Goal: Use online tool/utility: Utilize a website feature to perform a specific function

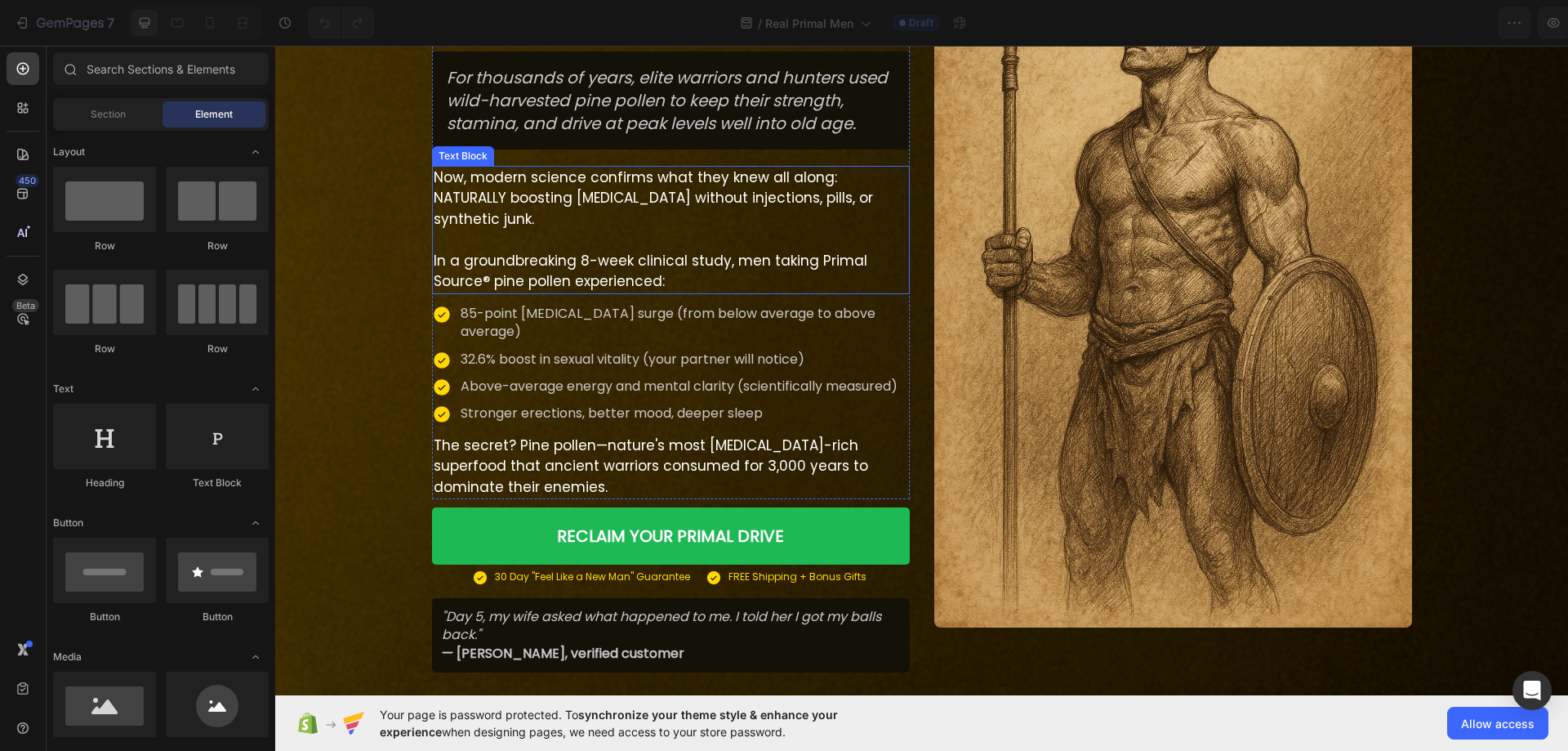
scroll to position [490, 0]
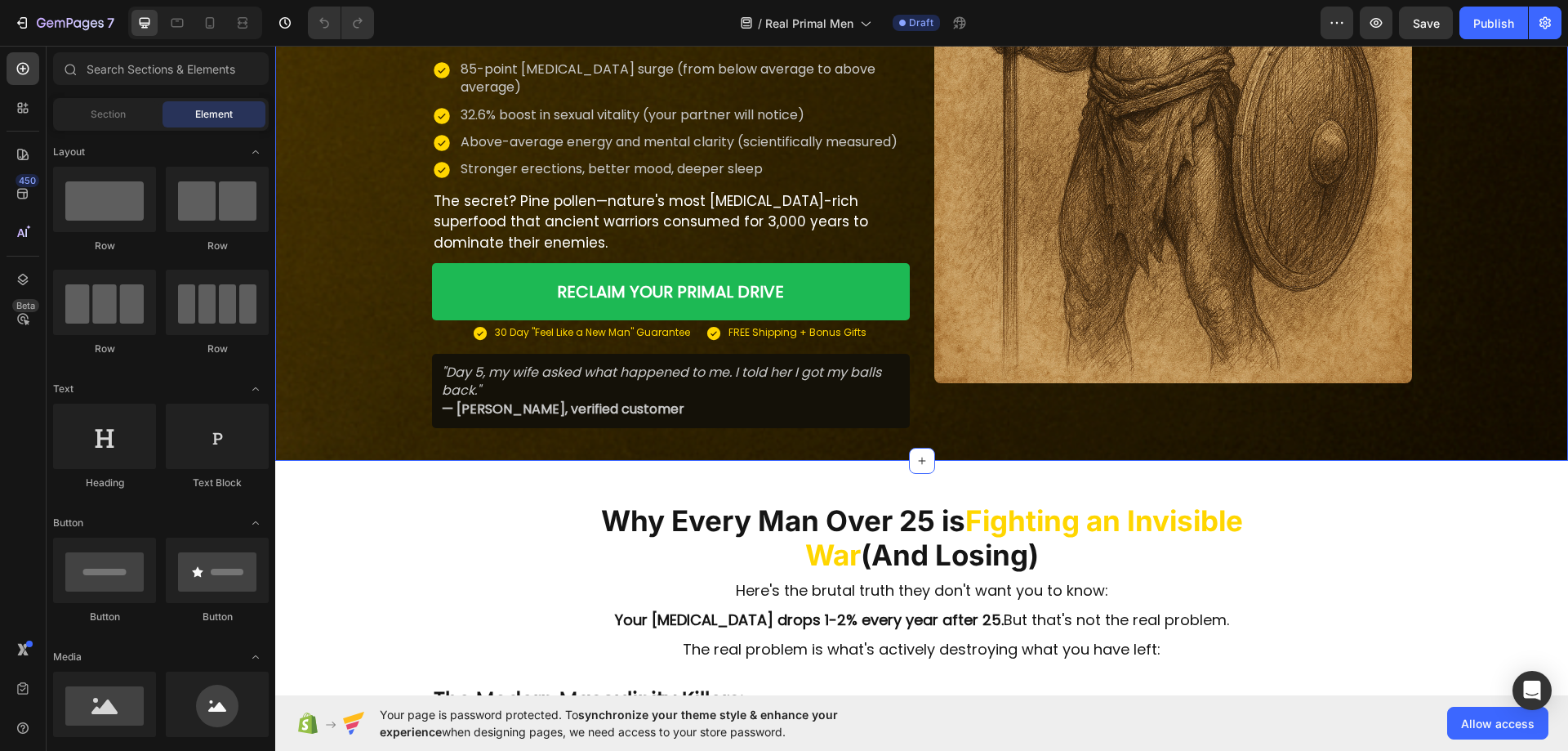
click at [357, 379] on div "Image Icon Icon Icon Icon Icon Icon List Rated 4.9 by Real Primal Men Text Bloc…" at bounding box center [922, 25] width 1293 height 806
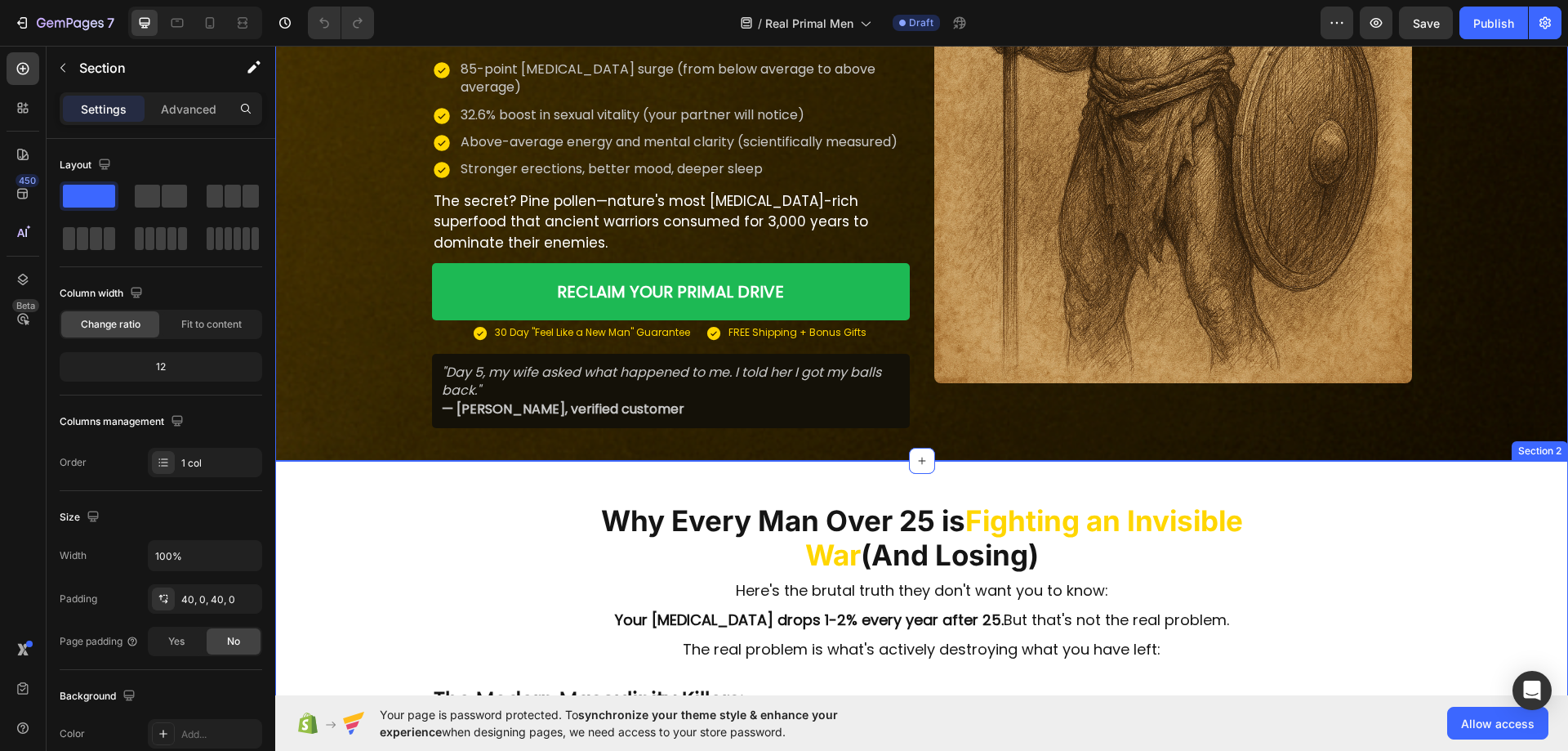
scroll to position [654, 0]
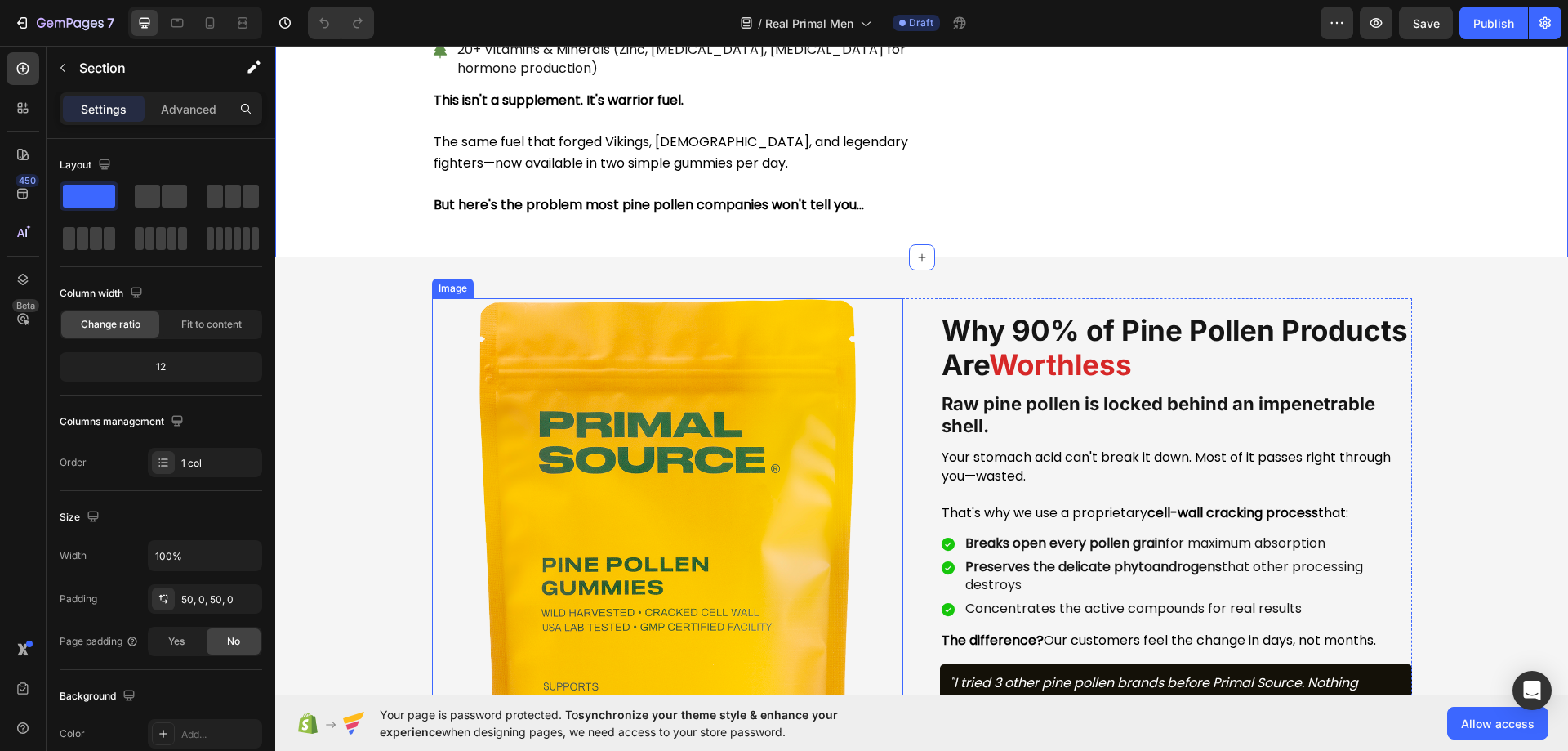
scroll to position [2206, 0]
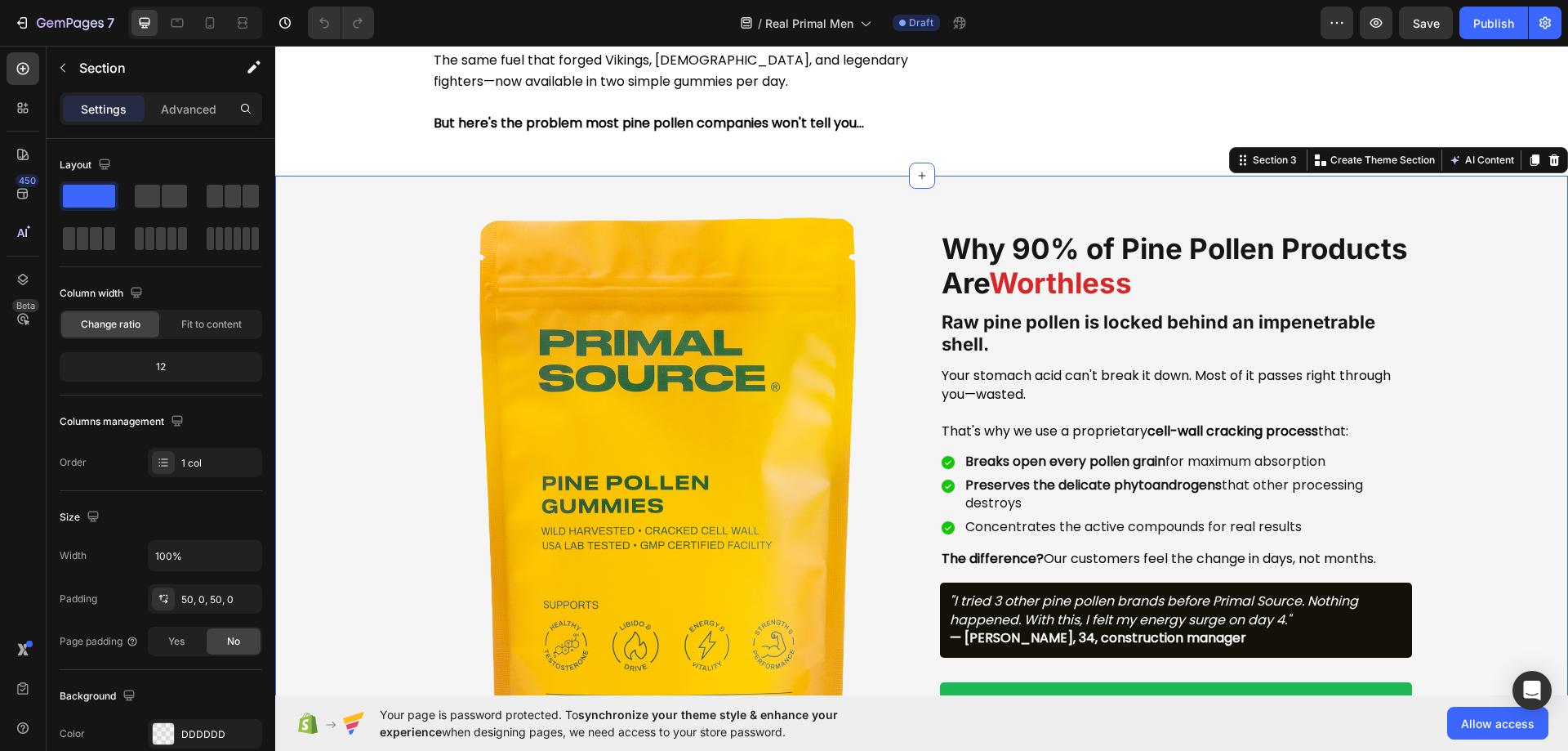
click at [332, 364] on div "Why 90% of Pine Pollen Products Are Worthless Heading Raw pine pollen is locked…" at bounding box center [922, 494] width 1293 height 638
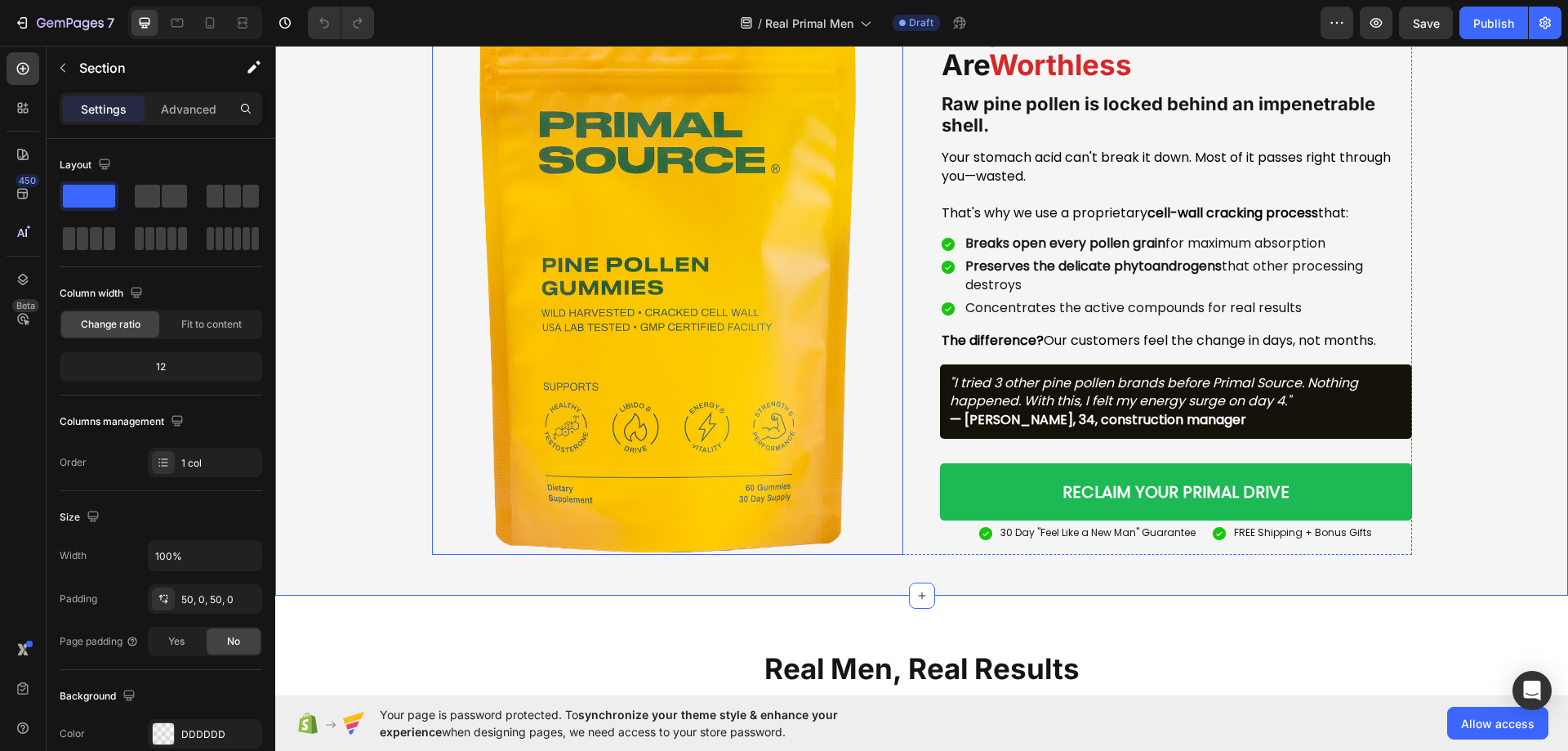
scroll to position [2858, 0]
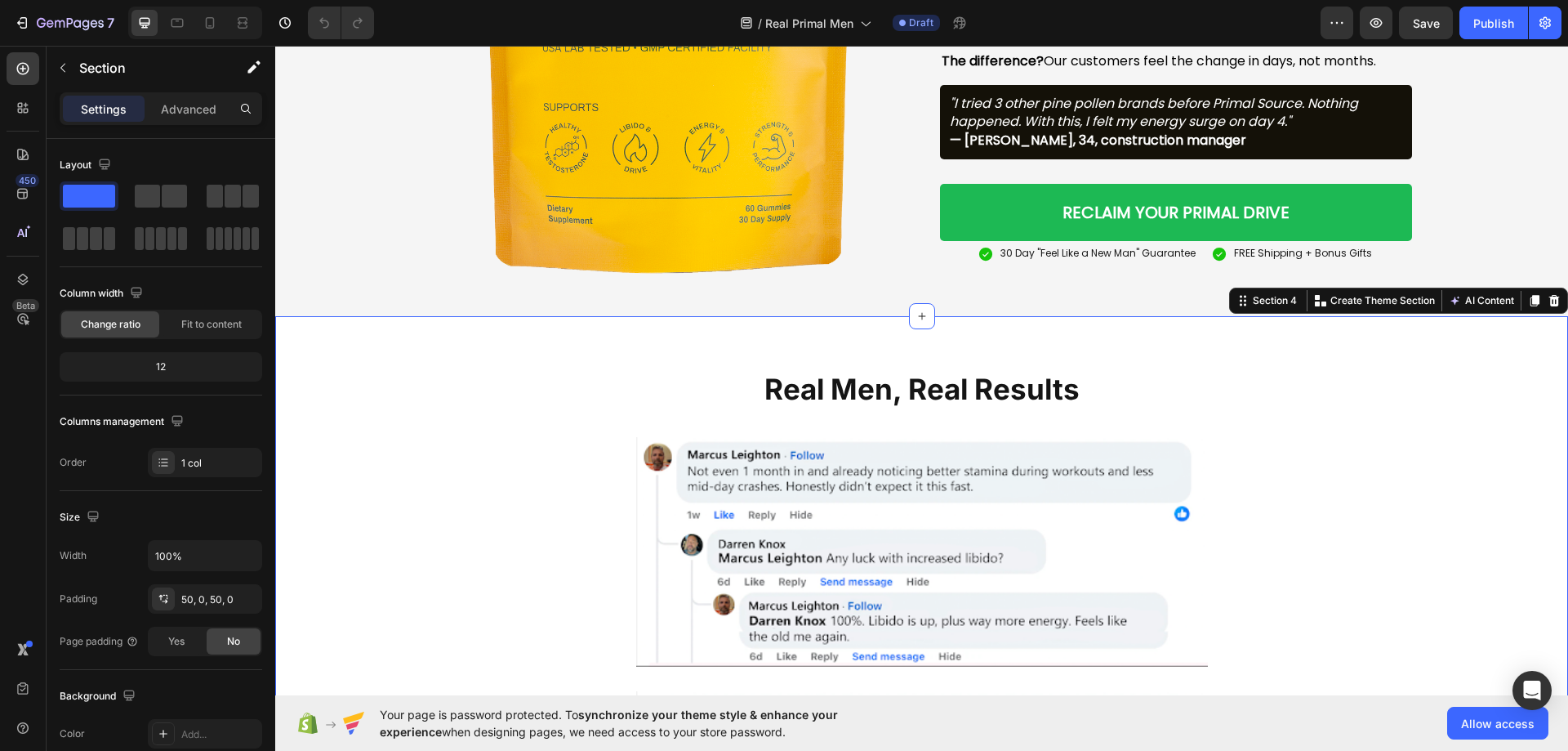
click at [419, 414] on div "Real Men, Real Results Heading Row Image Image Row" at bounding box center [922, 639] width 1293 height 564
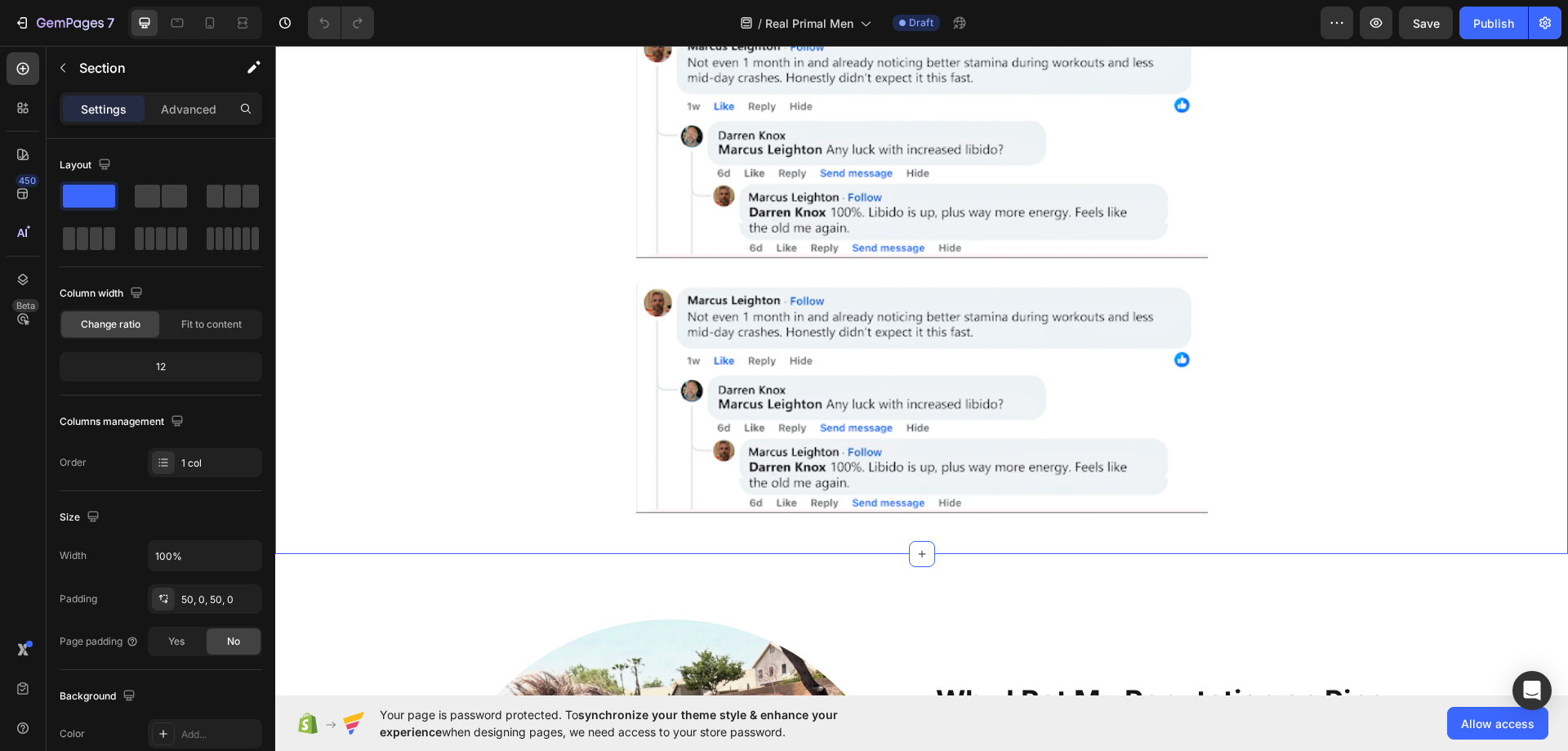
scroll to position [3104, 0]
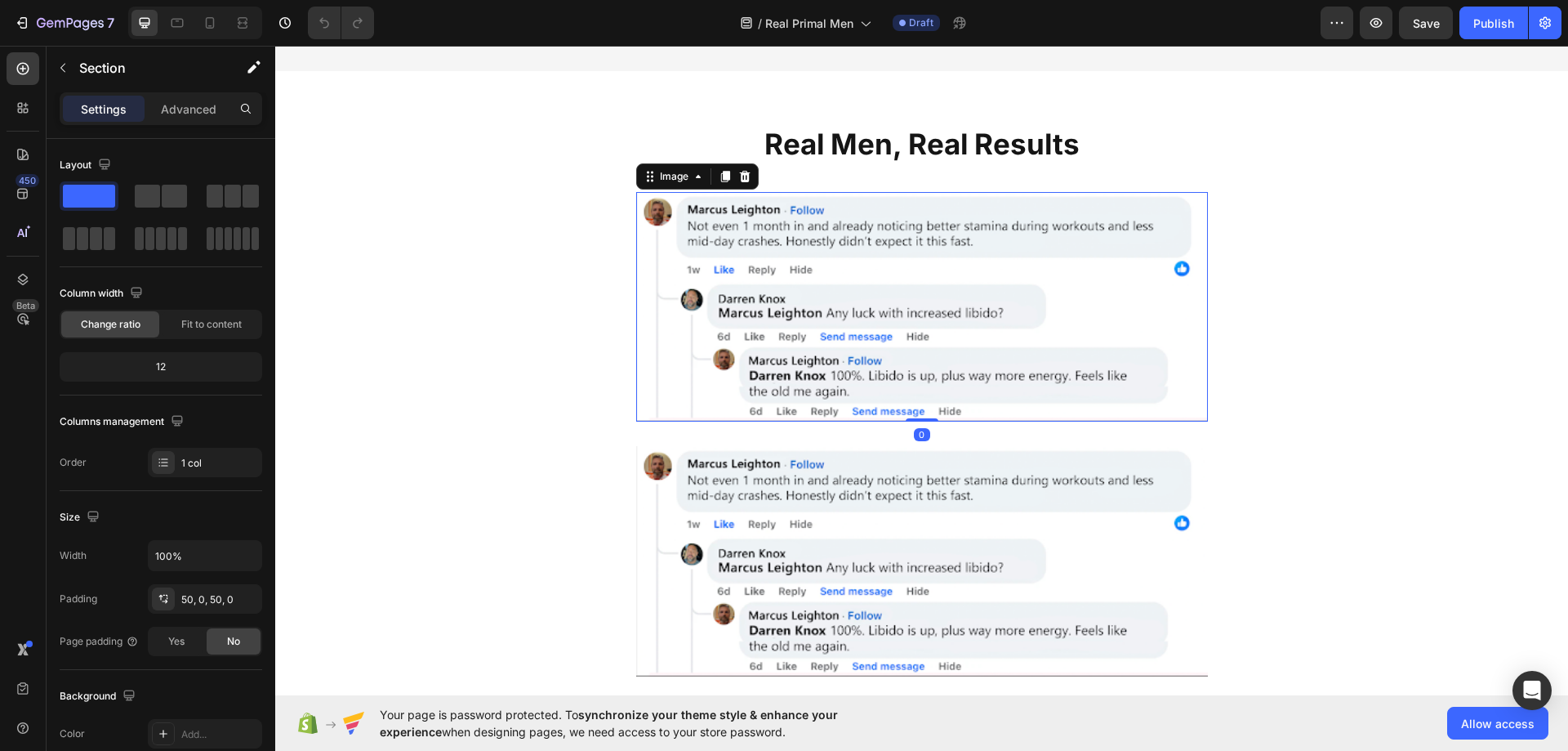
click at [864, 240] on img at bounding box center [922, 307] width 572 height 231
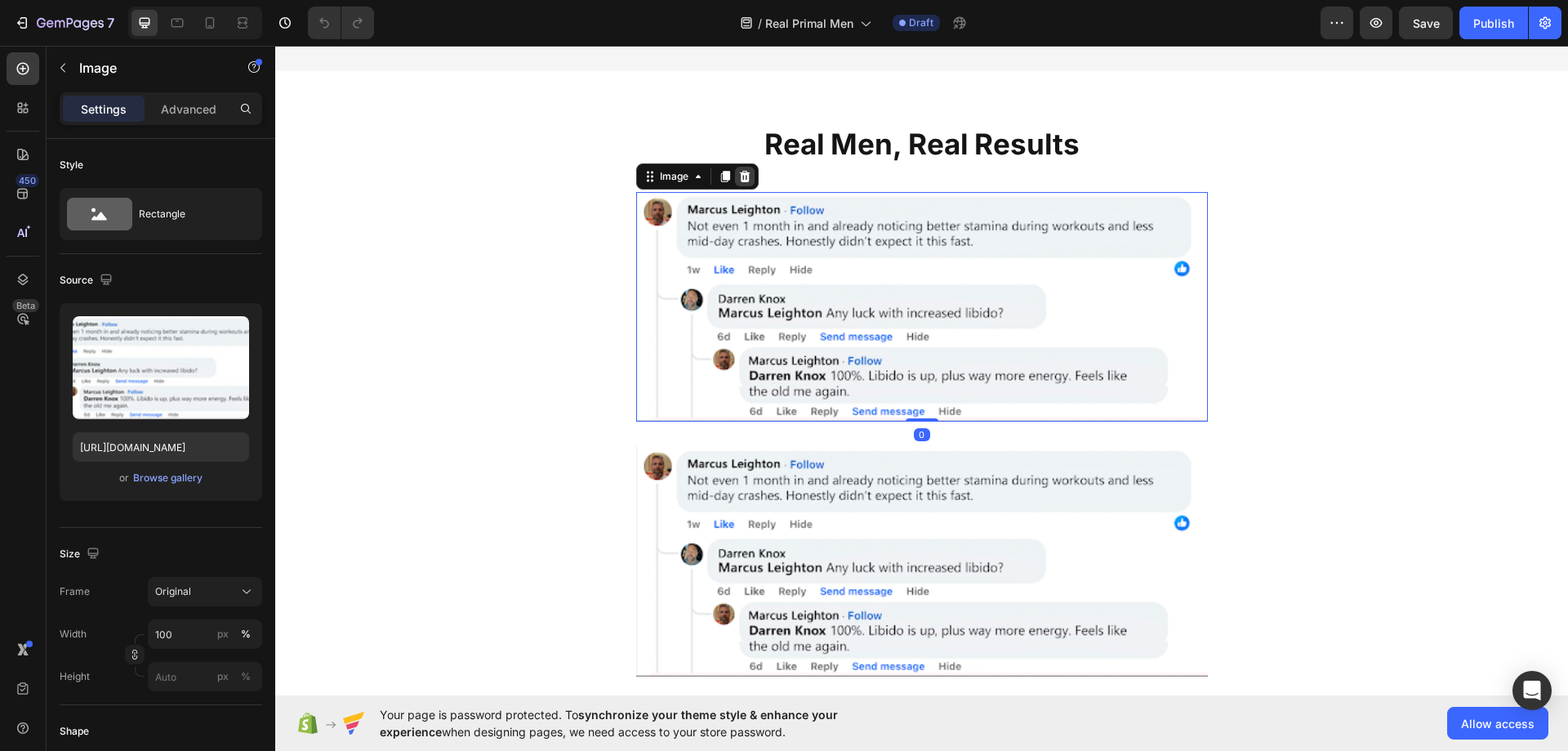
click at [743, 170] on icon at bounding box center [745, 176] width 13 height 13
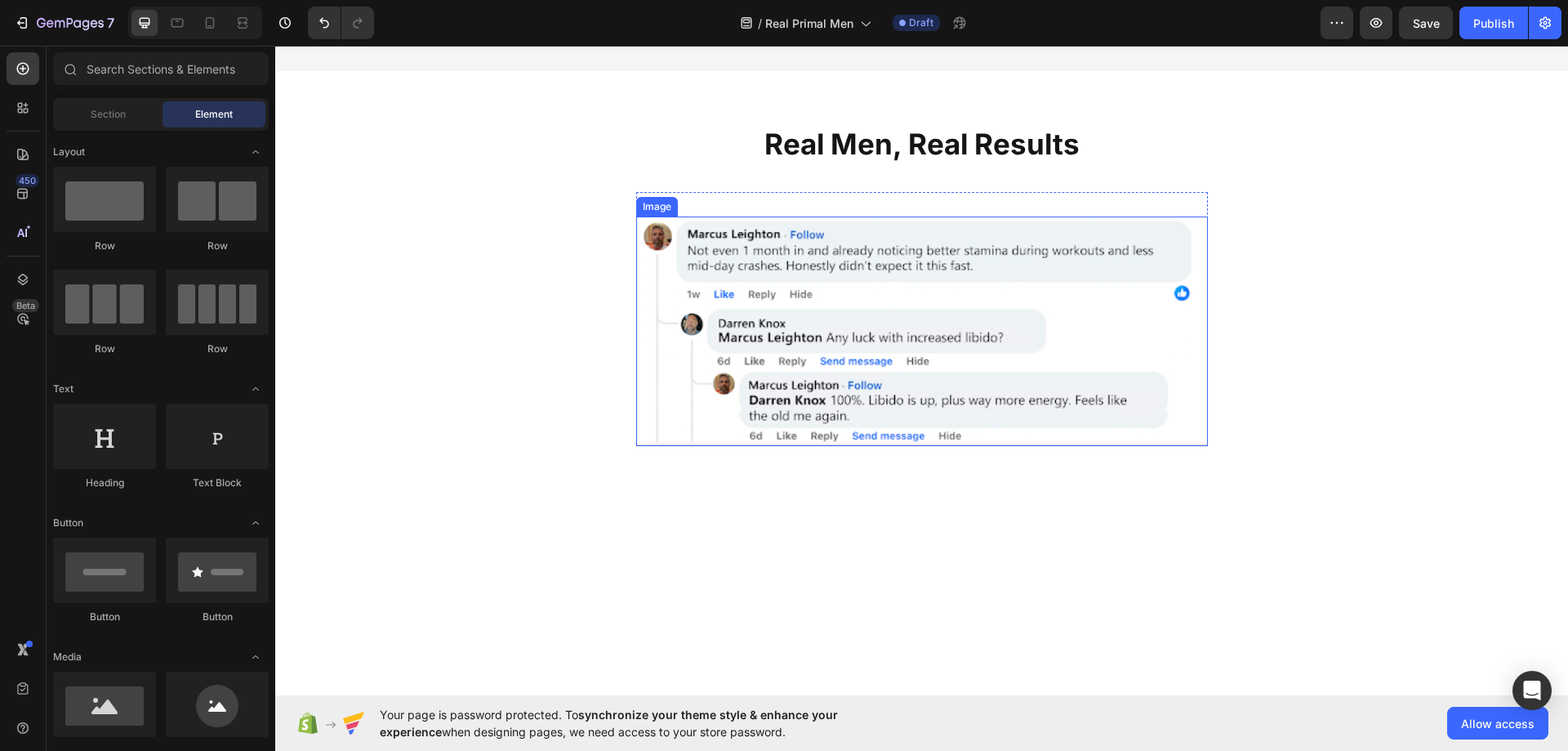
click at [788, 222] on img at bounding box center [922, 332] width 572 height 231
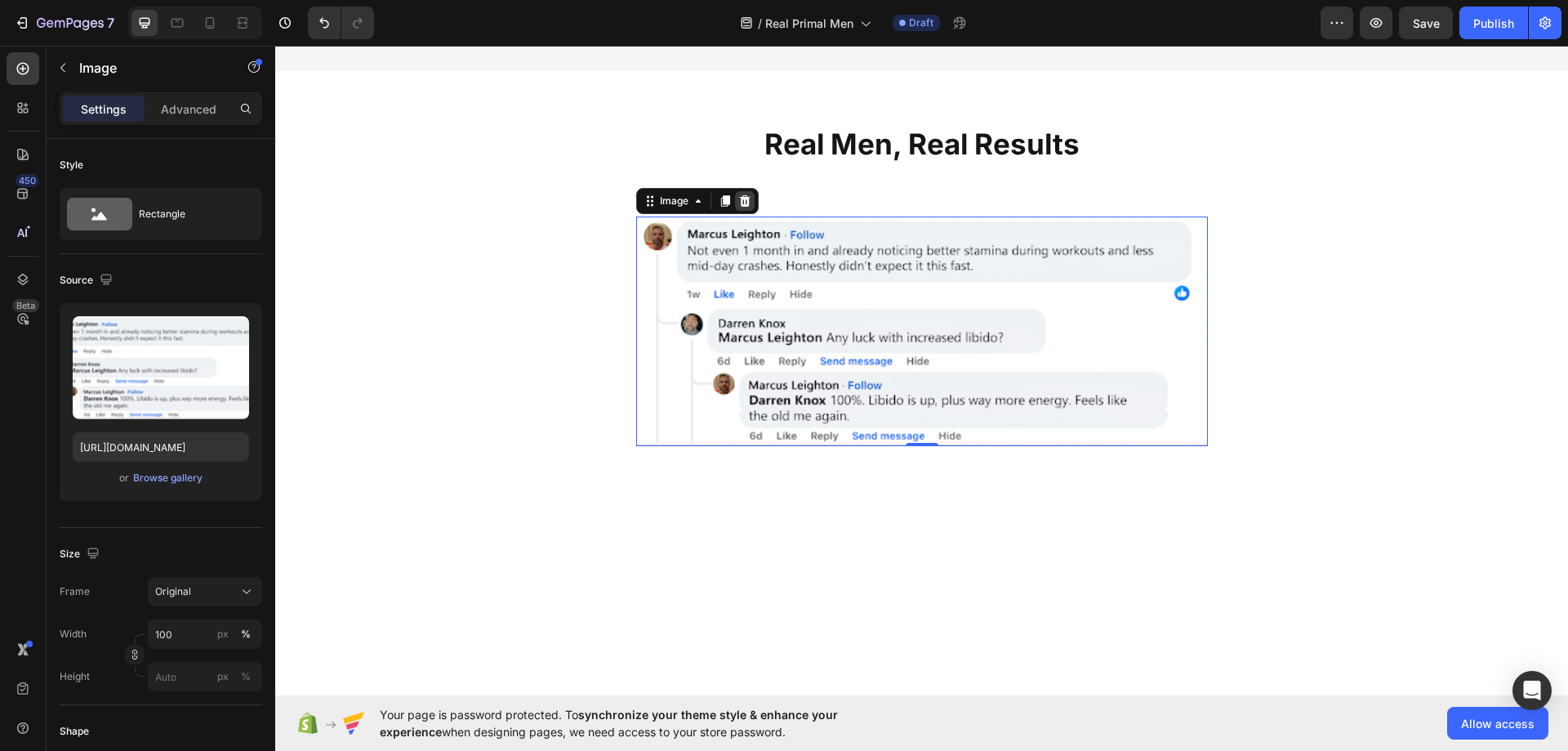
click at [739, 198] on icon at bounding box center [745, 200] width 11 height 11
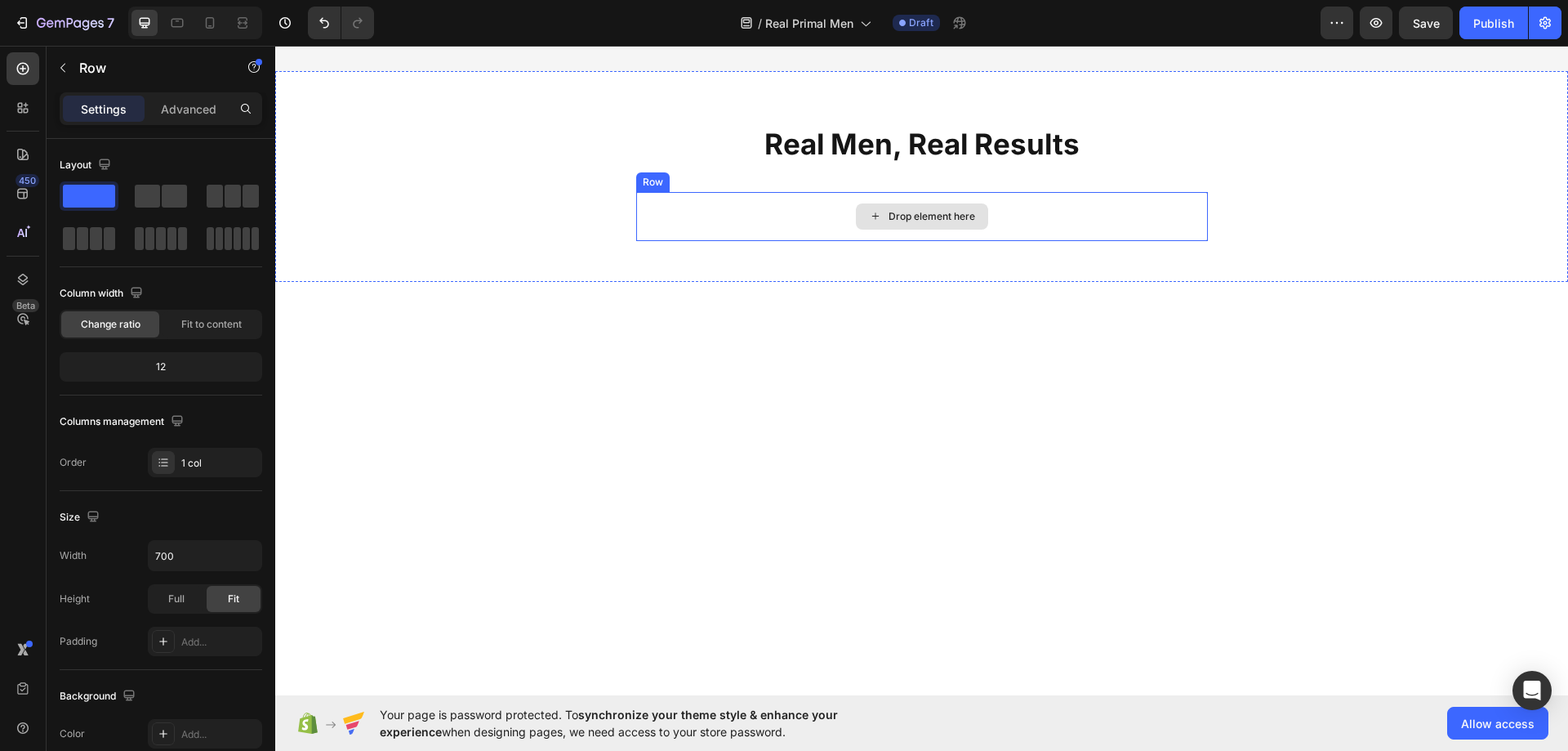
click at [788, 213] on div "Drop element here" at bounding box center [922, 217] width 572 height 49
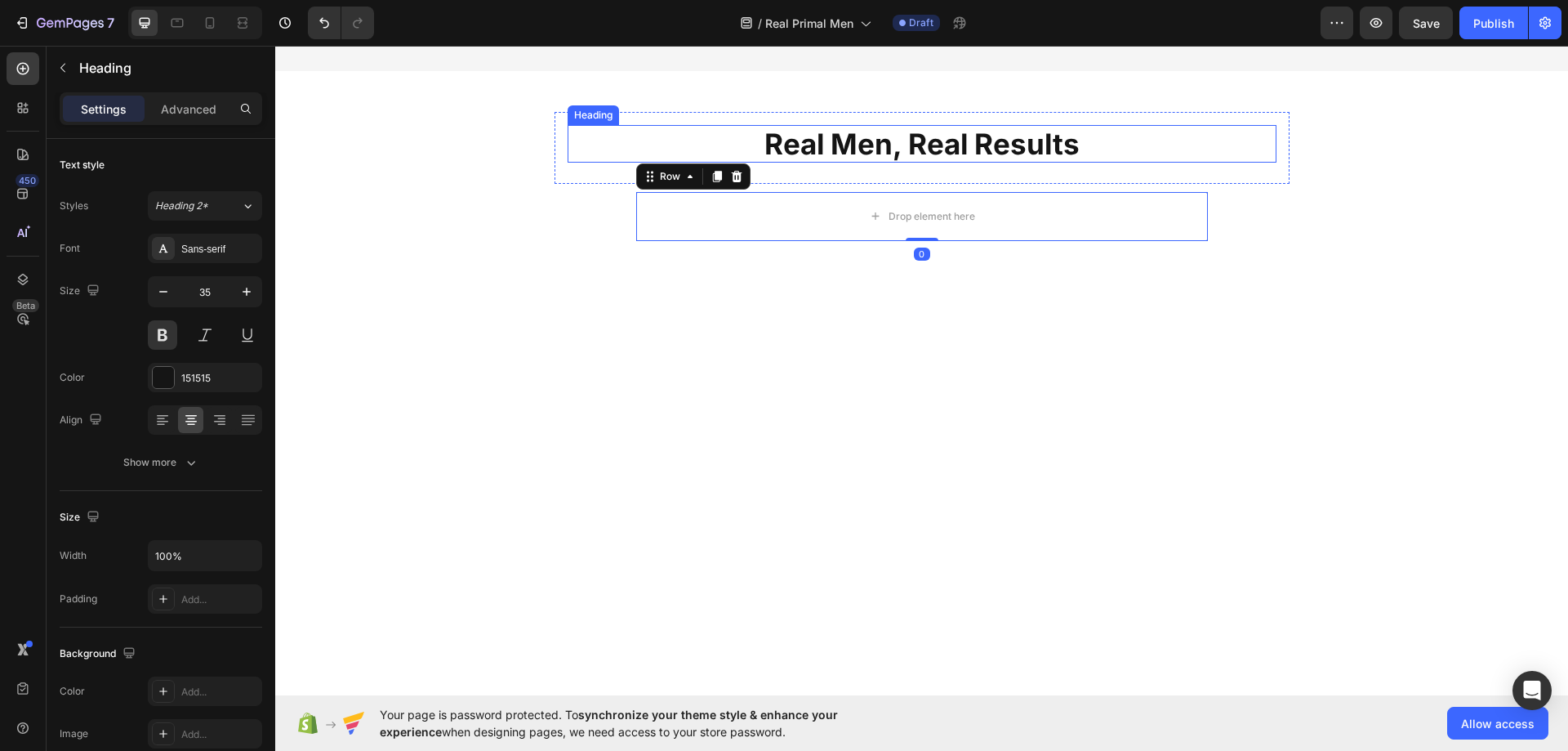
click at [806, 137] on h2 "Real Men, Real Results" at bounding box center [922, 143] width 709 height 38
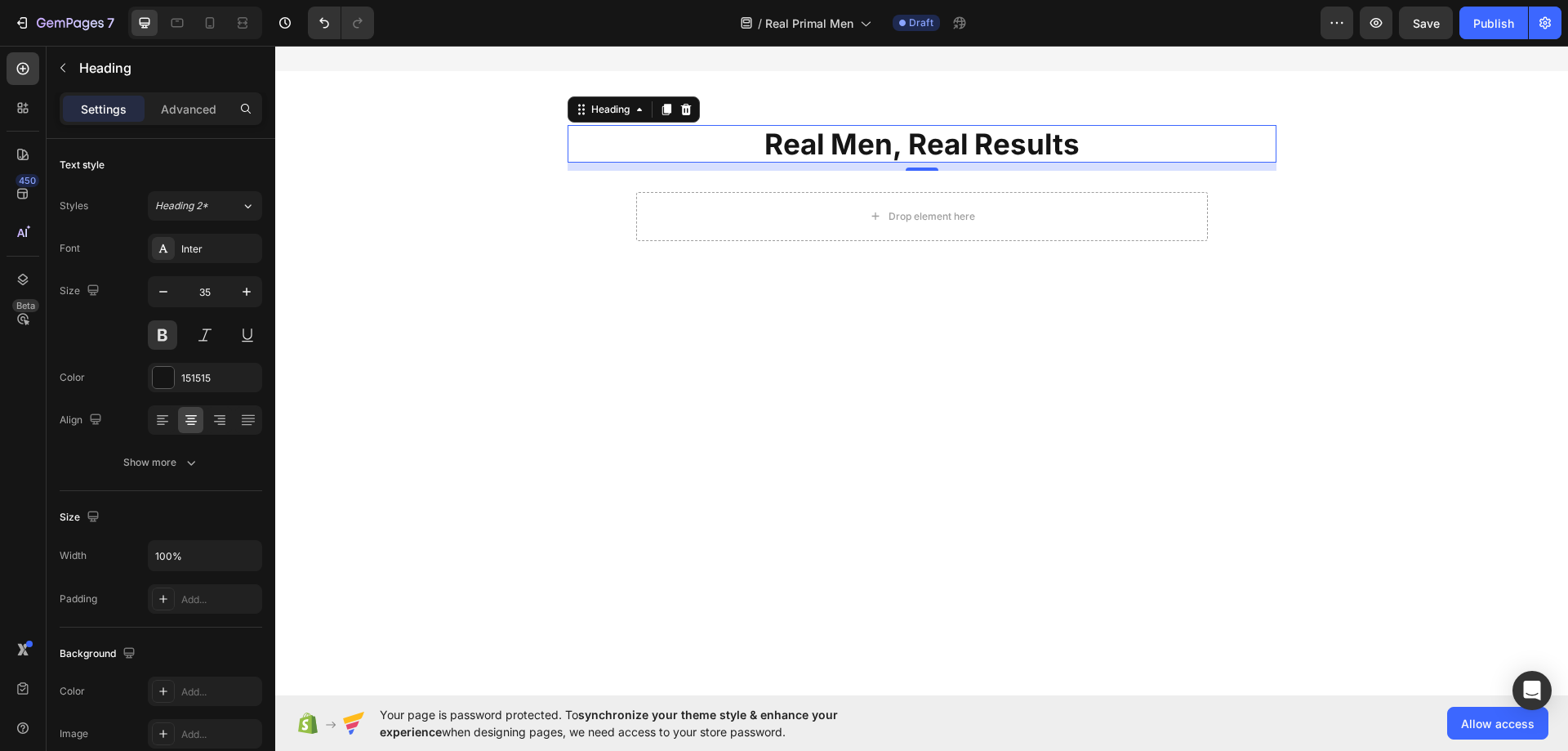
click at [810, 139] on h2 "Real Men, Real Results" at bounding box center [922, 143] width 709 height 38
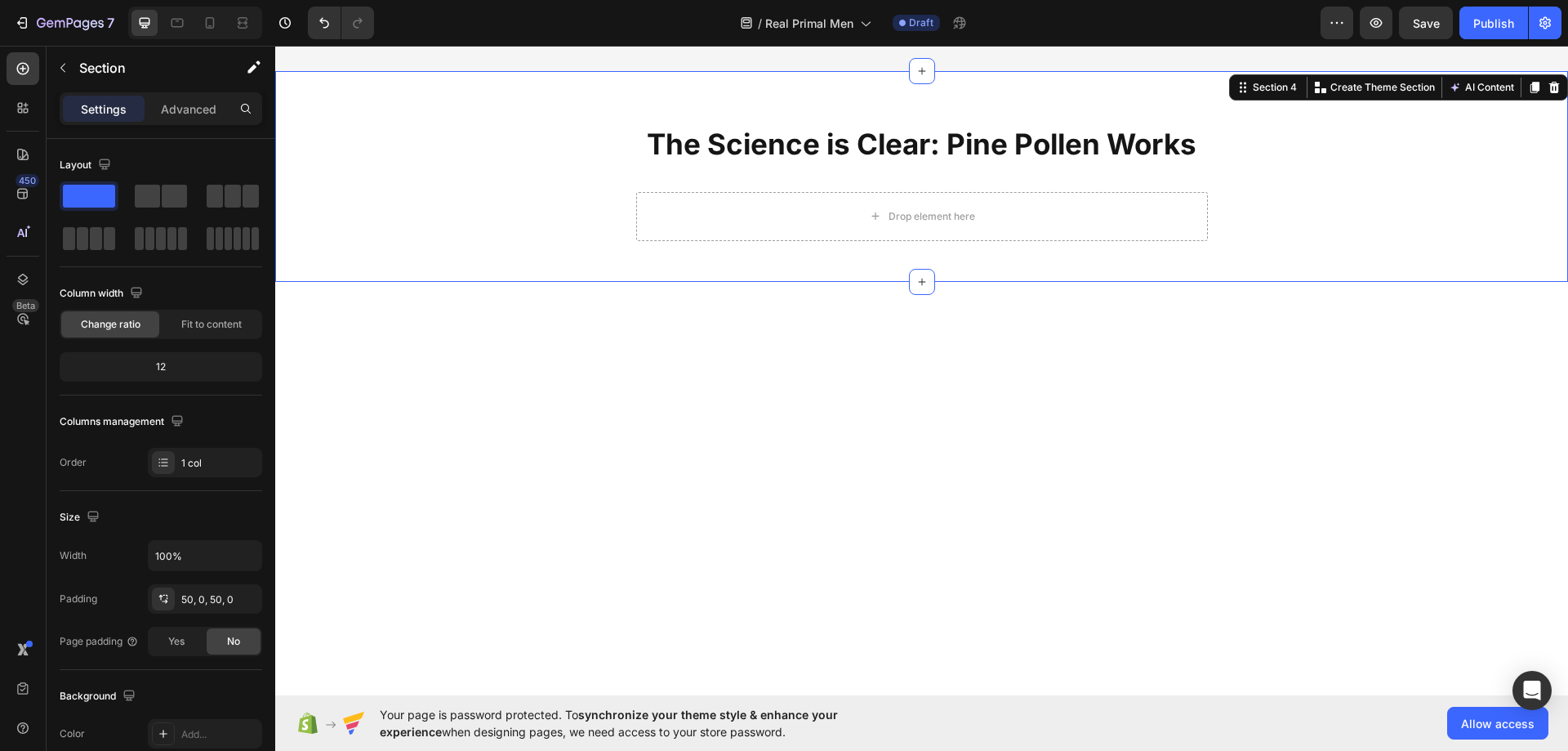
click at [524, 242] on div "The Science is Clear: Pine Pollen Works Heading Row Drop element here Row Secti…" at bounding box center [922, 176] width 1293 height 211
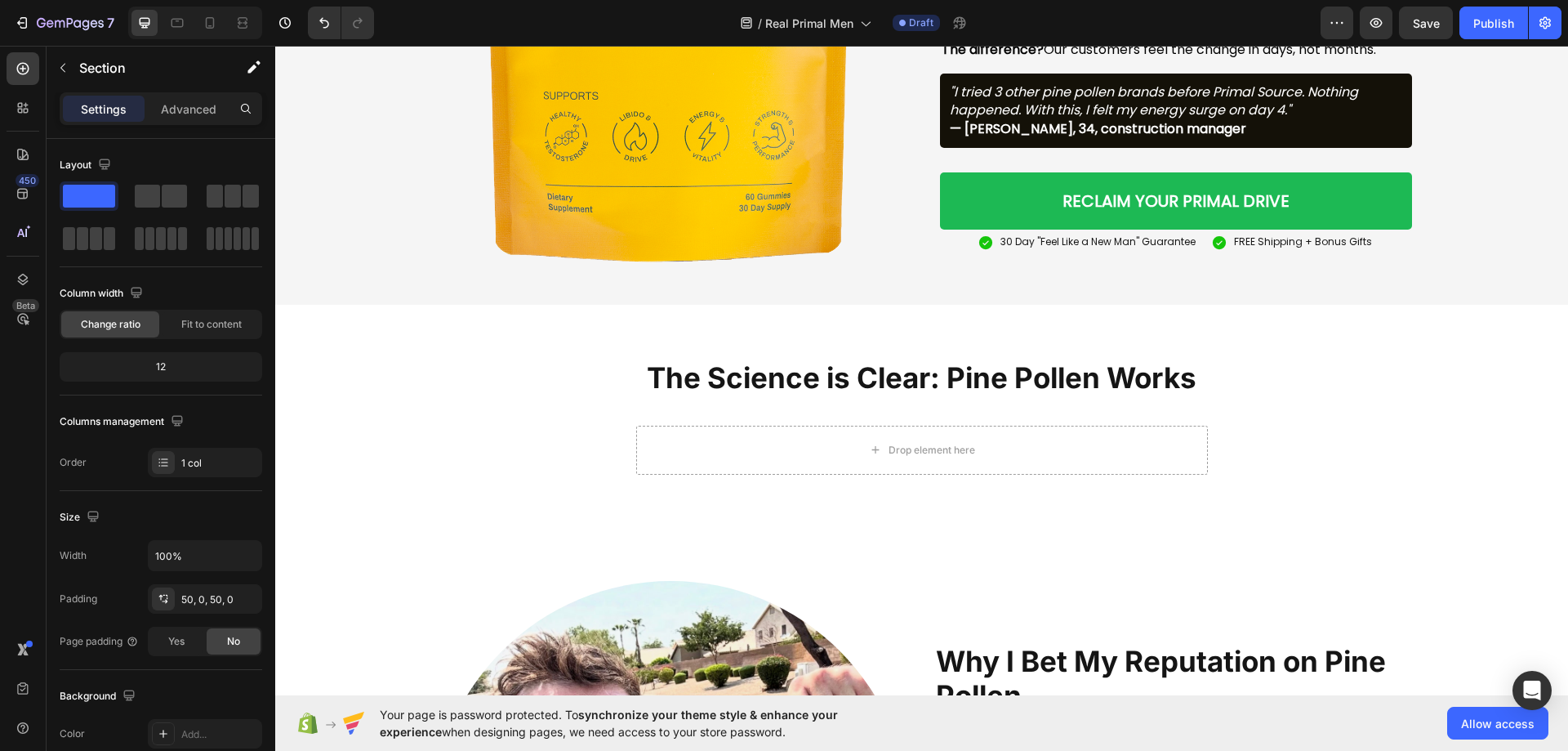
scroll to position [2858, 0]
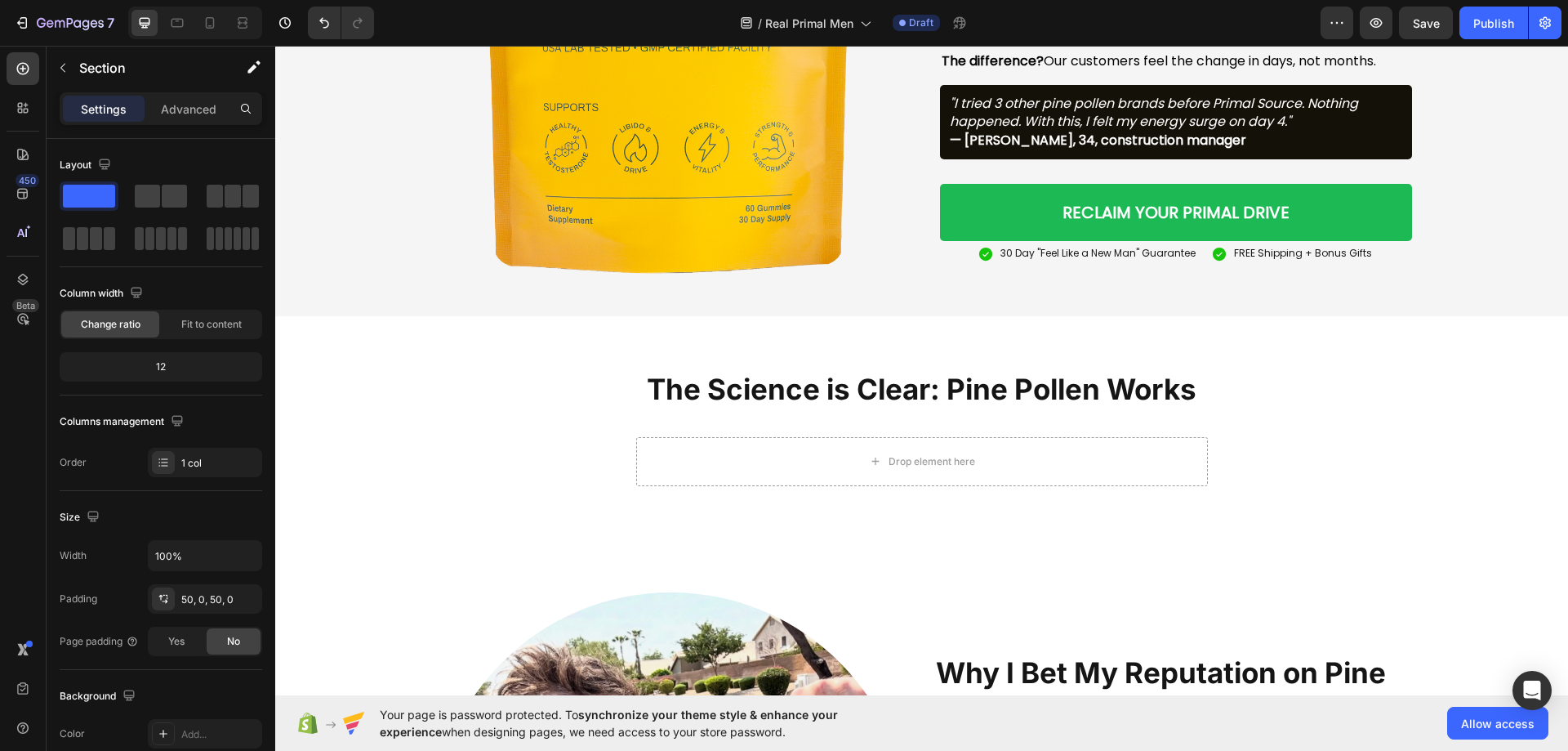
click at [500, 382] on div "The Science is Clear: Pine Pollen Works Heading Row Drop element here Row" at bounding box center [922, 421] width 1293 height 129
click at [1414, 25] on span "Save" at bounding box center [1426, 24] width 27 height 14
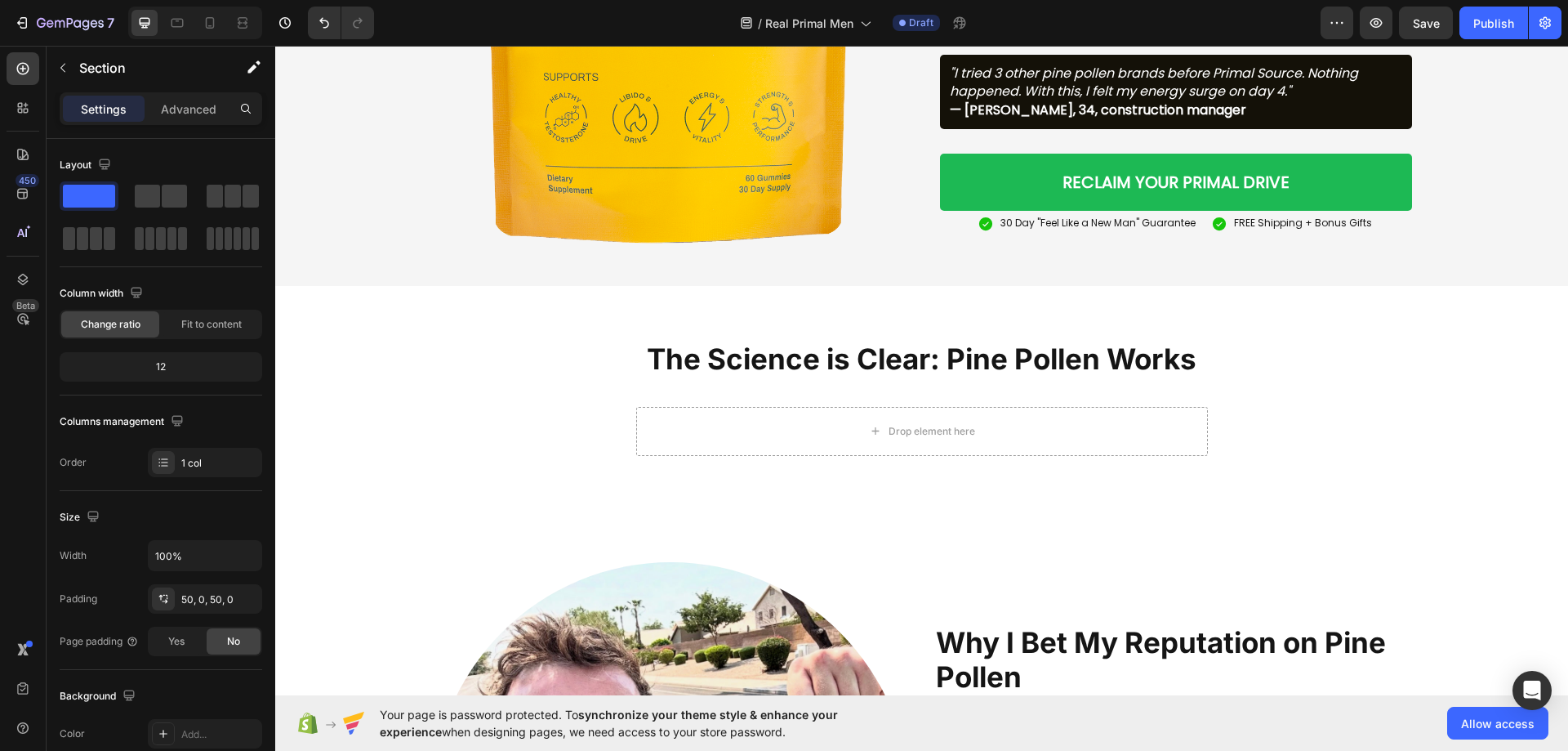
scroll to position [3120, 0]
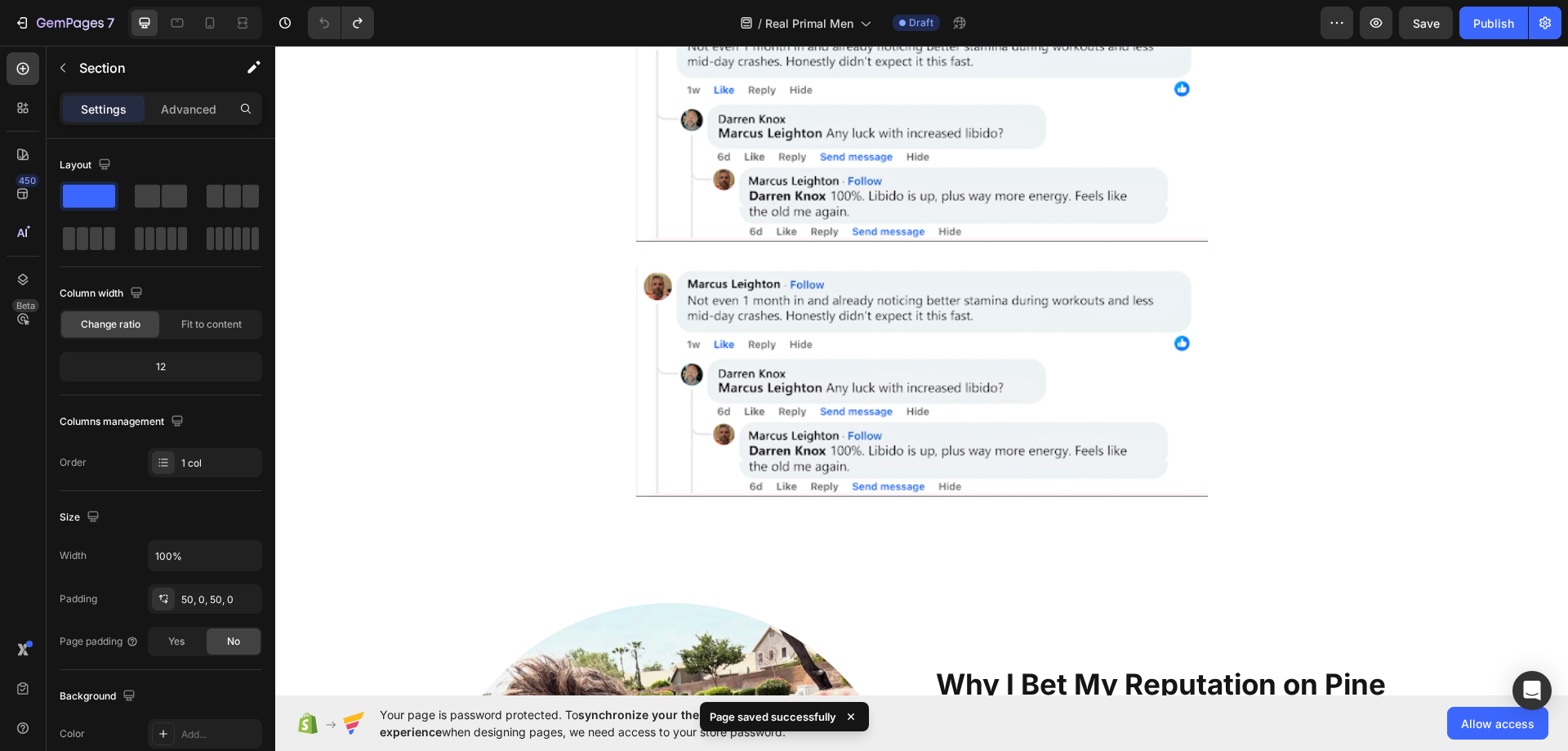
click at [1372, 241] on div "Real Men, Real Results Heading Row Image Image Row" at bounding box center [922, 214] width 1293 height 564
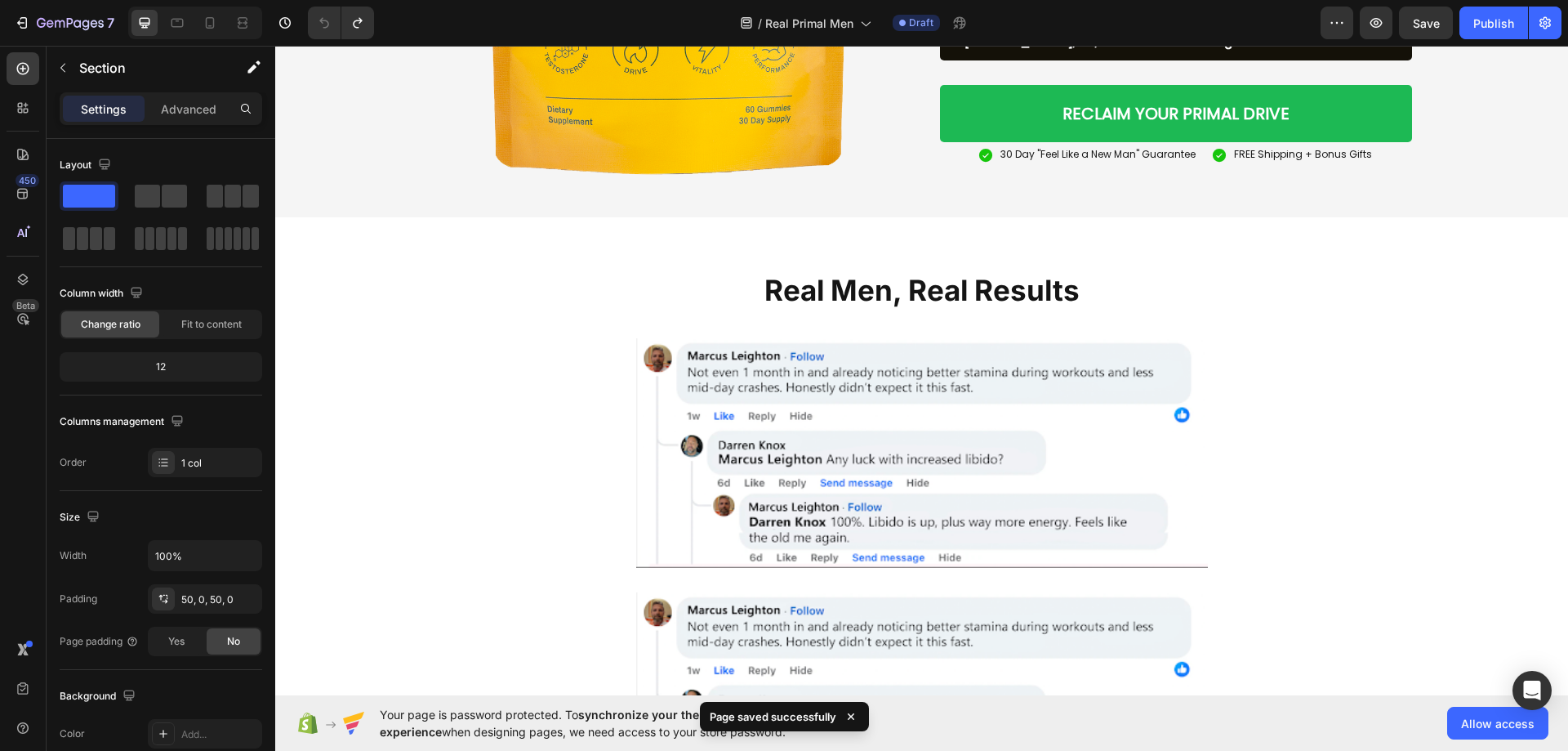
scroll to position [2957, 0]
click at [1170, 268] on div "Real Men, Real Results Heading Row" at bounding box center [922, 295] width 735 height 72
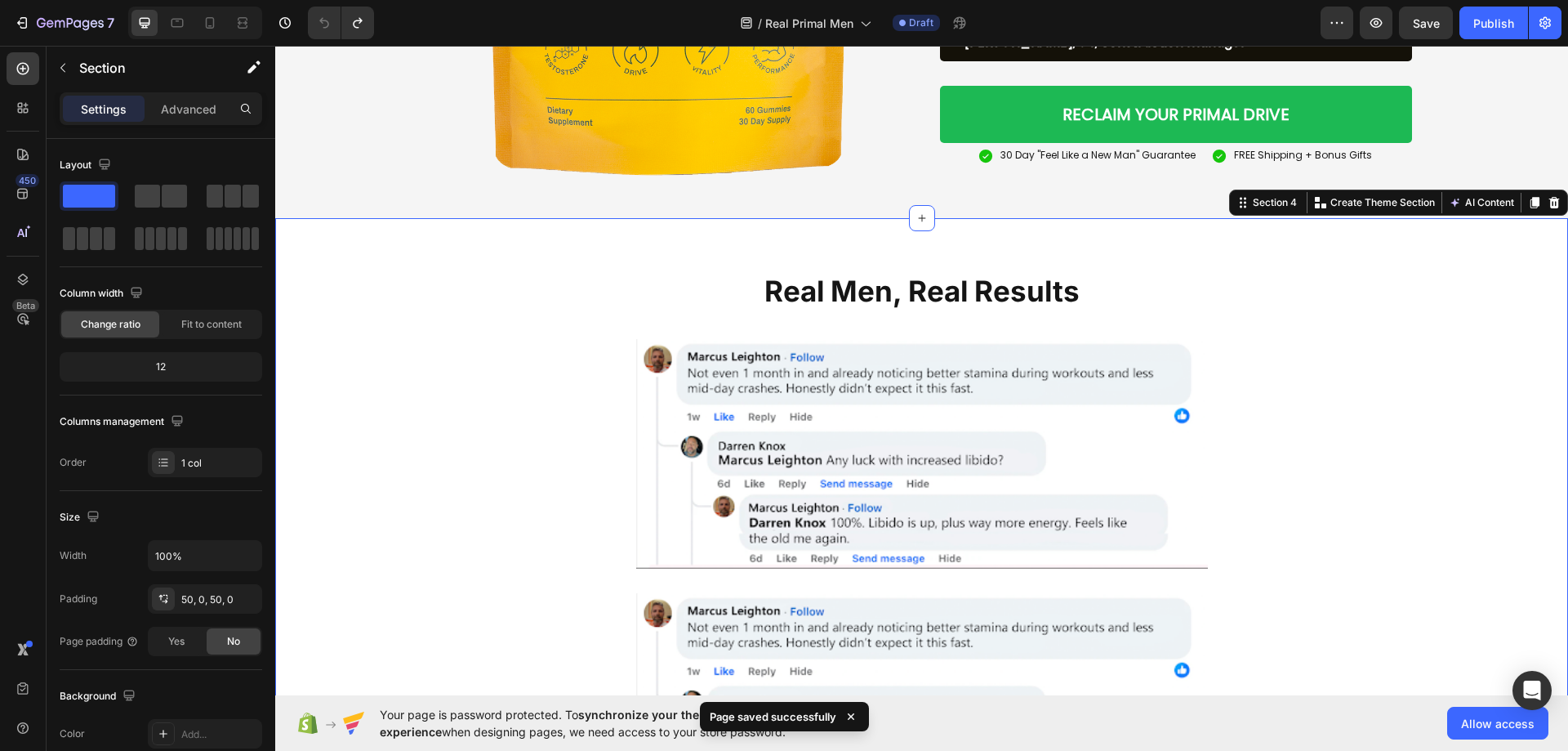
click at [1285, 246] on div "Real Men, Real Results Heading Row Image Image Row Section 4 You can create reu…" at bounding box center [922, 541] width 1293 height 646
click at [1524, 200] on div at bounding box center [1534, 203] width 19 height 19
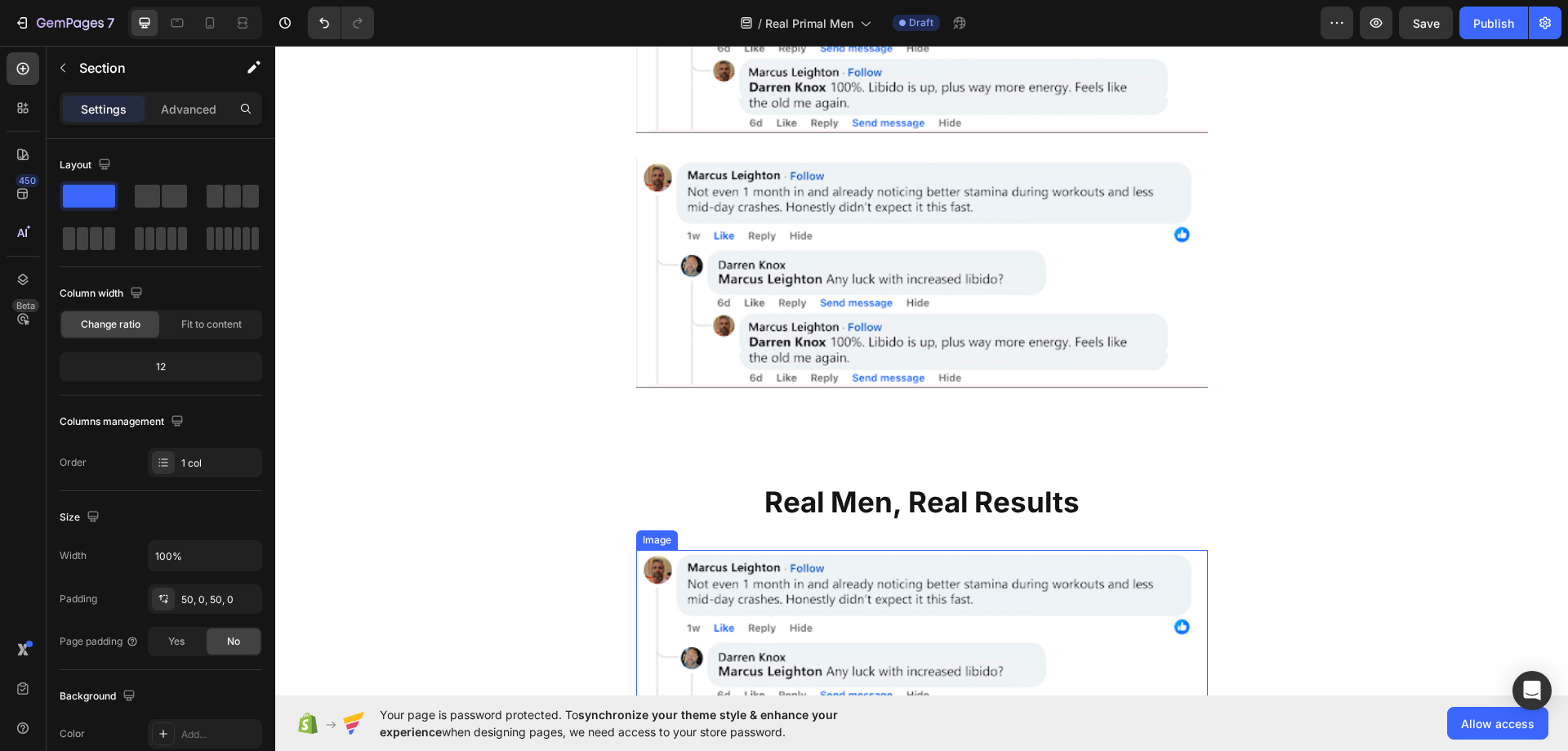
scroll to position [3391, 0]
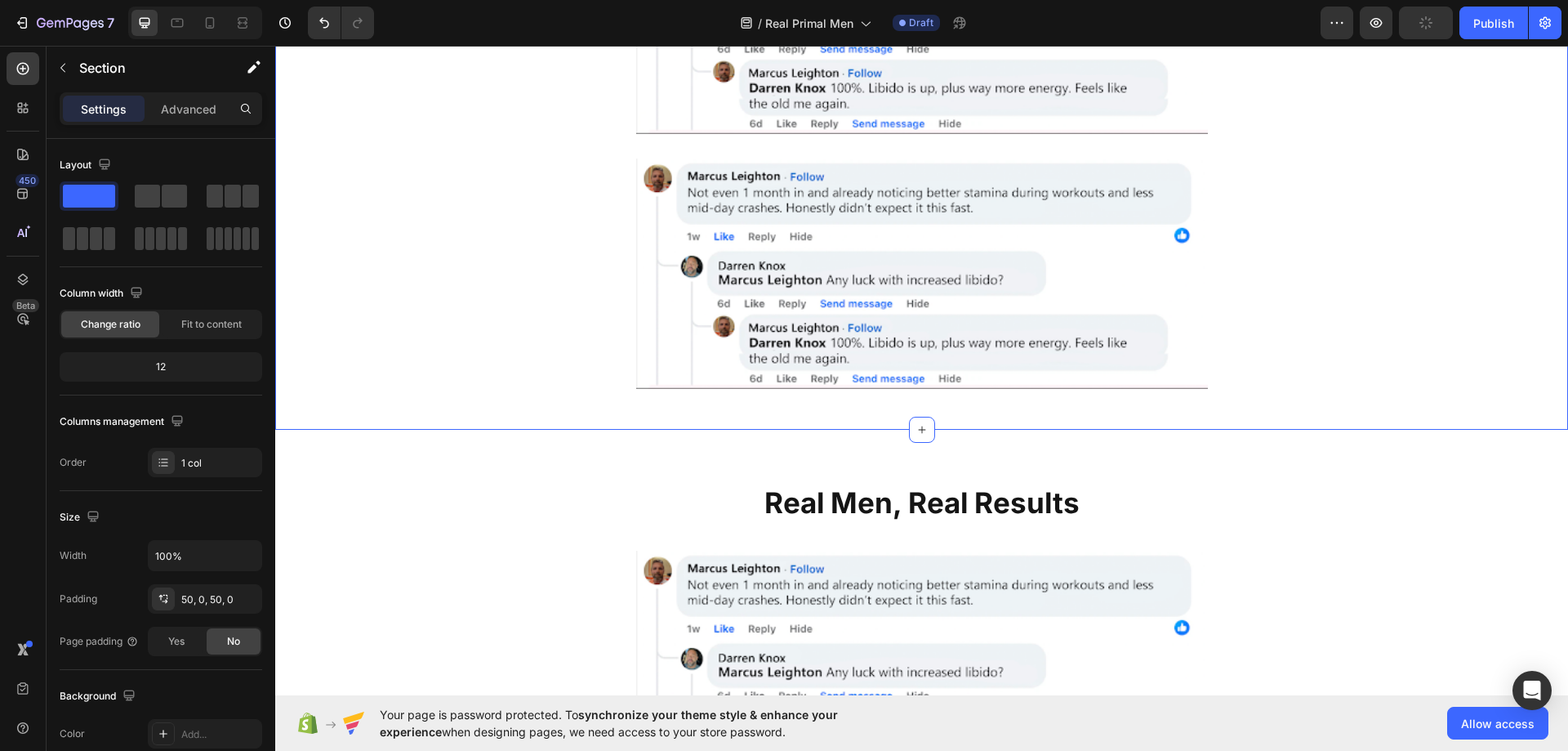
click at [434, 344] on div "Real Men, Real Results Heading Row Image Image Row" at bounding box center [922, 106] width 1293 height 564
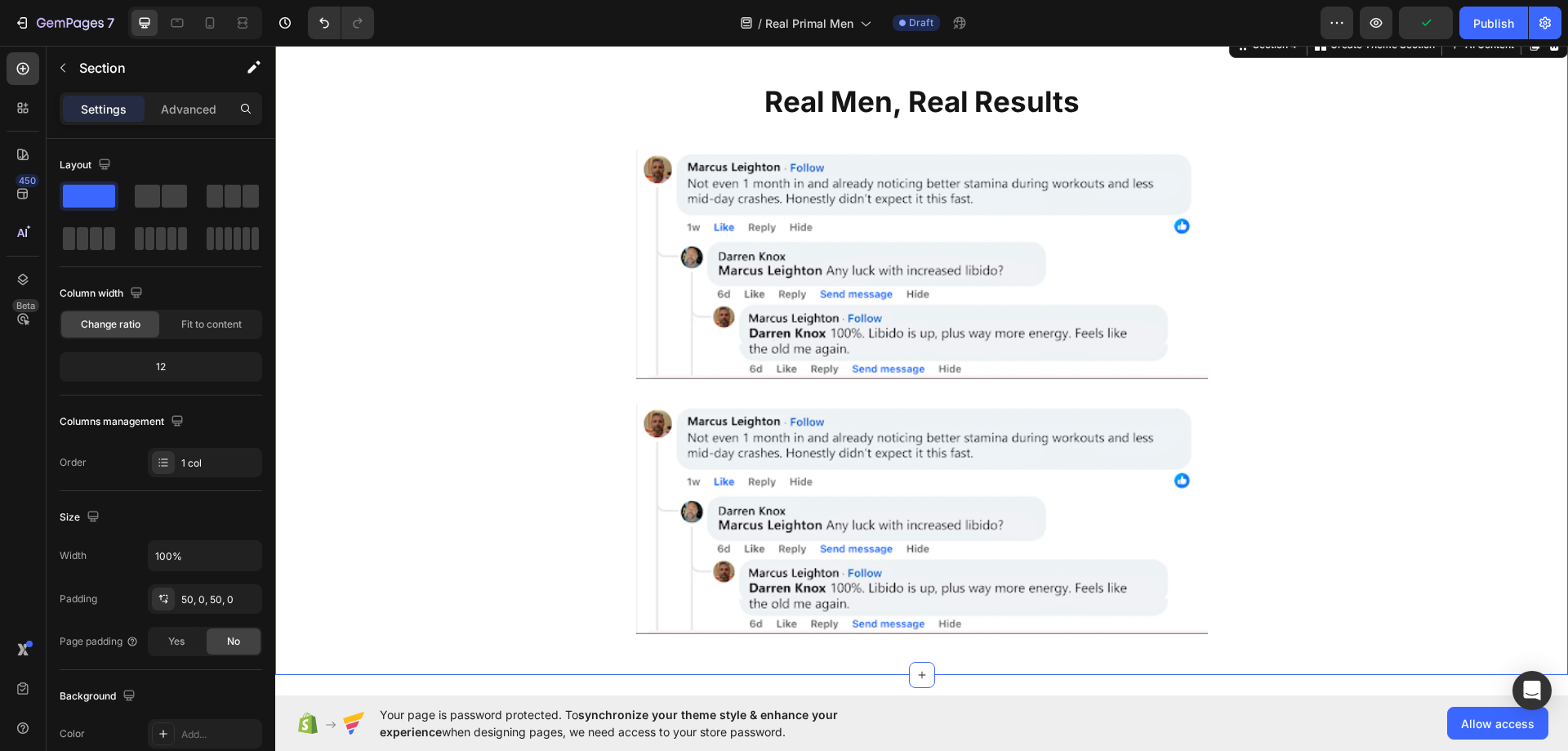
scroll to position [2983, 0]
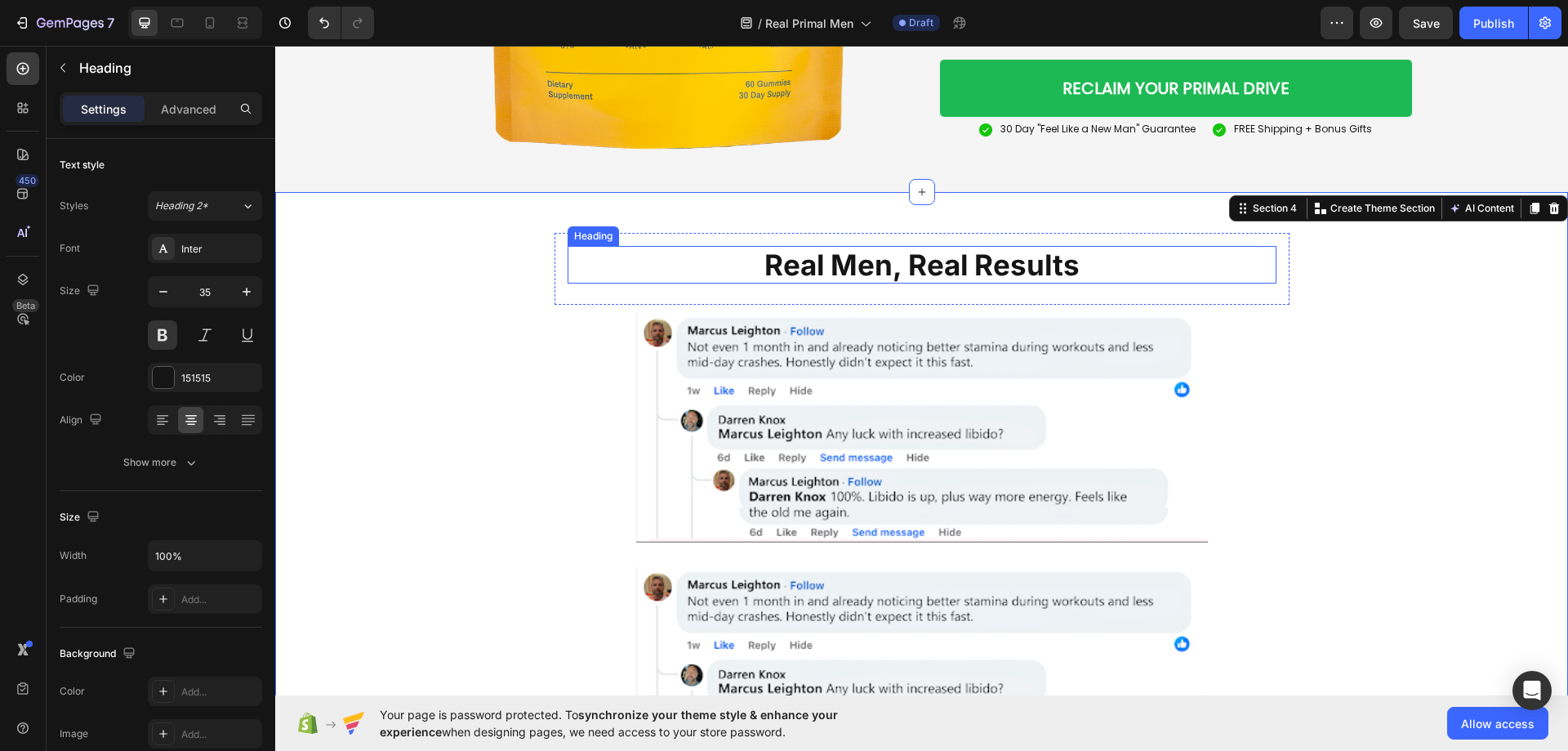
click at [985, 267] on h2 "Real Men, Real Results" at bounding box center [922, 264] width 709 height 38
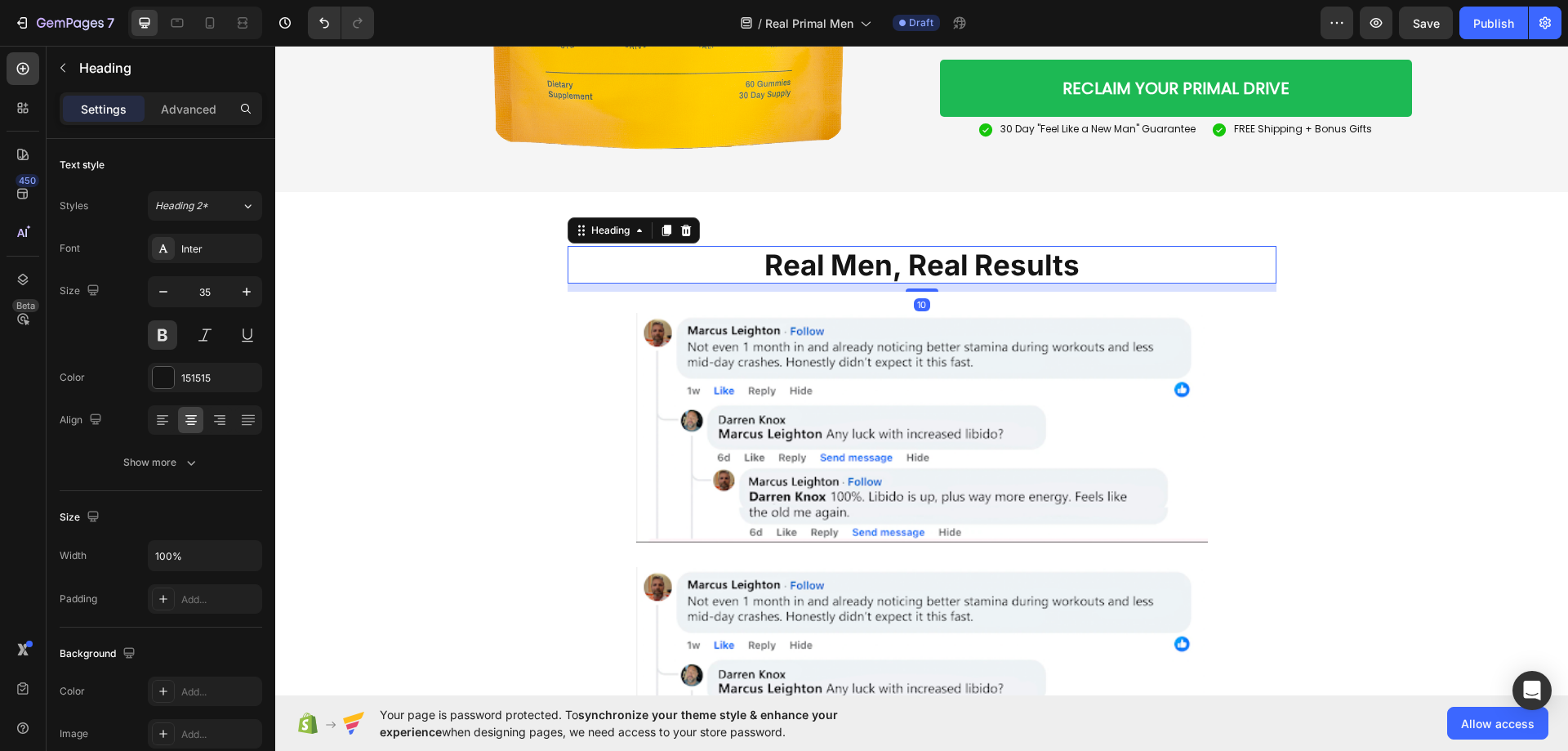
click at [985, 267] on h2 "Real Men, Real Results" at bounding box center [922, 264] width 709 height 38
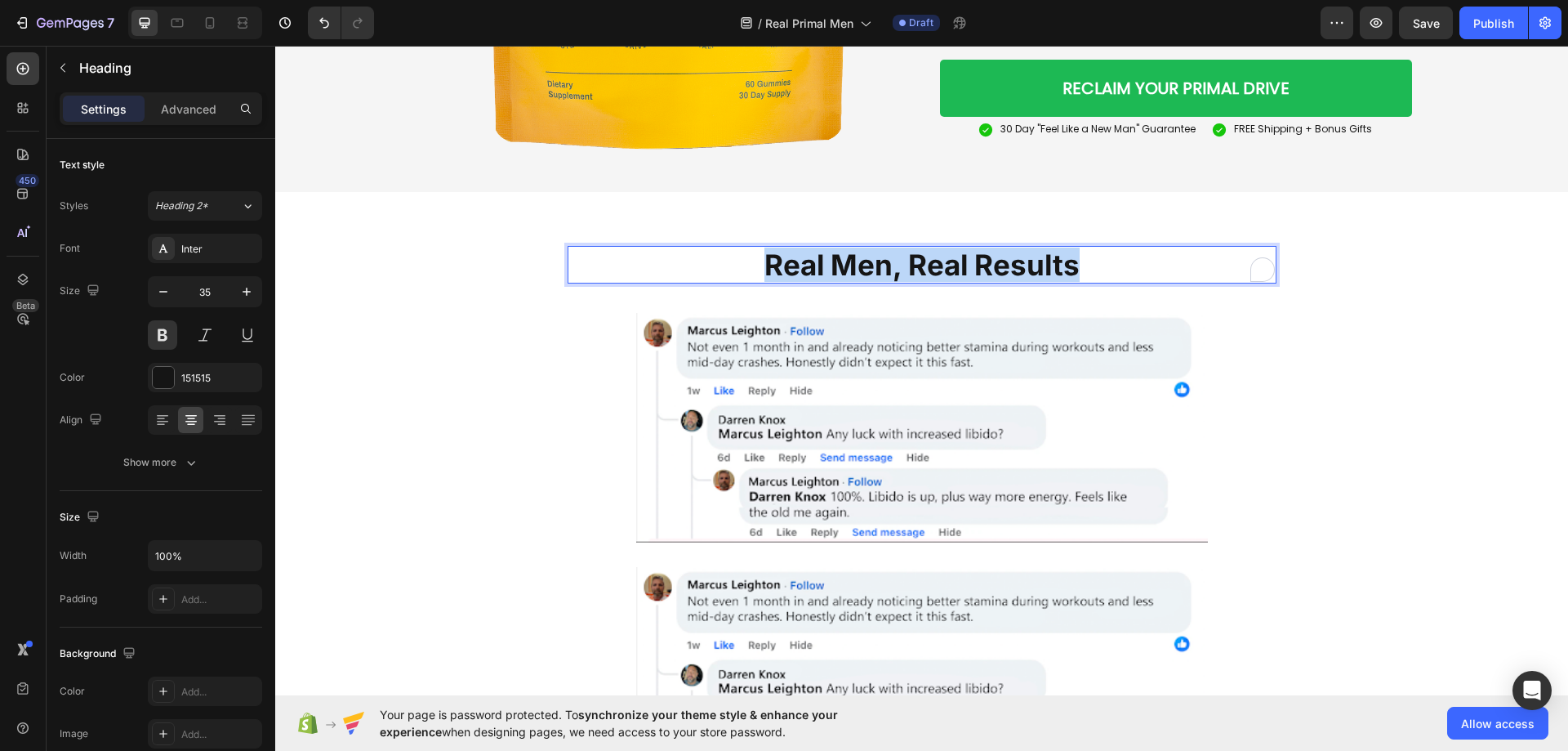
click at [985, 267] on p "Real Men, Real Results" at bounding box center [922, 264] width 705 height 34
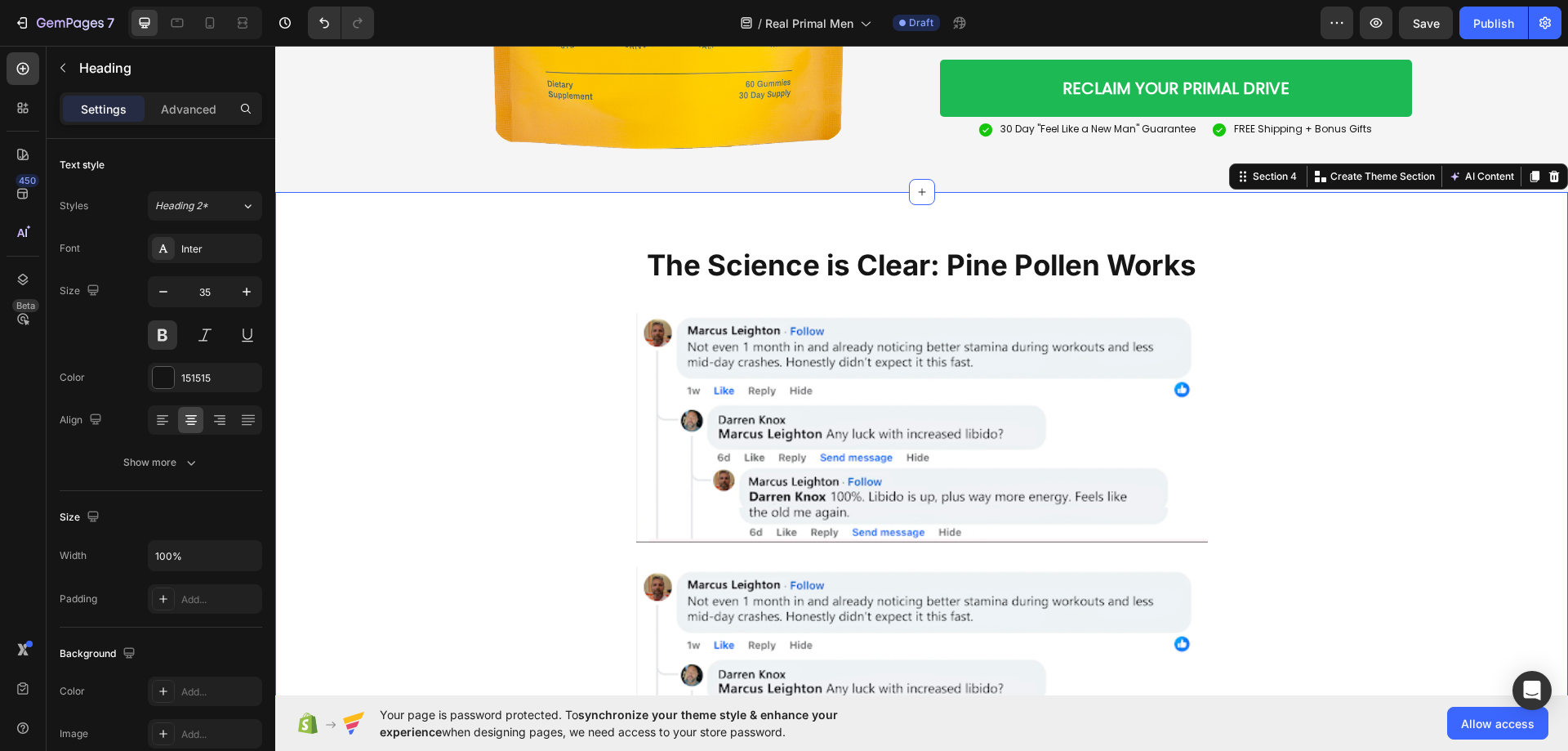
click at [1351, 351] on div "The Science is Clear: Pine Pollen Works Heading Row Image Image Row" at bounding box center [922, 514] width 1293 height 564
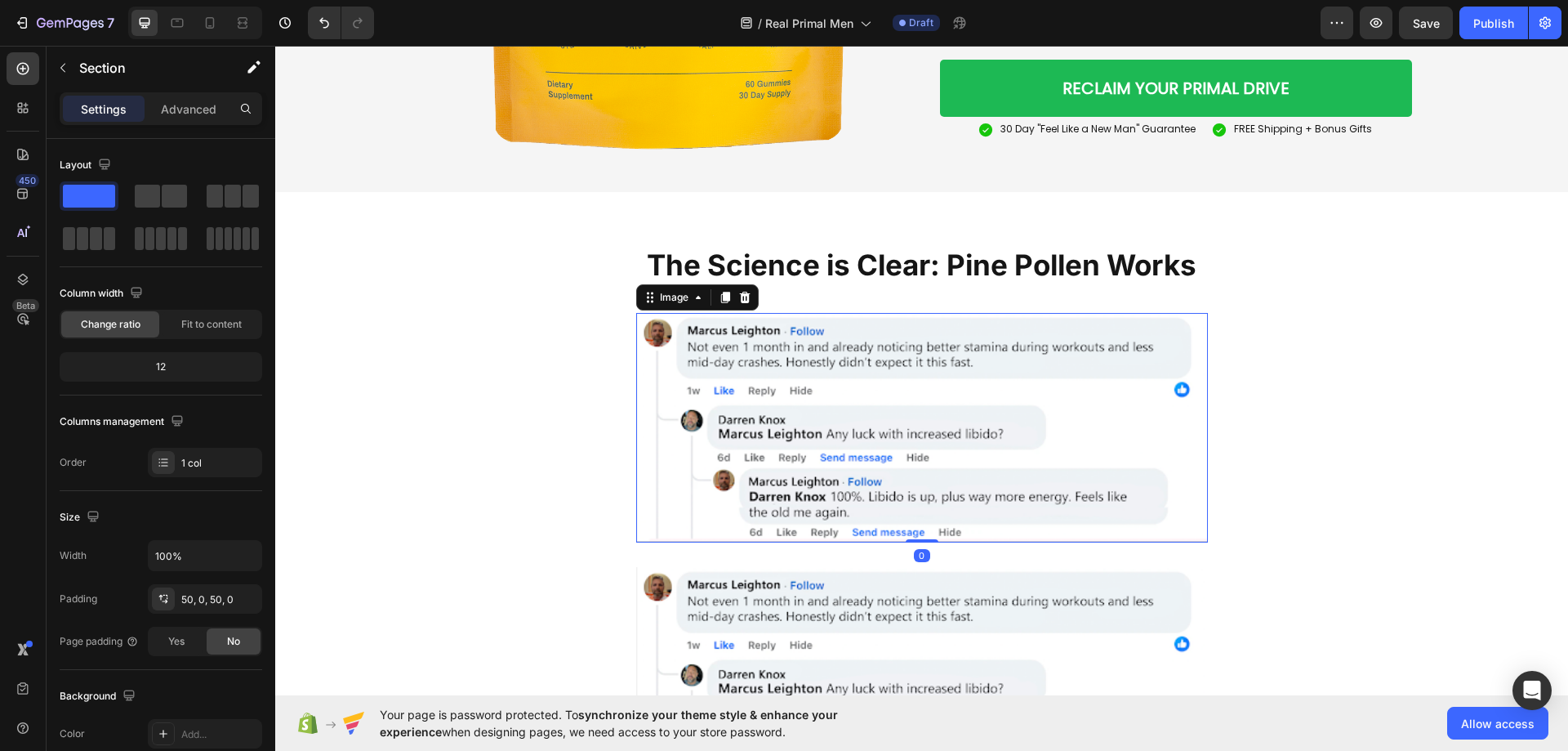
click at [1113, 339] on img at bounding box center [922, 428] width 572 height 231
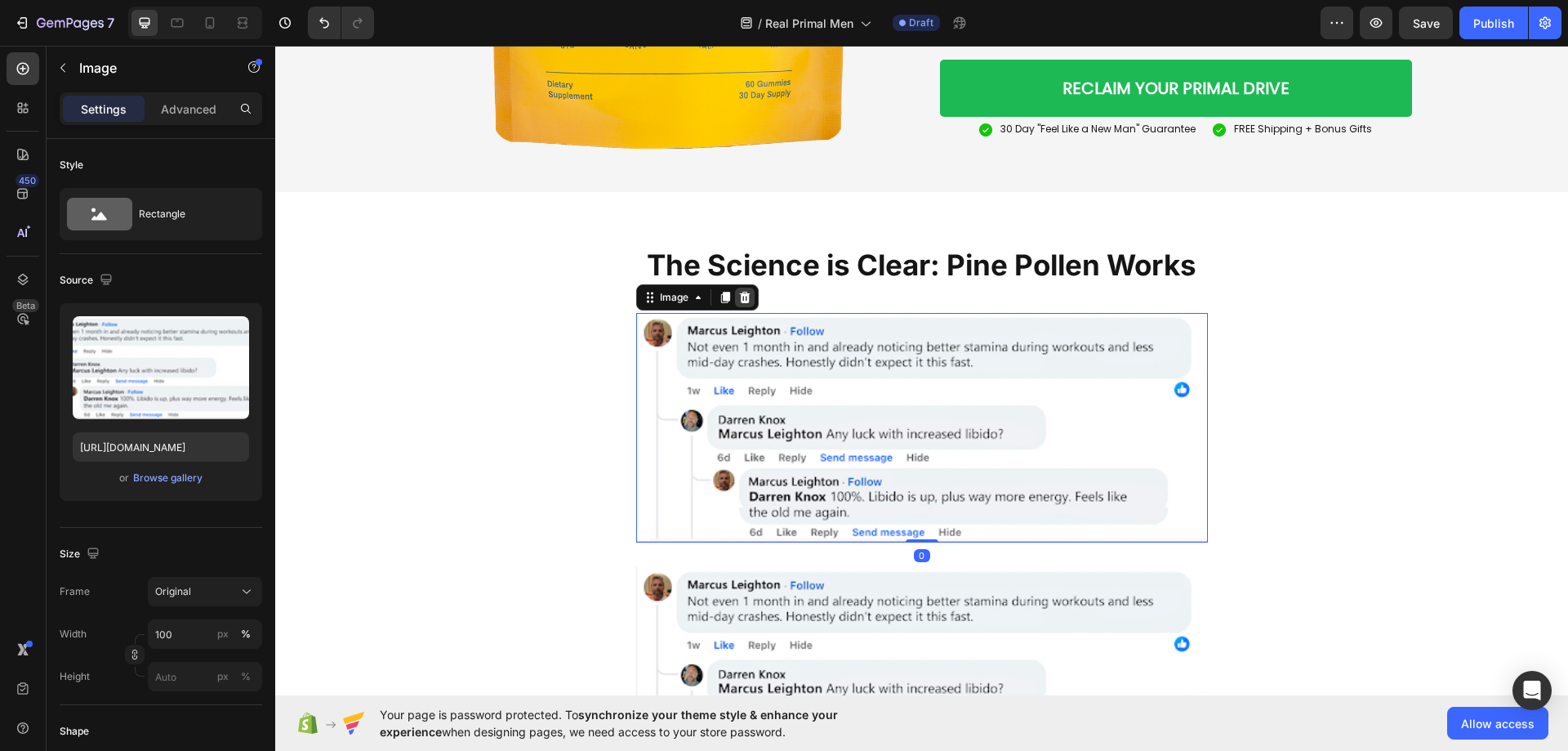
click at [735, 301] on div at bounding box center [745, 297] width 19 height 19
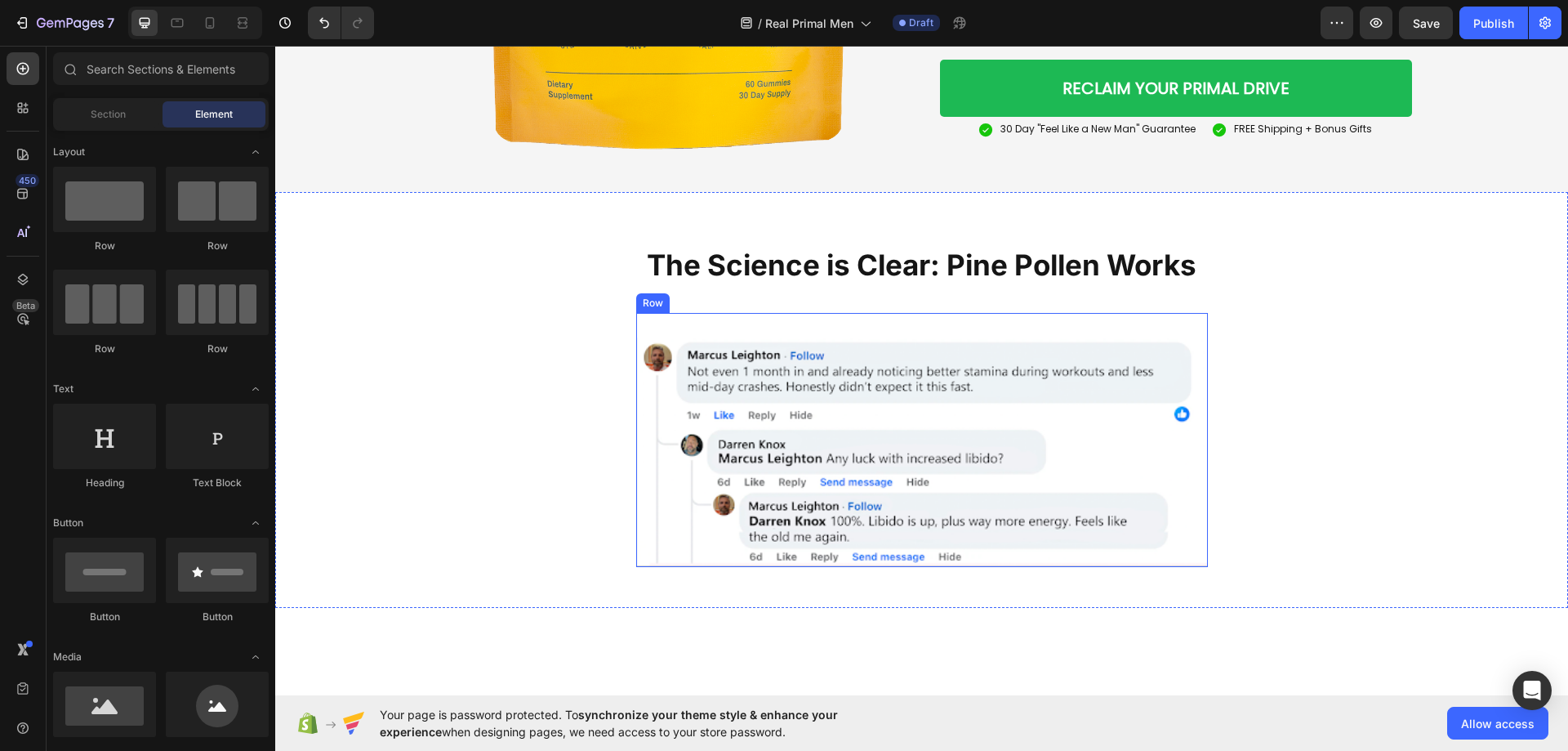
click at [743, 325] on div "Image" at bounding box center [922, 440] width 572 height 254
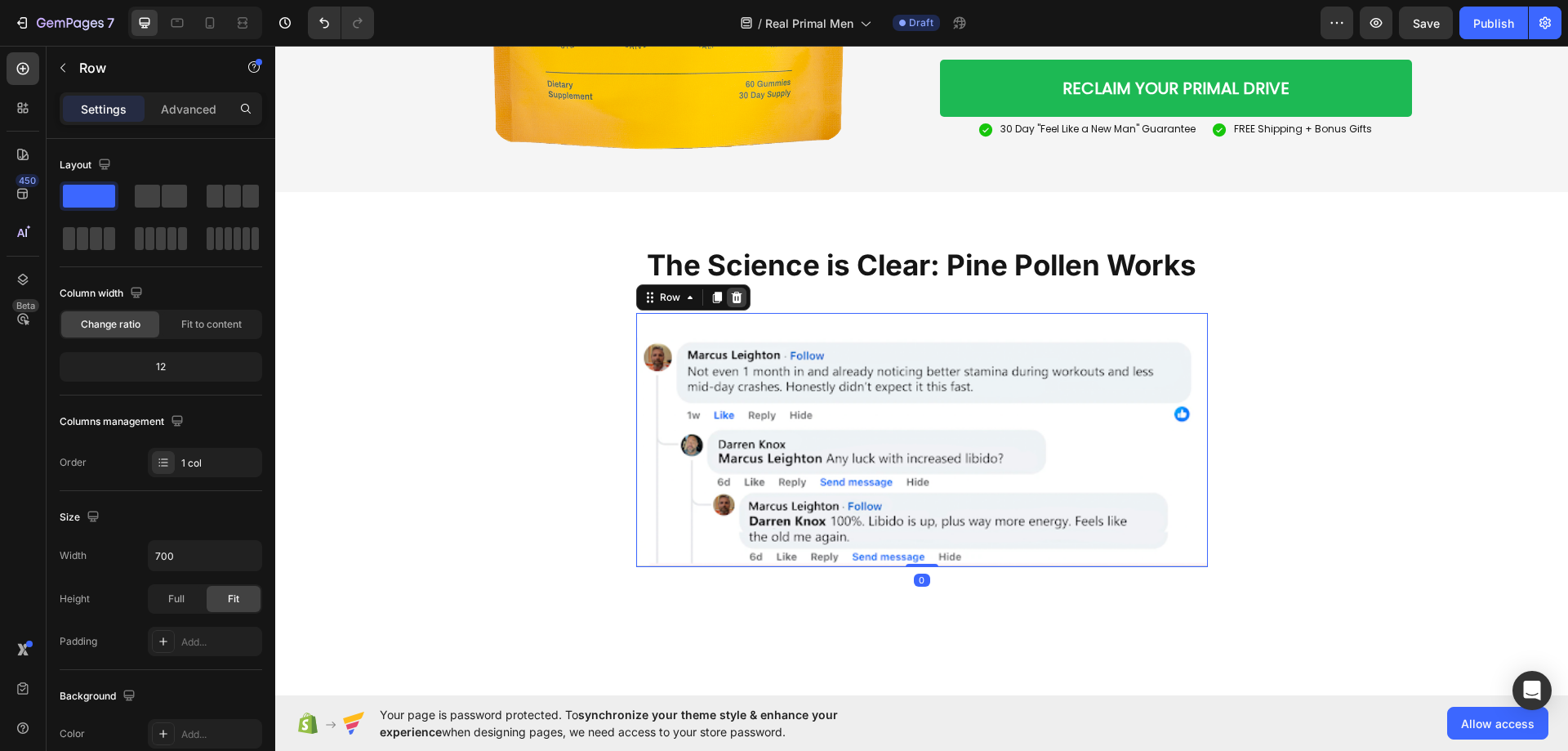
click at [730, 297] on icon at bounding box center [736, 297] width 13 height 13
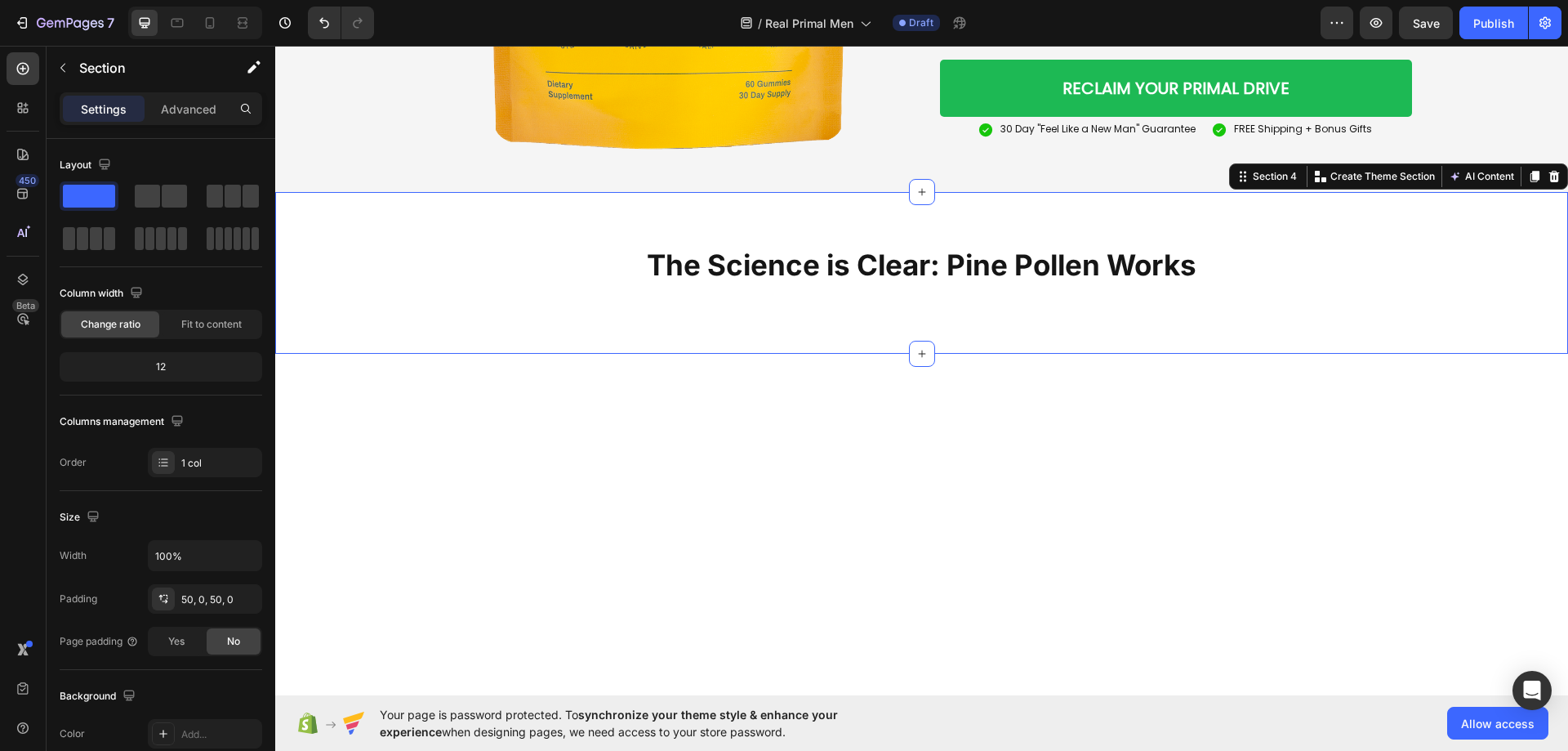
click at [520, 329] on div "The Science is Clear: Pine Pollen Works Heading Row Section 4 You can create re…" at bounding box center [922, 273] width 1293 height 161
click at [1426, 11] on button "Save" at bounding box center [1425, 22] width 53 height 32
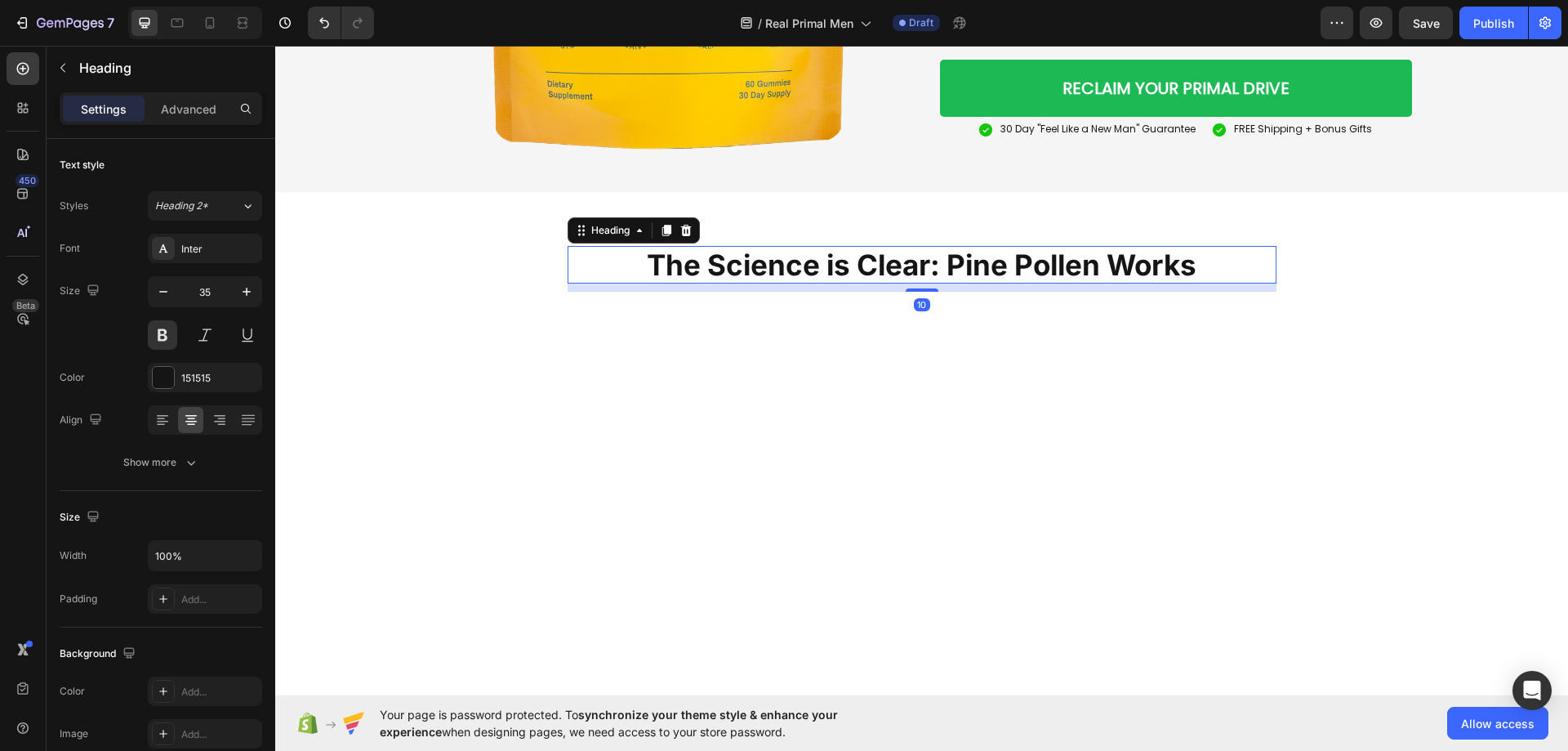
click at [746, 267] on p "The Science is Clear: Pine Pollen Works" at bounding box center [922, 264] width 705 height 34
click at [186, 242] on div "Inter" at bounding box center [220, 249] width 77 height 15
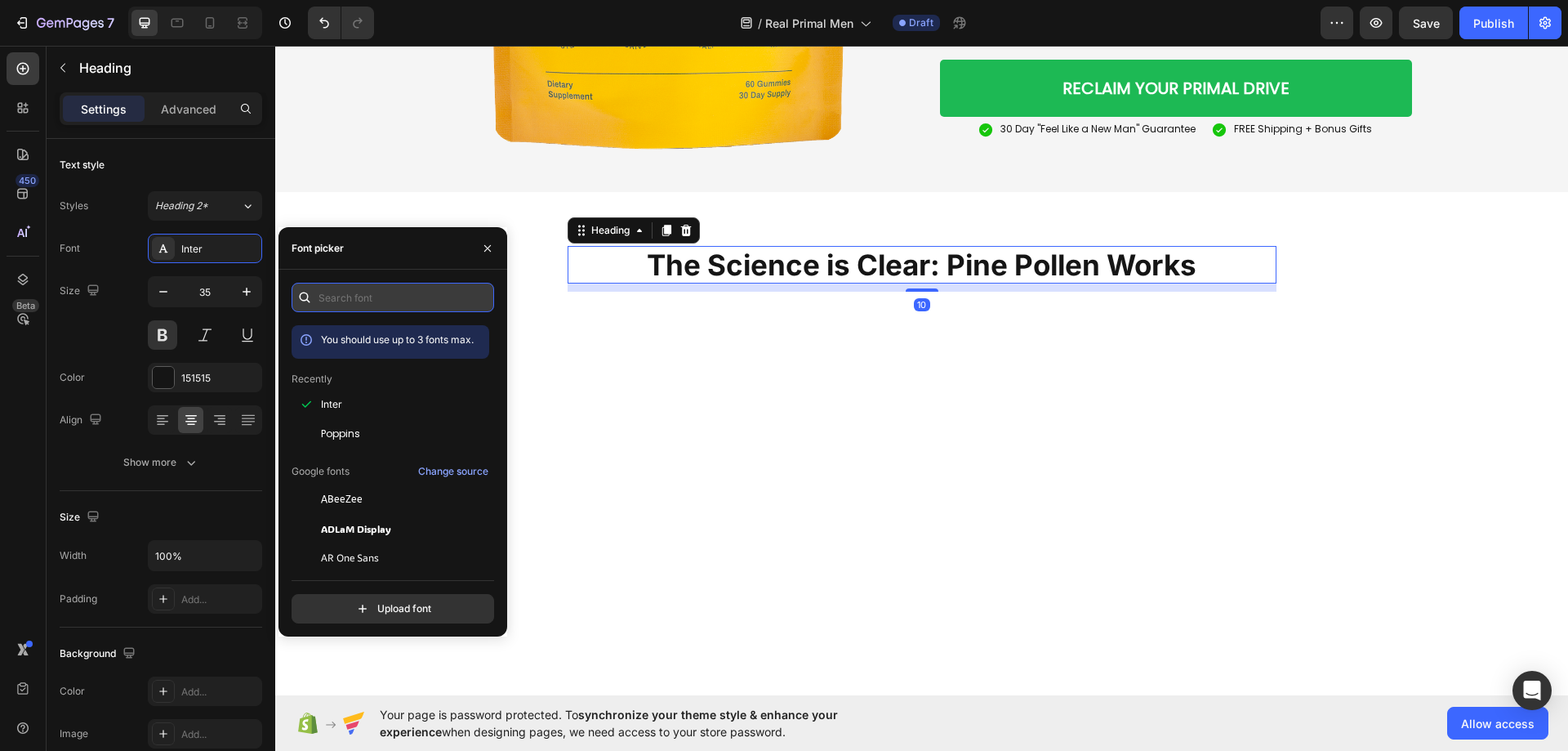
click at [413, 290] on input "text" at bounding box center [392, 297] width 203 height 30
paste input "oswald"
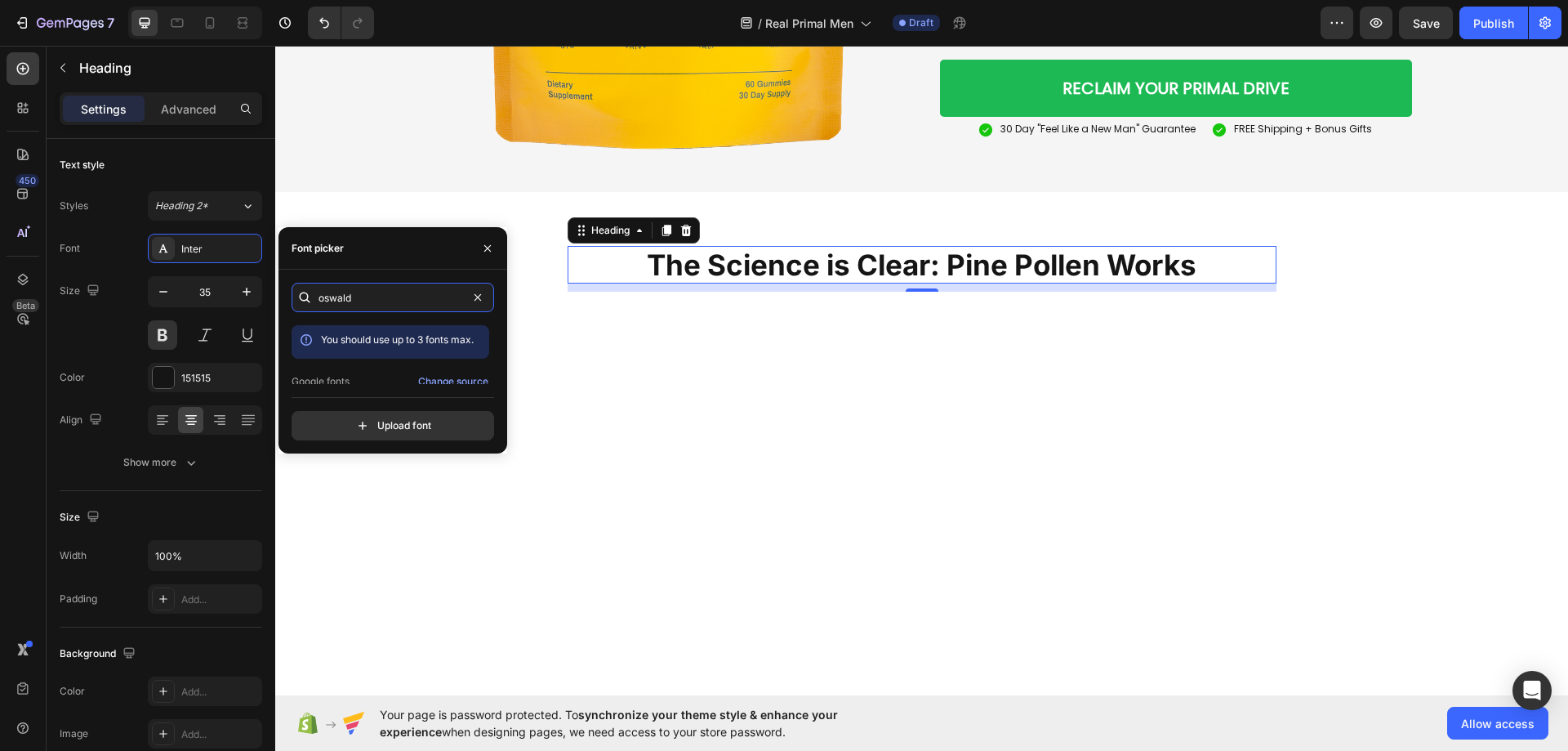
scroll to position [40, 0]
type input "oswald"
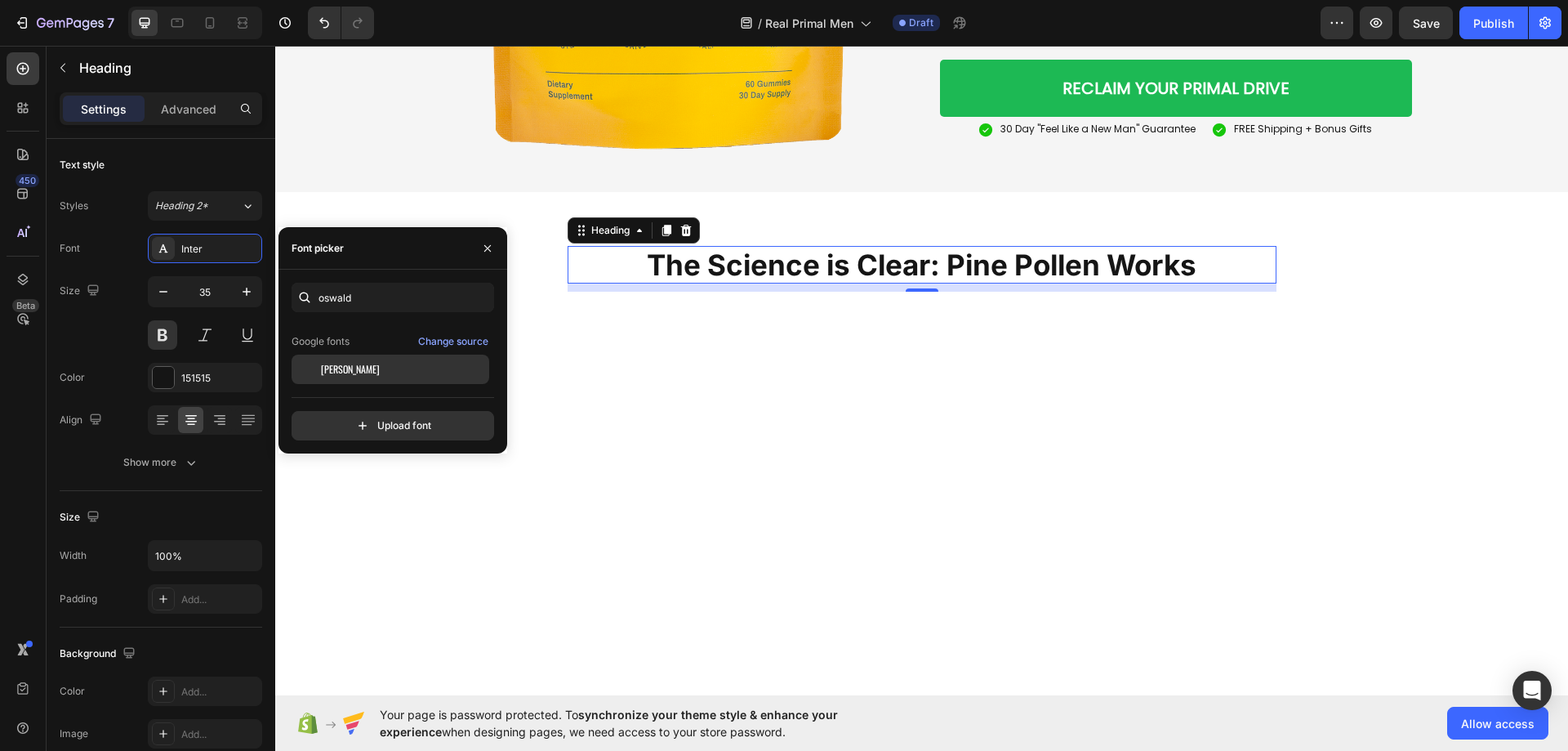
click at [373, 362] on div "[PERSON_NAME]" at bounding box center [403, 368] width 165 height 15
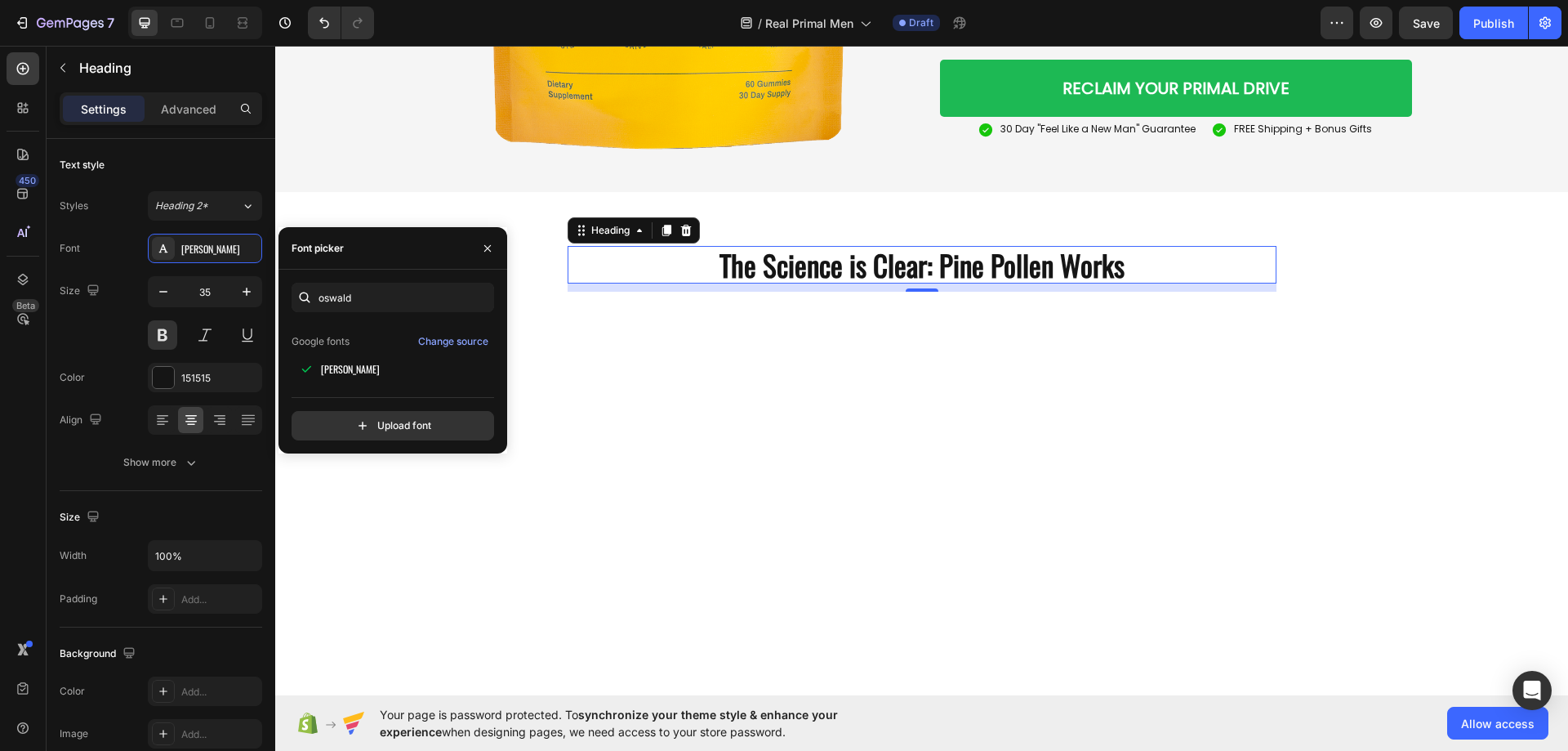
click at [769, 408] on div at bounding box center [922, 676] width 1293 height 564
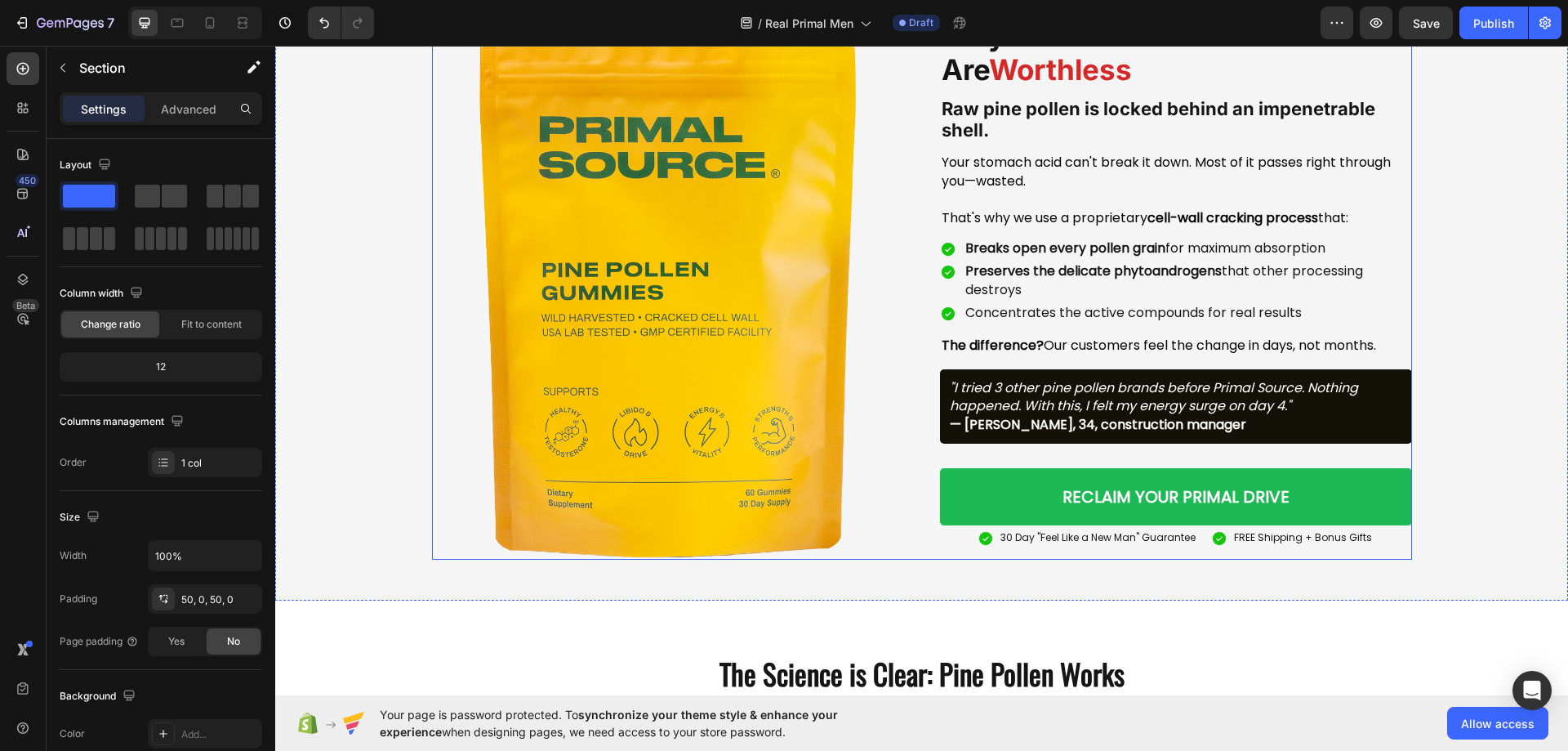
scroll to position [2248, 0]
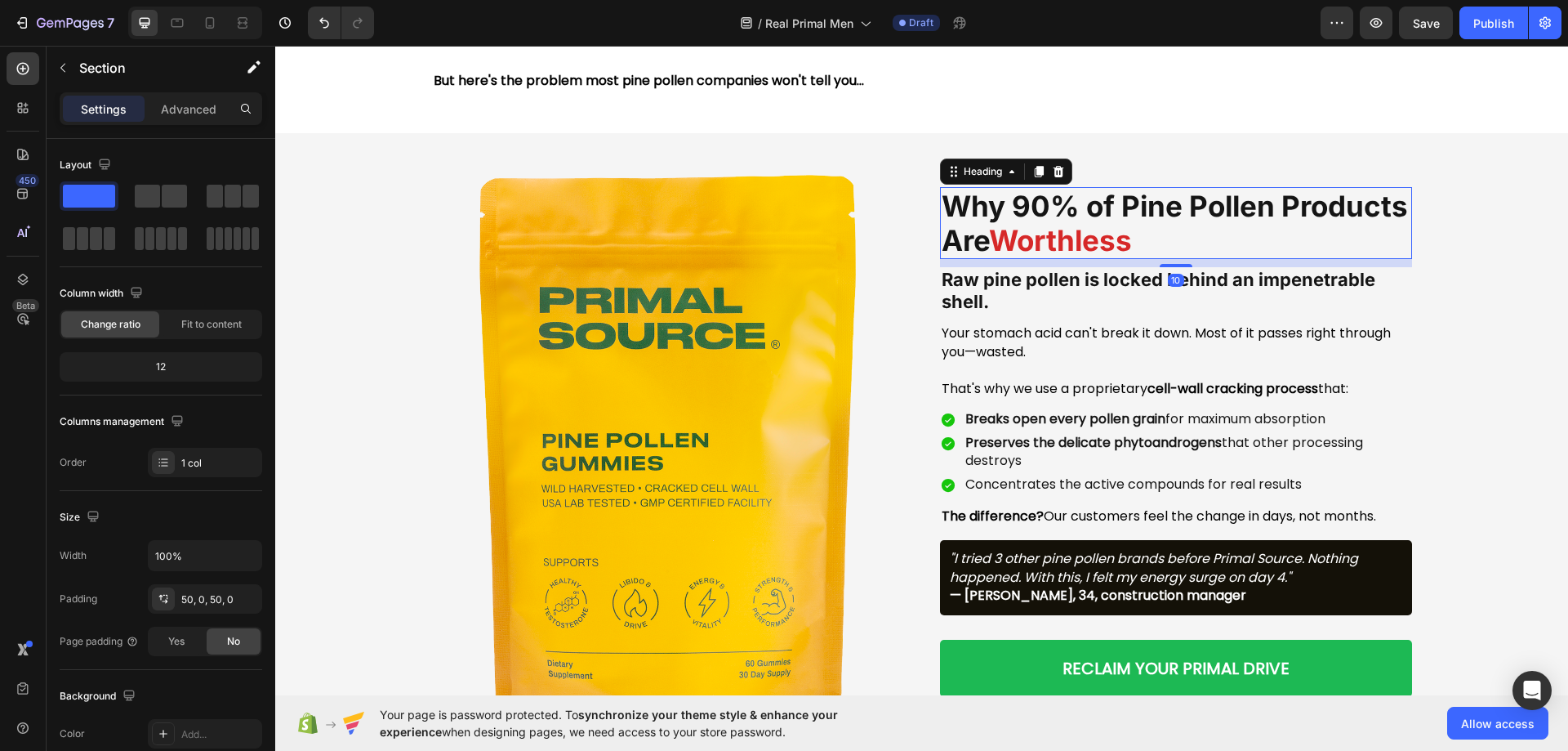
click at [1058, 259] on h2 "Why 90% of Pine Pollen Products Are Worthless" at bounding box center [1176, 223] width 472 height 72
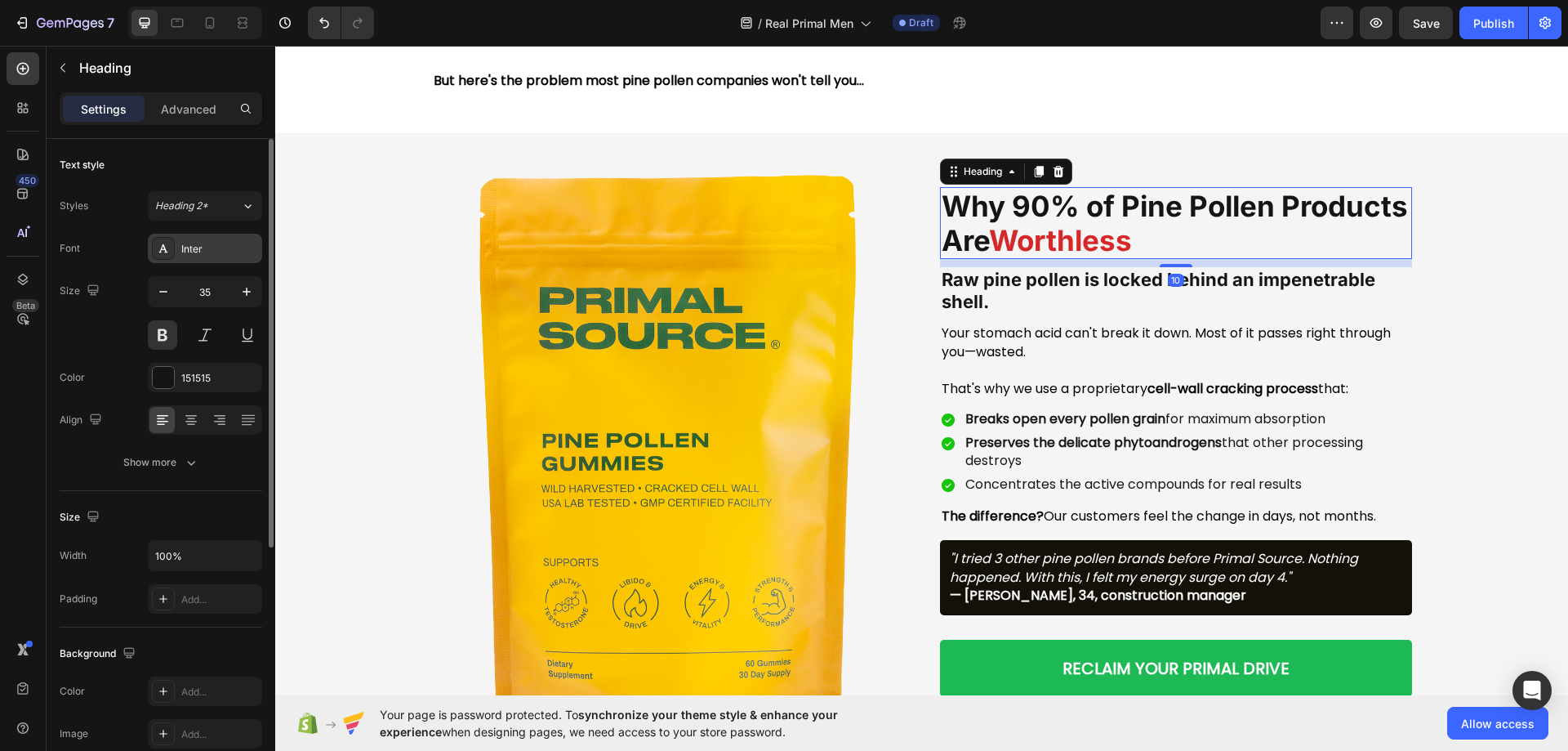
click at [180, 250] on div "Inter" at bounding box center [205, 248] width 114 height 30
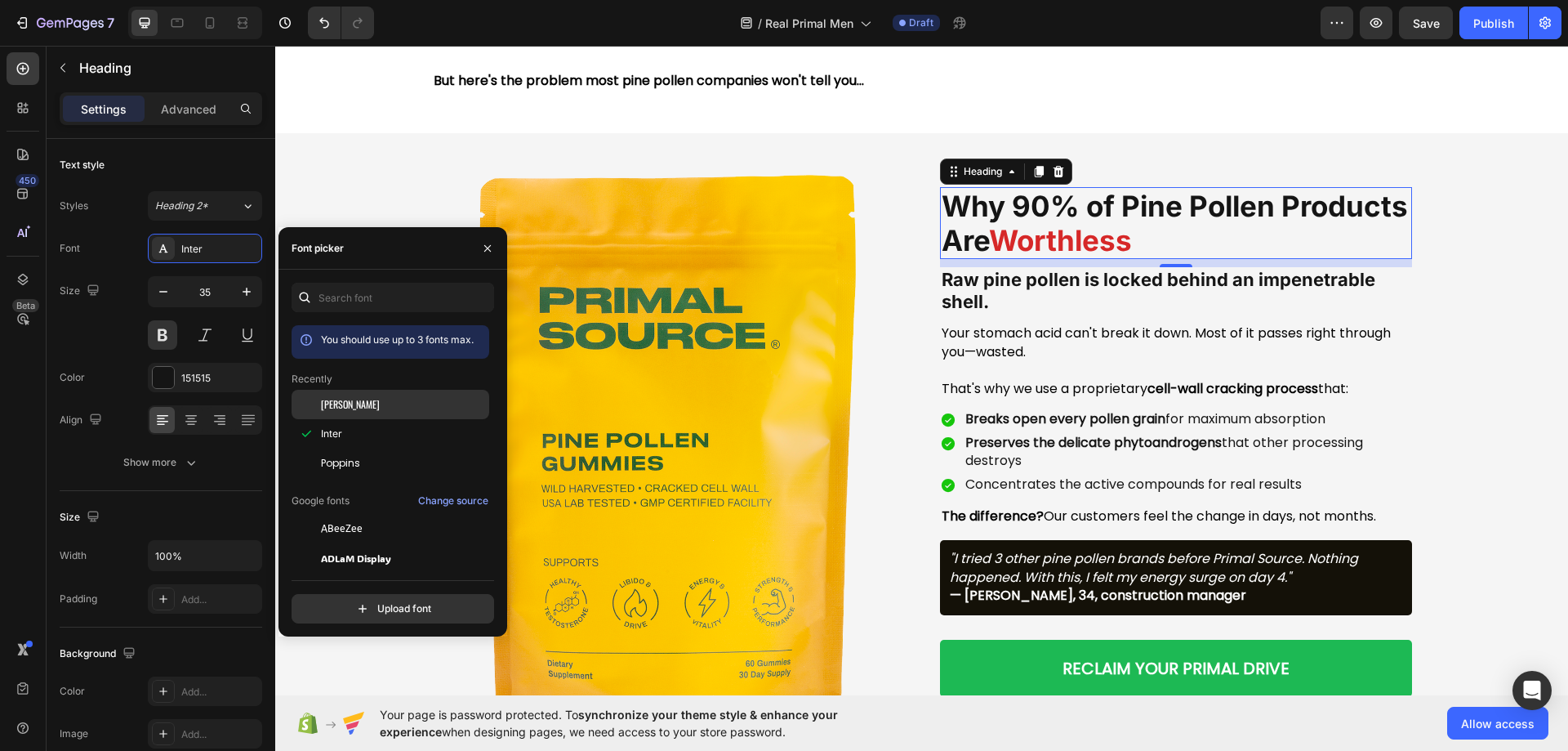
click at [381, 404] on div "[PERSON_NAME]" at bounding box center [403, 404] width 165 height 15
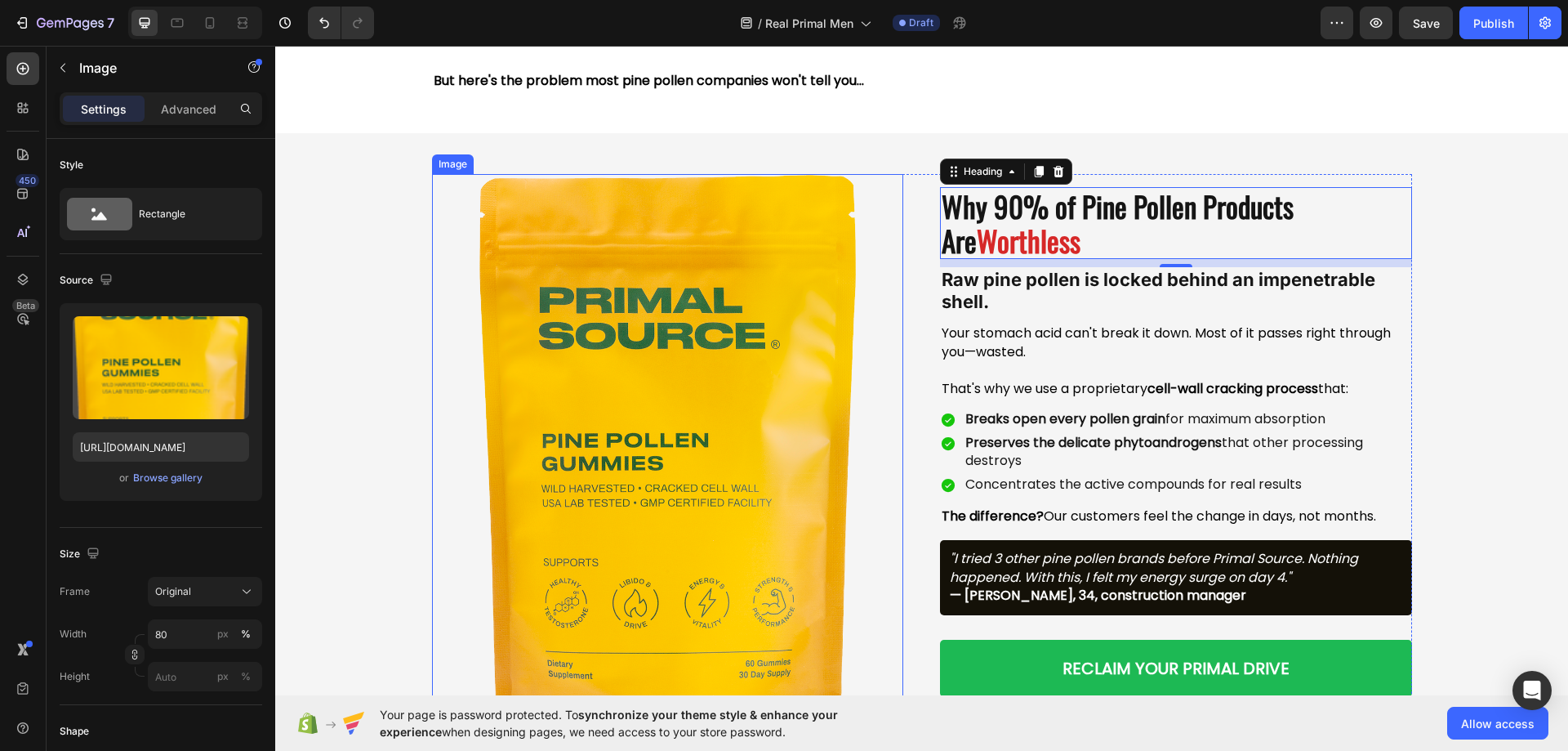
click at [877, 350] on div at bounding box center [667, 452] width 472 height 556
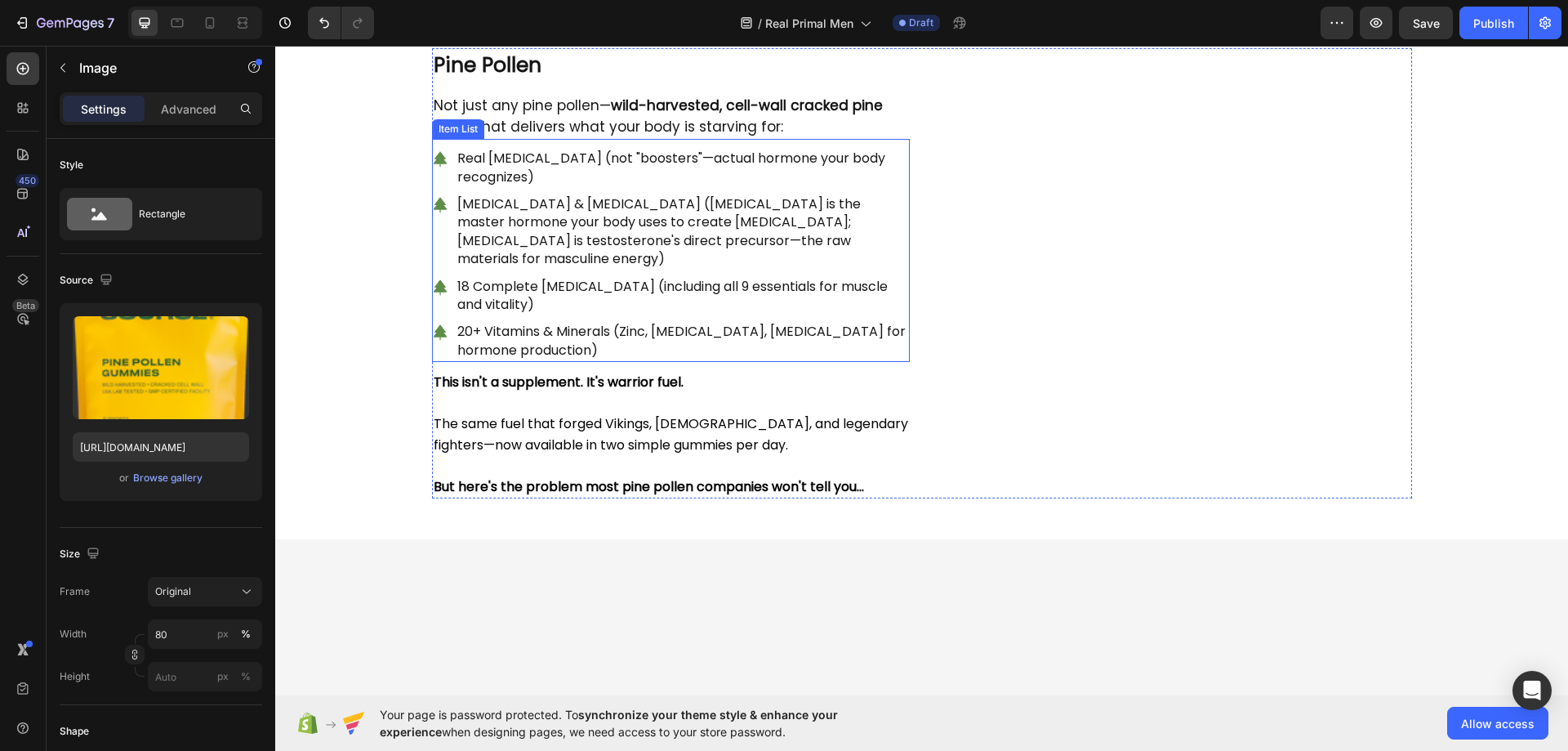
scroll to position [1676, 0]
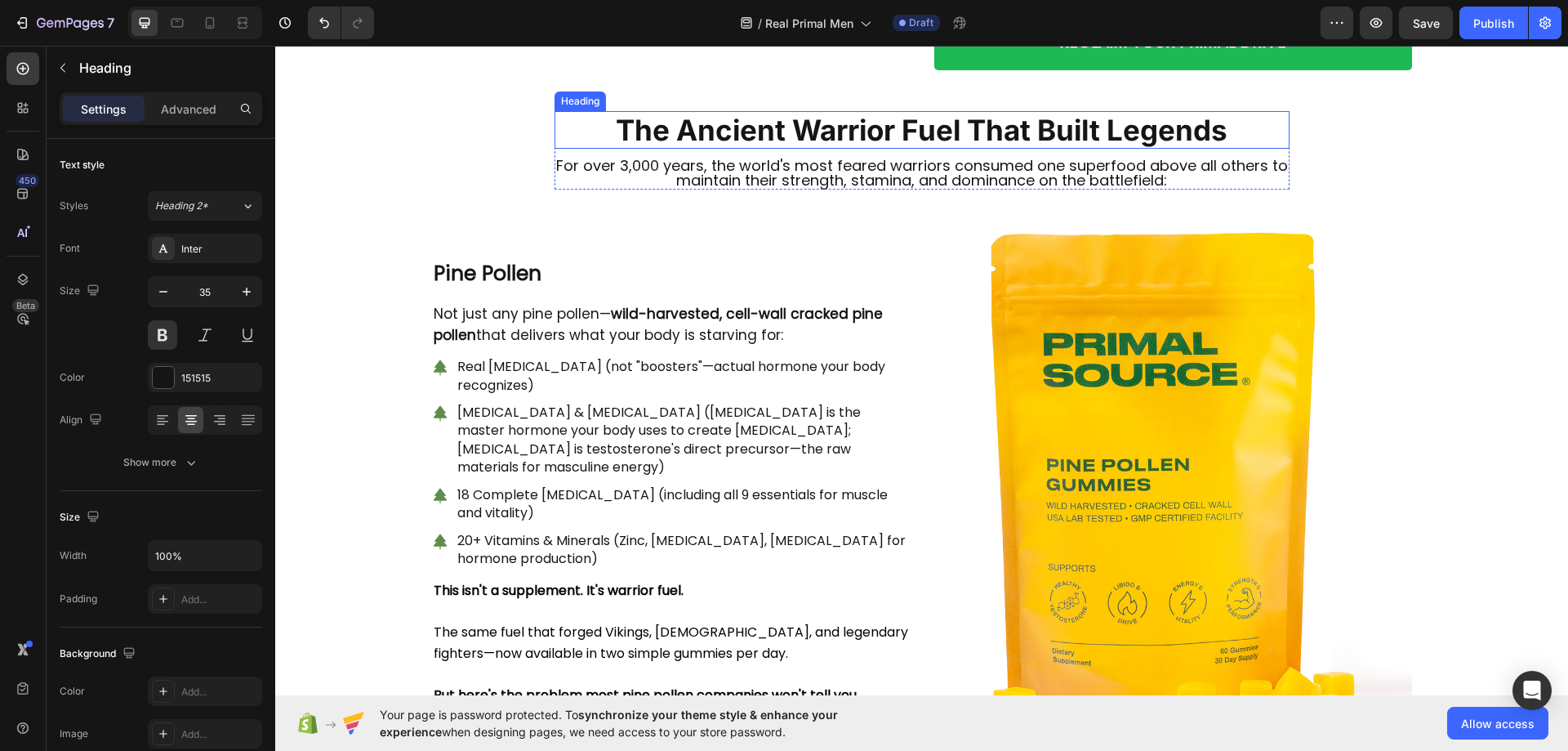
click at [823, 148] on h2 "The Ancient Warrior Fuel That Built Legends" at bounding box center [922, 130] width 735 height 38
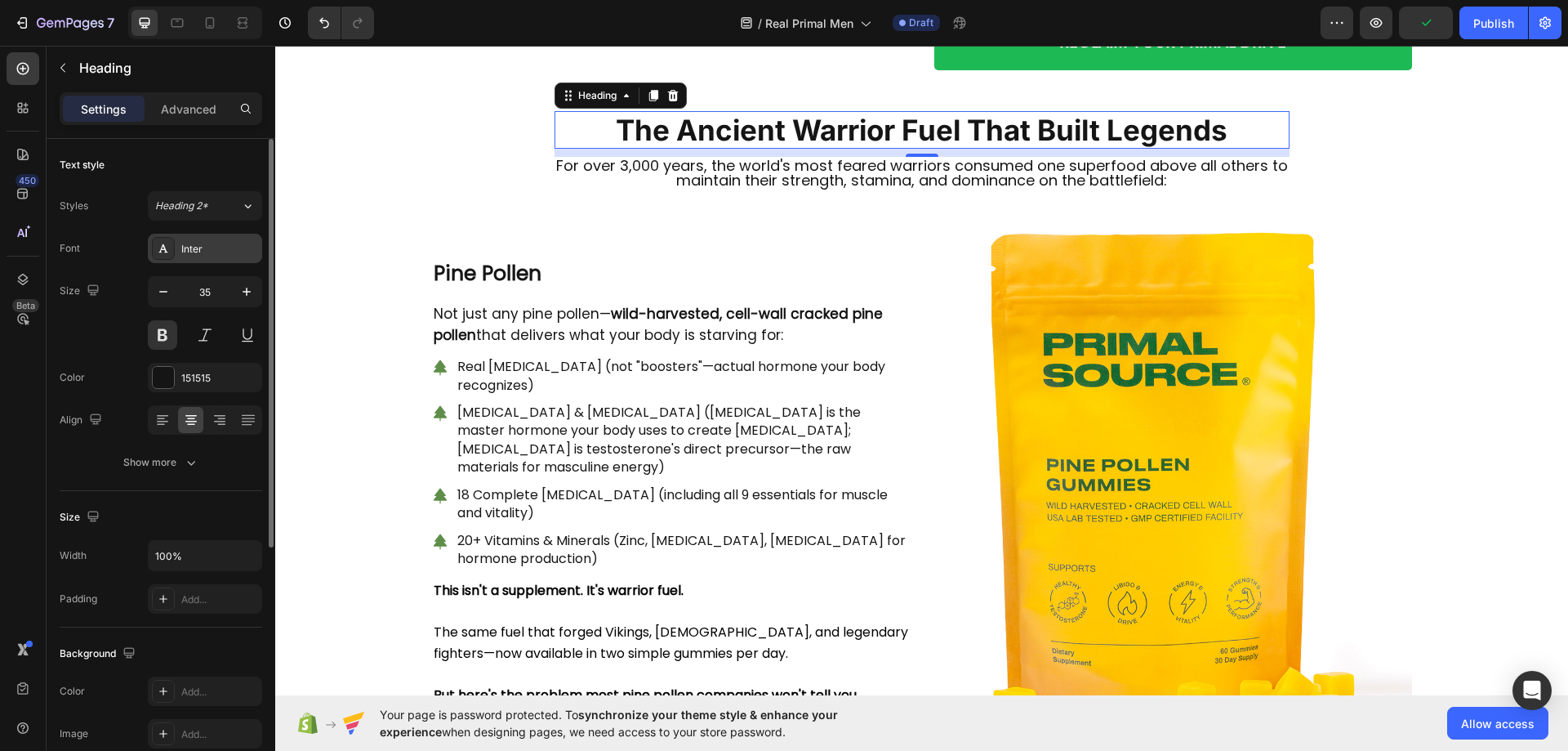
click at [203, 240] on div "Inter" at bounding box center [205, 248] width 114 height 30
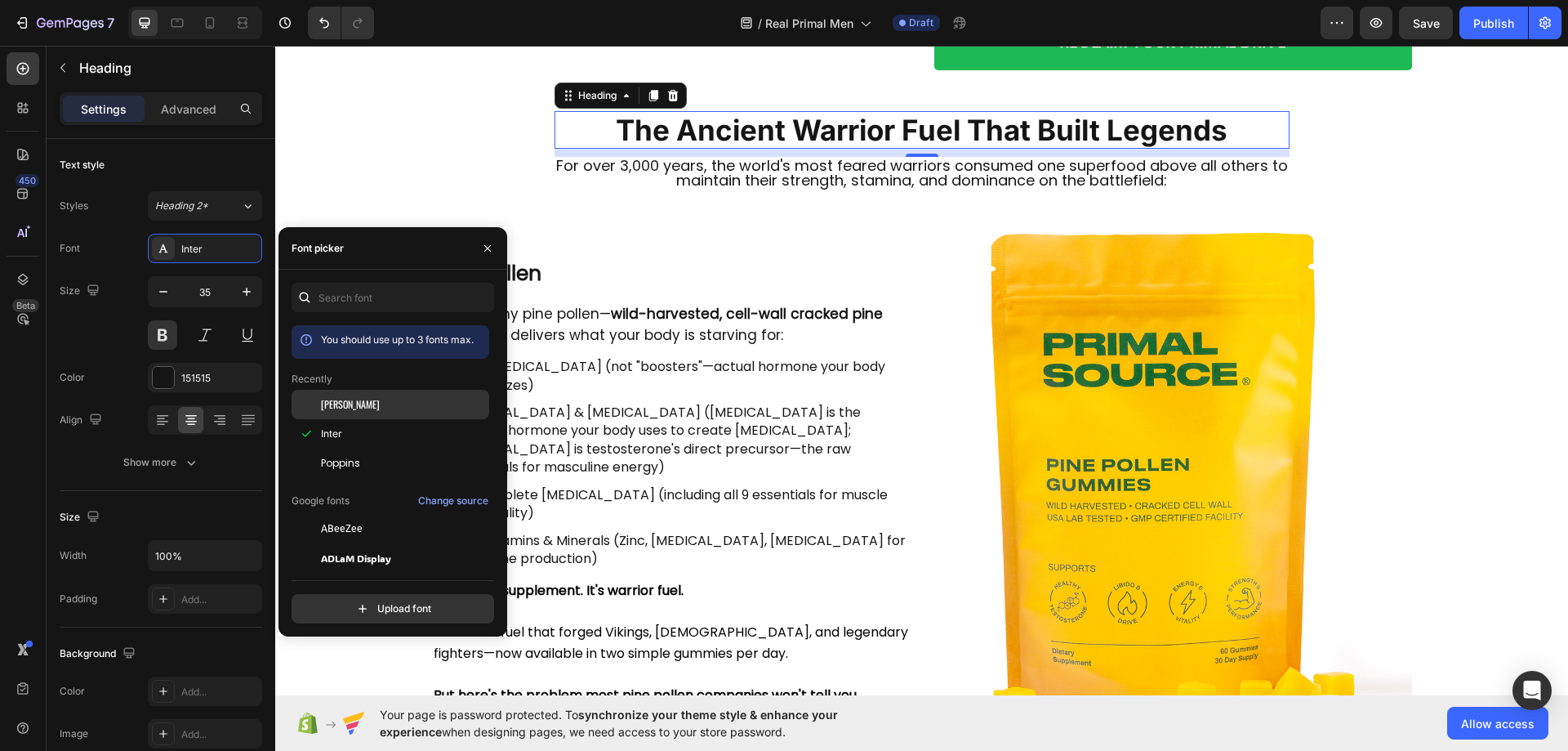
click at [341, 514] on div "[PERSON_NAME]" at bounding box center [389, 529] width 197 height 30
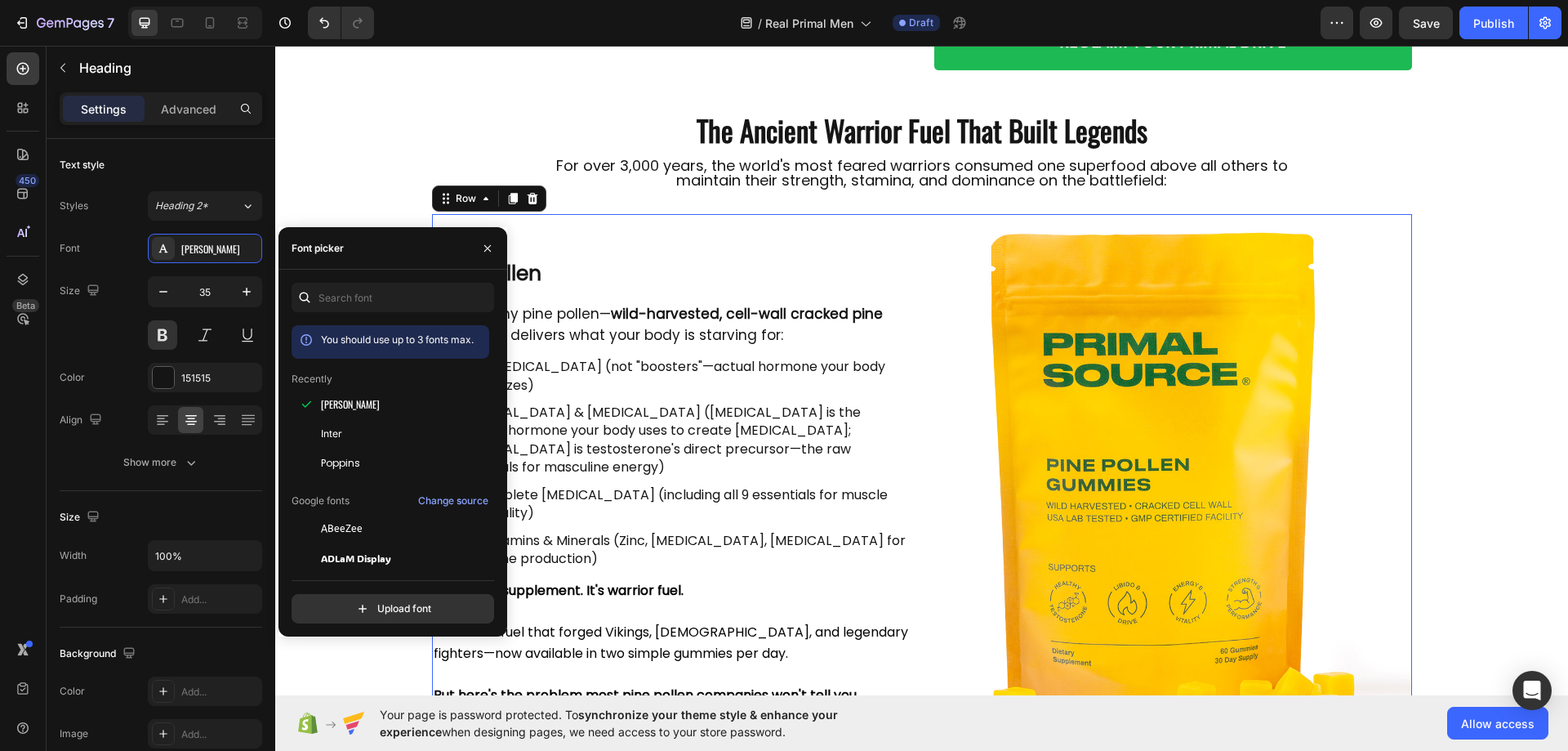
click at [766, 309] on div "Pine Pollen Text Block Not just any pine pollen— wild-harvested, cell-wall crac…" at bounding box center [670, 482] width 478 height 536
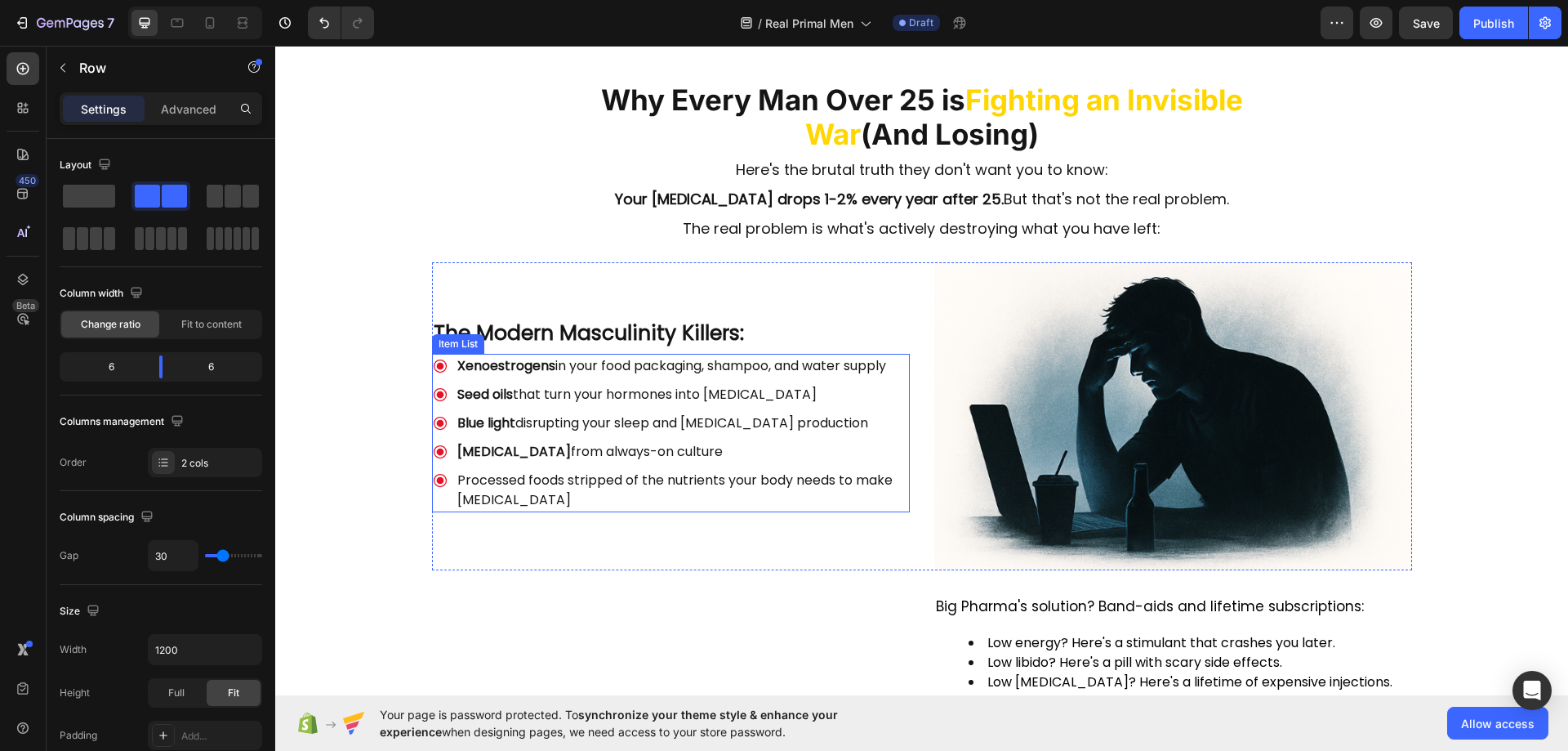
scroll to position [777, 0]
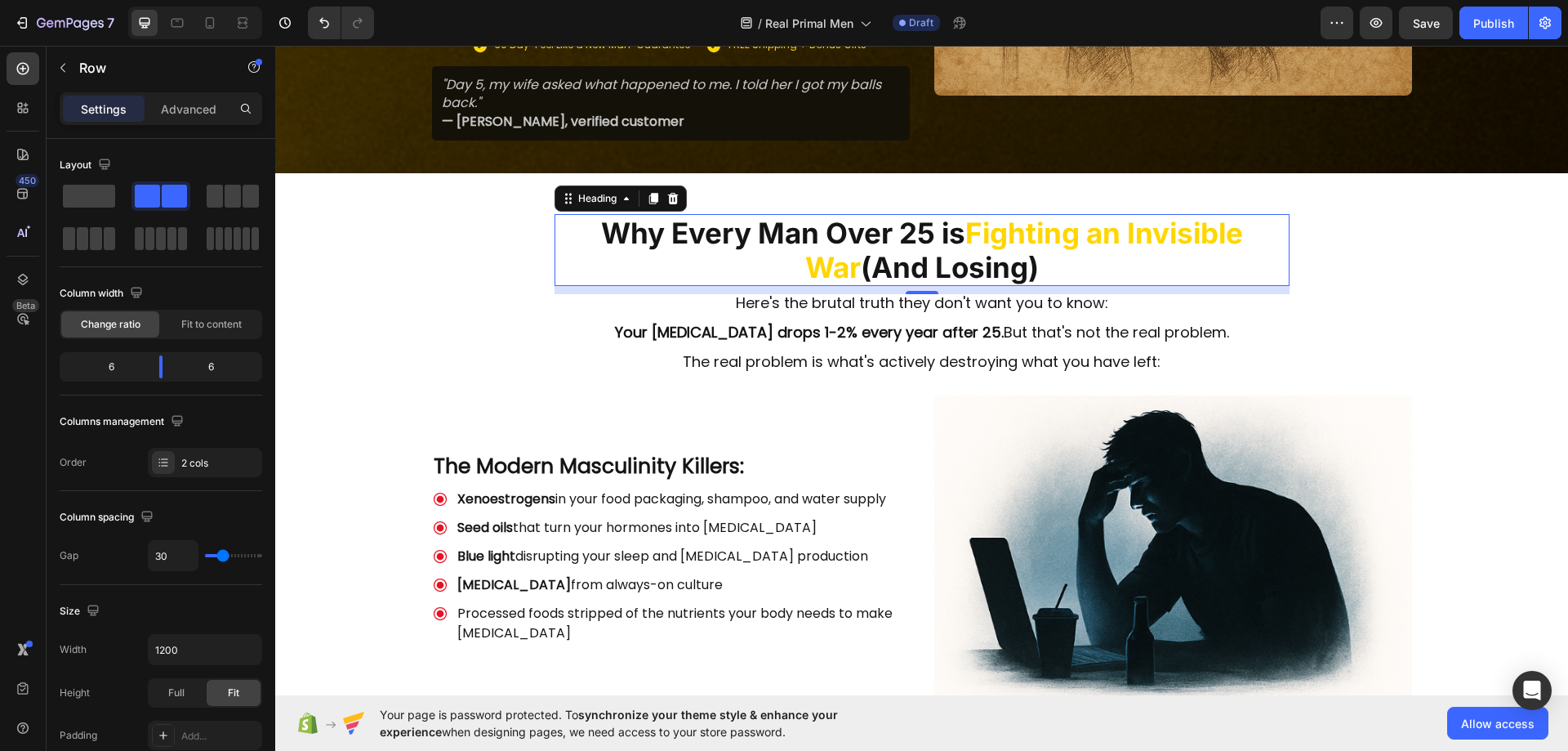
click at [779, 214] on h2 "Why Every Man Over 25 is Fighting an Invisible War (And Losing)" at bounding box center [922, 250] width 735 height 72
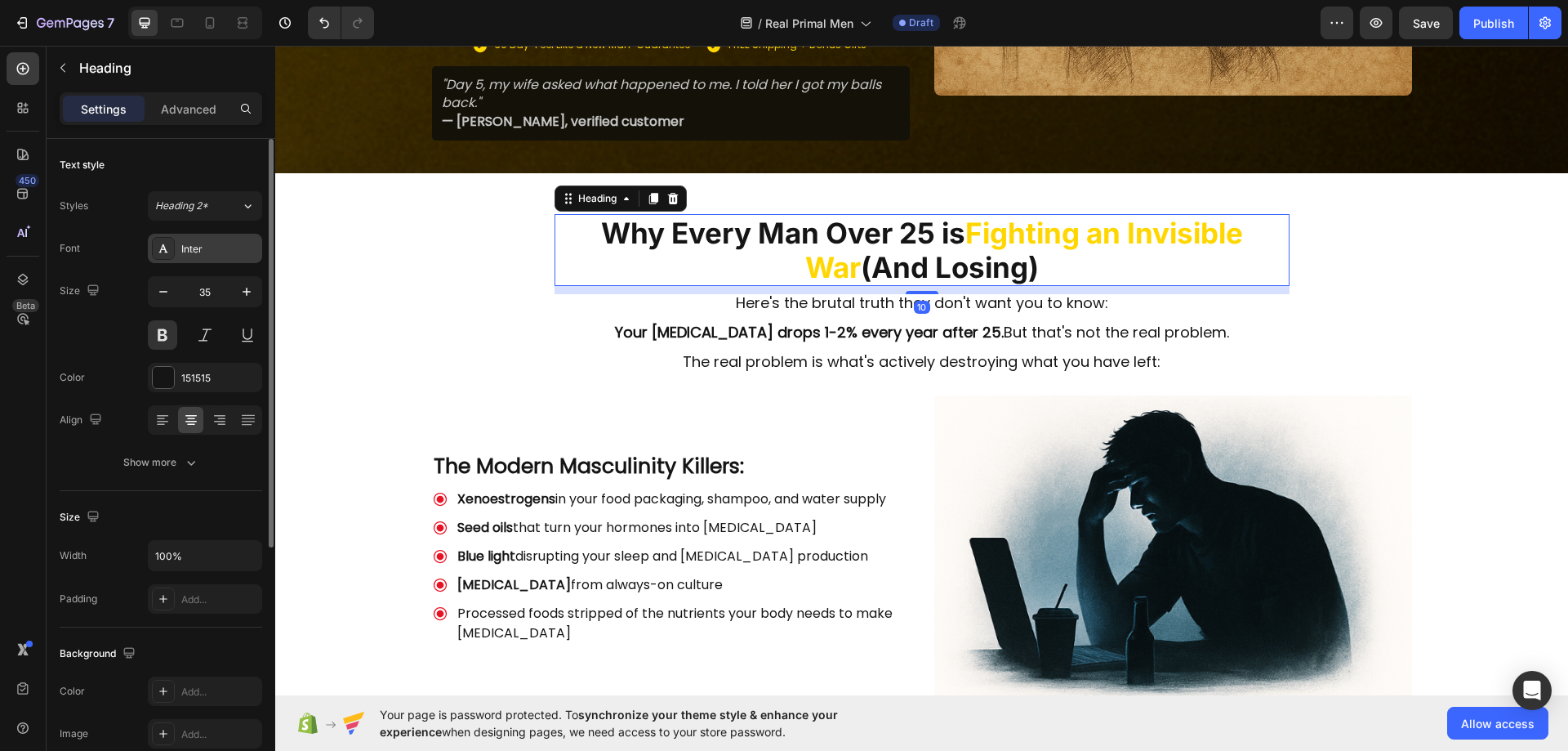
click at [204, 239] on div "Inter" at bounding box center [205, 248] width 114 height 30
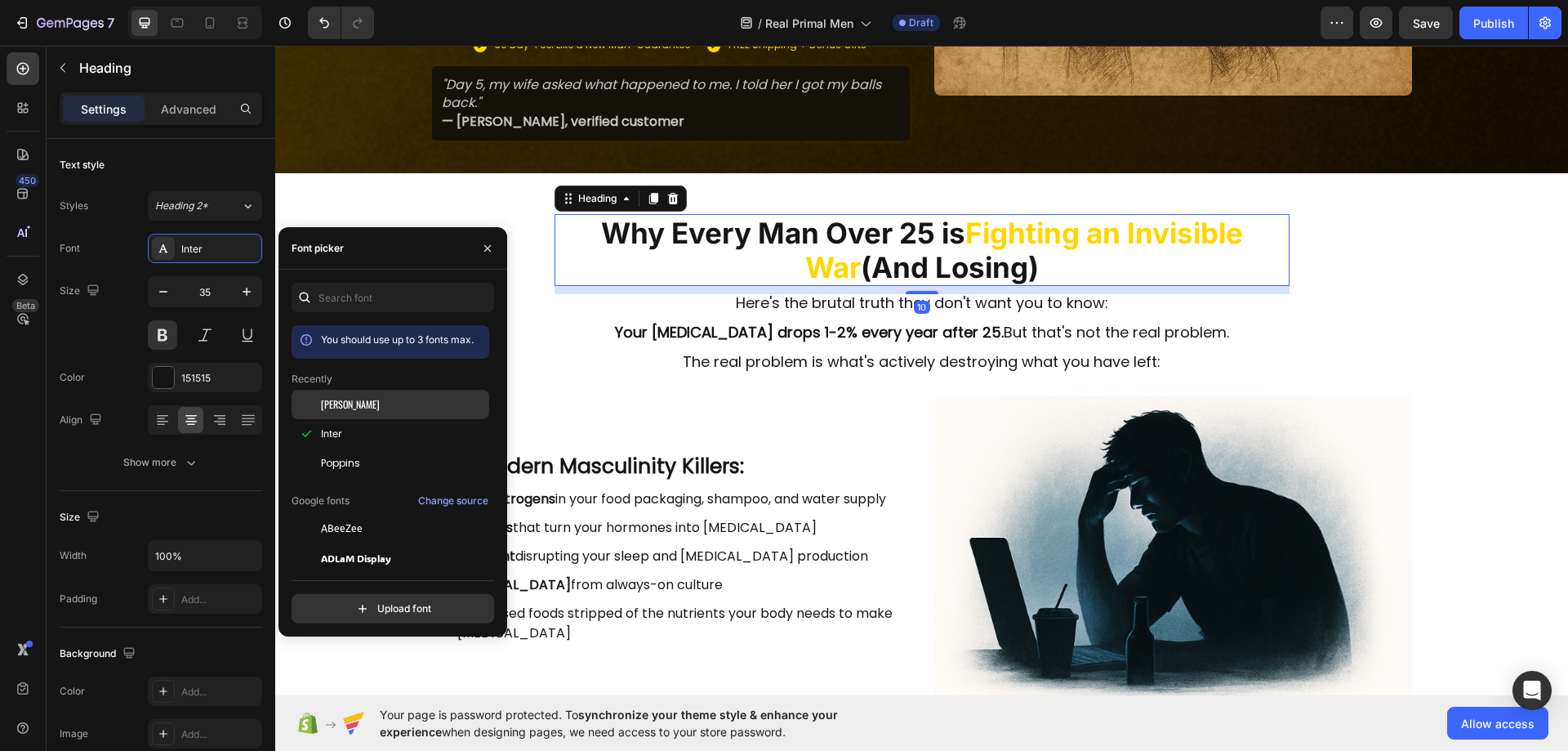
click at [338, 514] on div "[PERSON_NAME]" at bounding box center [389, 529] width 197 height 30
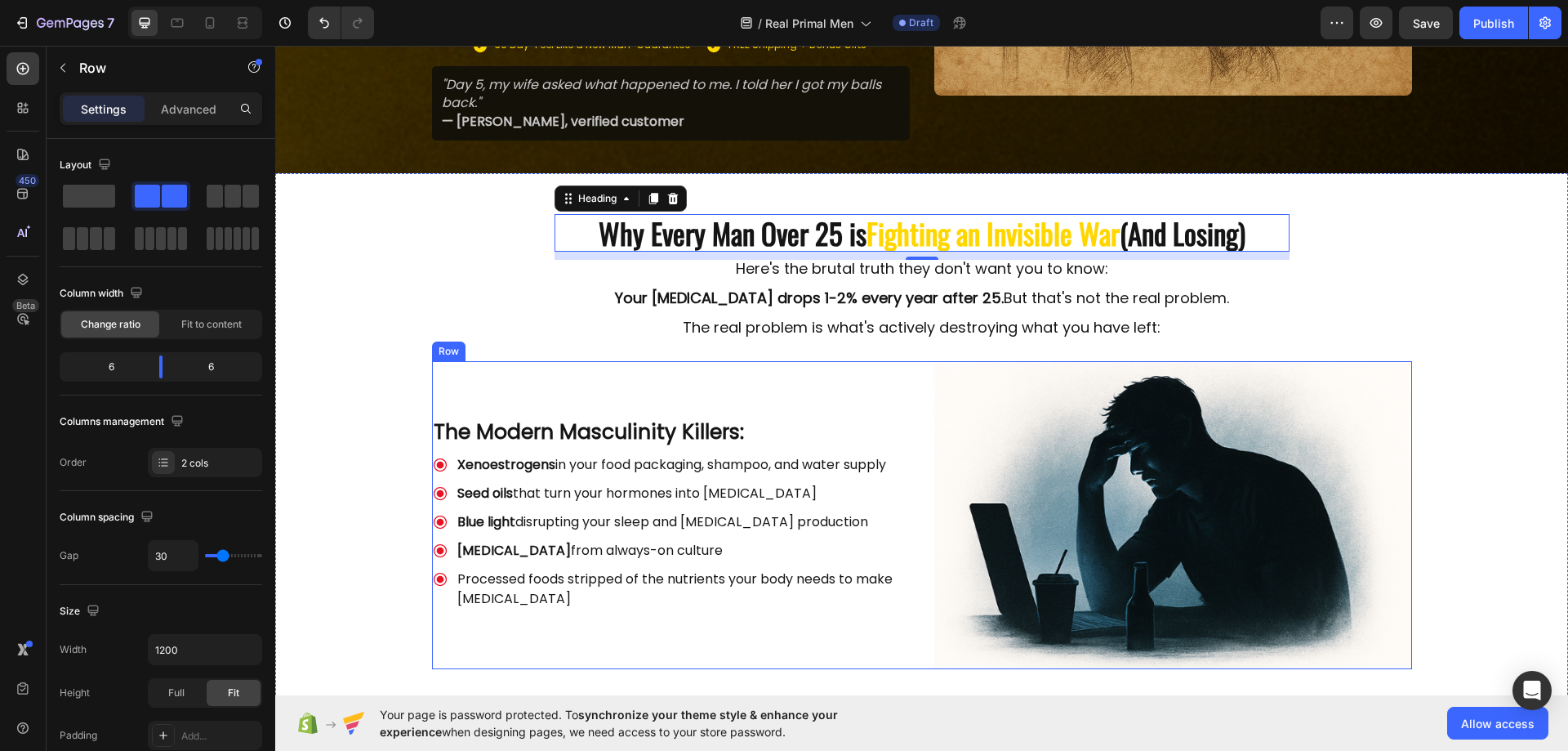
click at [865, 371] on div "The Modern Masculinity Killers: Text Block Xenoestrogens in your food packaging…" at bounding box center [670, 514] width 478 height 308
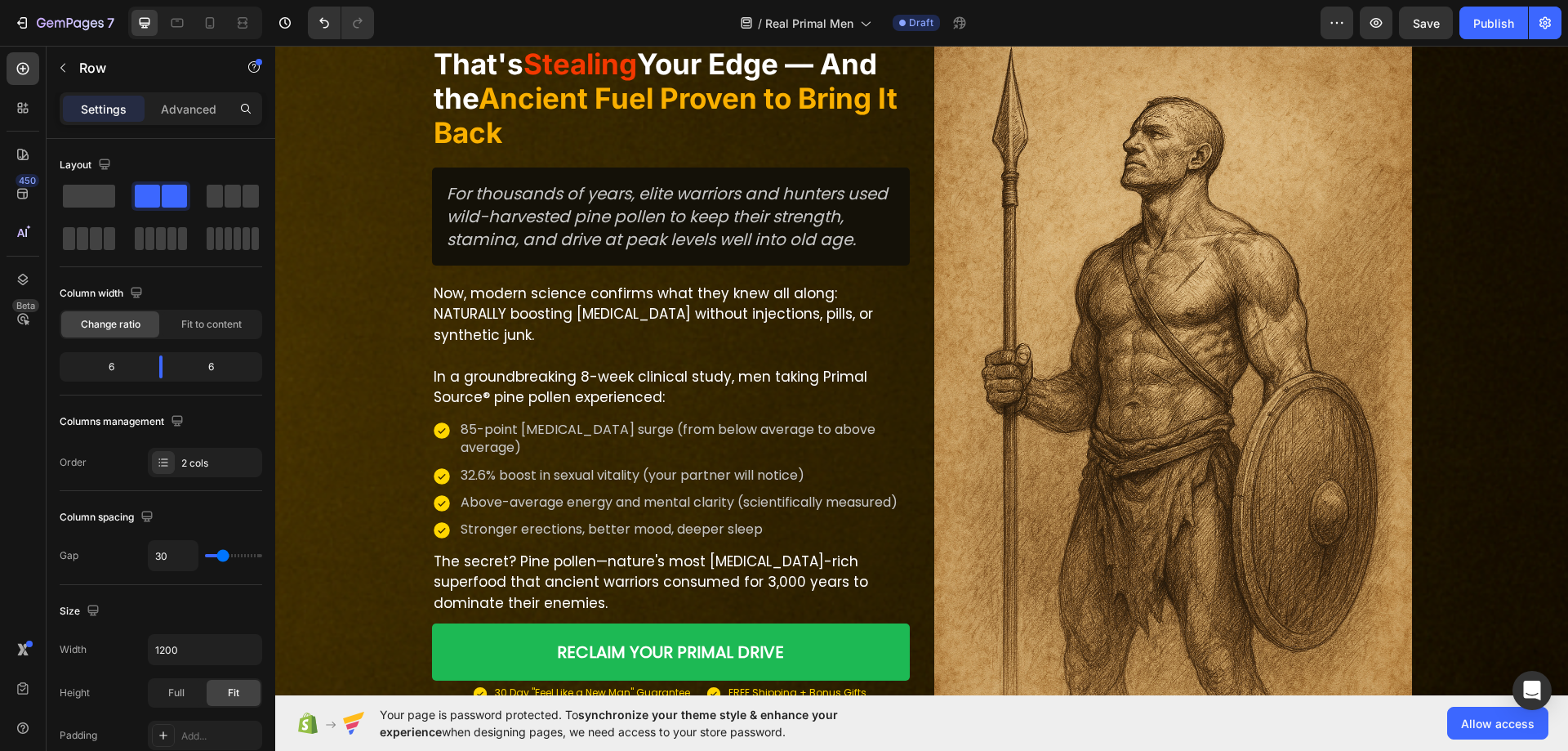
scroll to position [125, 0]
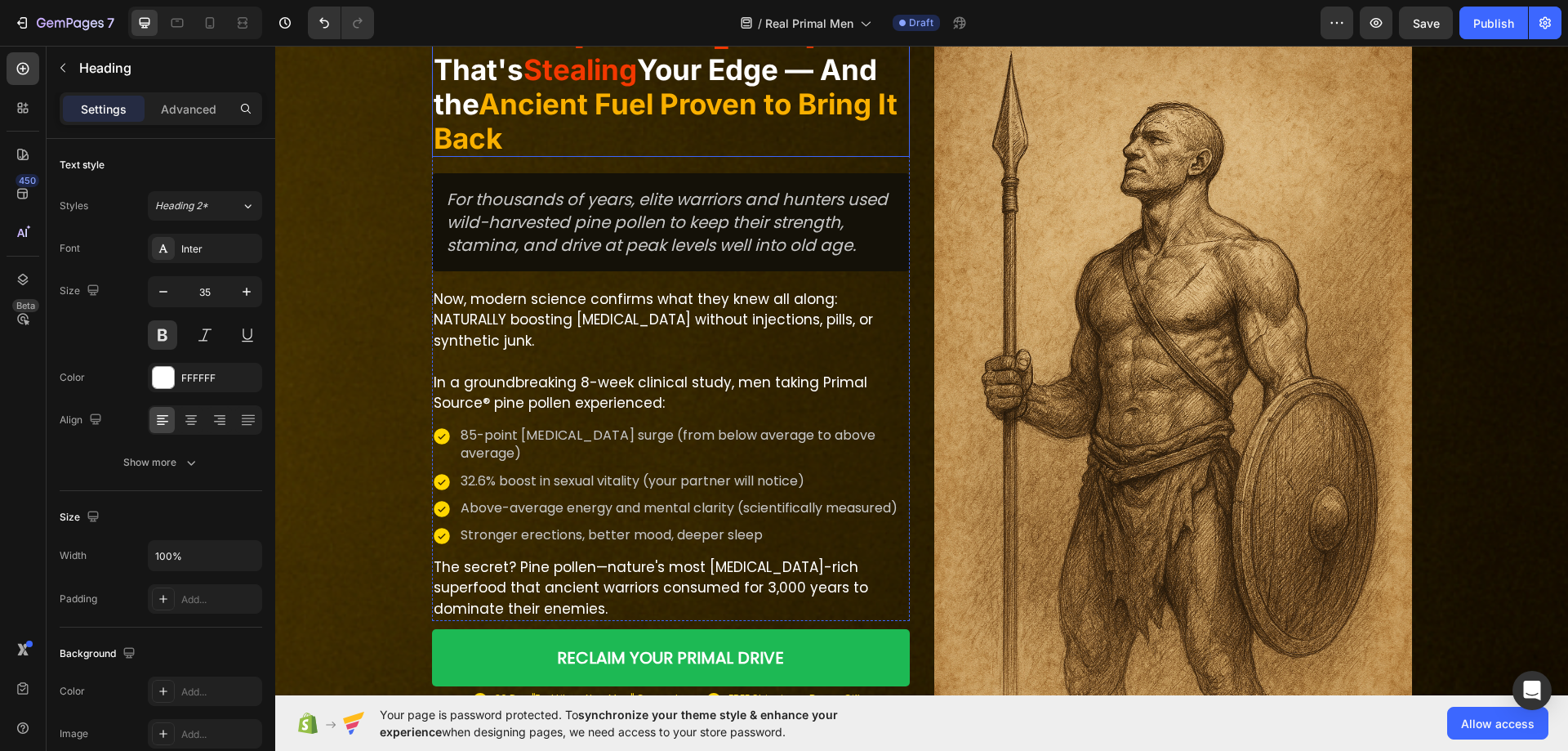
click at [689, 117] on span "Ancient Fuel Proven to Bring It Back" at bounding box center [665, 121] width 464 height 68
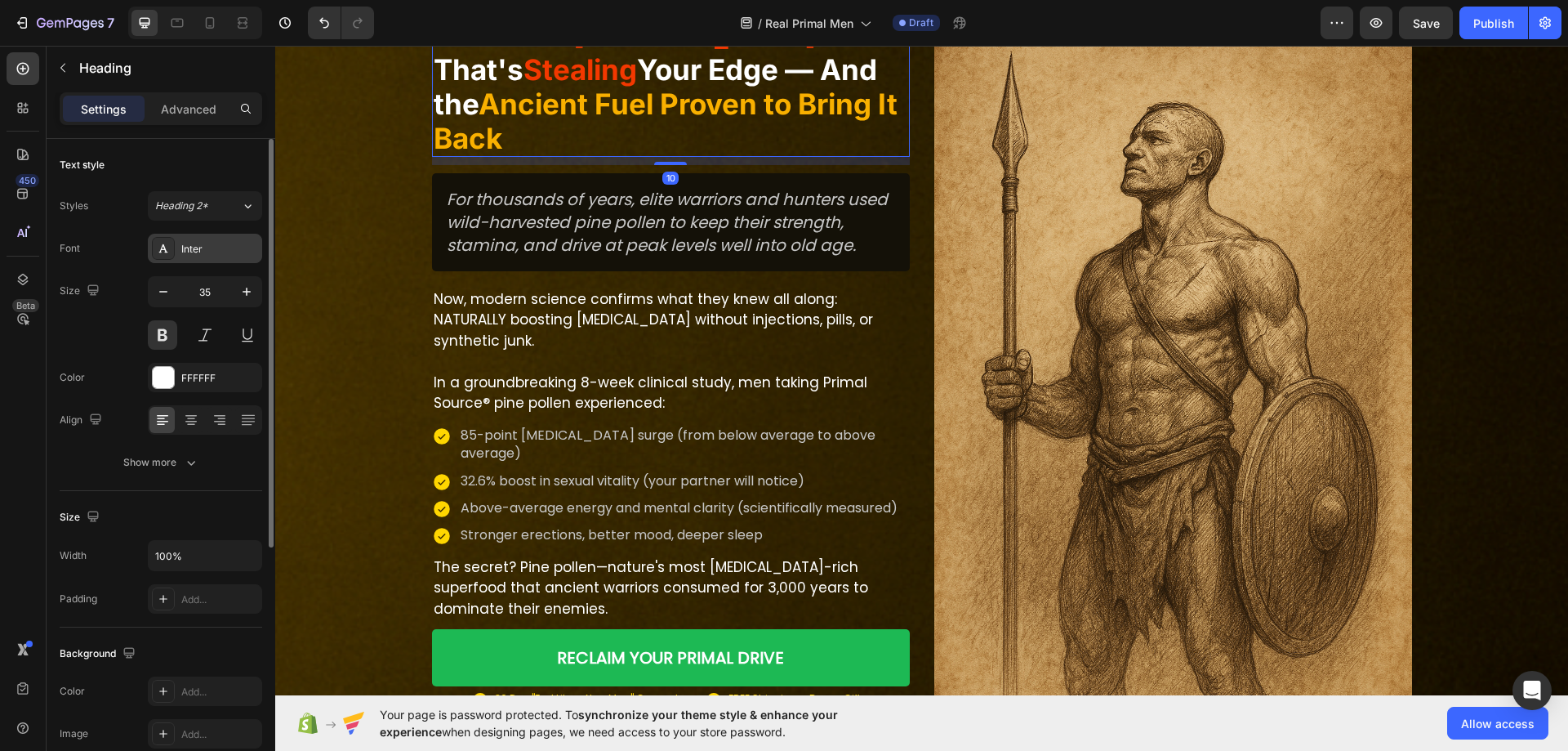
click at [207, 239] on div "Inter" at bounding box center [205, 248] width 114 height 30
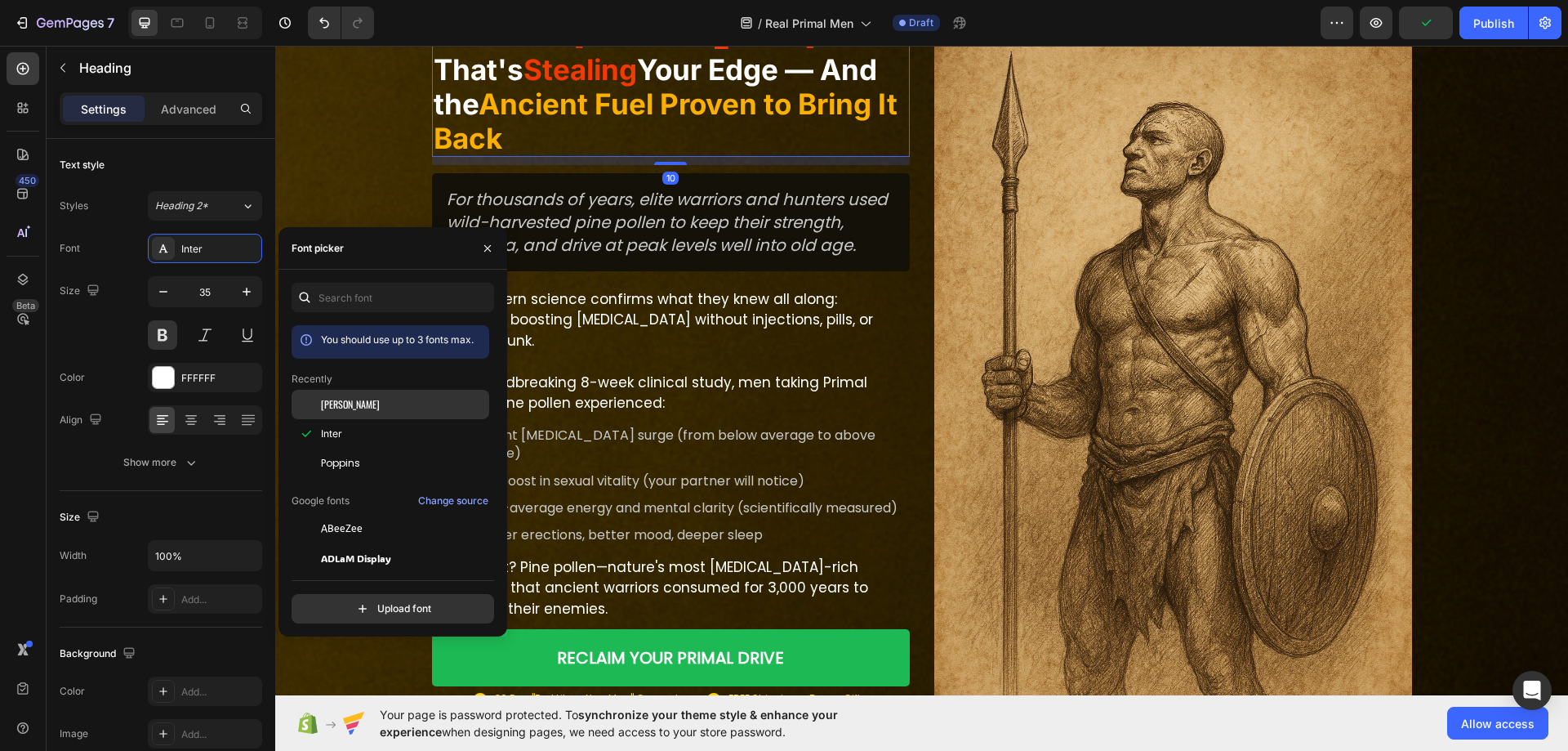
click at [331, 514] on div "[PERSON_NAME]" at bounding box center [389, 529] width 197 height 30
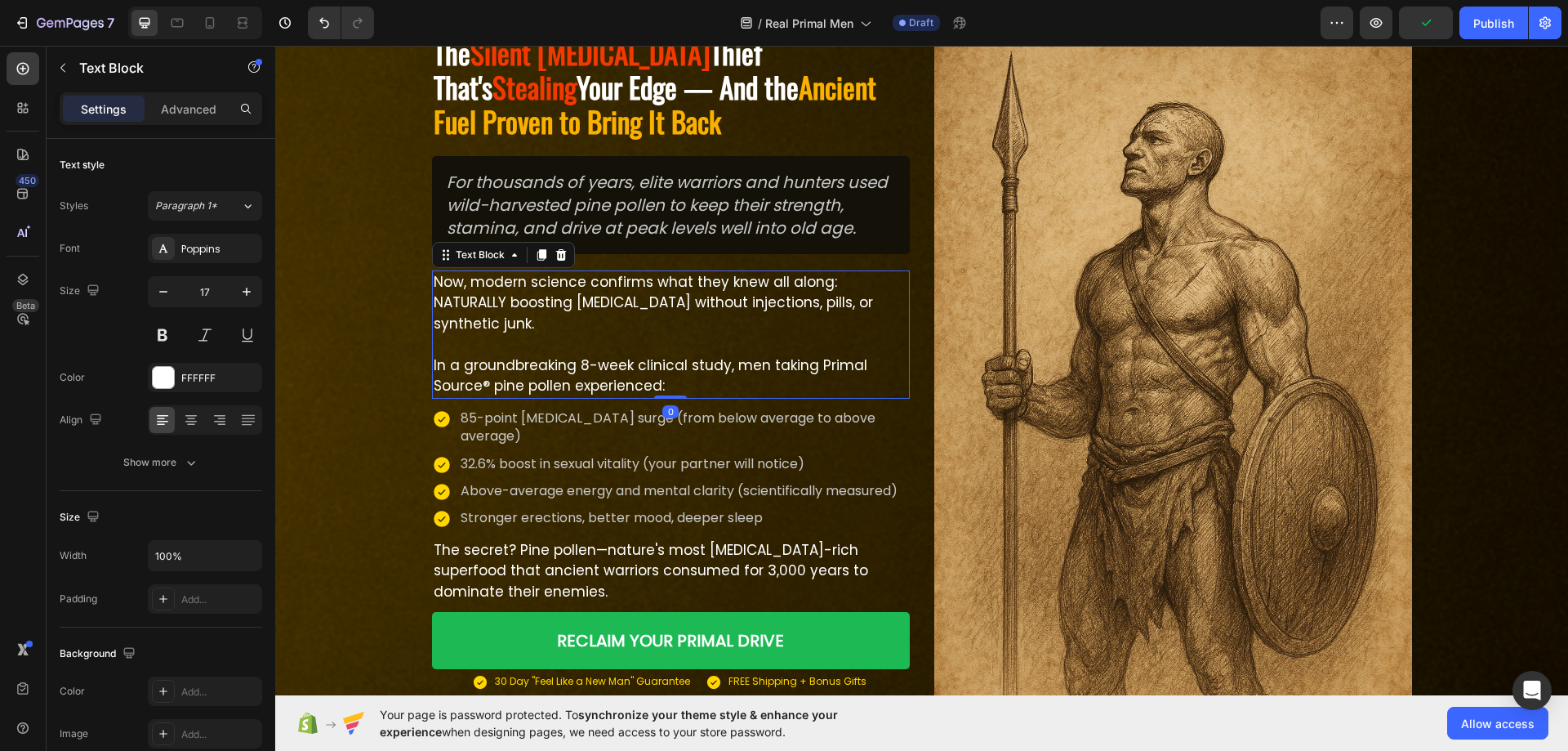
click at [661, 328] on p "Now, modern science confirms what they knew all along: NATURALLY boosting [MEDI…" at bounding box center [670, 313] width 474 height 83
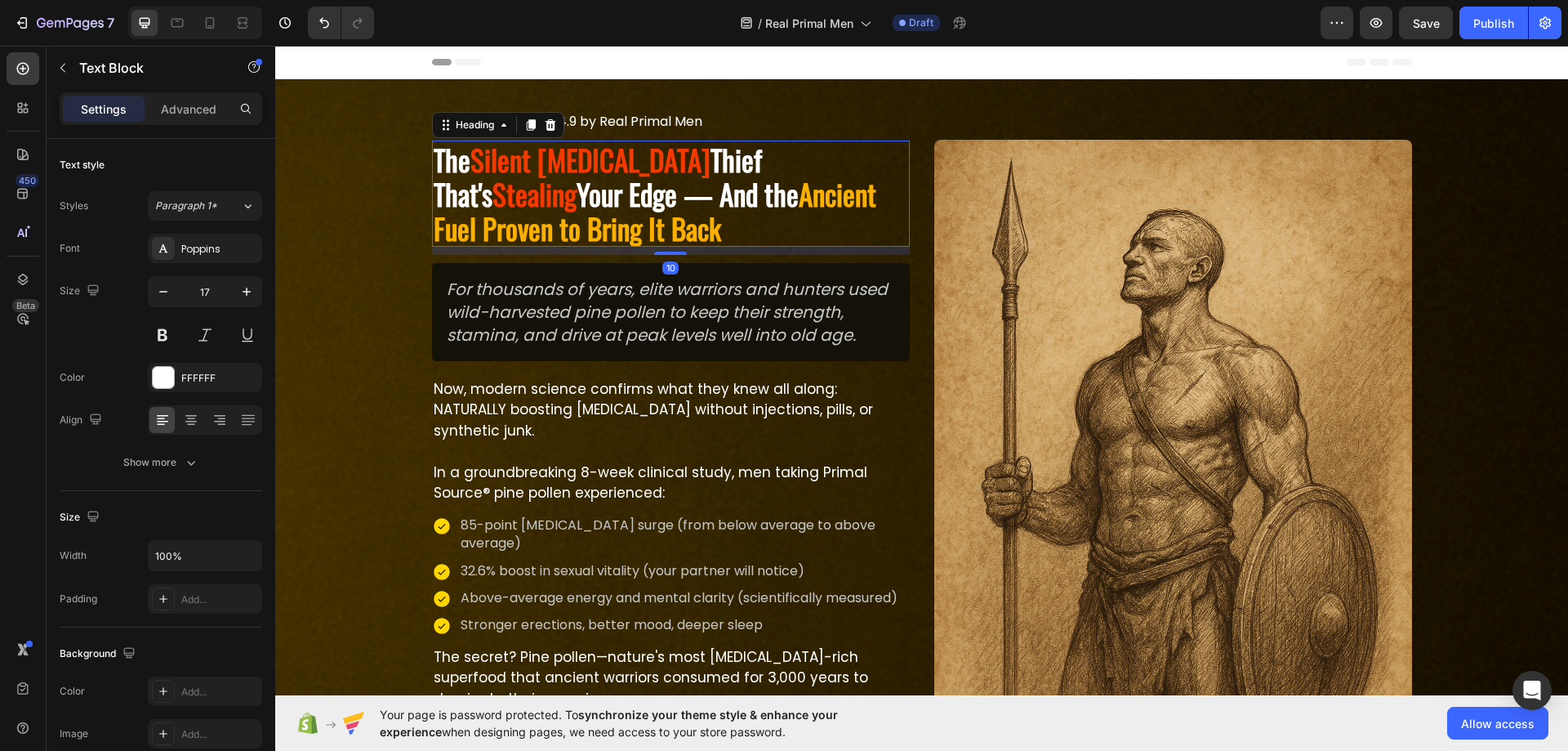
click at [604, 198] on h2 "The Silent [MEDICAL_DATA] Thief That's Stealing Your Edge — And the Ancient Fue…" at bounding box center [670, 193] width 478 height 106
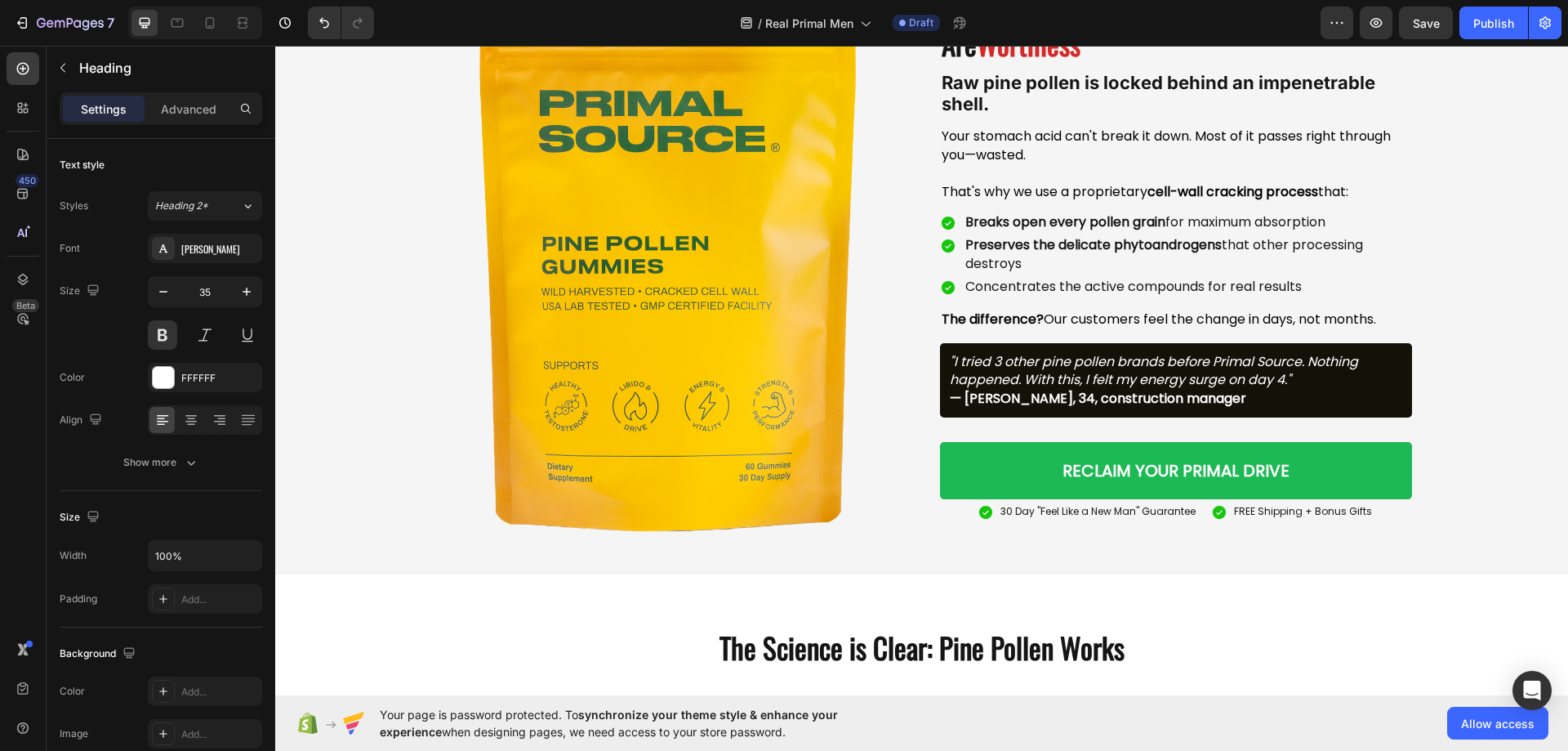
scroll to position [2777, 0]
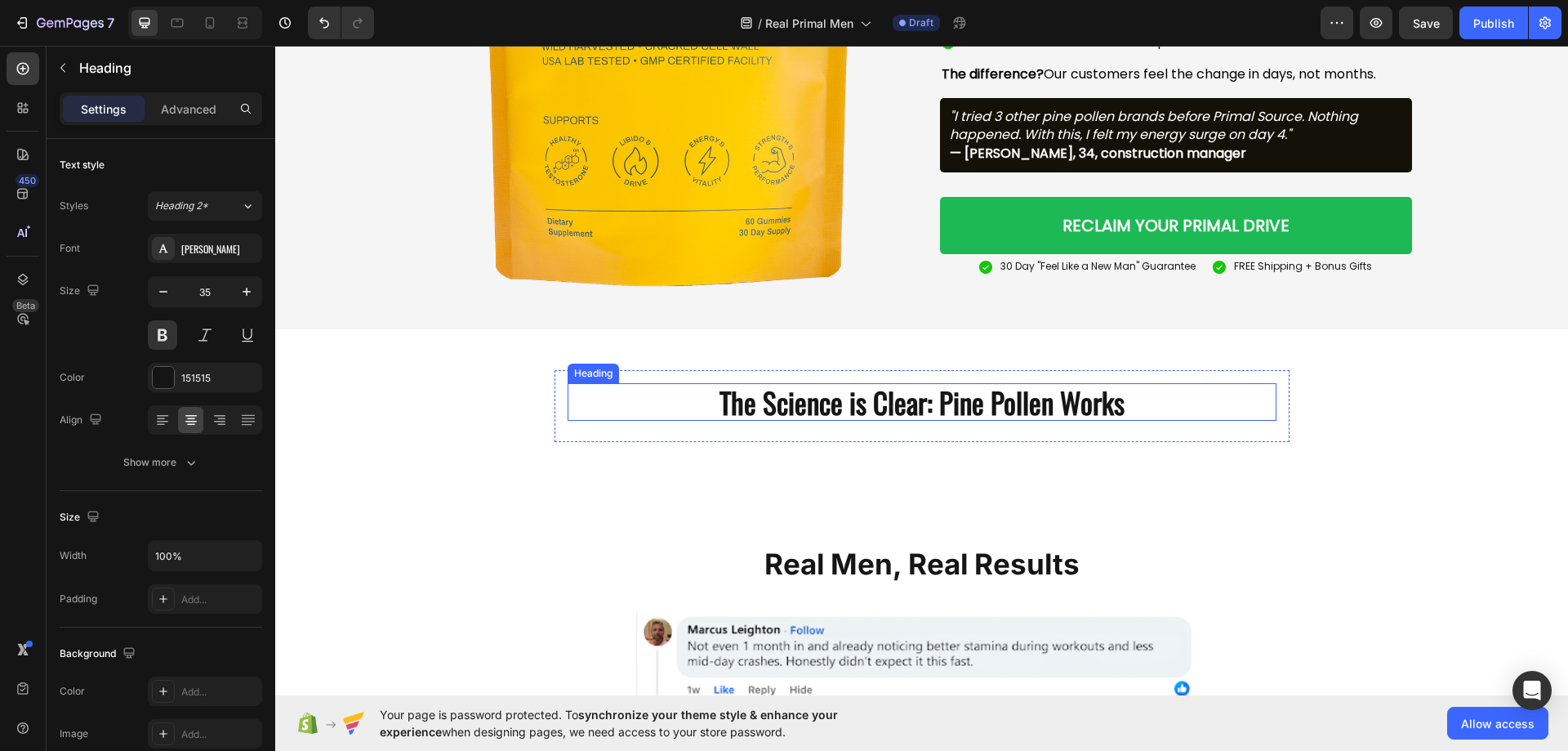
click at [777, 415] on h2 "The Science is Clear: Pine Pollen Works" at bounding box center [922, 402] width 709 height 38
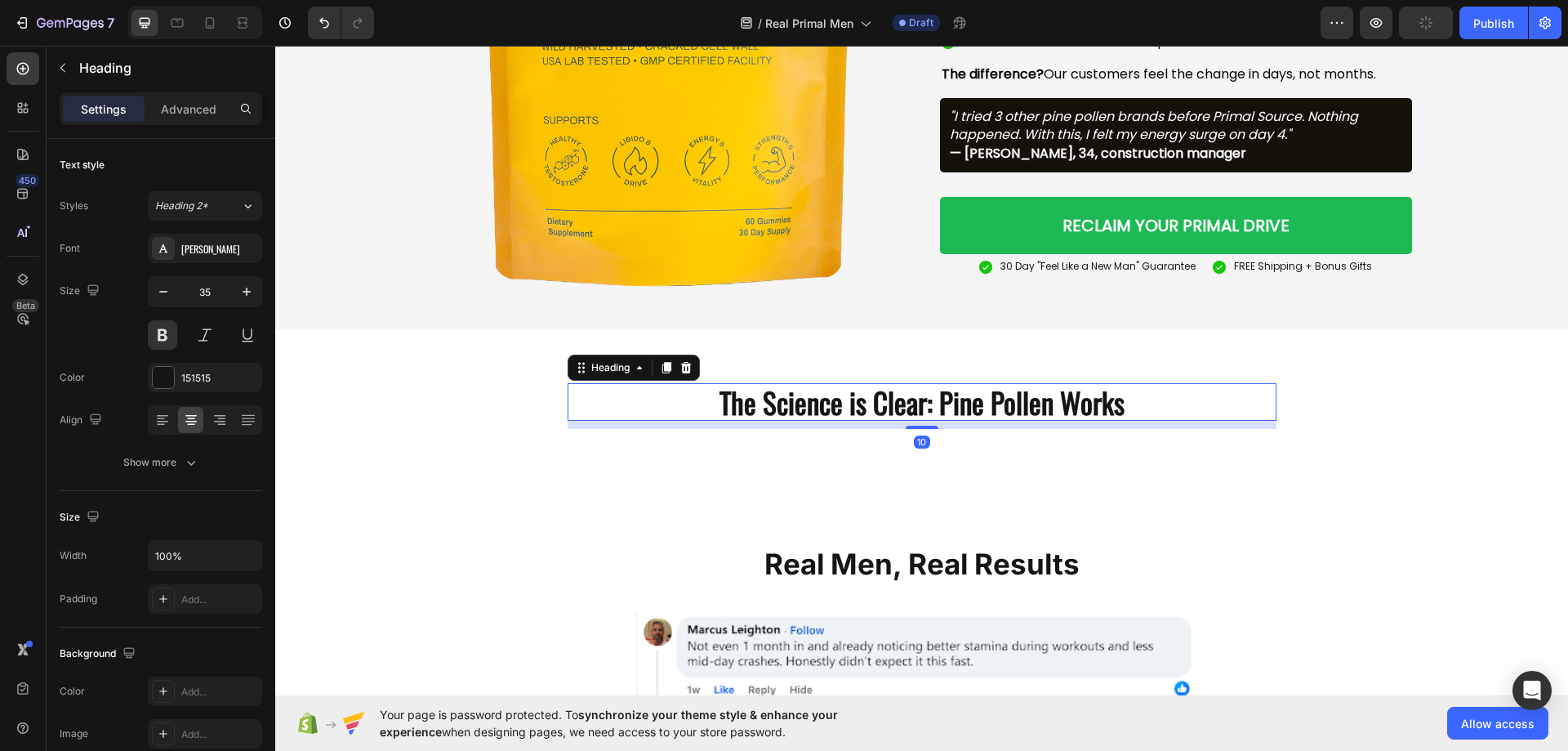
scroll to position [3022, 0]
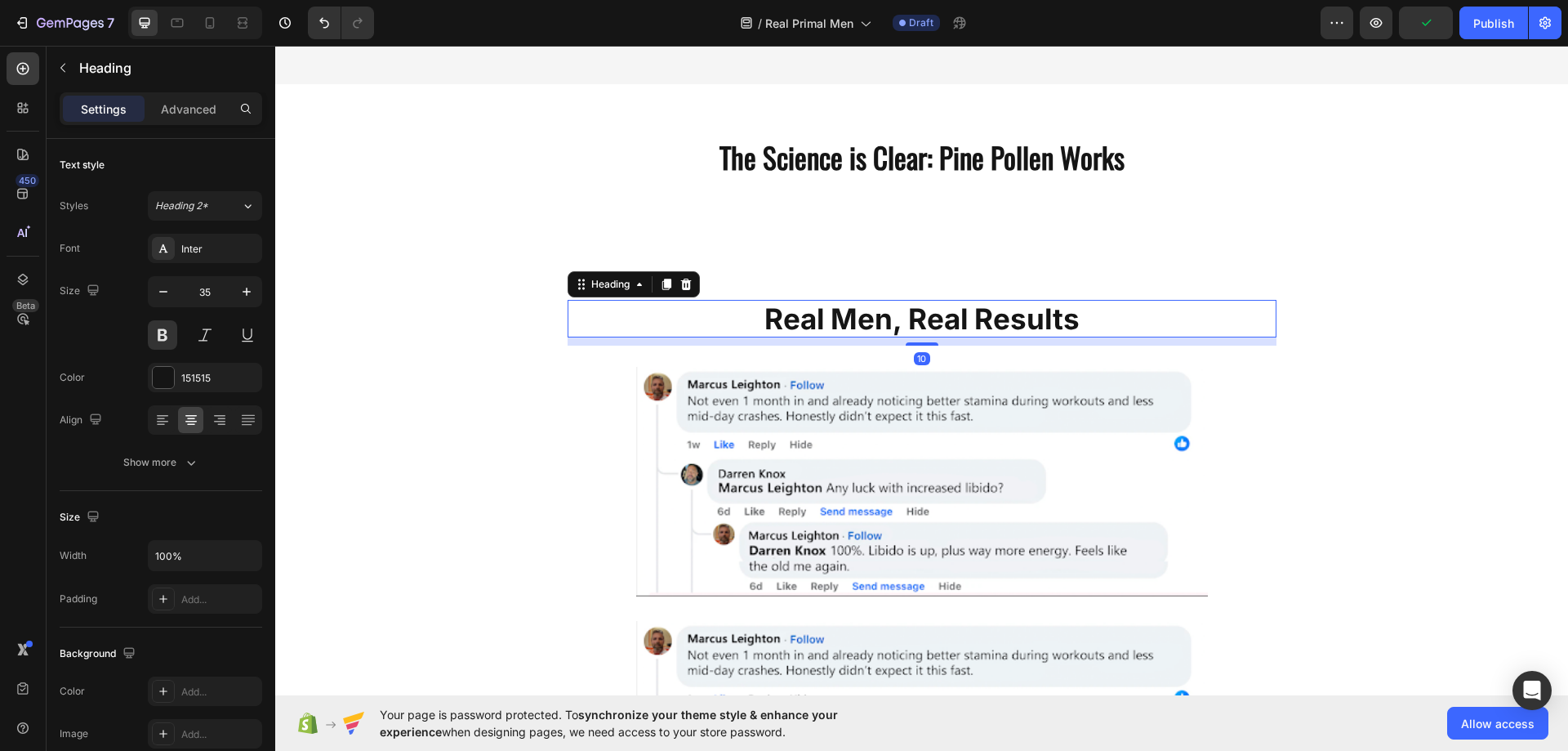
click at [861, 325] on h2 "Real Men, Real Results" at bounding box center [922, 318] width 709 height 38
click at [204, 245] on div "Inter" at bounding box center [220, 249] width 77 height 15
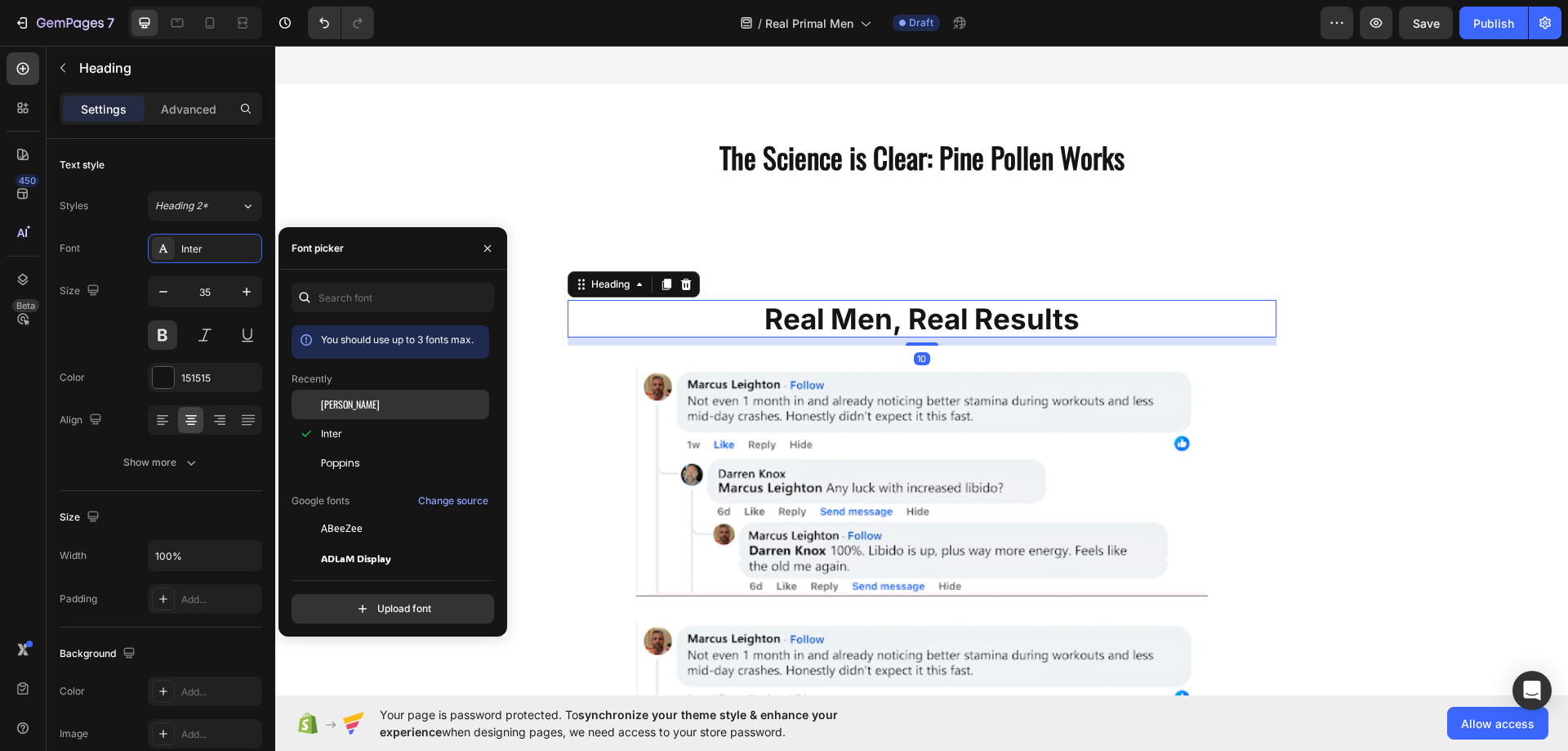
click at [353, 397] on div "[PERSON_NAME]" at bounding box center [403, 404] width 165 height 15
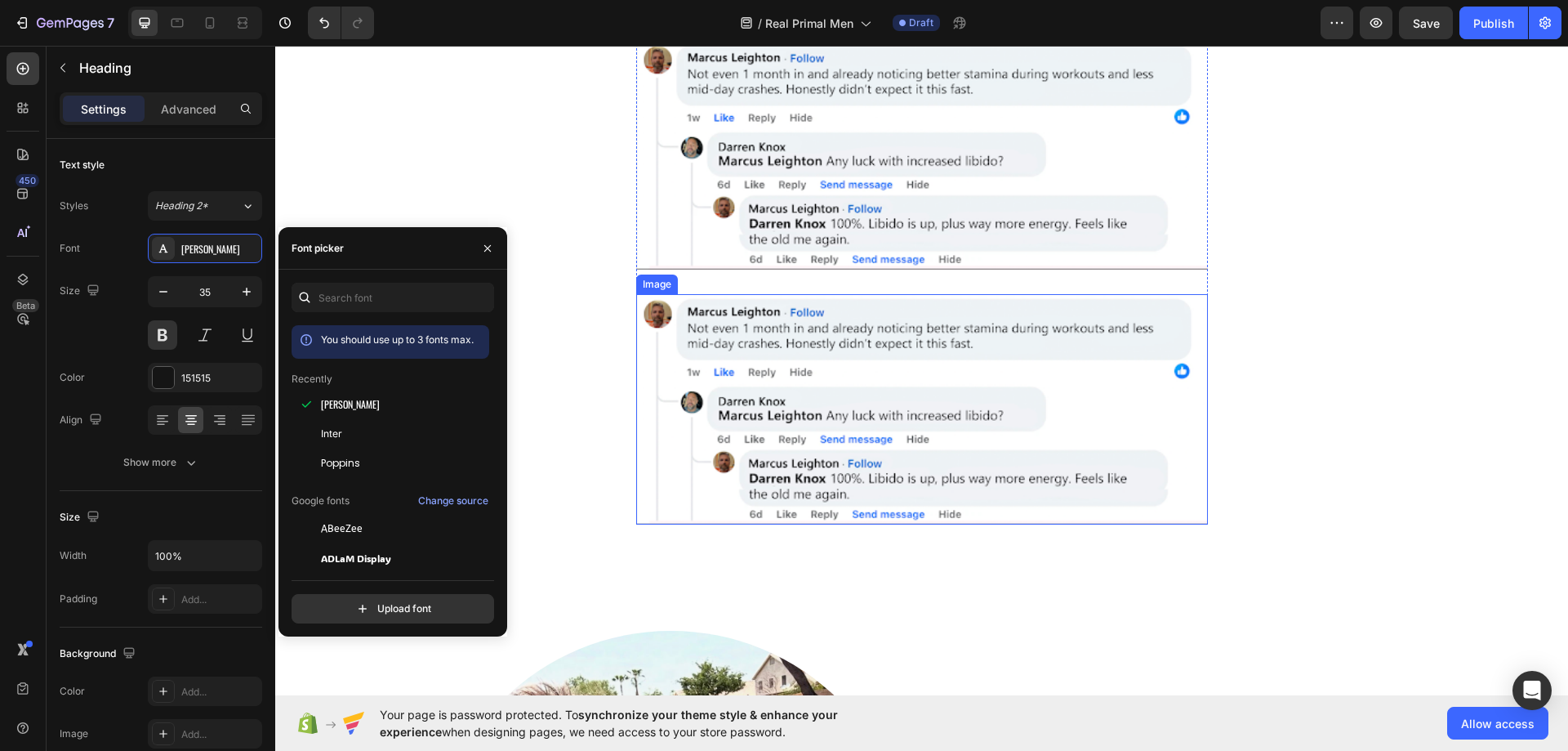
scroll to position [3758, 0]
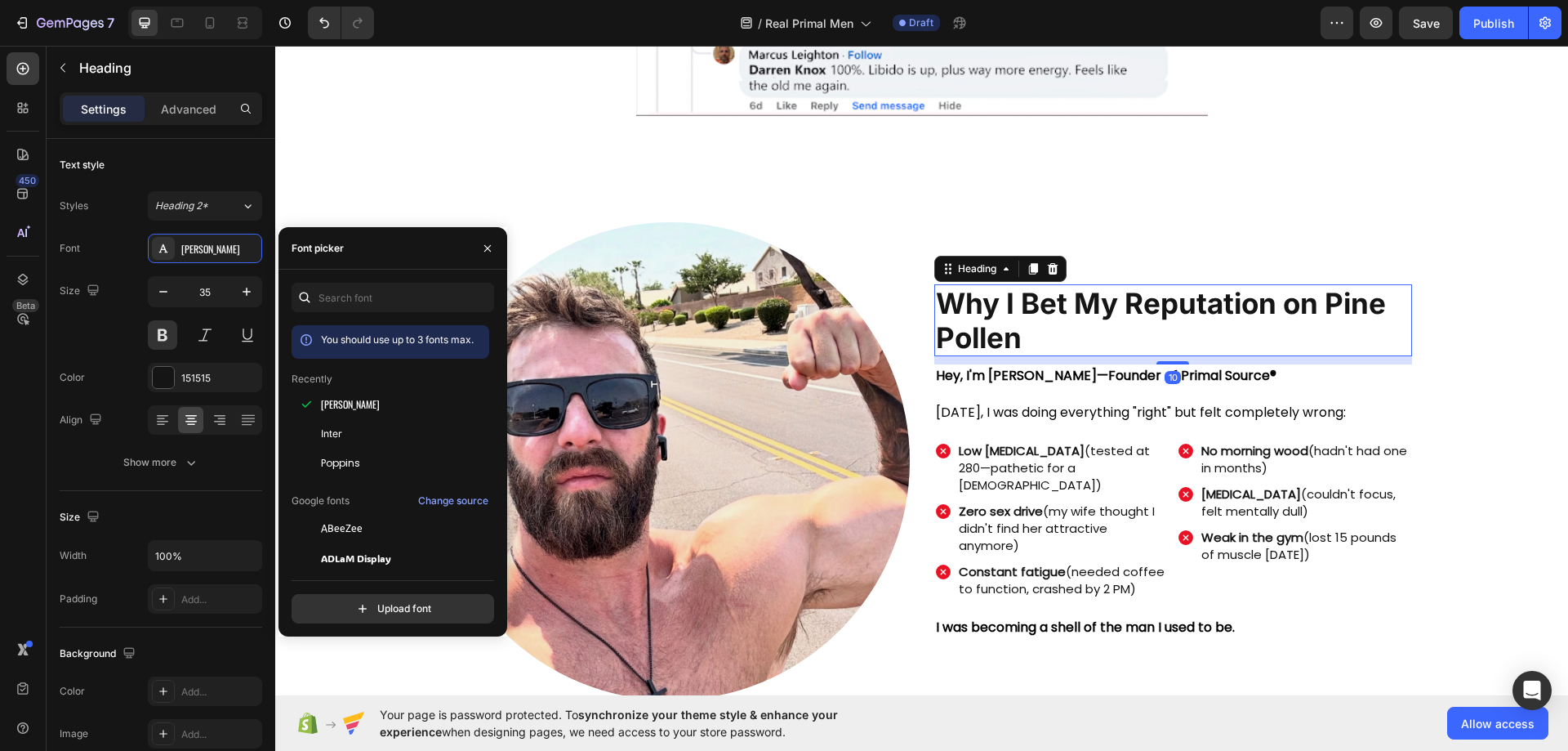
click at [989, 332] on h2 "Why I Bet My Reputation on Pine Pollen" at bounding box center [1172, 320] width 478 height 72
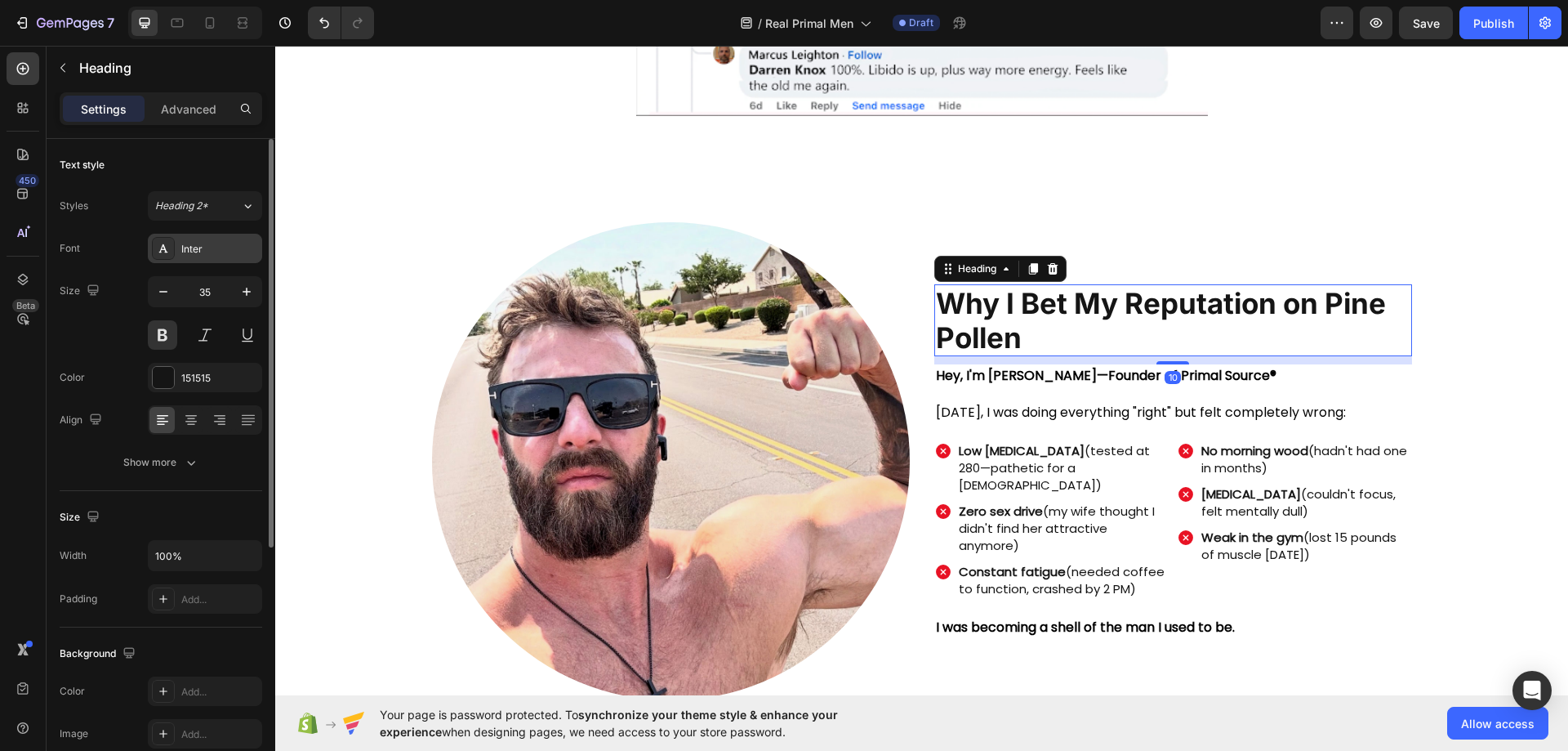
click at [196, 247] on div "Inter" at bounding box center [220, 249] width 77 height 15
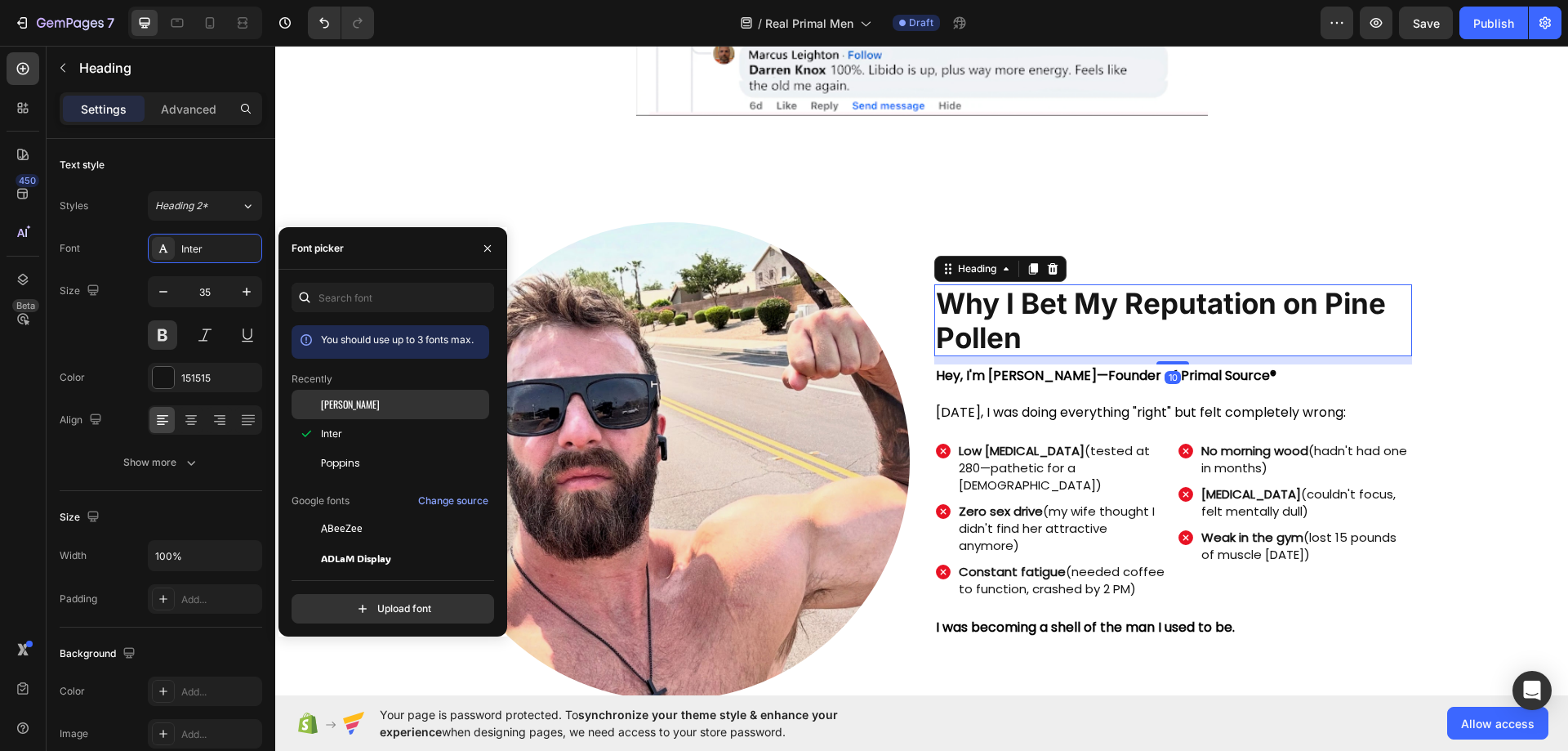
click at [348, 514] on div "[PERSON_NAME]" at bounding box center [389, 529] width 197 height 30
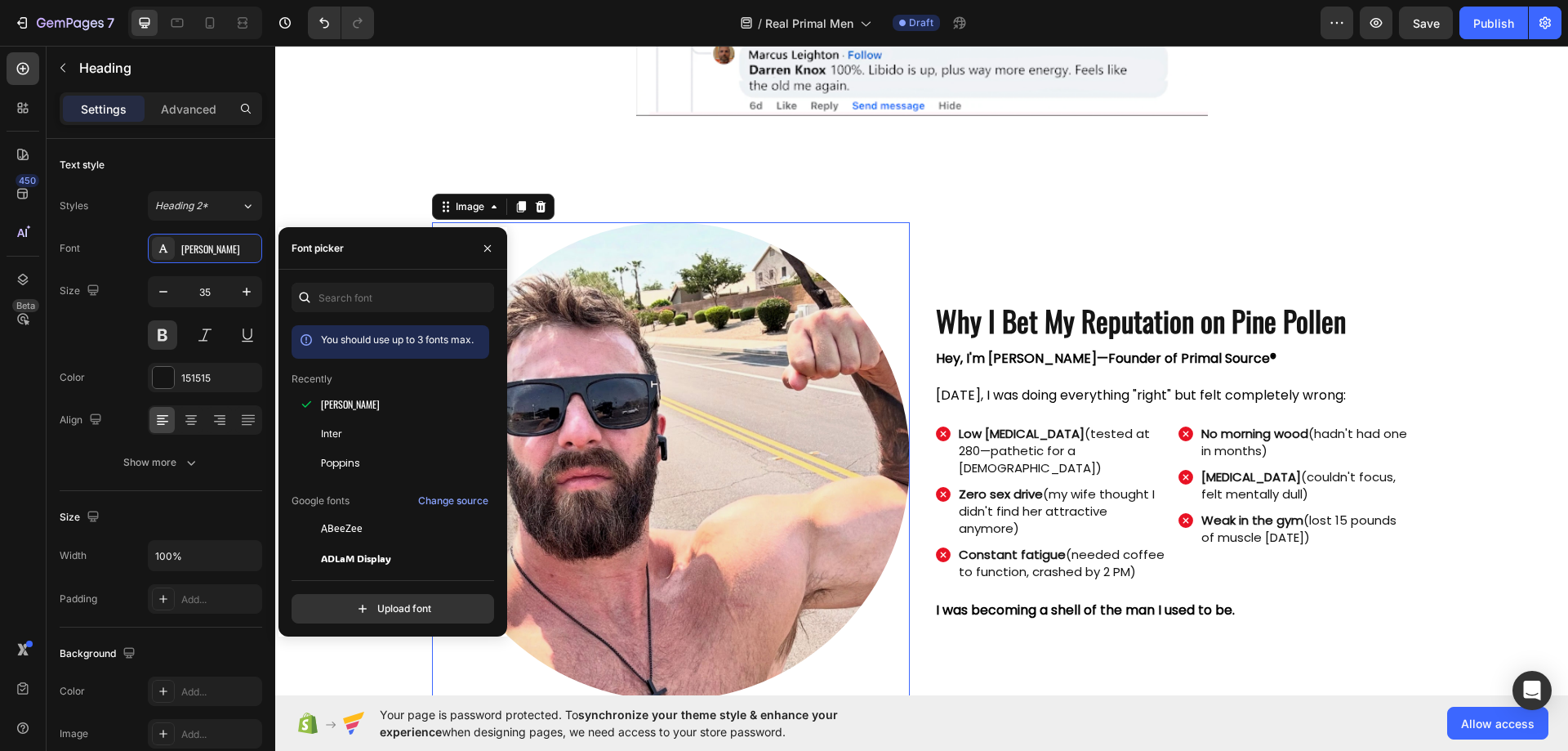
click at [767, 564] on img at bounding box center [670, 461] width 478 height 478
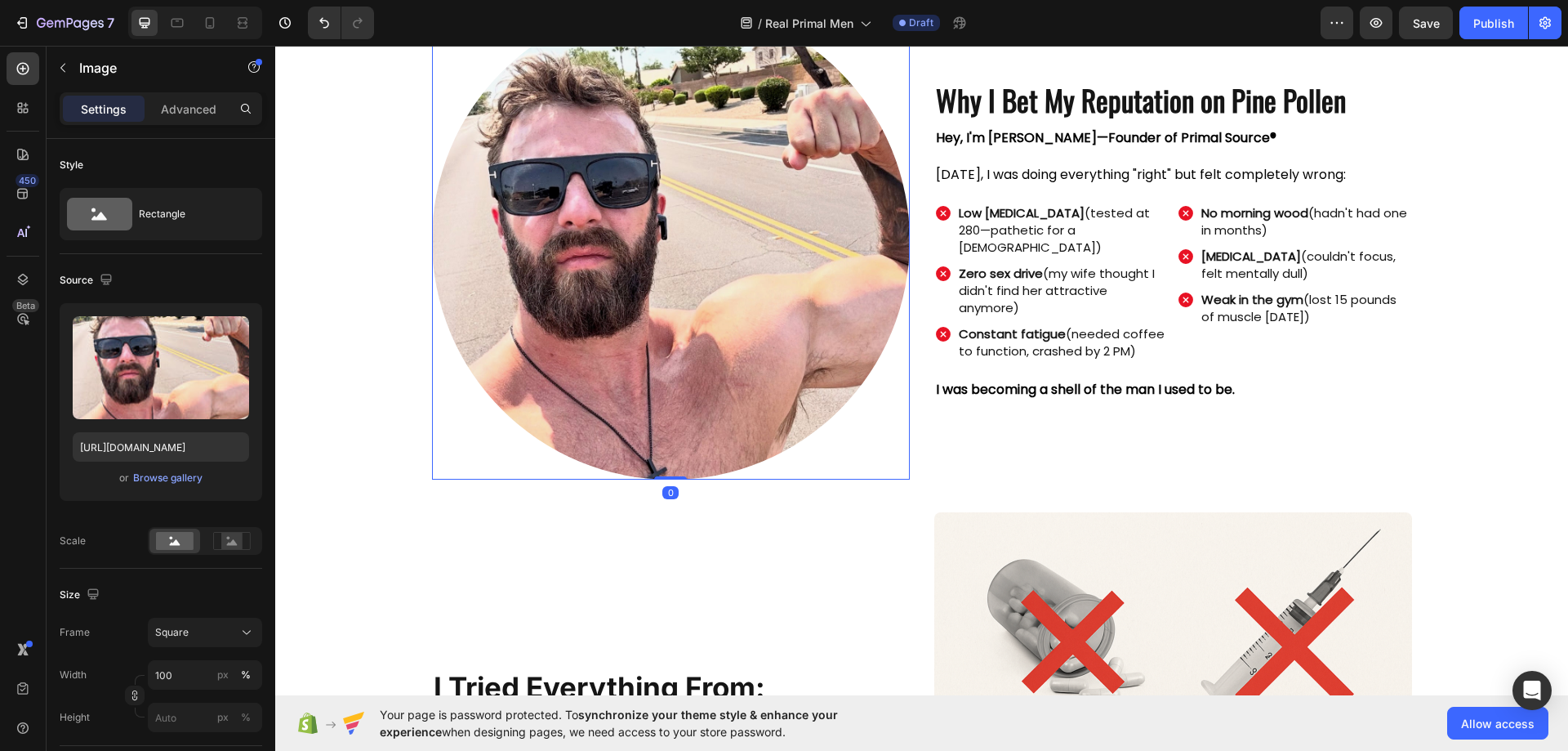
scroll to position [4166, 0]
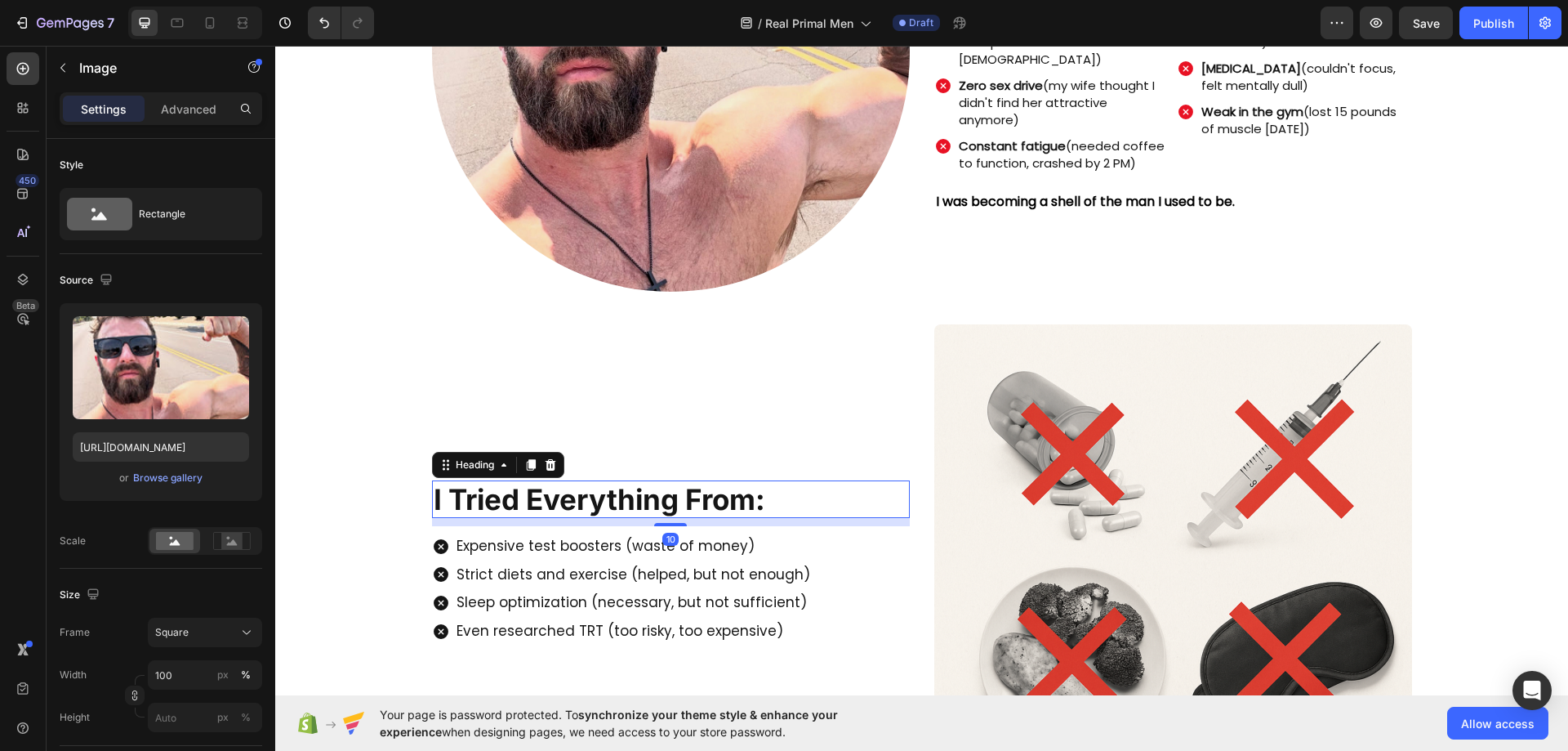
click at [696, 507] on h2 "I Tried Everything From:" at bounding box center [670, 498] width 478 height 38
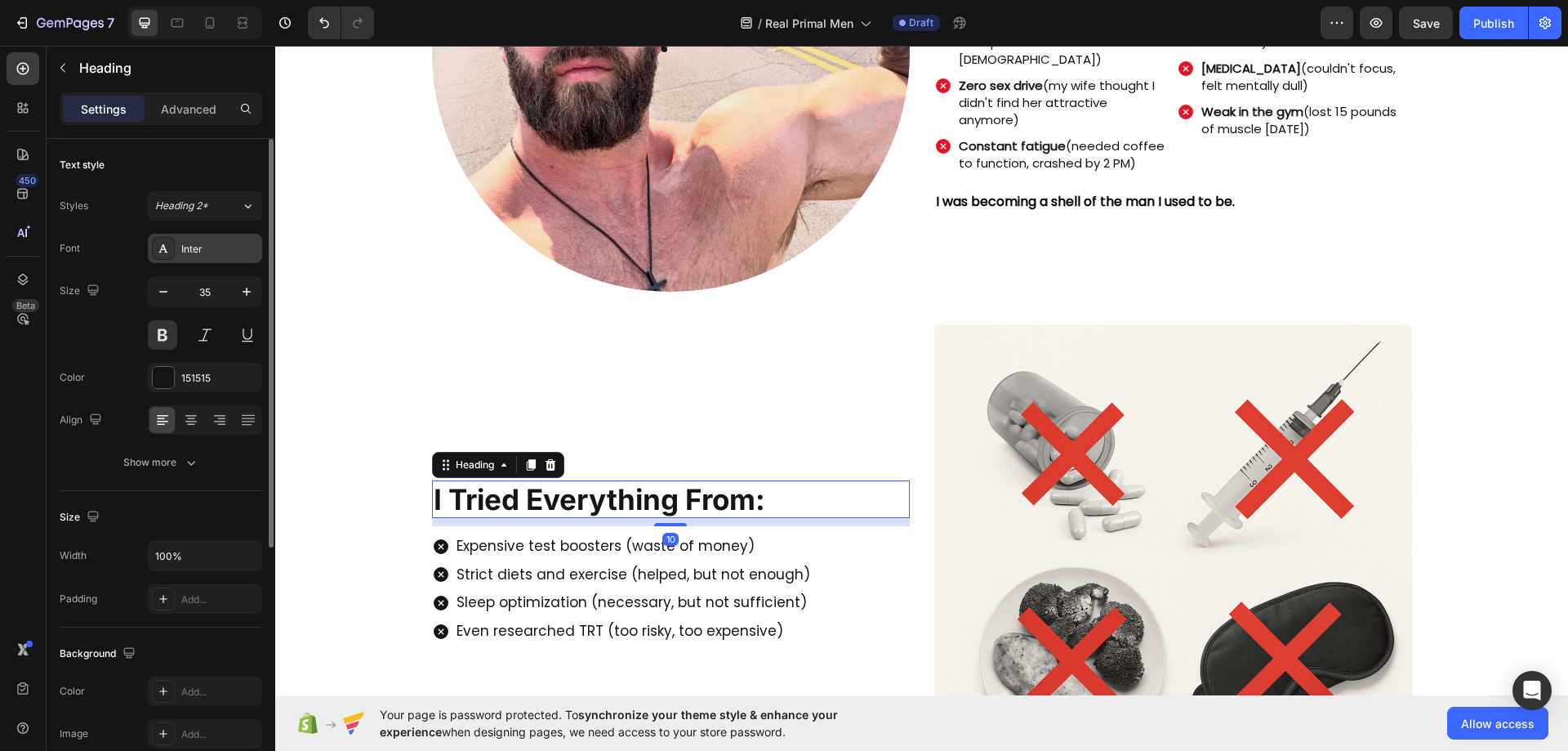
click at [192, 248] on div "Inter" at bounding box center [220, 249] width 77 height 15
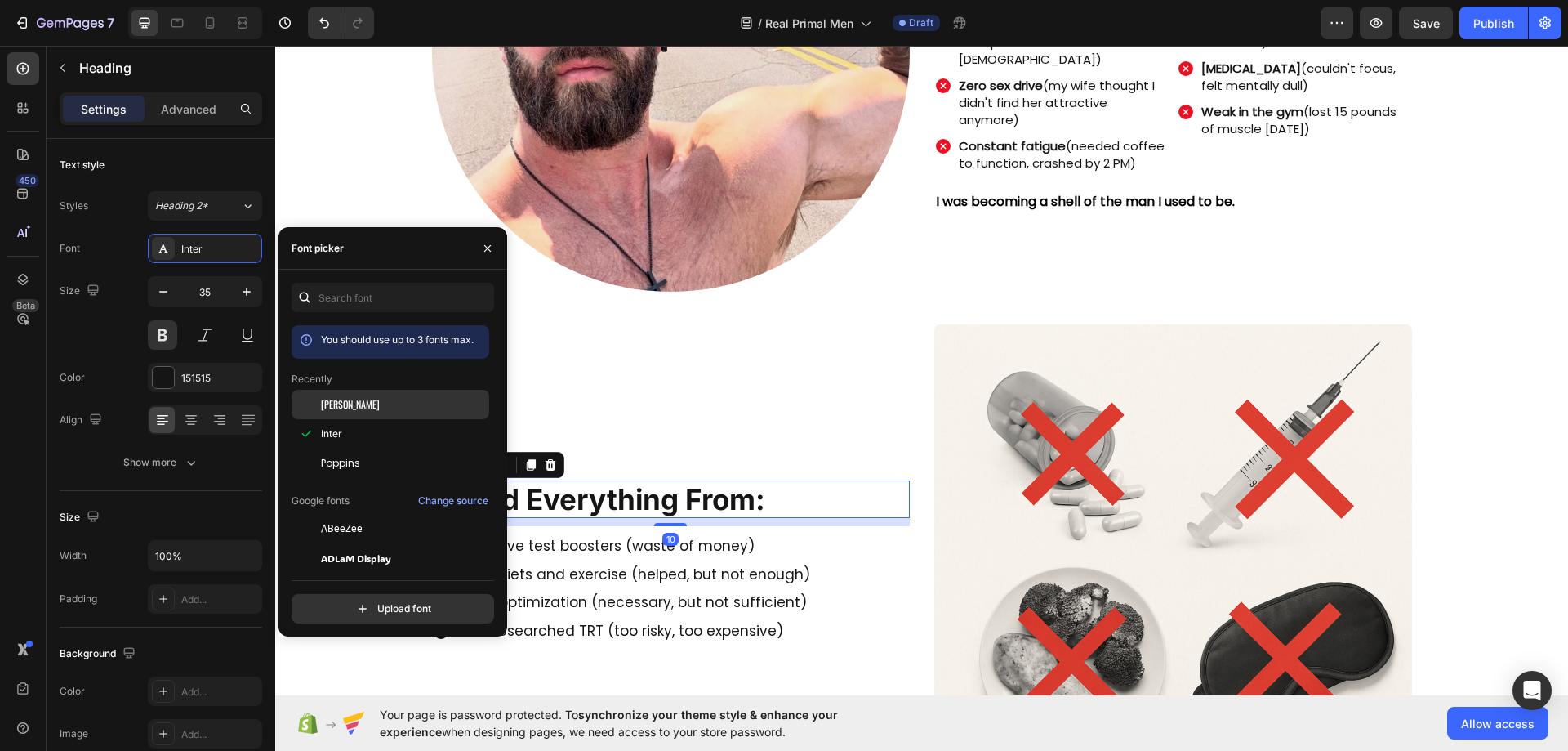
drag, startPoint x: 345, startPoint y: 399, endPoint x: 464, endPoint y: 400, distance: 119.0
click at [345, 400] on span "[PERSON_NAME]" at bounding box center [350, 404] width 59 height 15
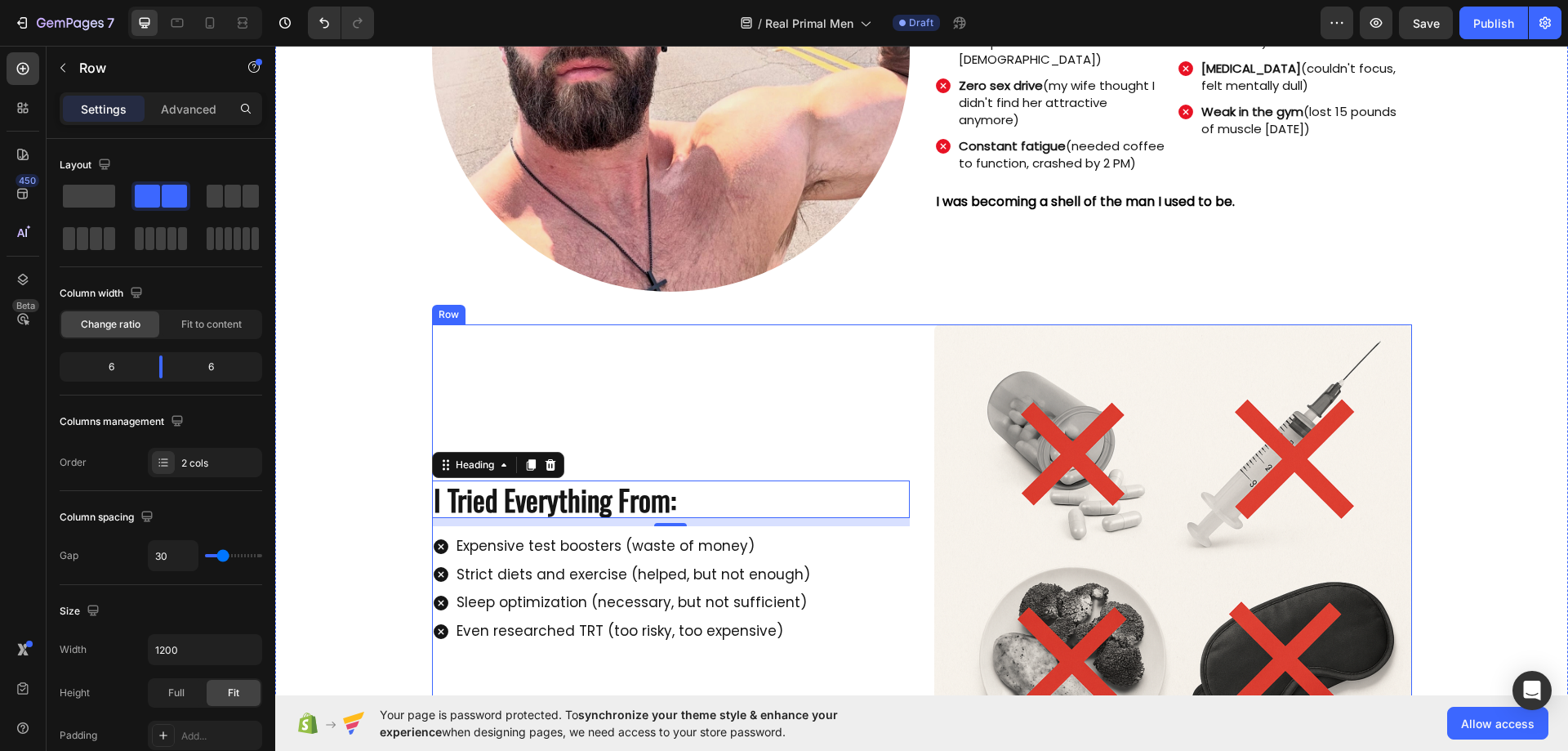
click at [630, 402] on div "I Tried Everything From: Heading 10 Expensive test boosters (waste of money) St…" at bounding box center [670, 562] width 478 height 476
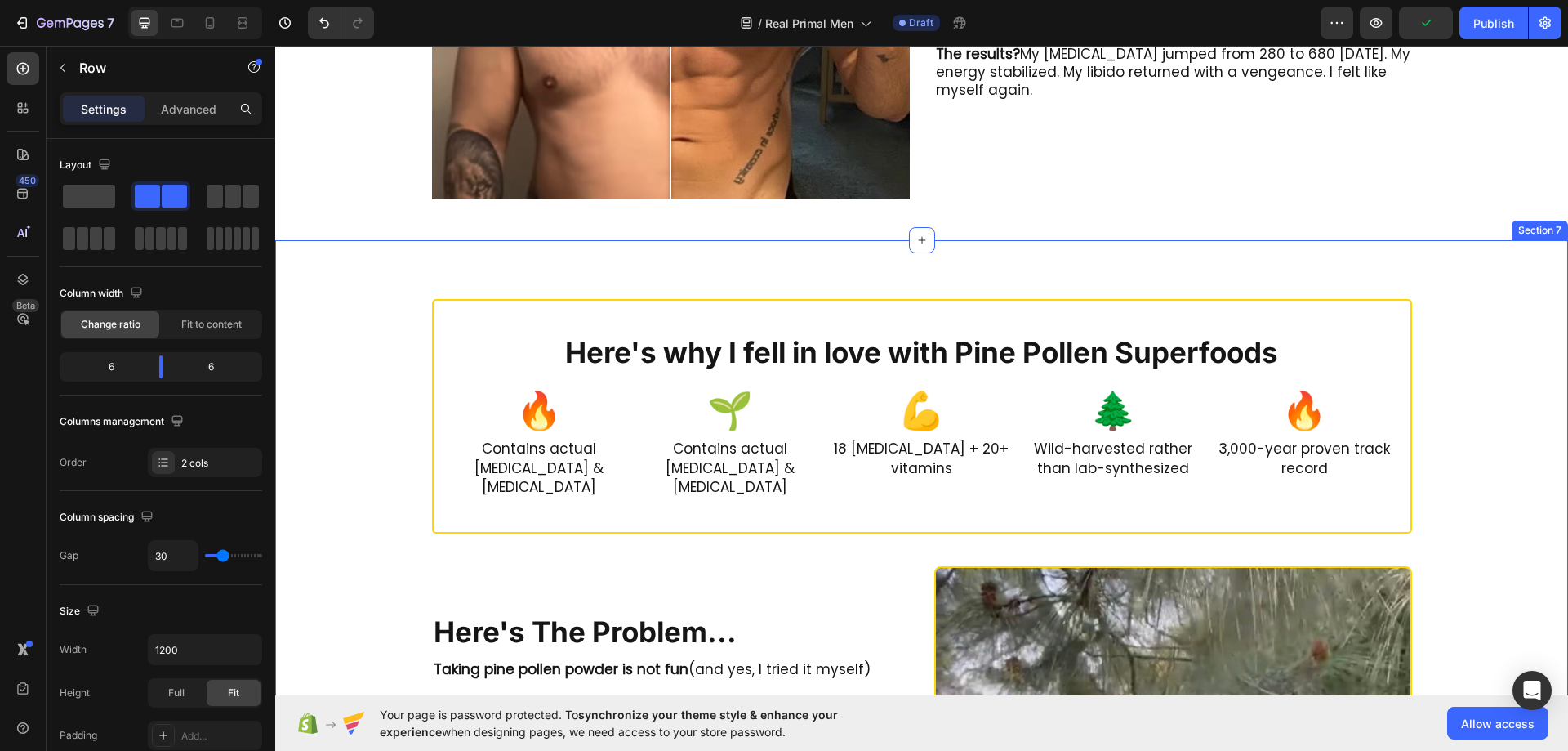
scroll to position [5309, 0]
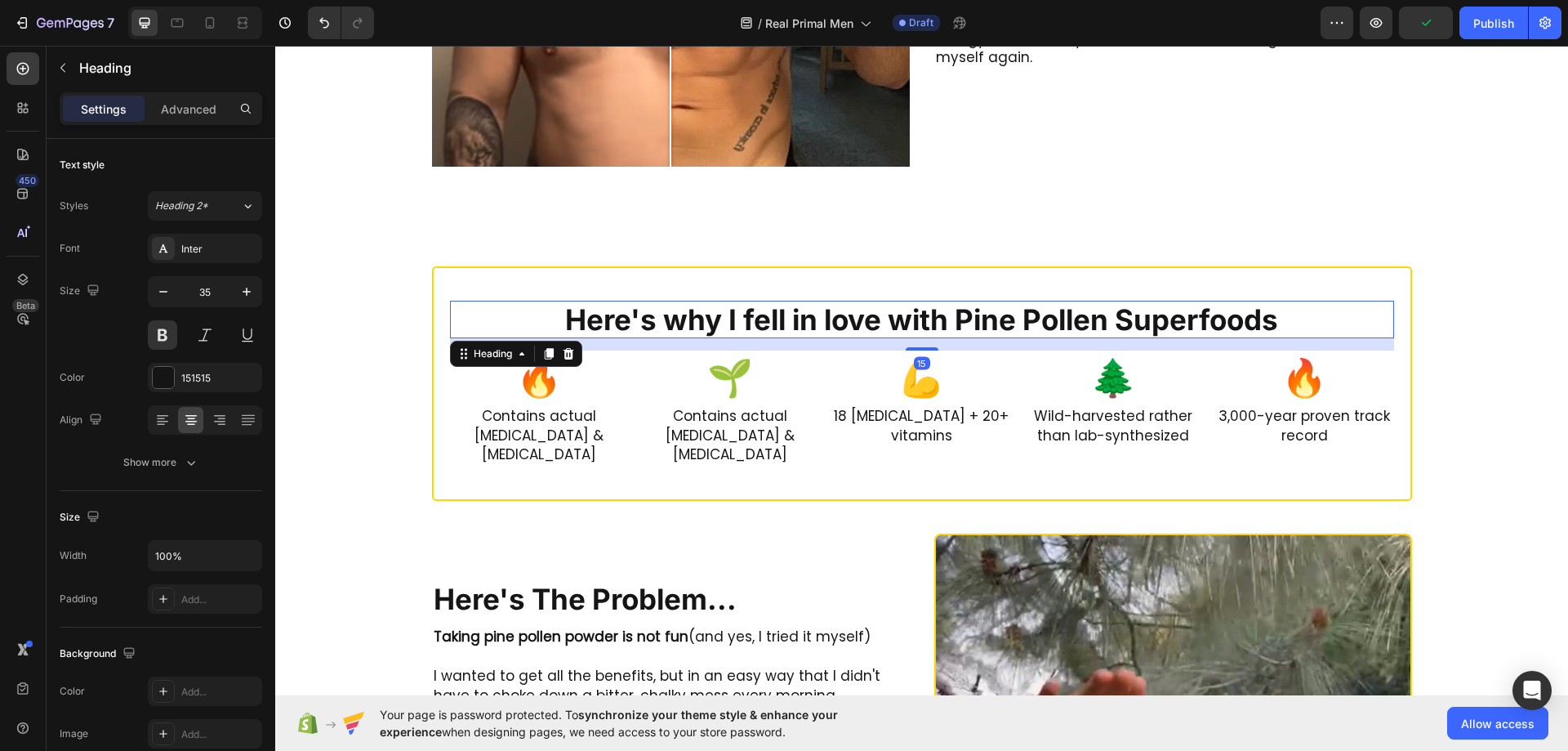
click at [984, 315] on h2 "Here's why I fell in love with Pine Pollen Superfoods" at bounding box center [922, 319] width 944 height 38
click at [184, 251] on div "Inter" at bounding box center [220, 249] width 77 height 15
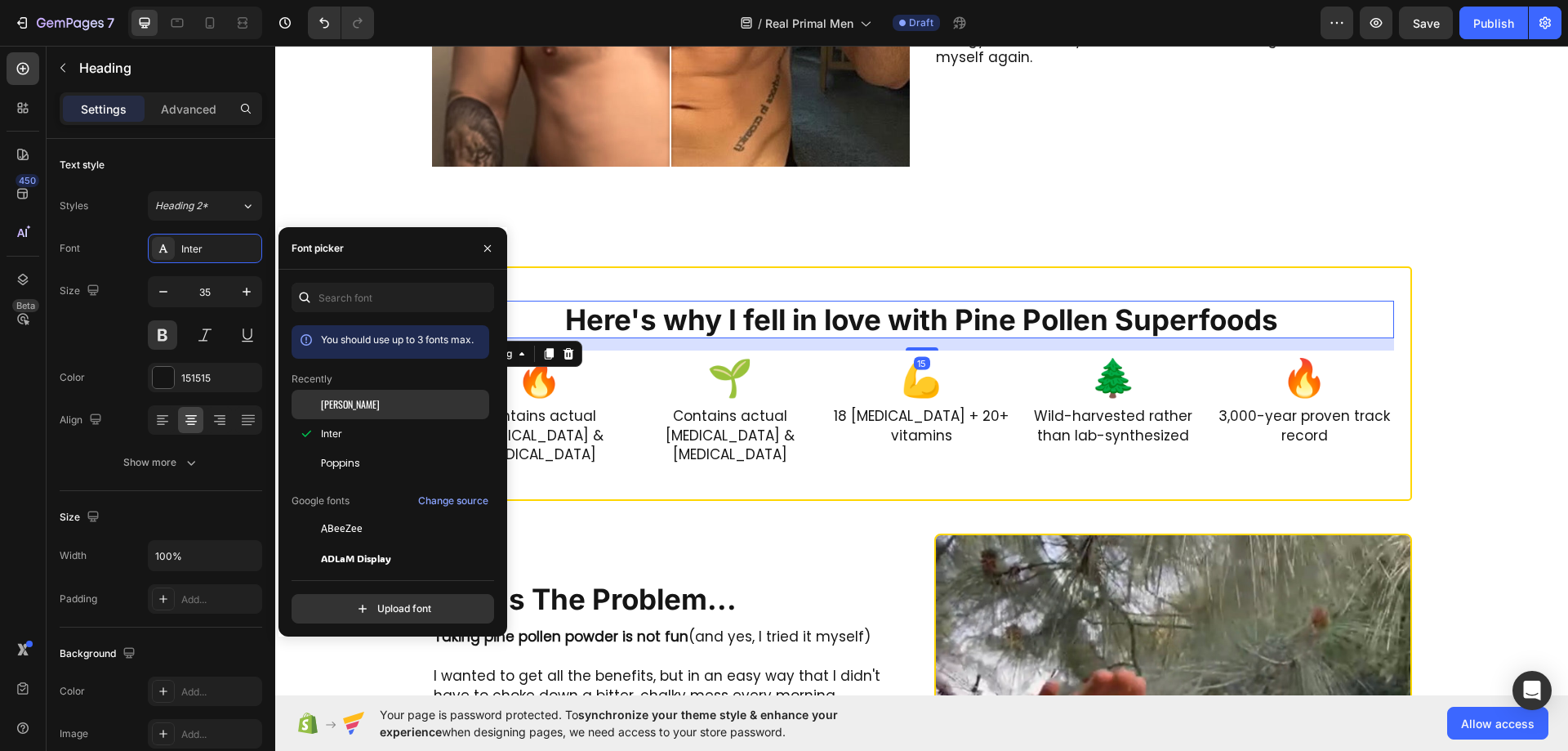
drag, startPoint x: 352, startPoint y: 397, endPoint x: 374, endPoint y: 392, distance: 22.6
click at [352, 514] on div "[PERSON_NAME]" at bounding box center [389, 529] width 197 height 30
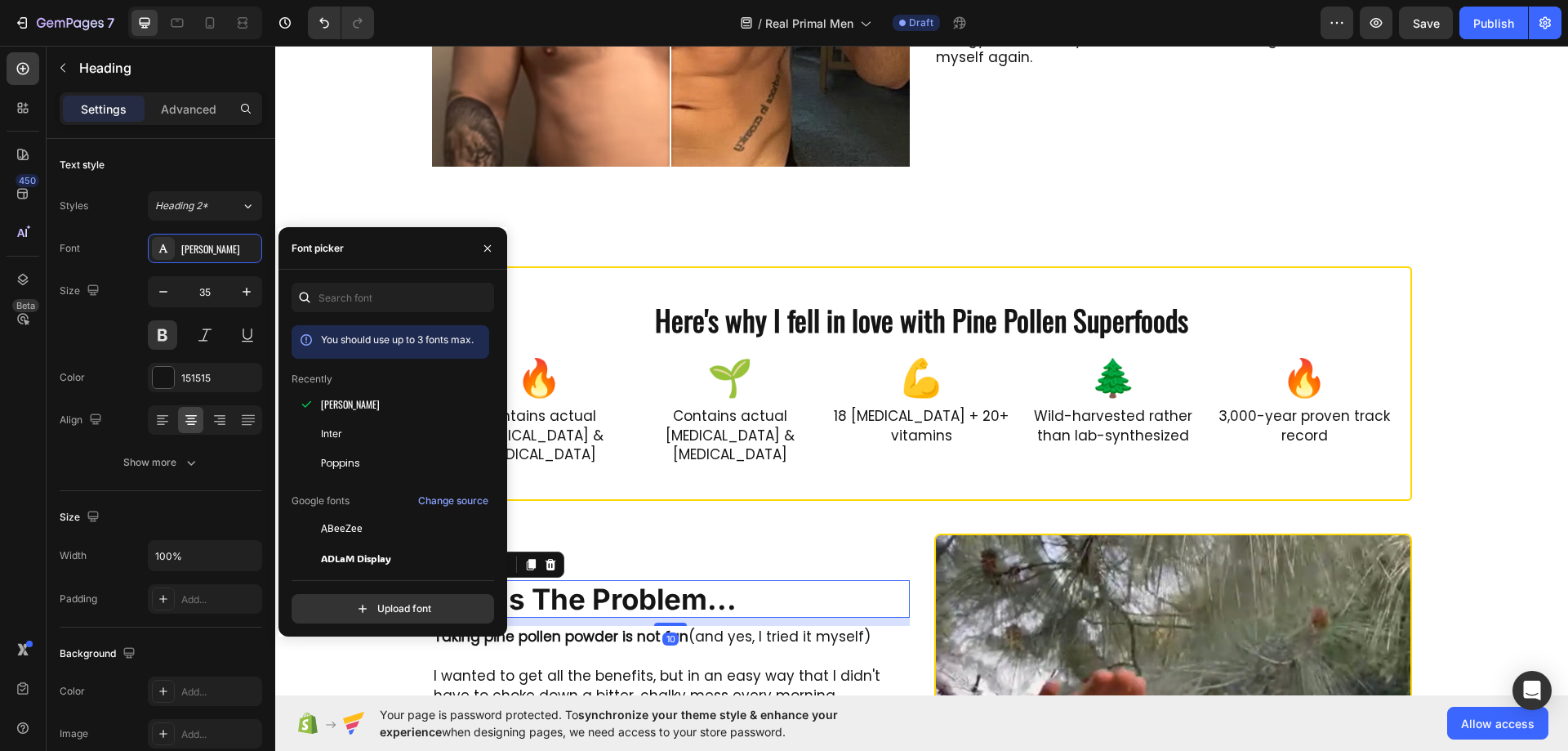
click at [761, 592] on h2 "Here's The Problem..." at bounding box center [670, 598] width 478 height 38
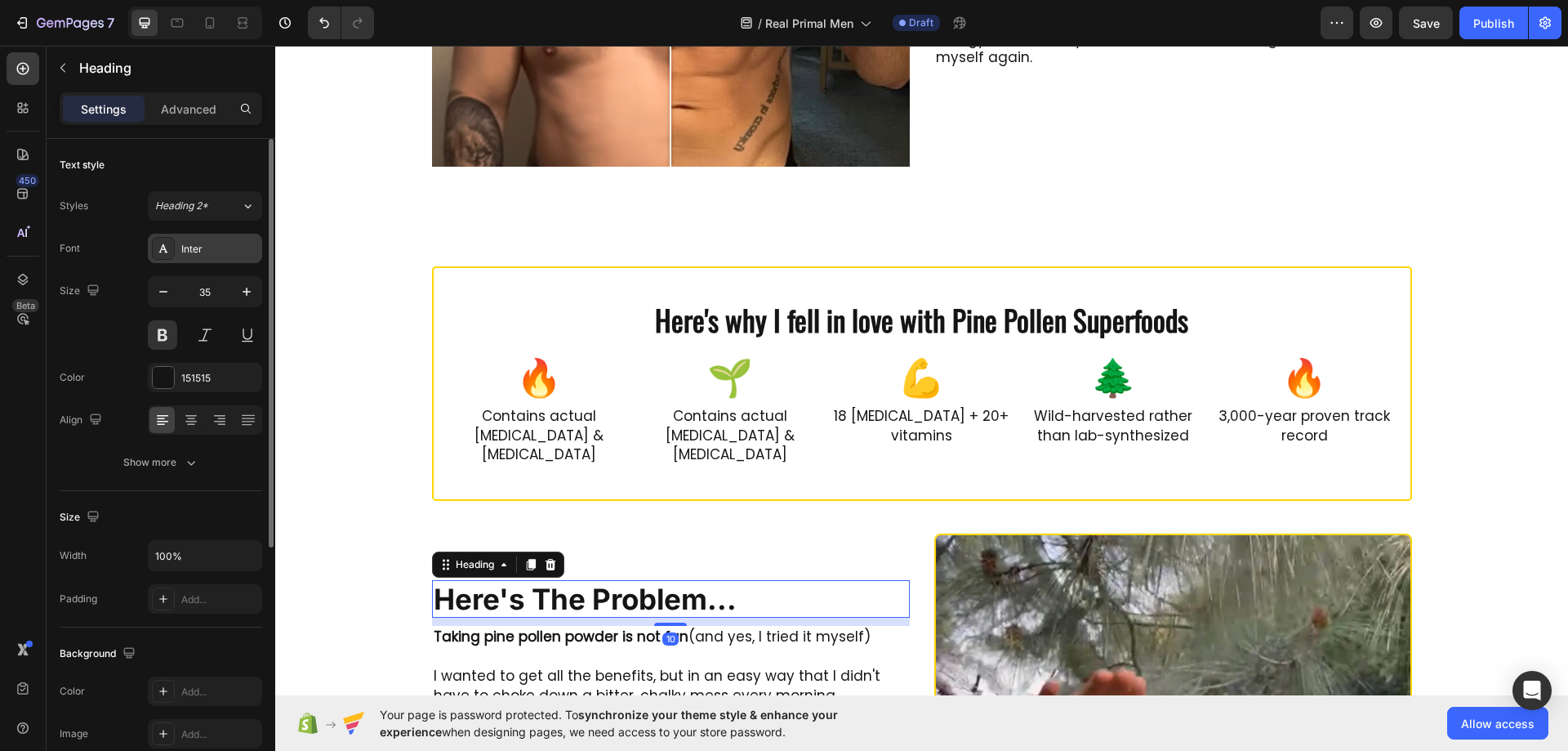
click at [204, 244] on div "Inter" at bounding box center [220, 249] width 77 height 15
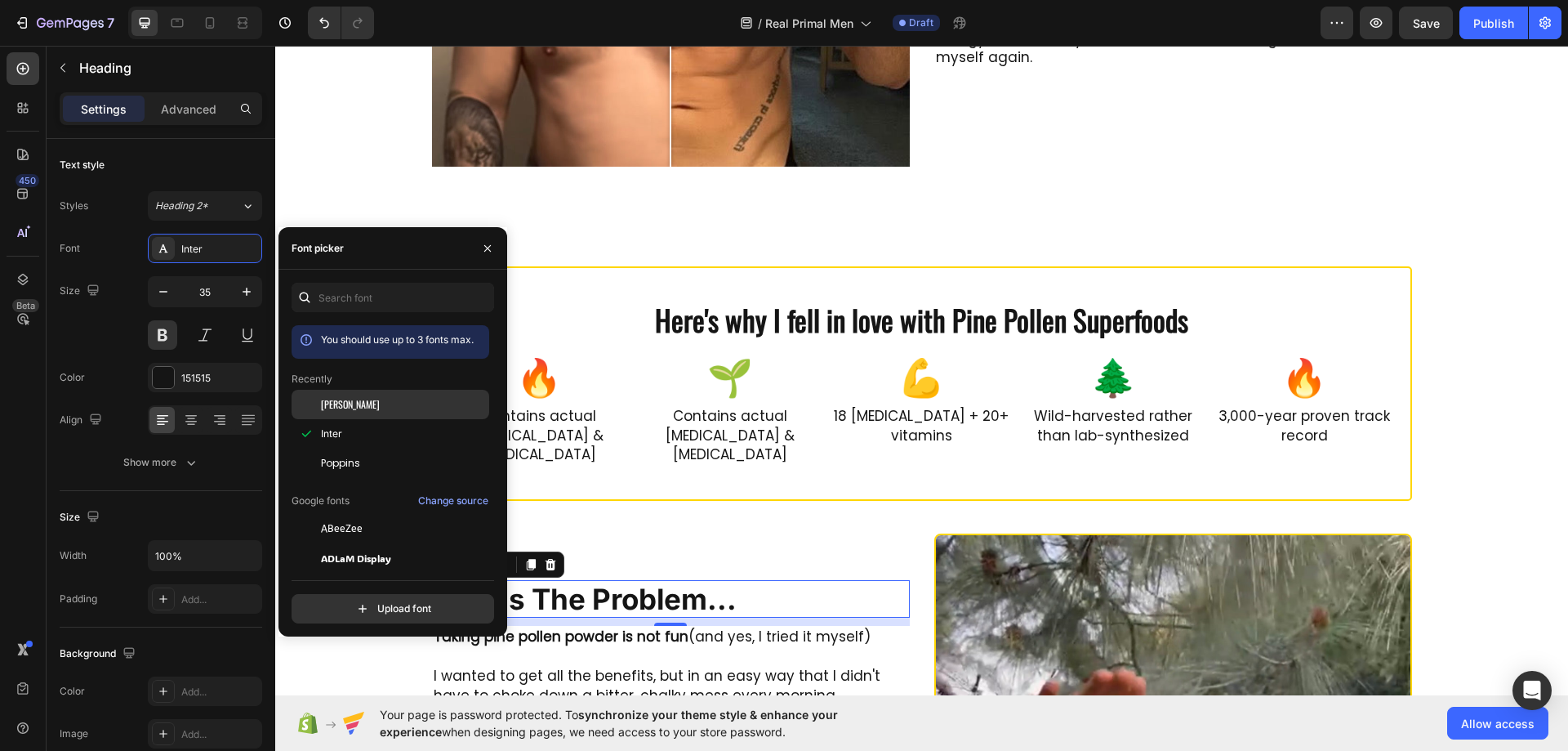
click at [330, 514] on div "[PERSON_NAME]" at bounding box center [389, 529] width 197 height 30
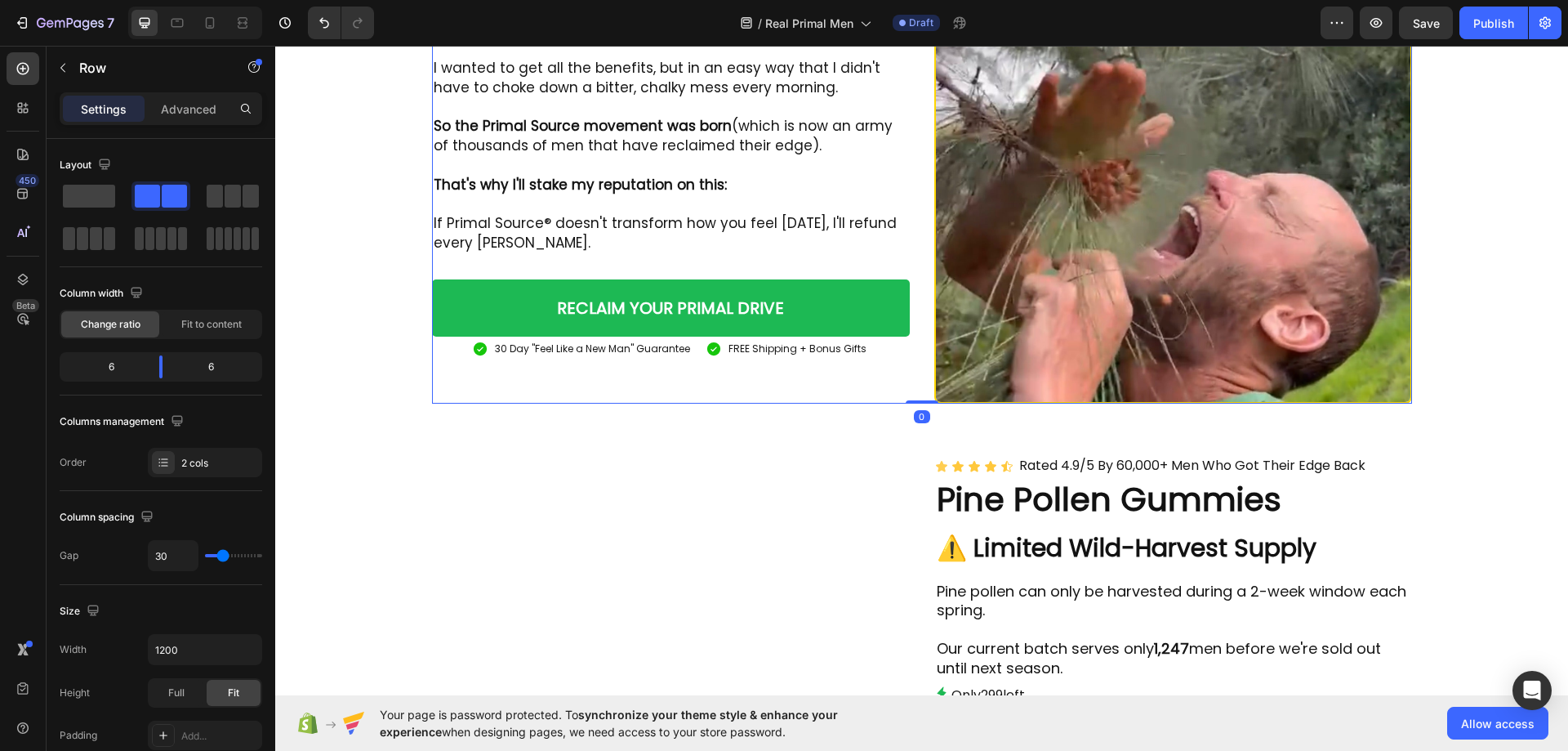
scroll to position [5962, 0]
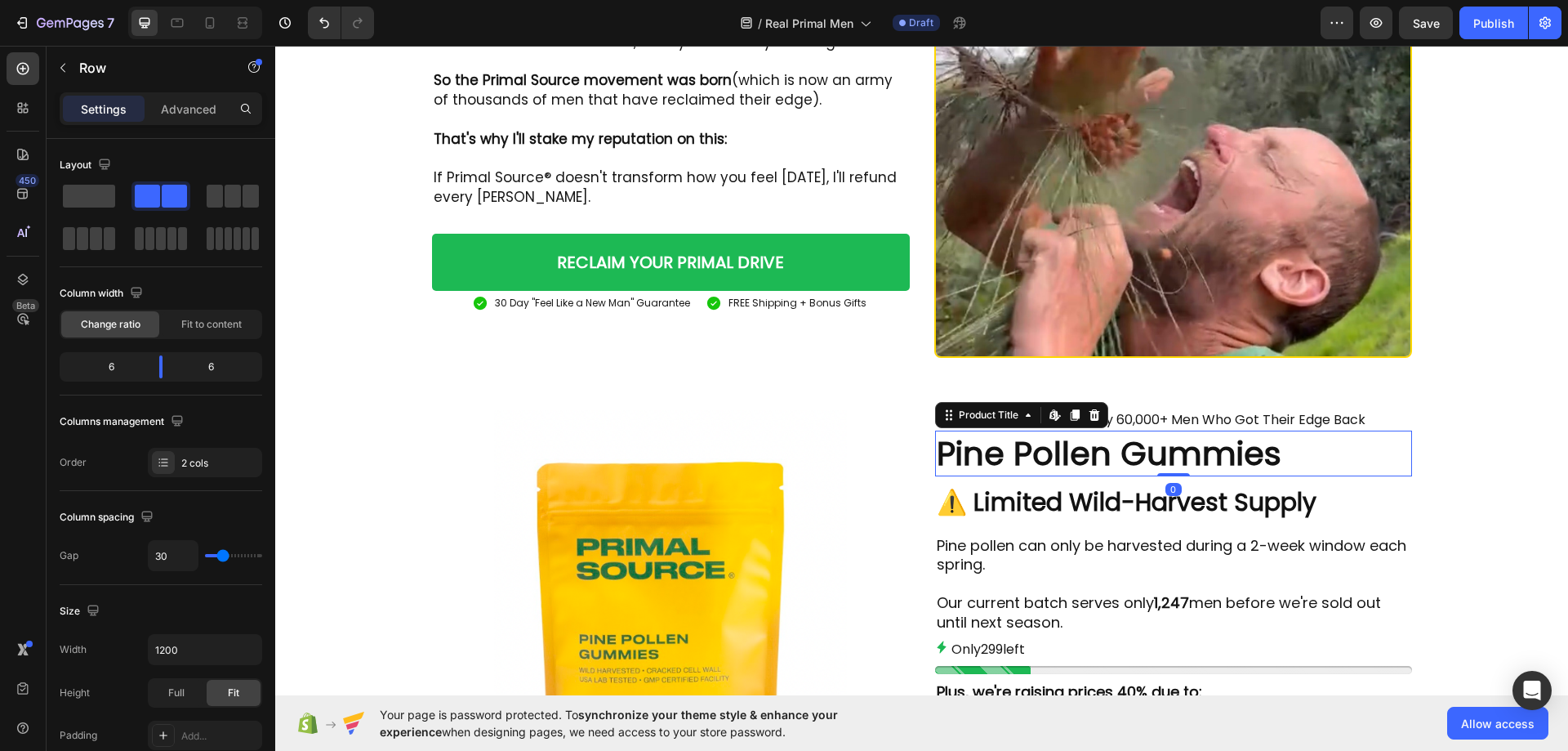
click at [1081, 431] on h2 "Pine Pollen Gummies" at bounding box center [1173, 454] width 477 height 46
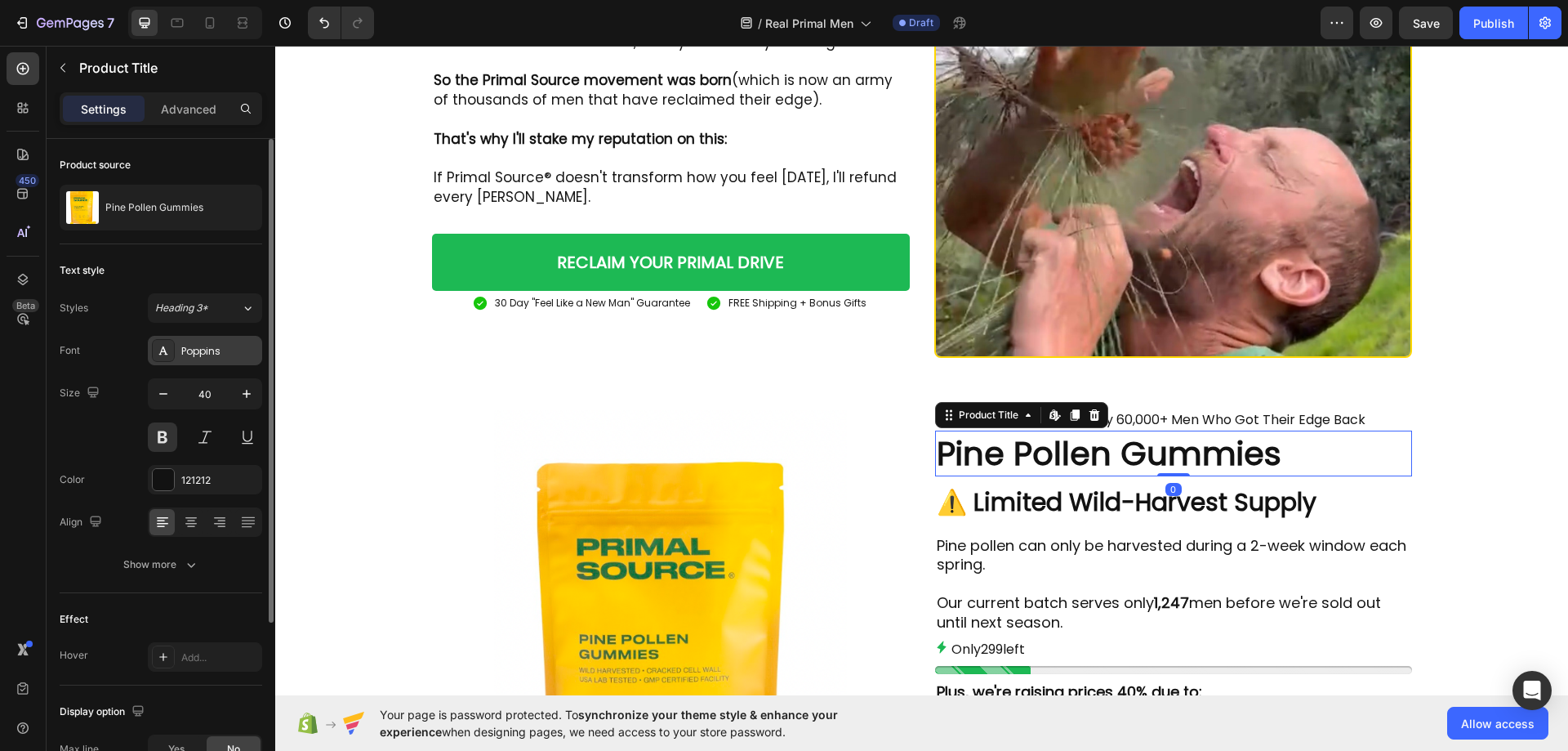
click at [192, 353] on div "Poppins" at bounding box center [220, 351] width 77 height 15
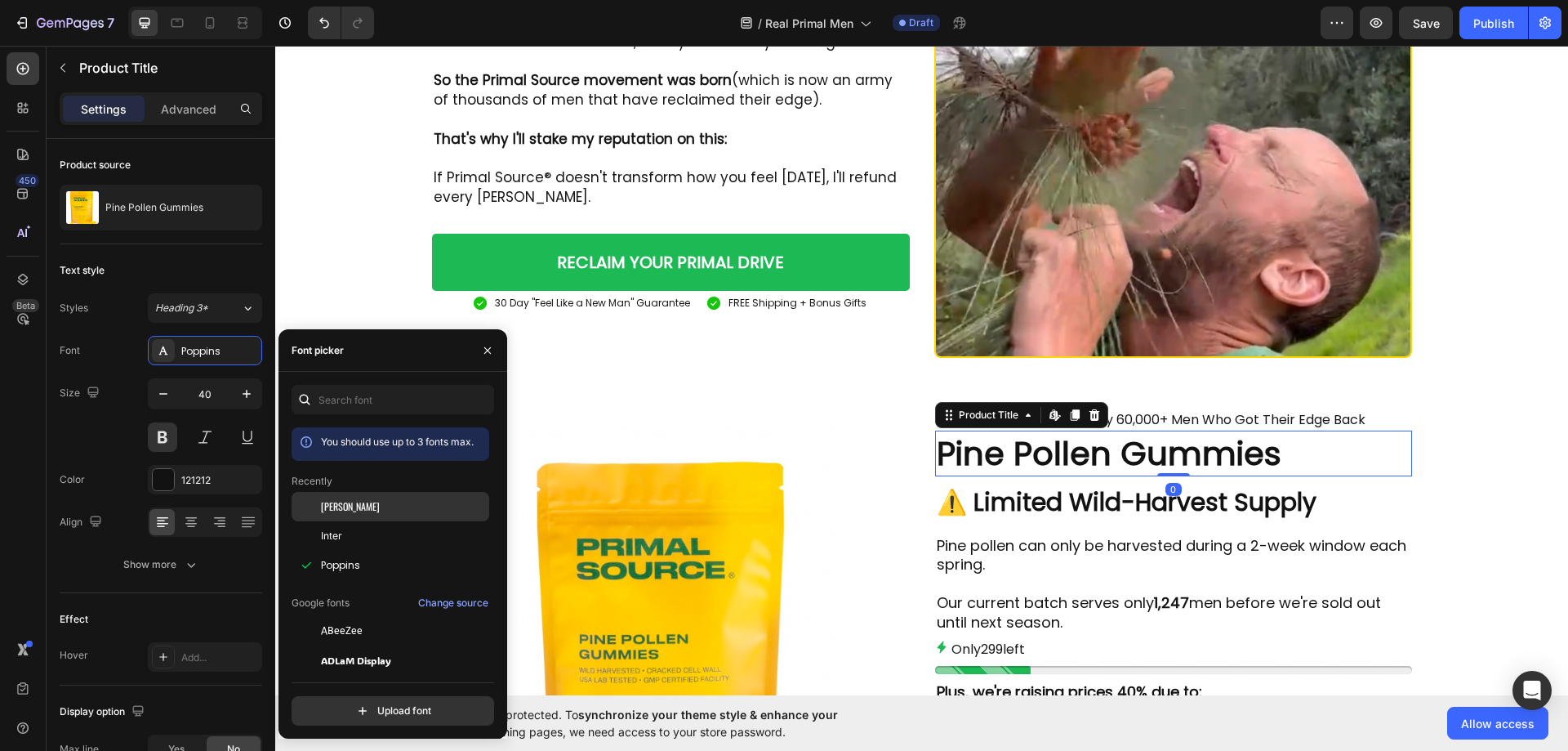
click at [382, 616] on div "[PERSON_NAME]" at bounding box center [389, 631] width 197 height 30
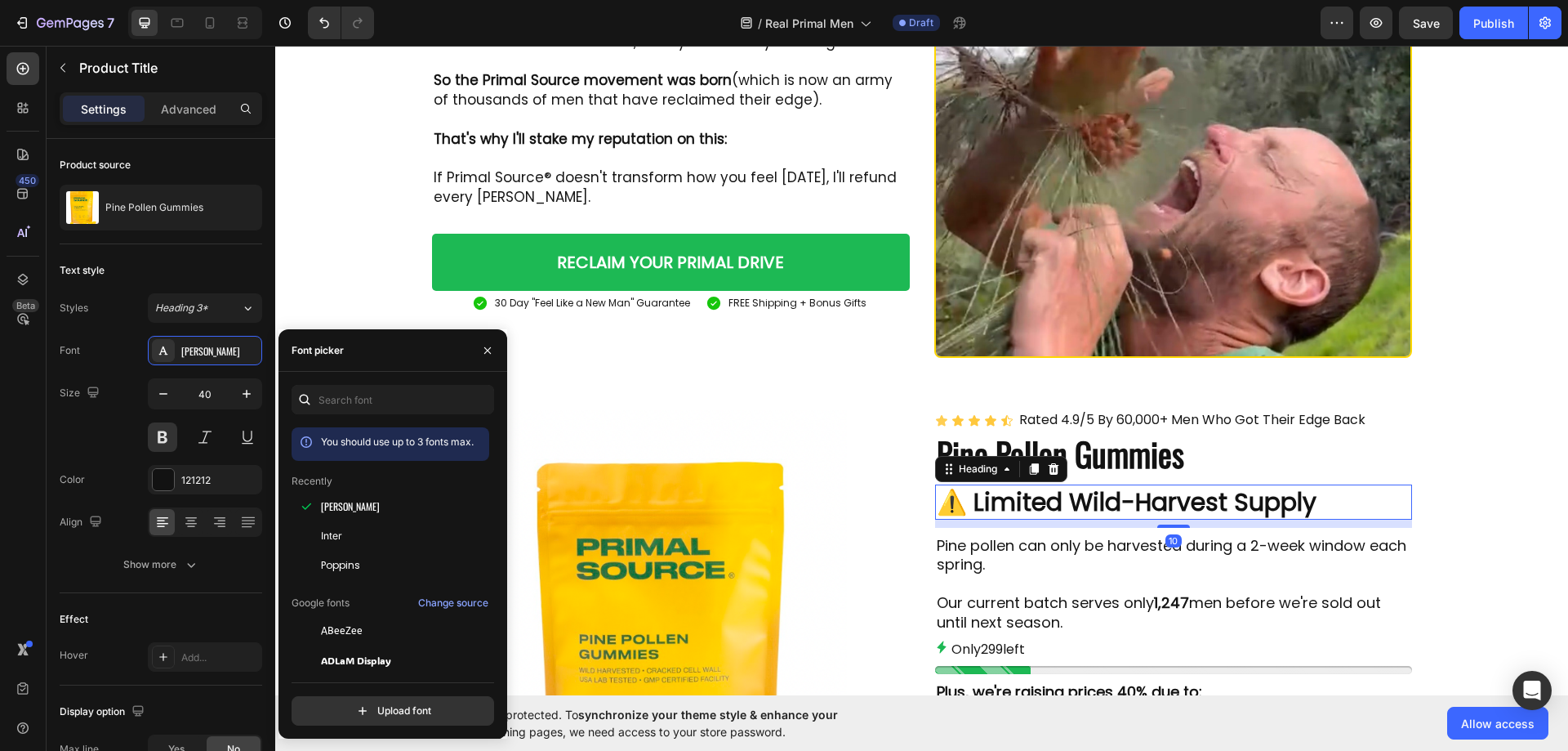
click at [1115, 488] on h2 "⚠️ Limited Wild-Harvest Supply" at bounding box center [1173, 502] width 477 height 35
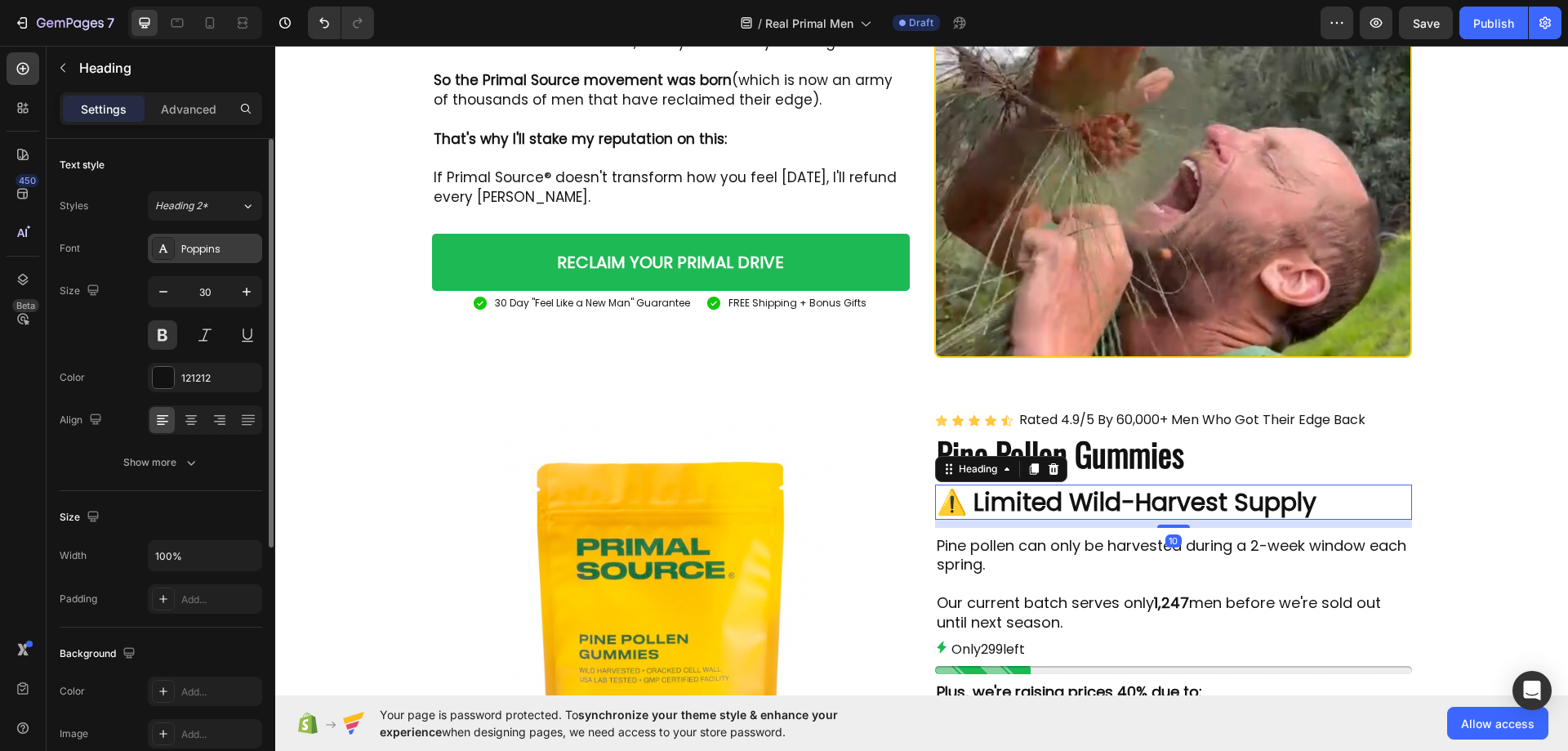
click at [187, 257] on div "Poppins" at bounding box center [205, 248] width 114 height 30
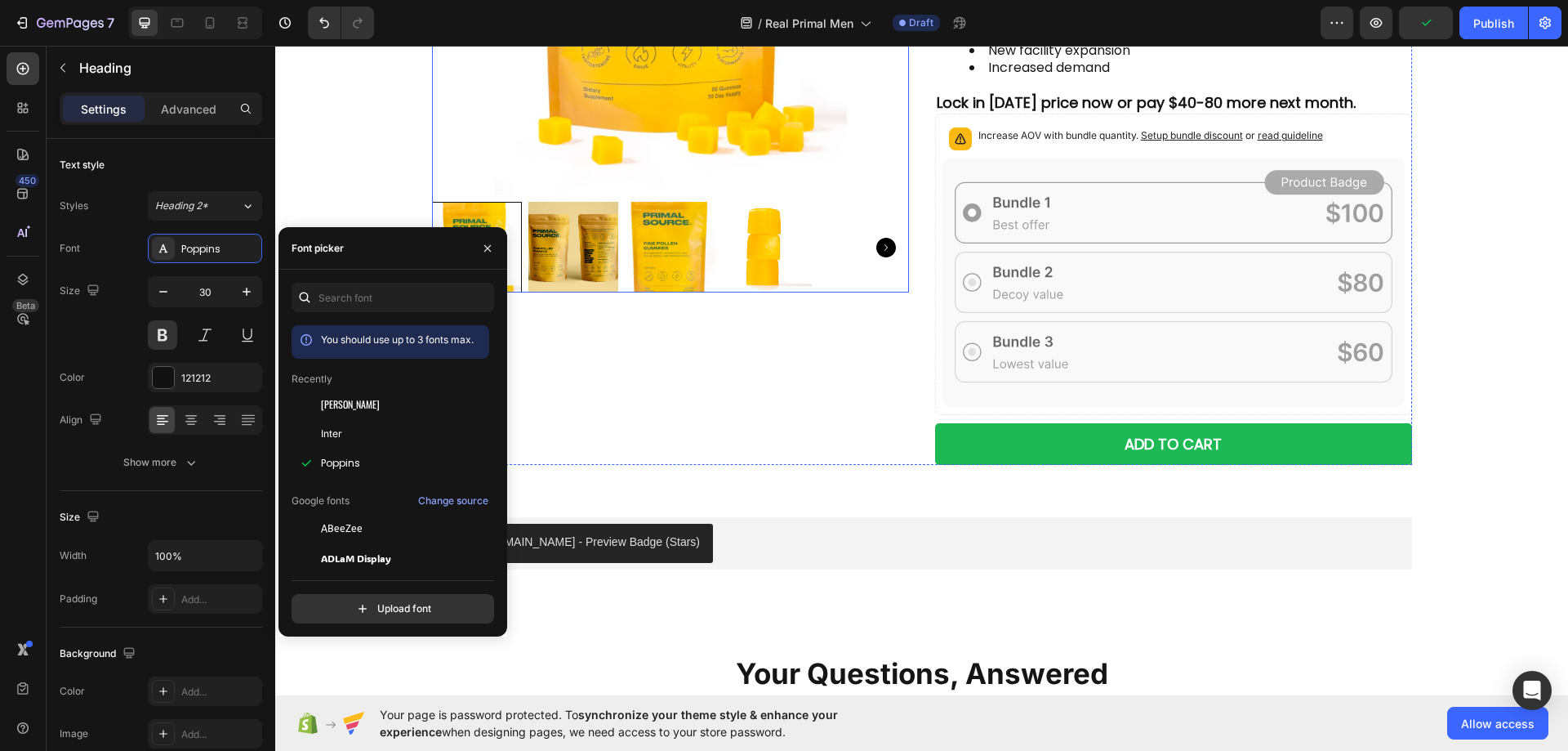
scroll to position [6942, 0]
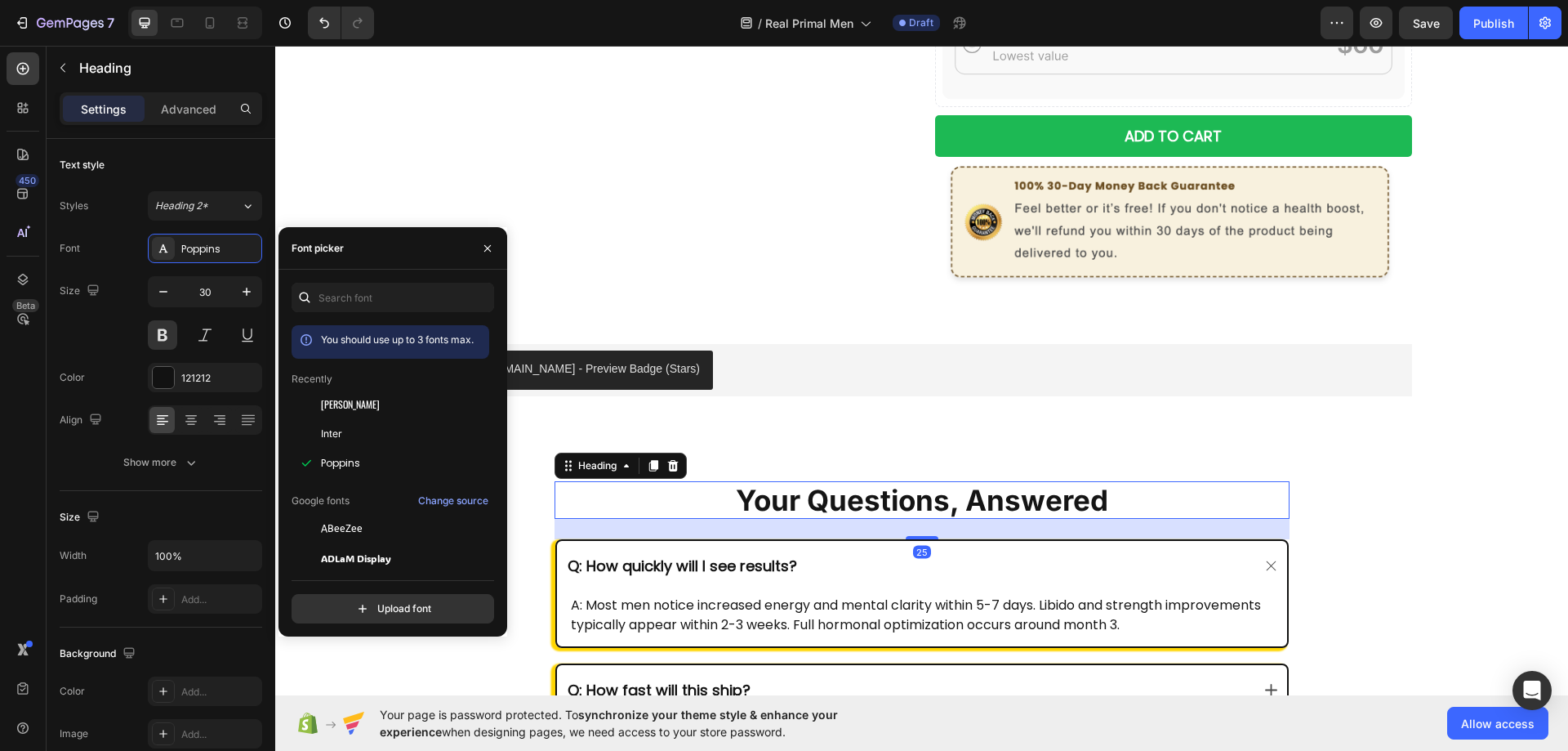
click at [791, 491] on h2 "Your Questions, Answered" at bounding box center [922, 499] width 735 height 38
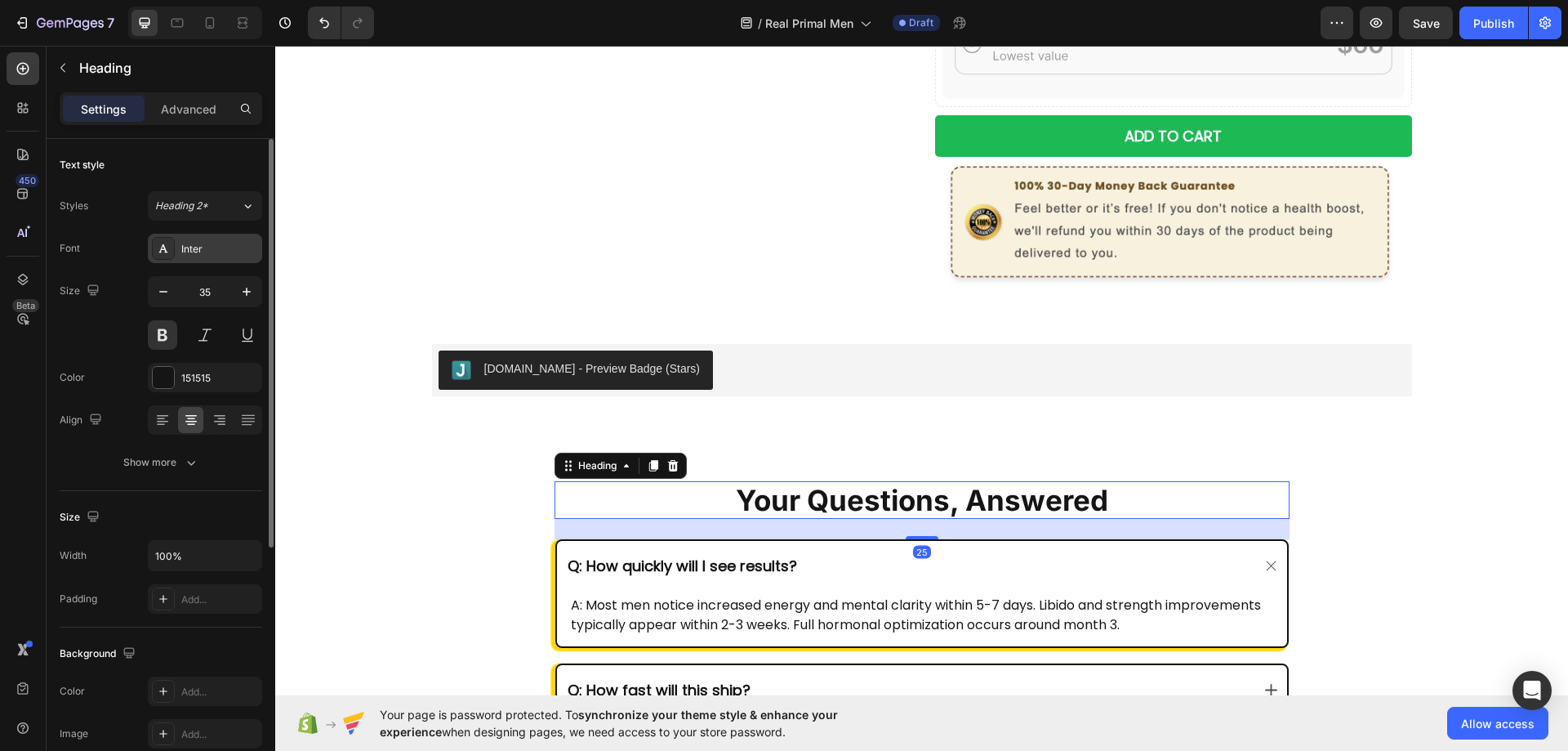
click at [212, 244] on div "Inter" at bounding box center [220, 249] width 77 height 15
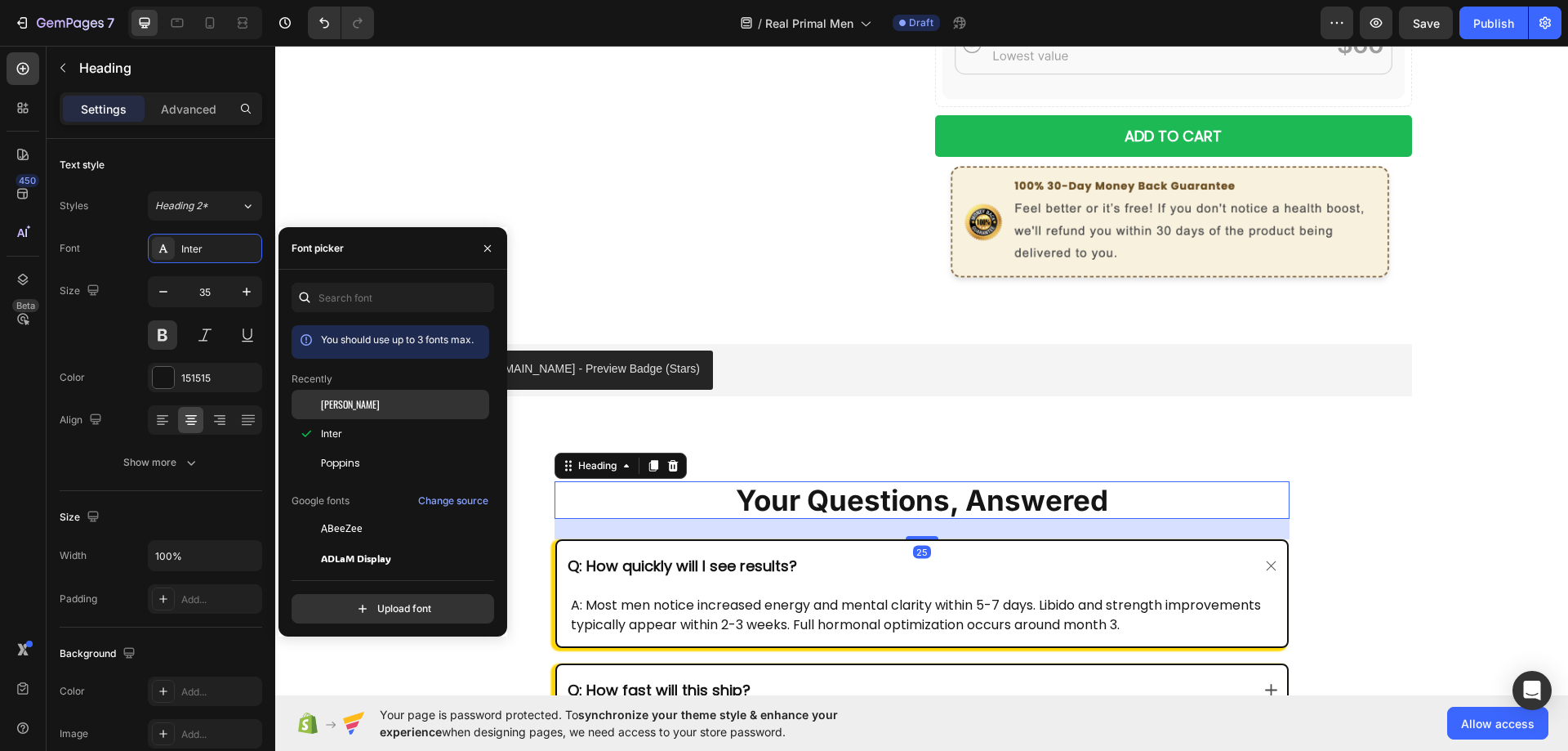
click at [379, 397] on div "[PERSON_NAME]" at bounding box center [403, 404] width 165 height 15
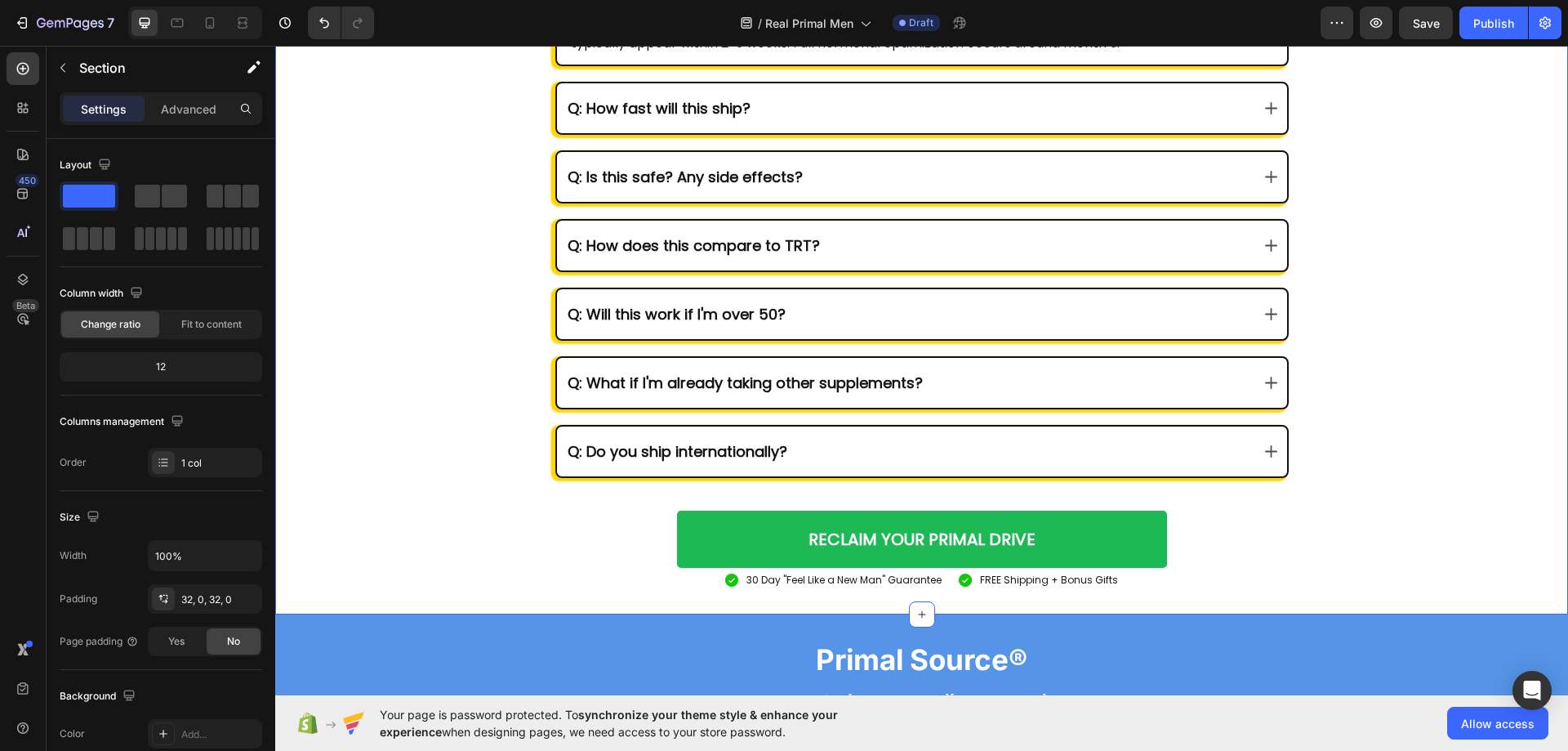
scroll to position [7678, 0]
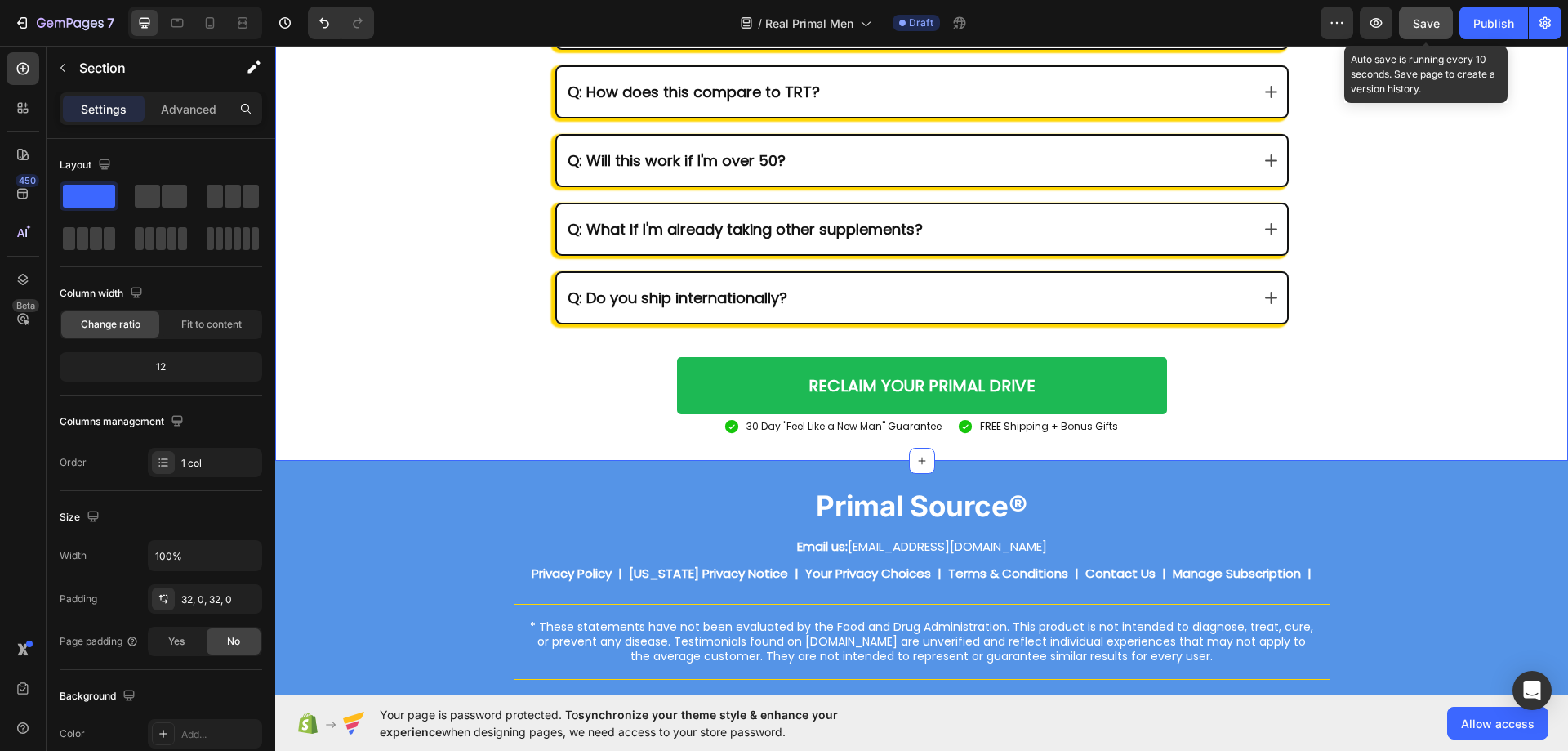
click at [1421, 25] on span "Save" at bounding box center [1426, 24] width 27 height 14
click at [1265, 402] on div "Your Questions, Answered Heading Q: How quickly will I see results? A: Most men…" at bounding box center [922, 74] width 1293 height 721
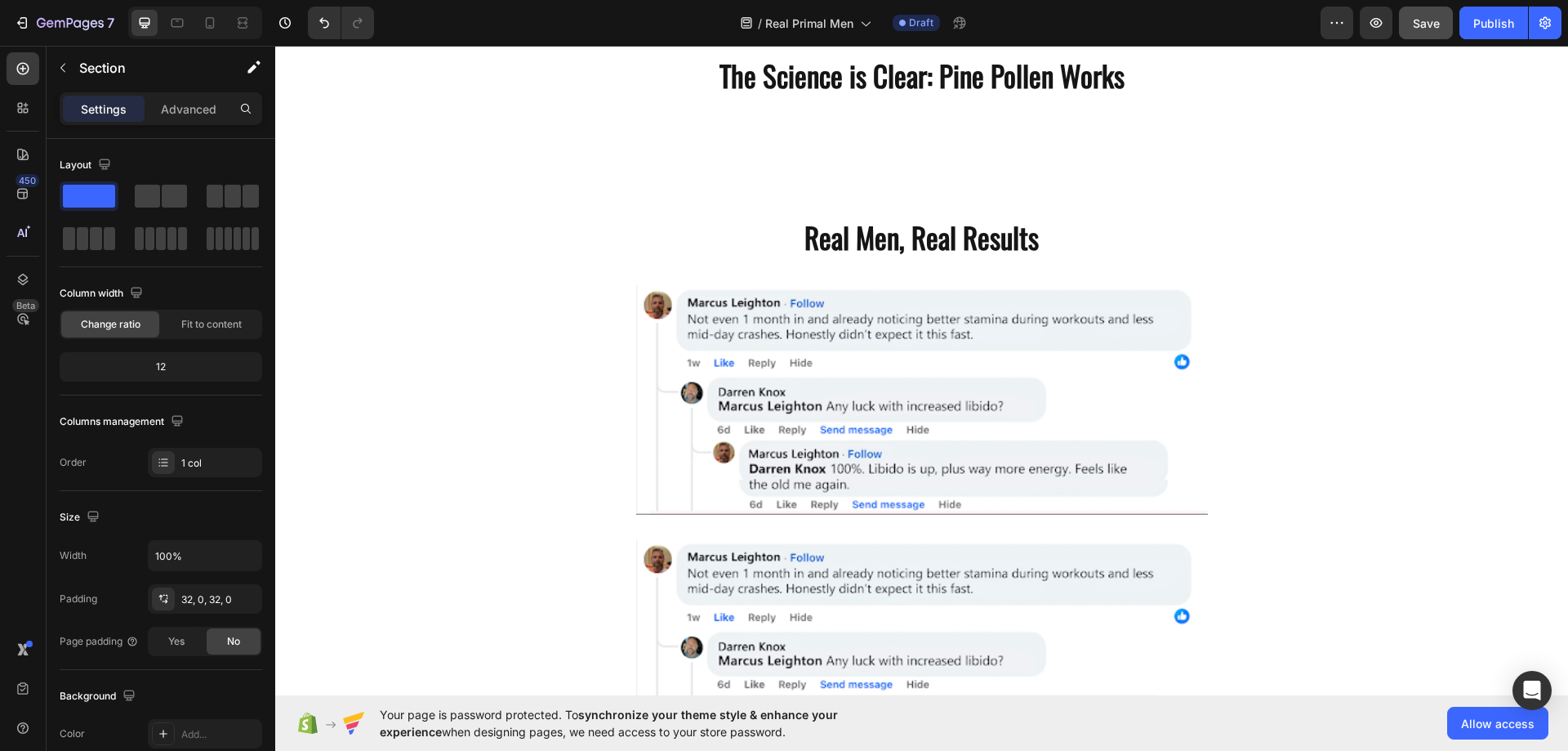
scroll to position [2777, 0]
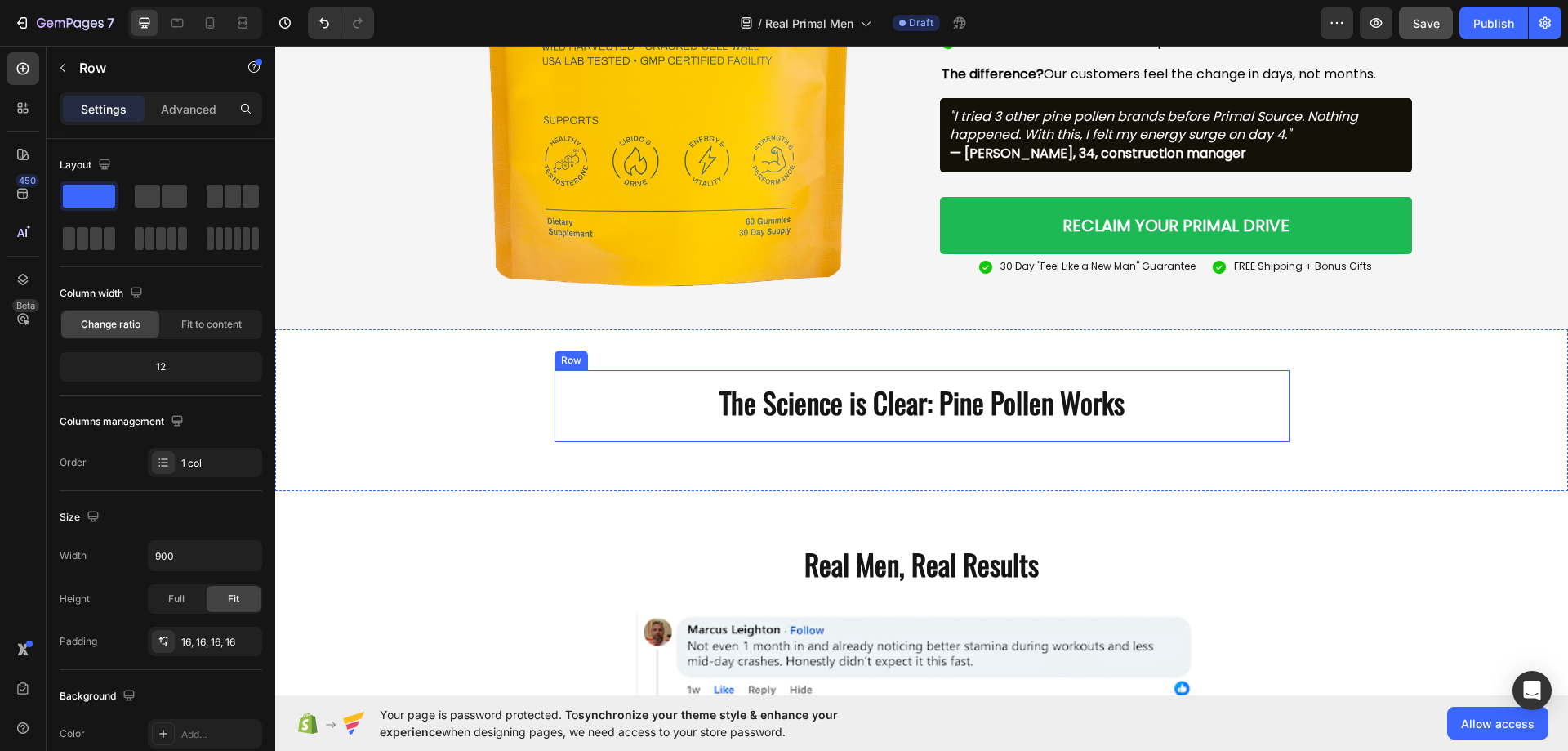
click at [1013, 373] on div "The Science is Clear: Pine Pollen Works Heading Row" at bounding box center [922, 406] width 735 height 72
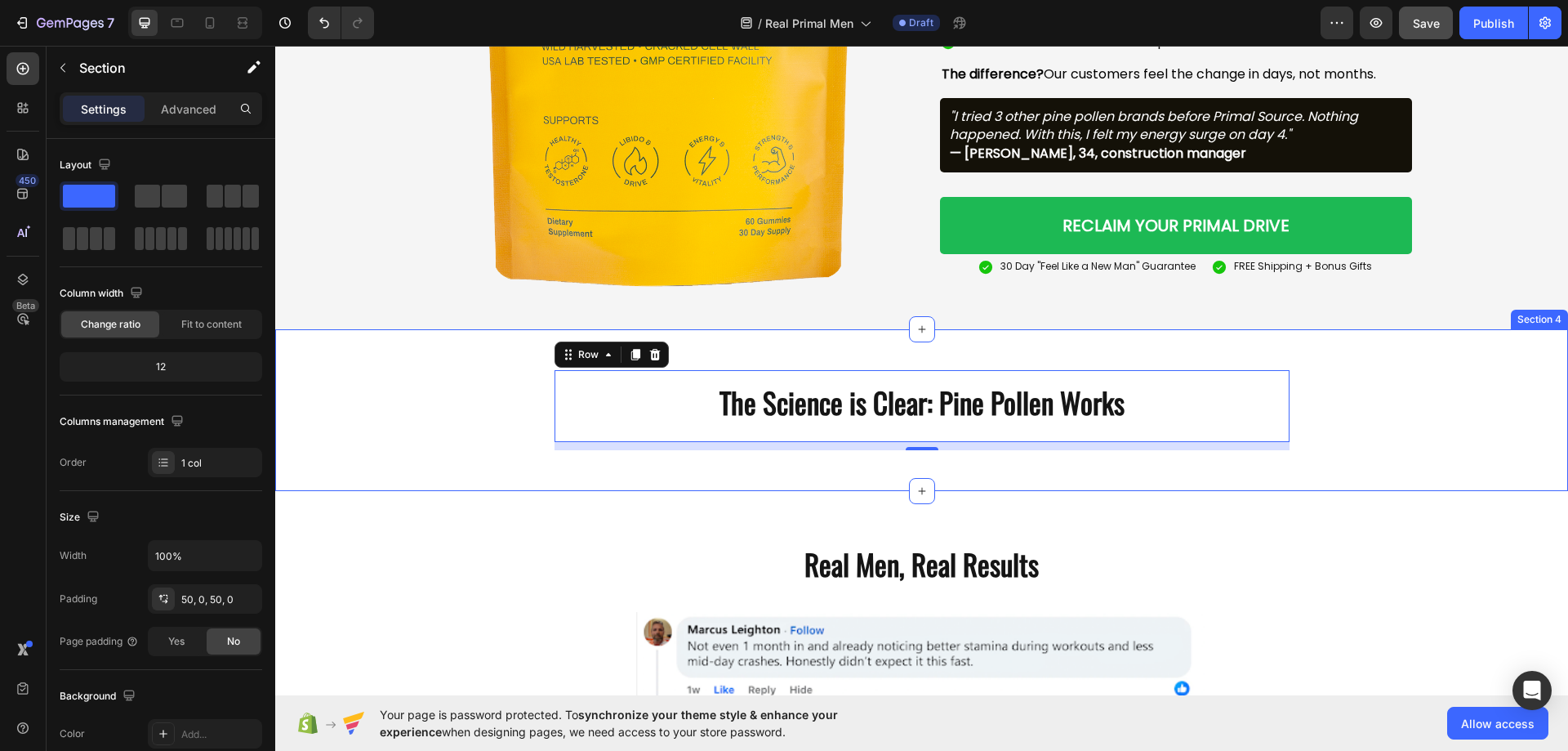
click at [418, 366] on div "The Science is Clear: Pine Pollen Works Heading Row 10 Section 4" at bounding box center [922, 410] width 1293 height 161
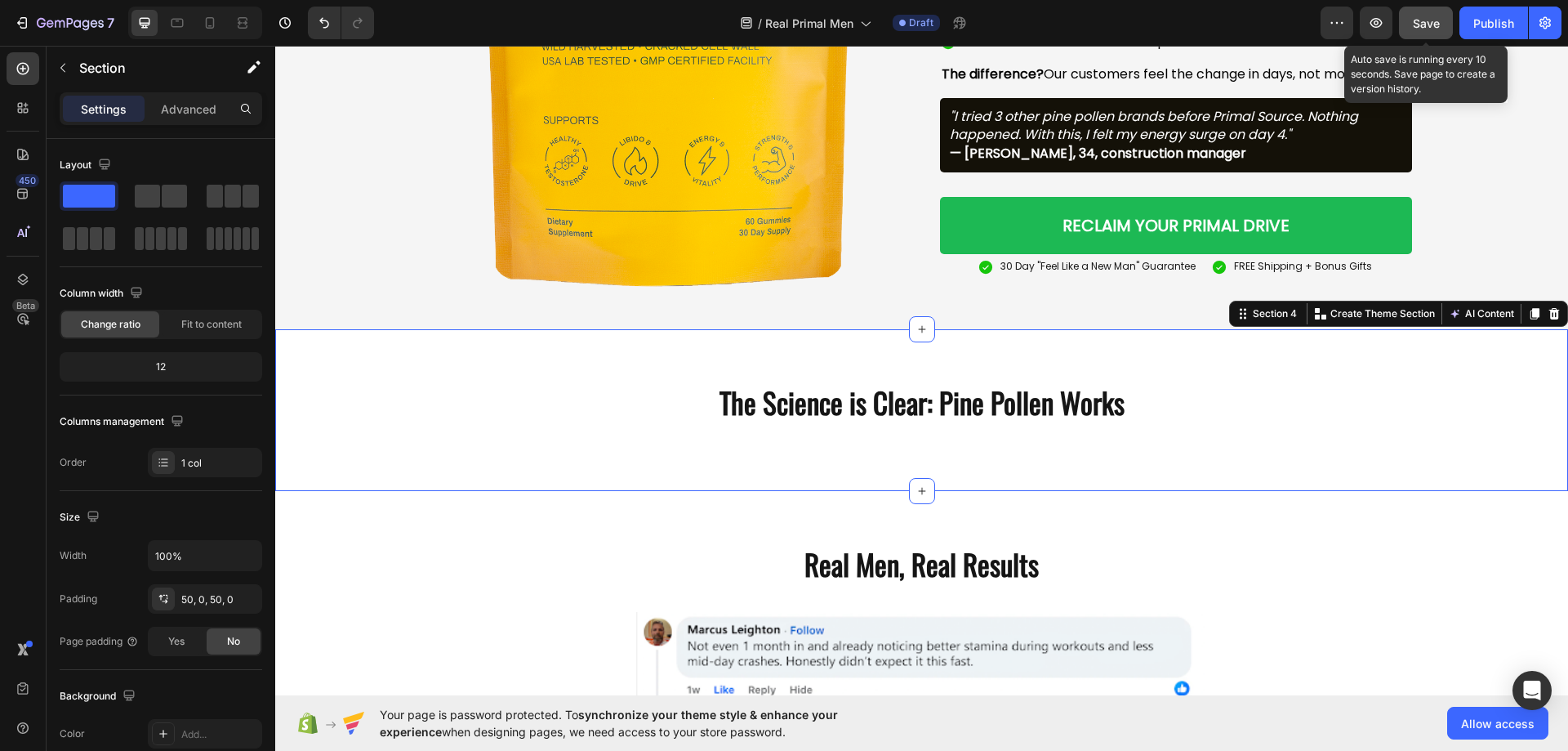
click at [1407, 22] on button "Save" at bounding box center [1425, 22] width 53 height 32
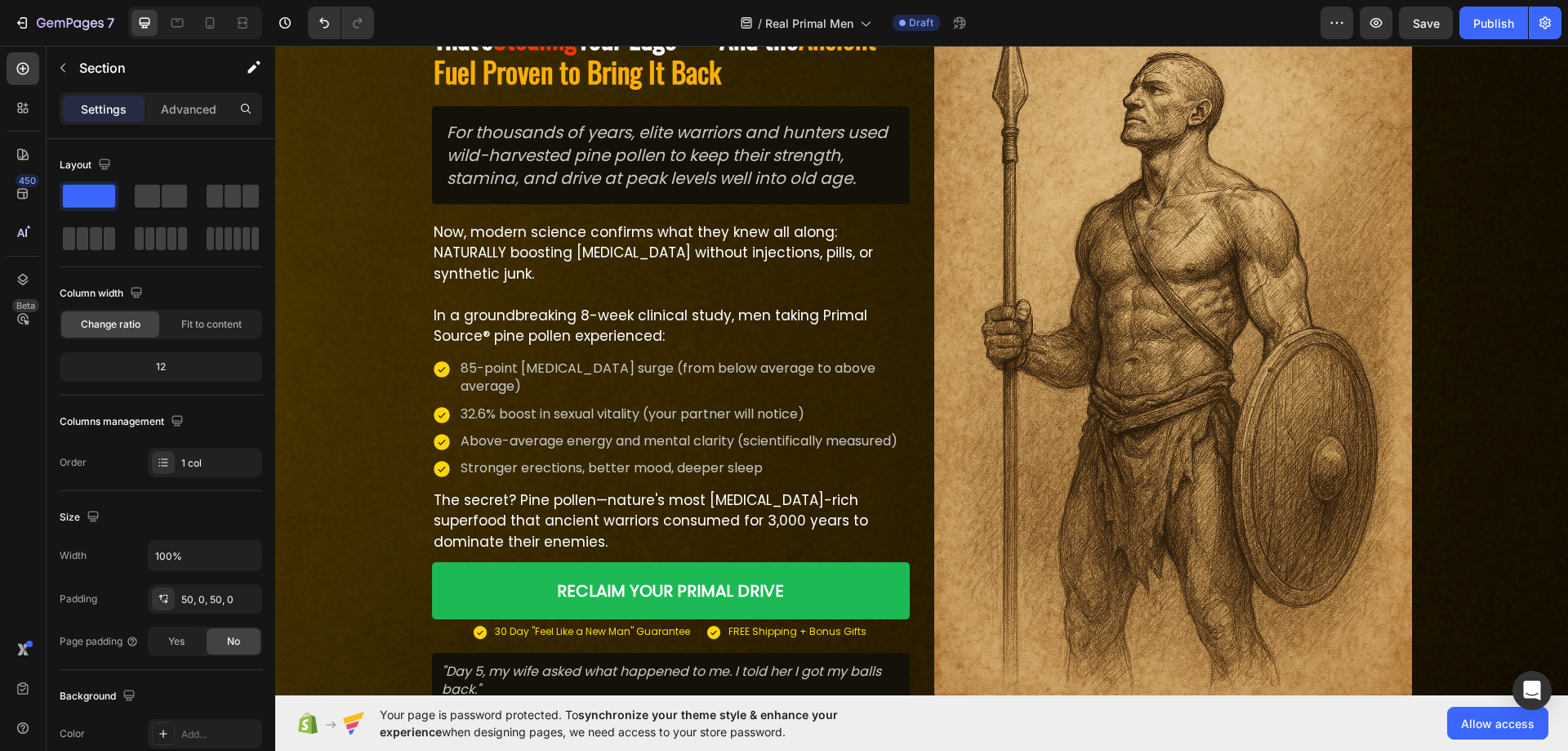
scroll to position [0, 0]
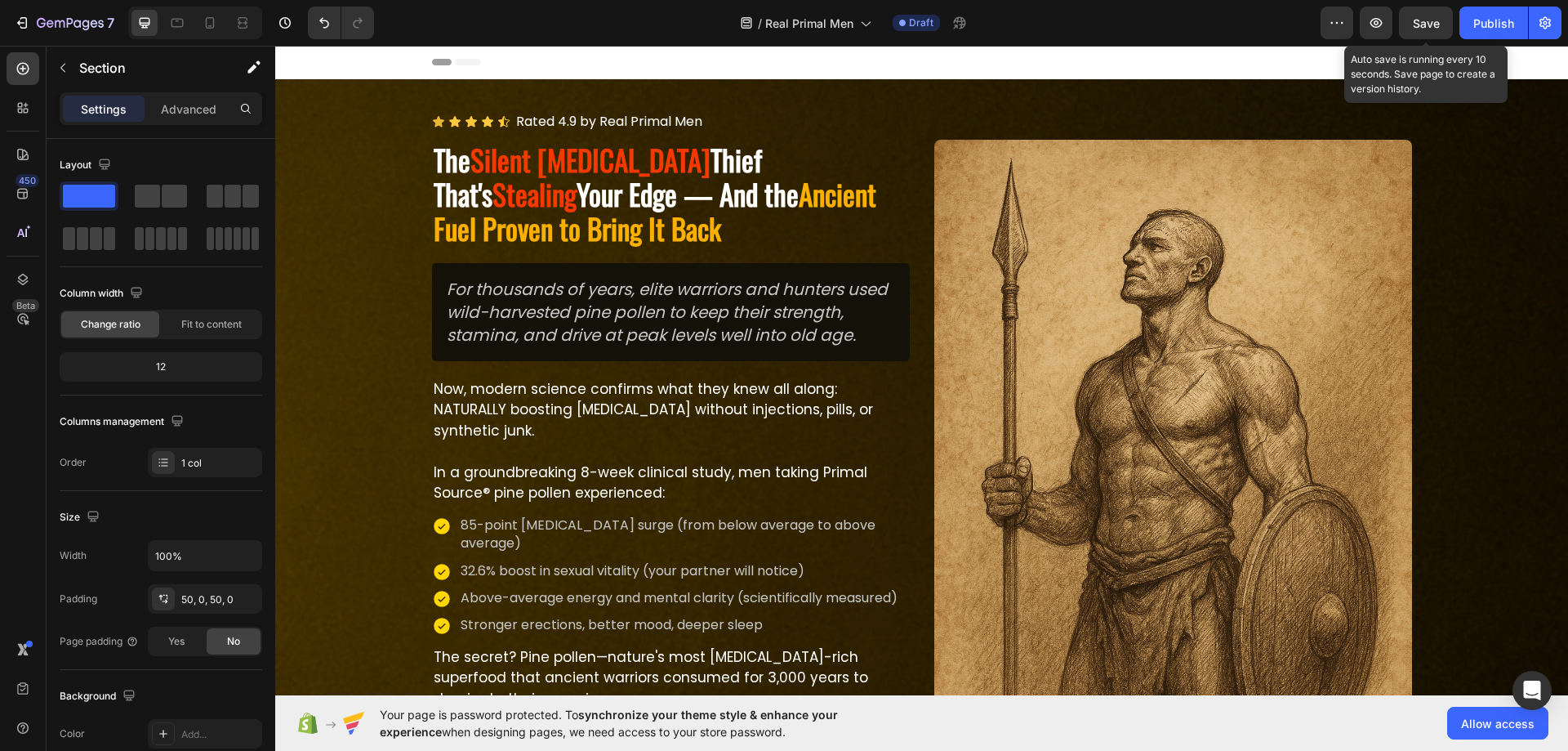
click at [1423, 17] on span "Save" at bounding box center [1426, 24] width 27 height 14
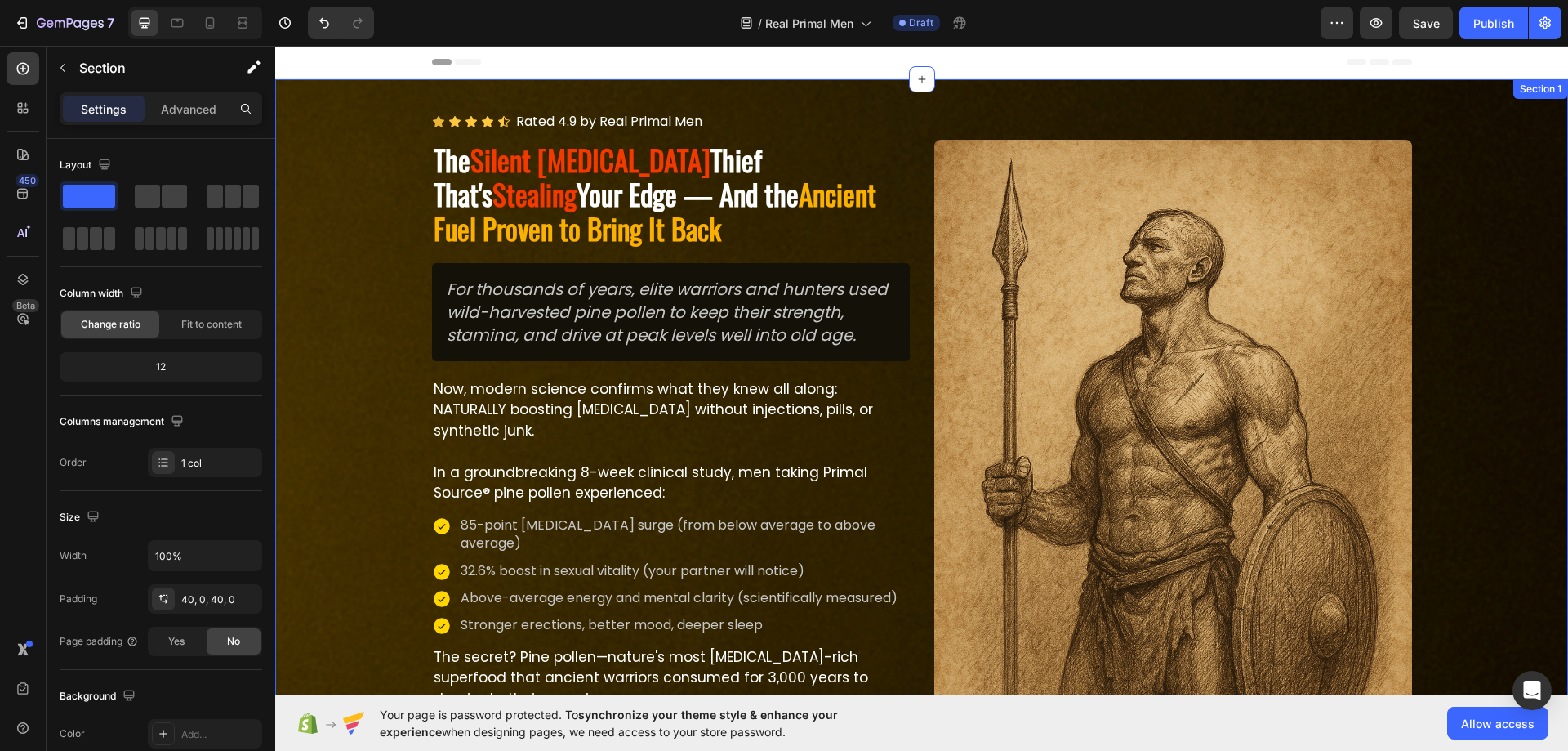
click at [1507, 391] on div "Image Icon Icon Icon Icon Icon Icon List Rated 4.9 by Real Primal Men Text Bloc…" at bounding box center [922, 498] width 1293 height 772
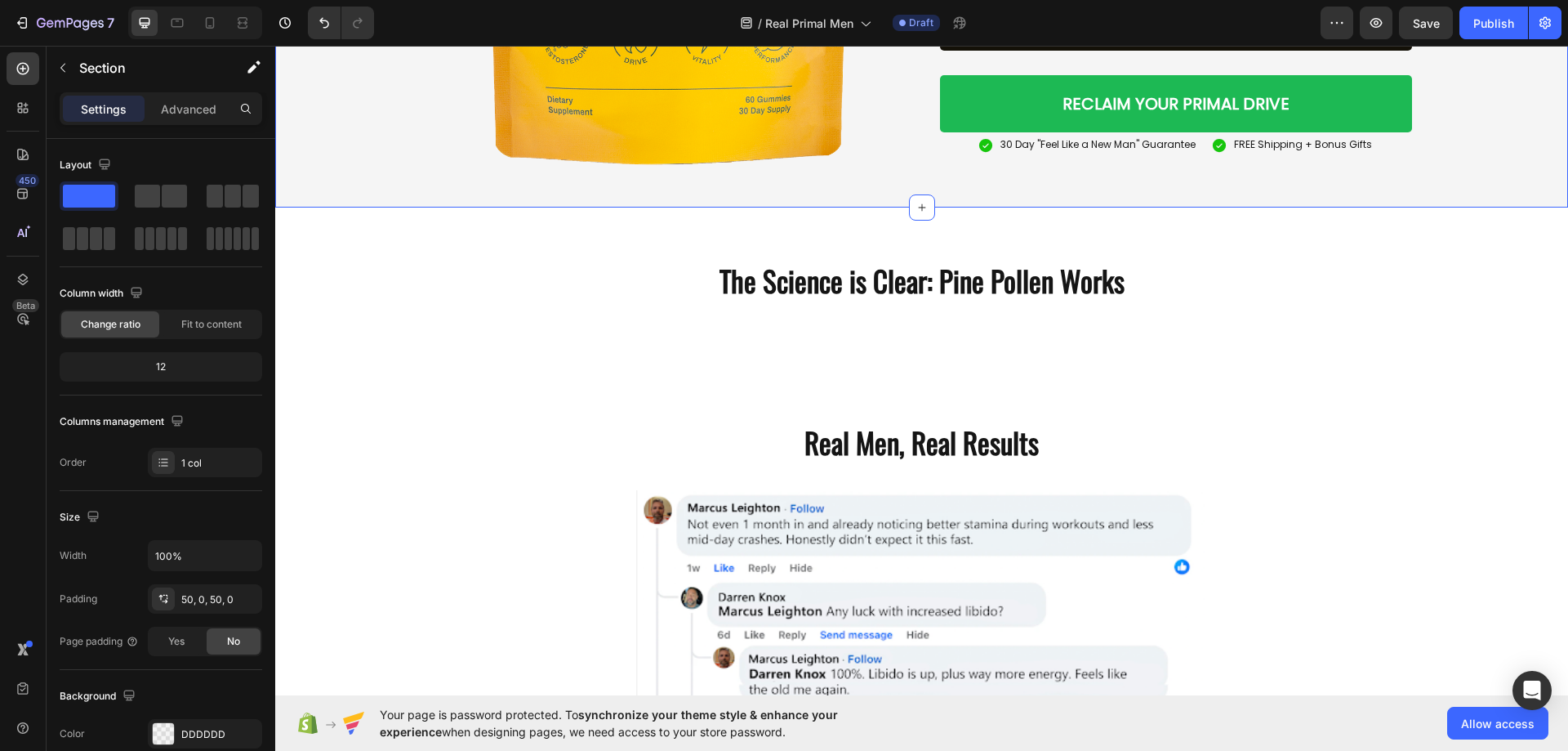
scroll to position [2941, 0]
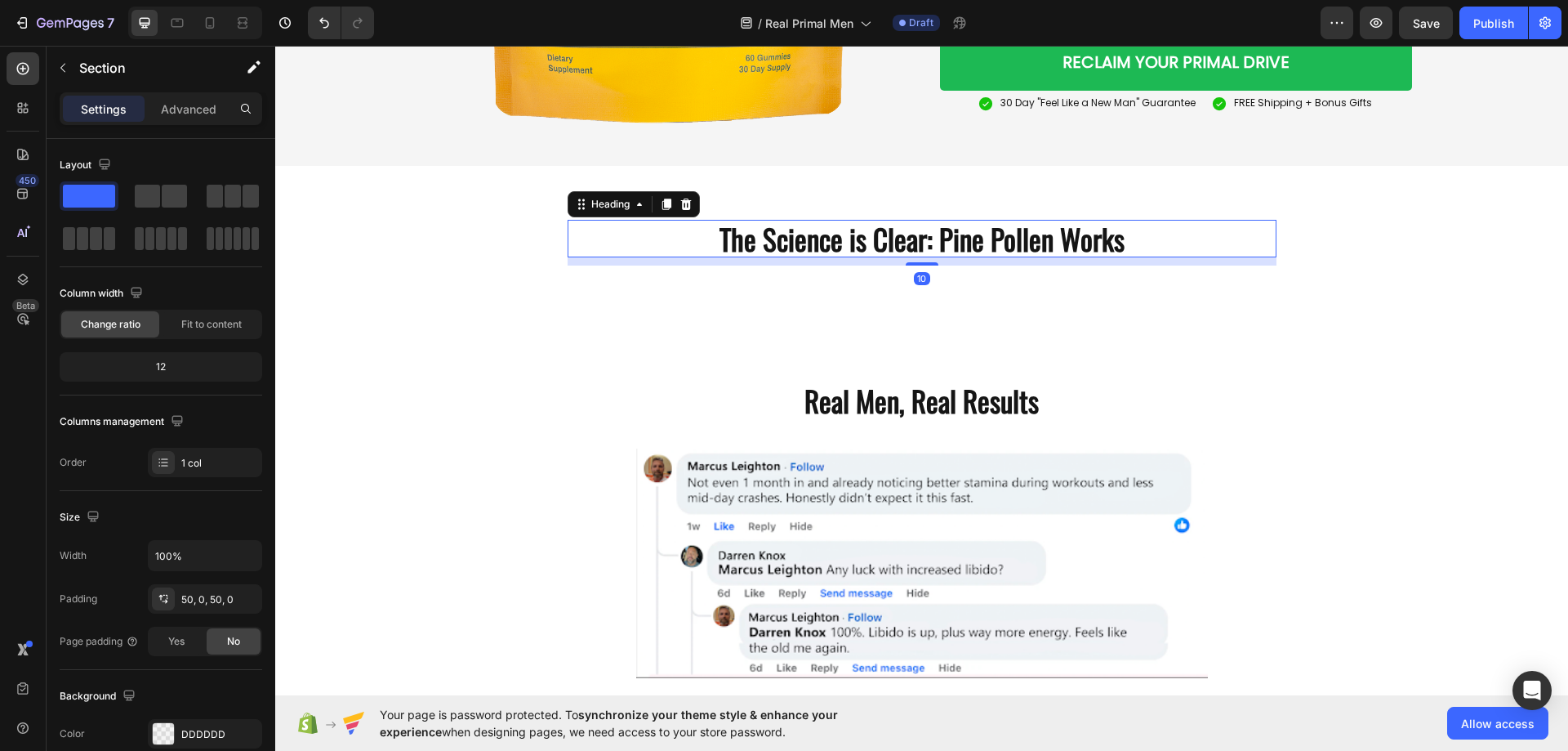
click at [833, 243] on h2 "The Science is Clear: Pine Pollen Works" at bounding box center [922, 238] width 709 height 38
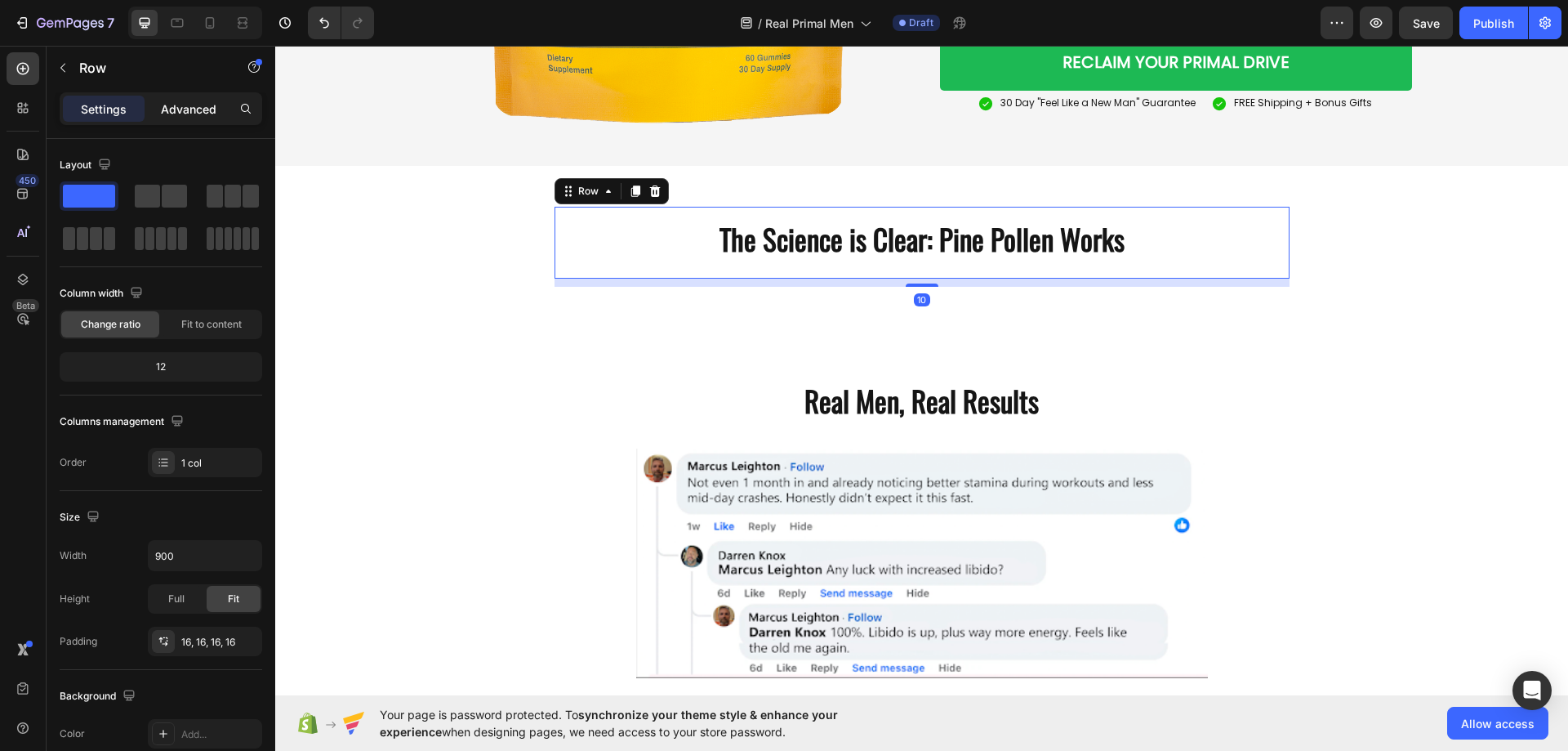
click at [166, 97] on div "Advanced" at bounding box center [189, 109] width 82 height 26
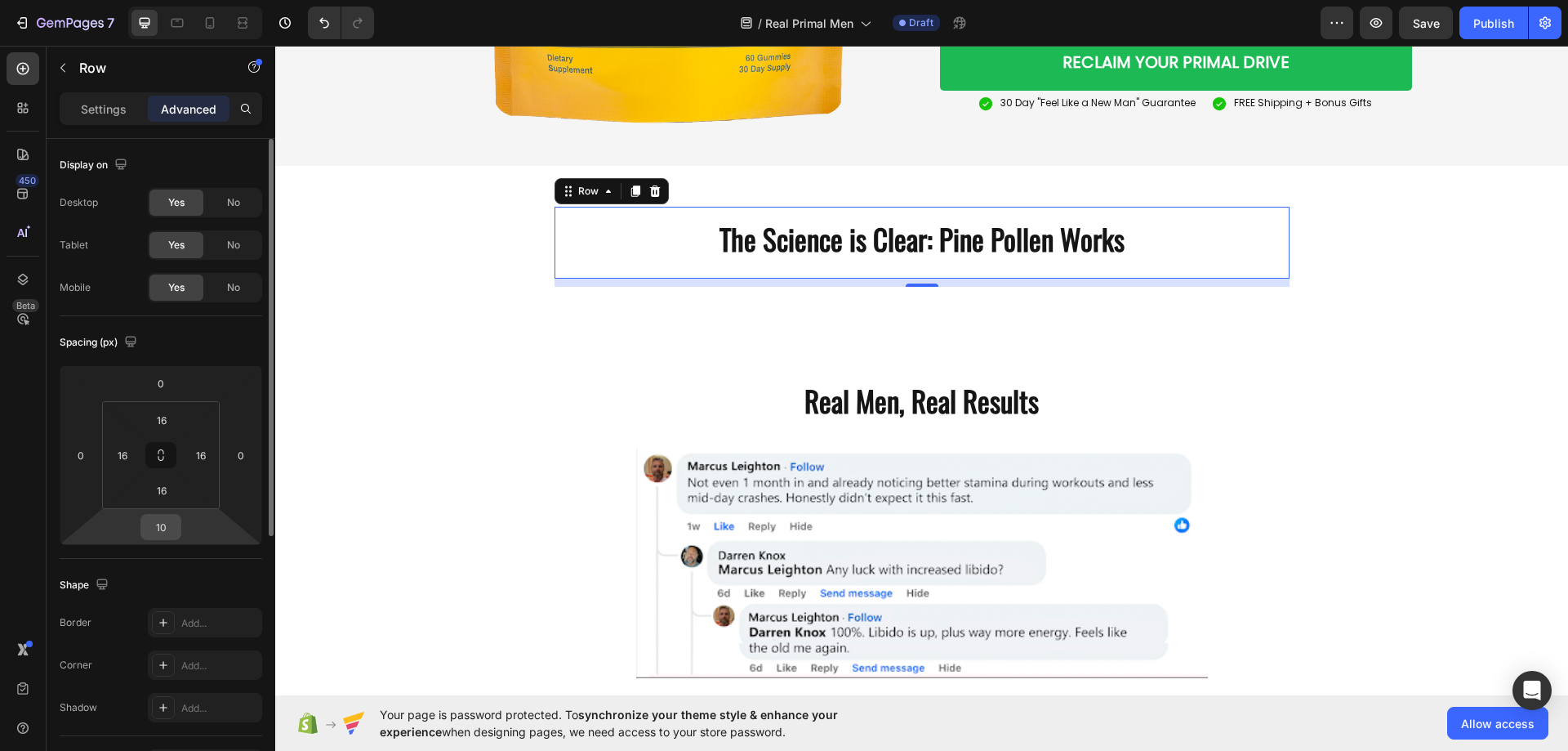
click at [164, 523] on input "10" at bounding box center [160, 527] width 32 height 25
type input "0"
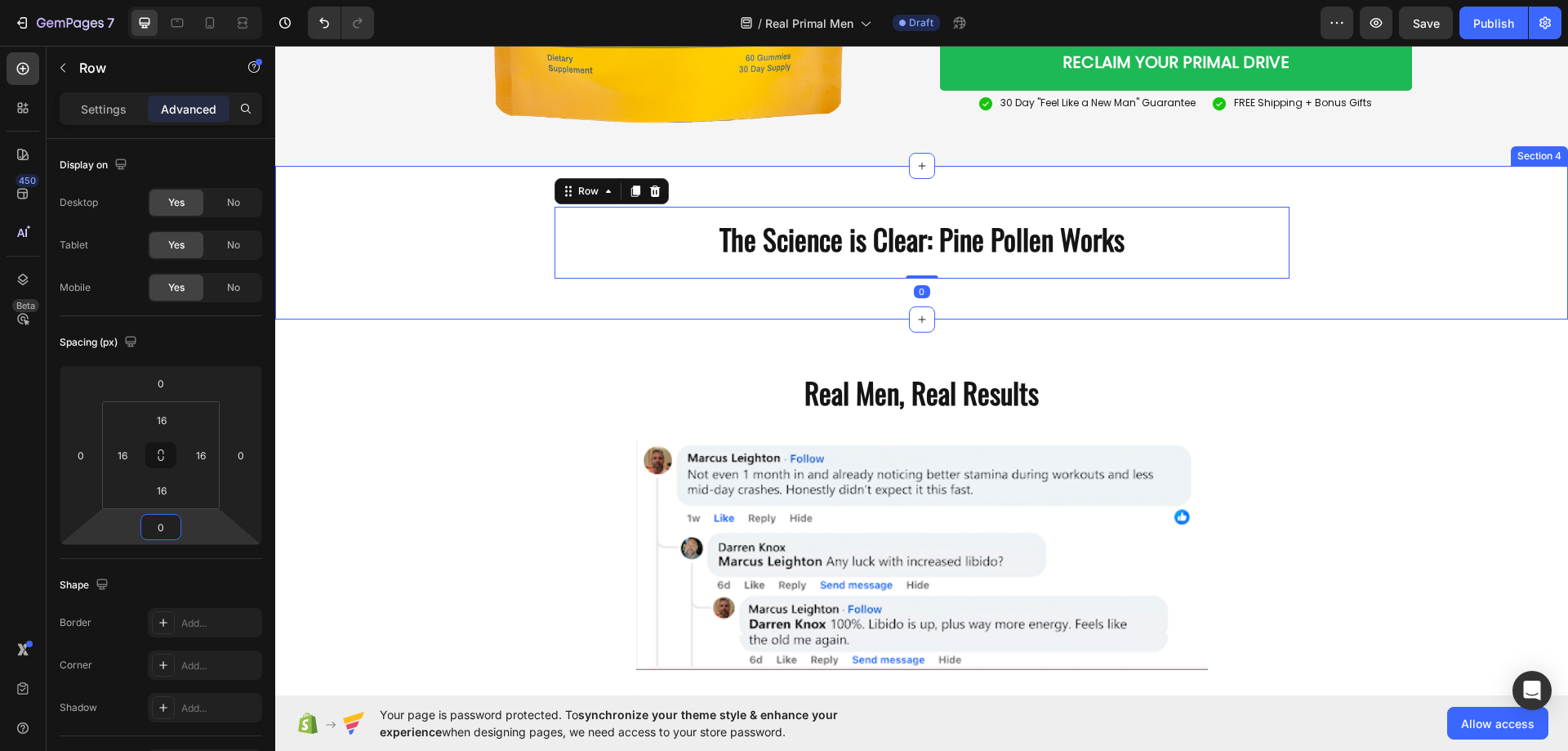
click at [455, 235] on div "The Science is Clear: Pine Pollen Works Heading Row 0" at bounding box center [922, 243] width 1293 height 72
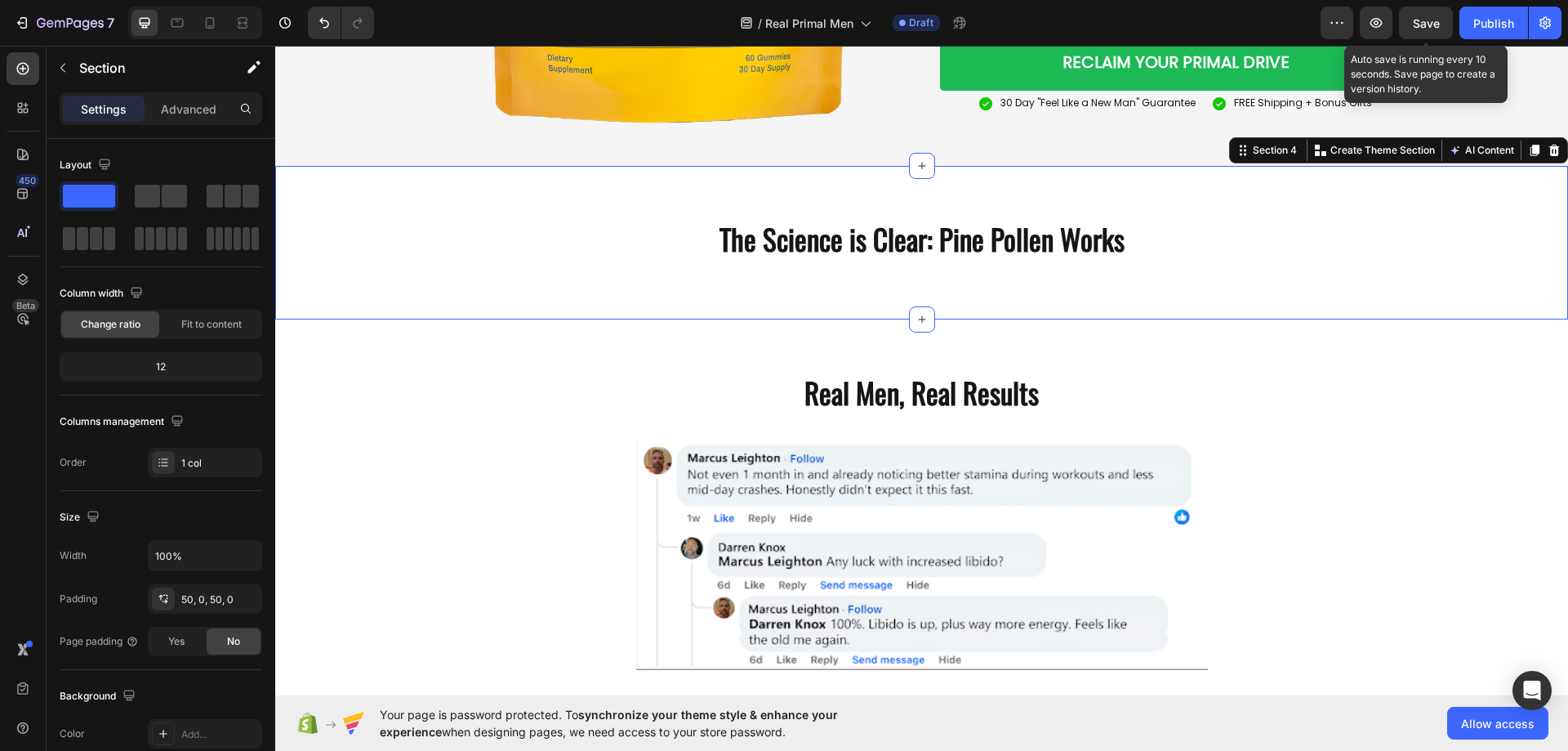
click at [1424, 29] on span "Save" at bounding box center [1426, 24] width 27 height 14
click at [25, 69] on icon at bounding box center [23, 68] width 17 height 17
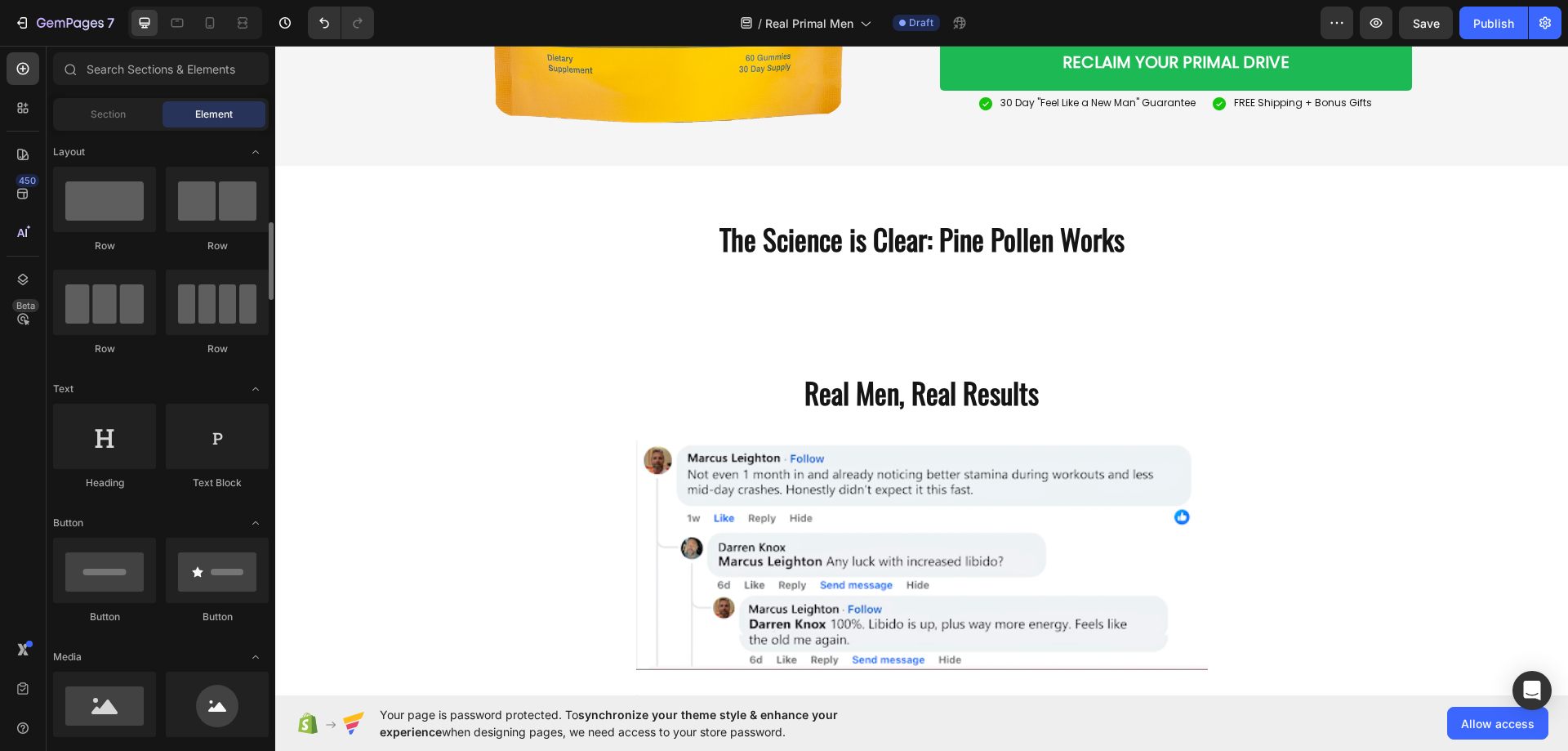
scroll to position [163, 0]
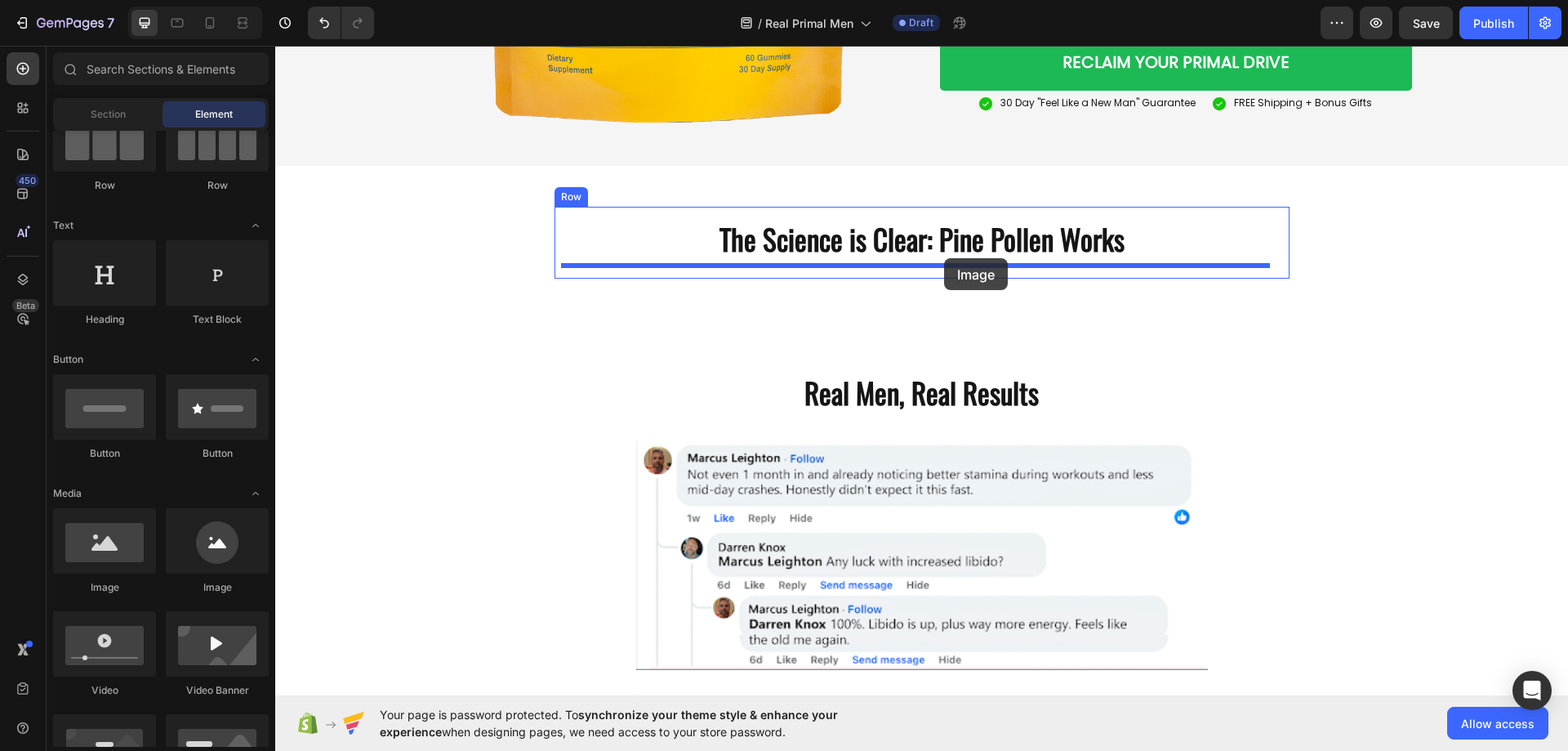
drag, startPoint x: 380, startPoint y: 589, endPoint x: 944, endPoint y: 258, distance: 654.0
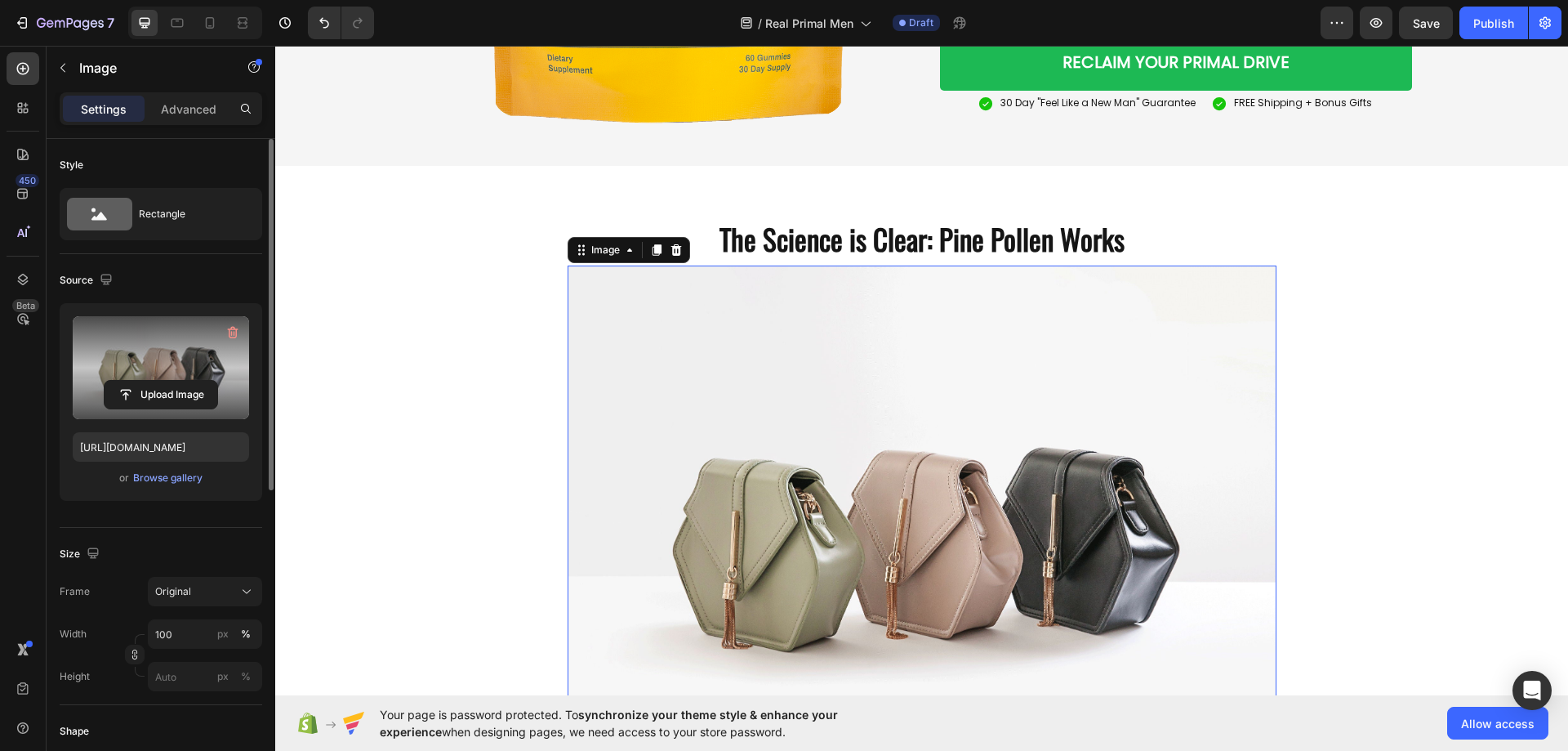
click at [160, 368] on label at bounding box center [160, 367] width 176 height 103
click at [160, 381] on input "file" at bounding box center [160, 395] width 112 height 28
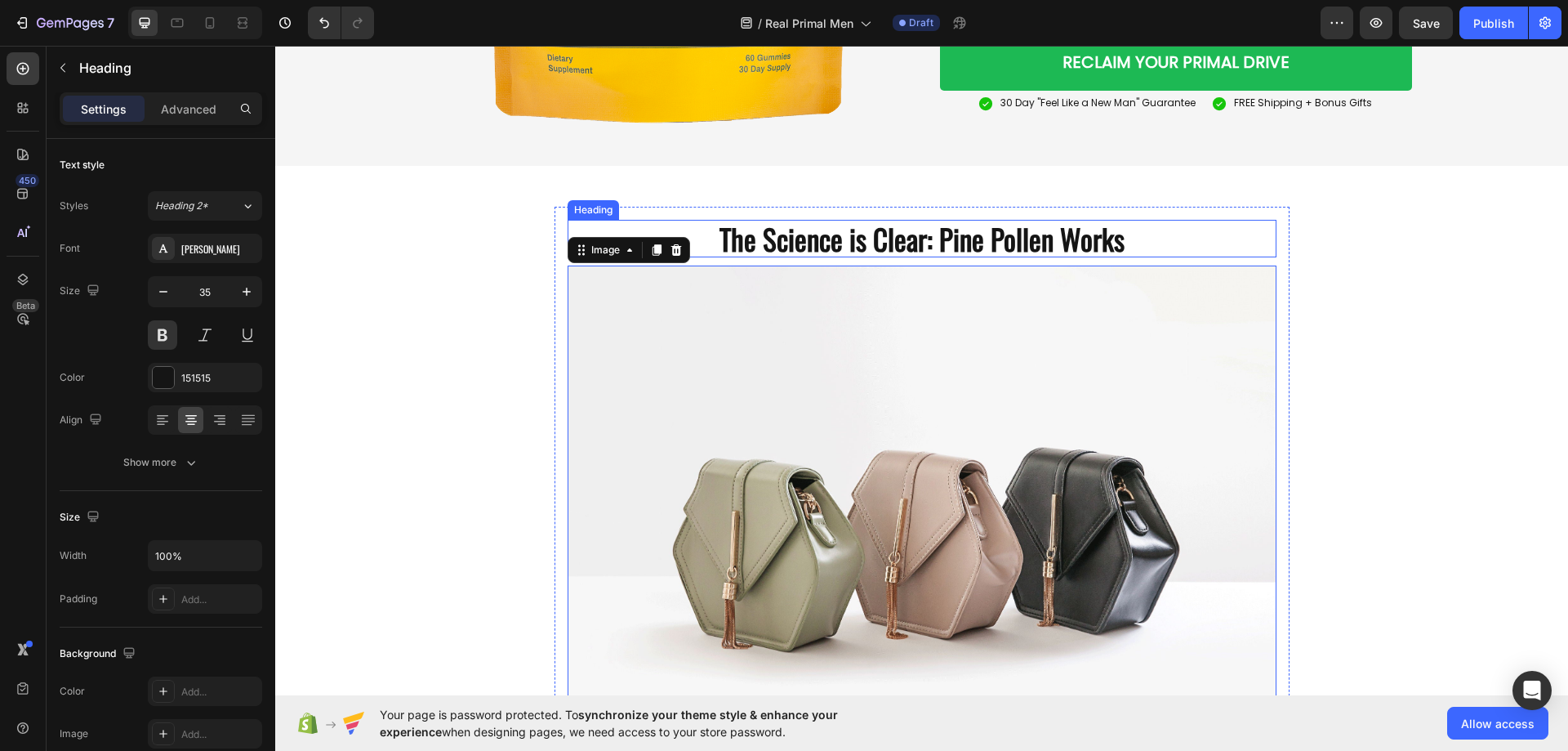
click at [808, 240] on h2 "The Science is Clear: Pine Pollen Works" at bounding box center [922, 238] width 709 height 38
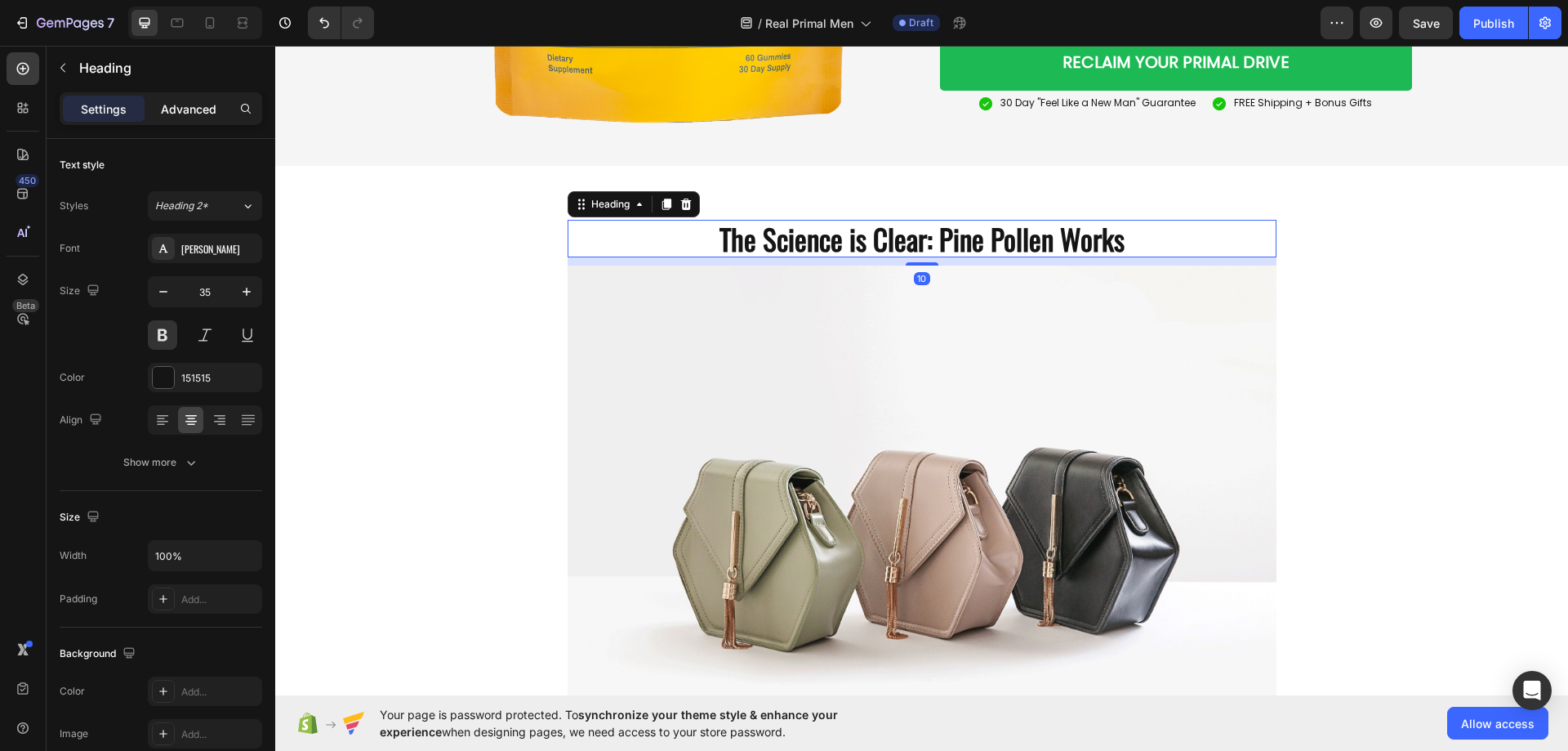
click at [195, 112] on p "Advanced" at bounding box center [188, 110] width 55 height 18
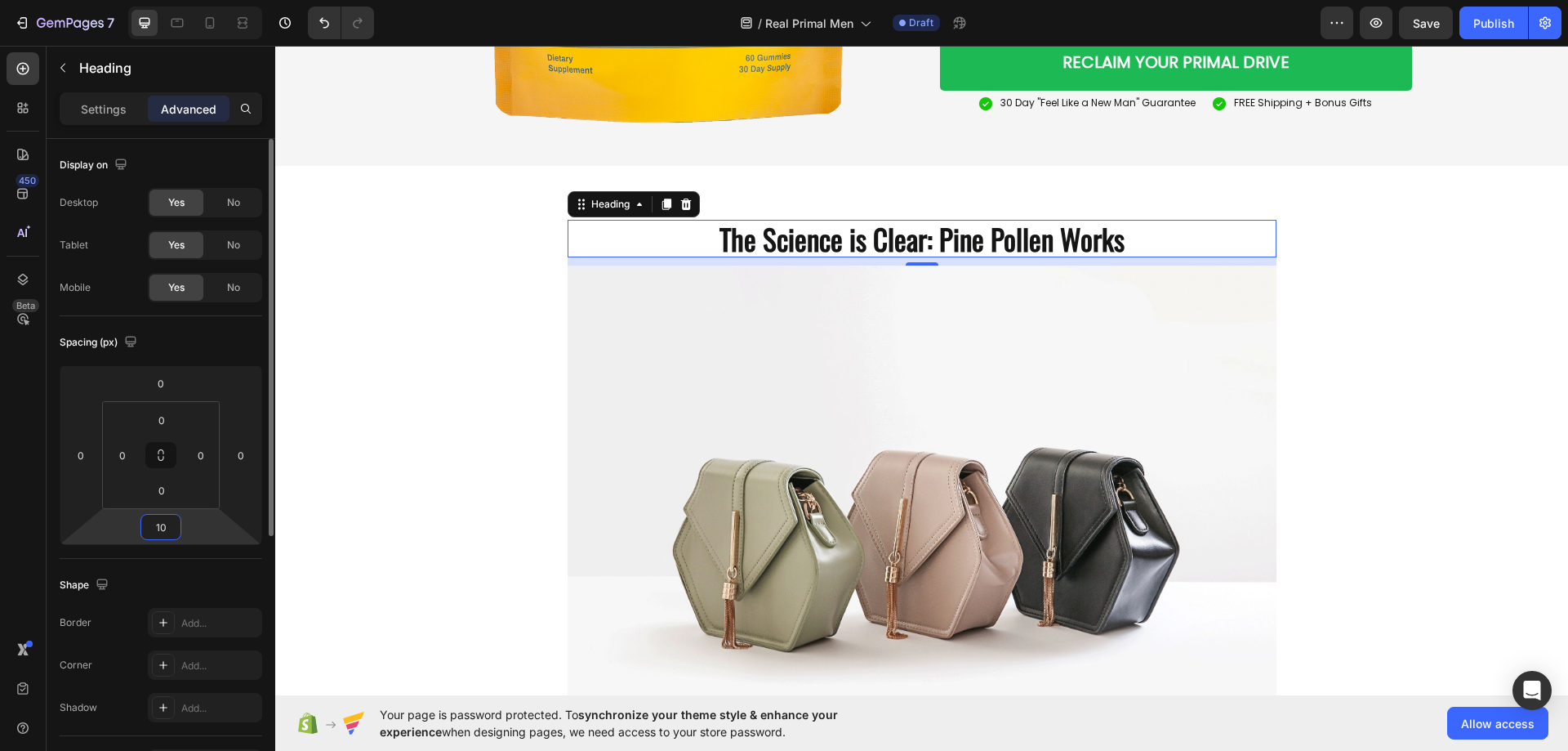
click at [162, 519] on input "10" at bounding box center [160, 527] width 32 height 25
type input "20"
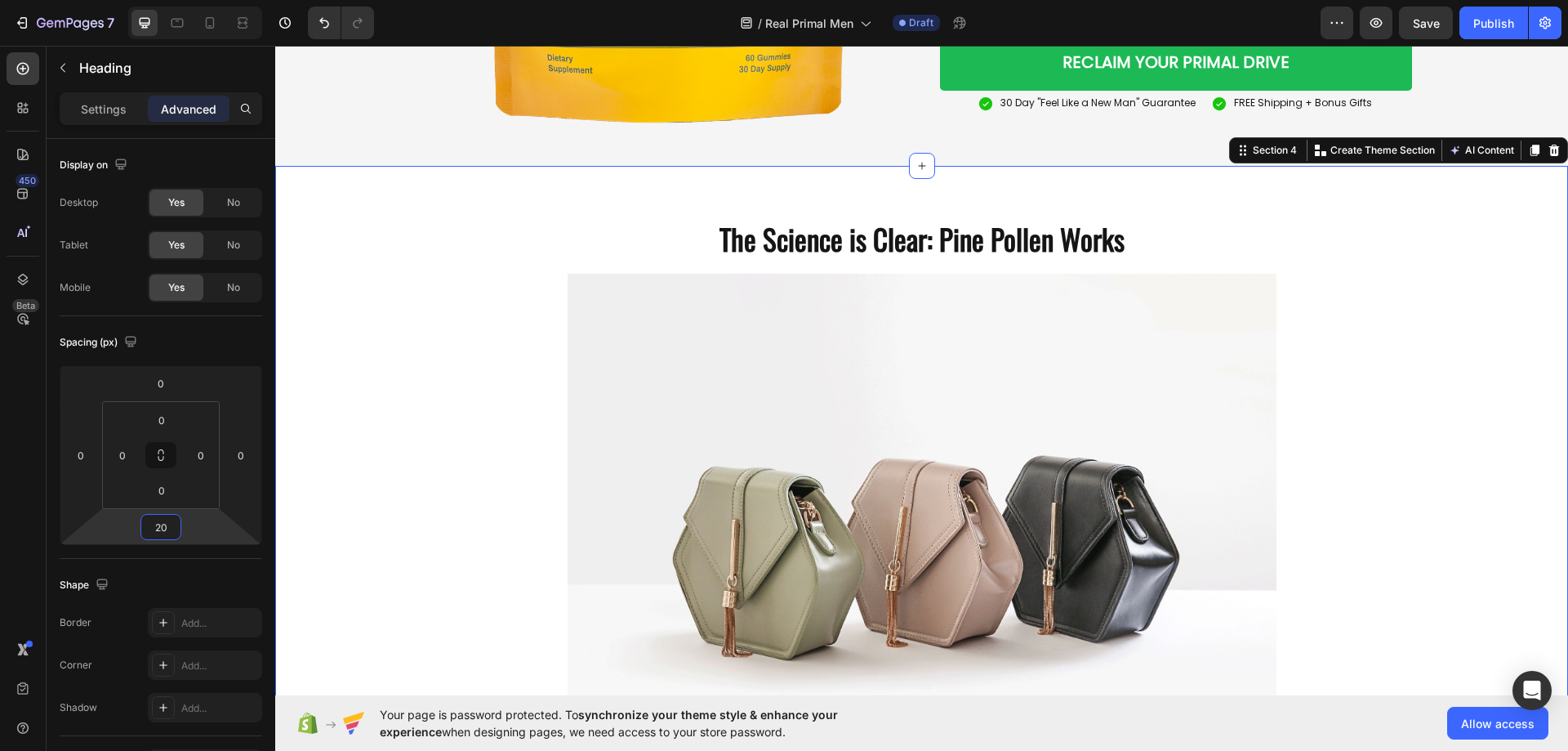
click at [404, 404] on div "The Science is Clear: Pine Pollen Works Heading Image Row" at bounding box center [922, 512] width 1293 height 612
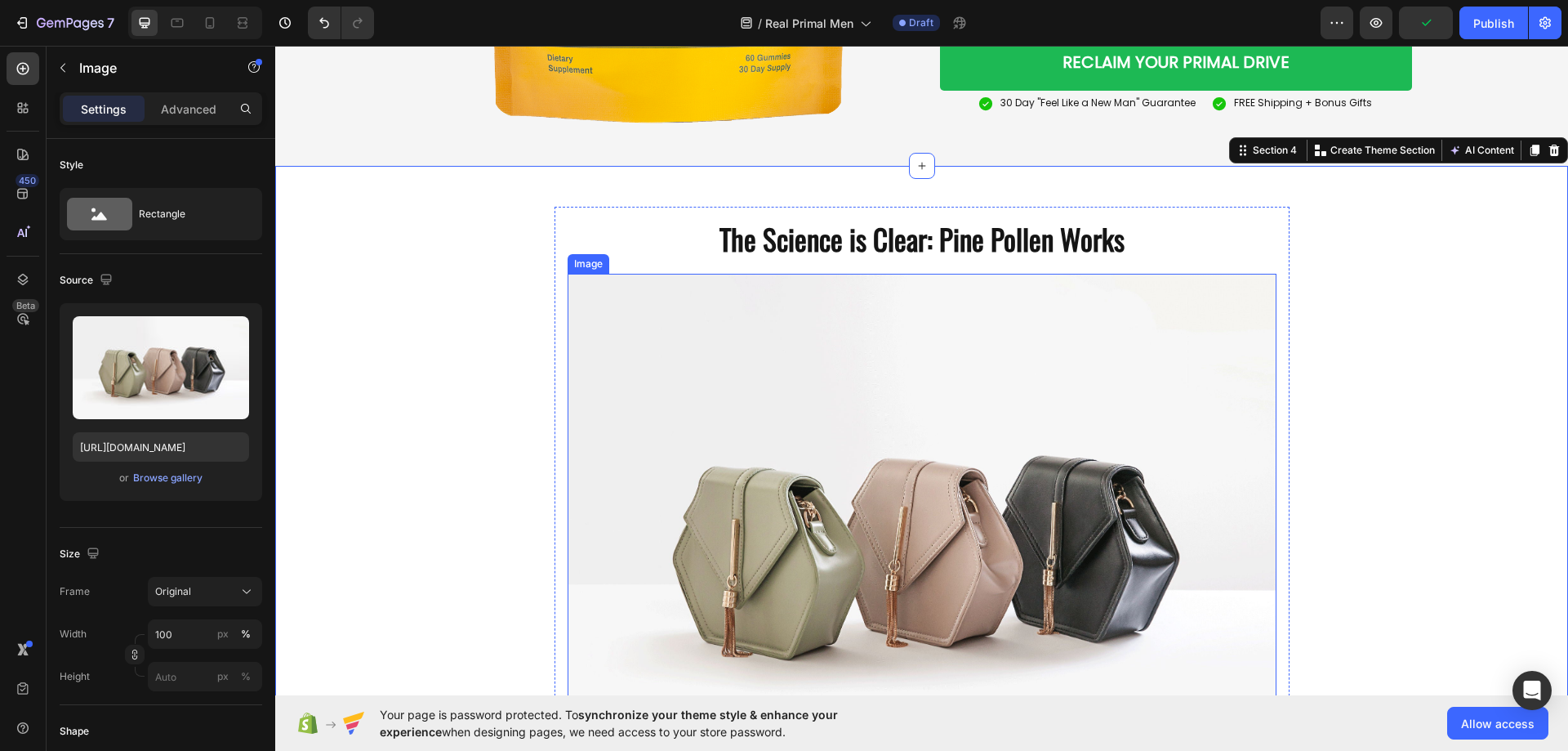
click at [951, 432] on img at bounding box center [922, 540] width 709 height 532
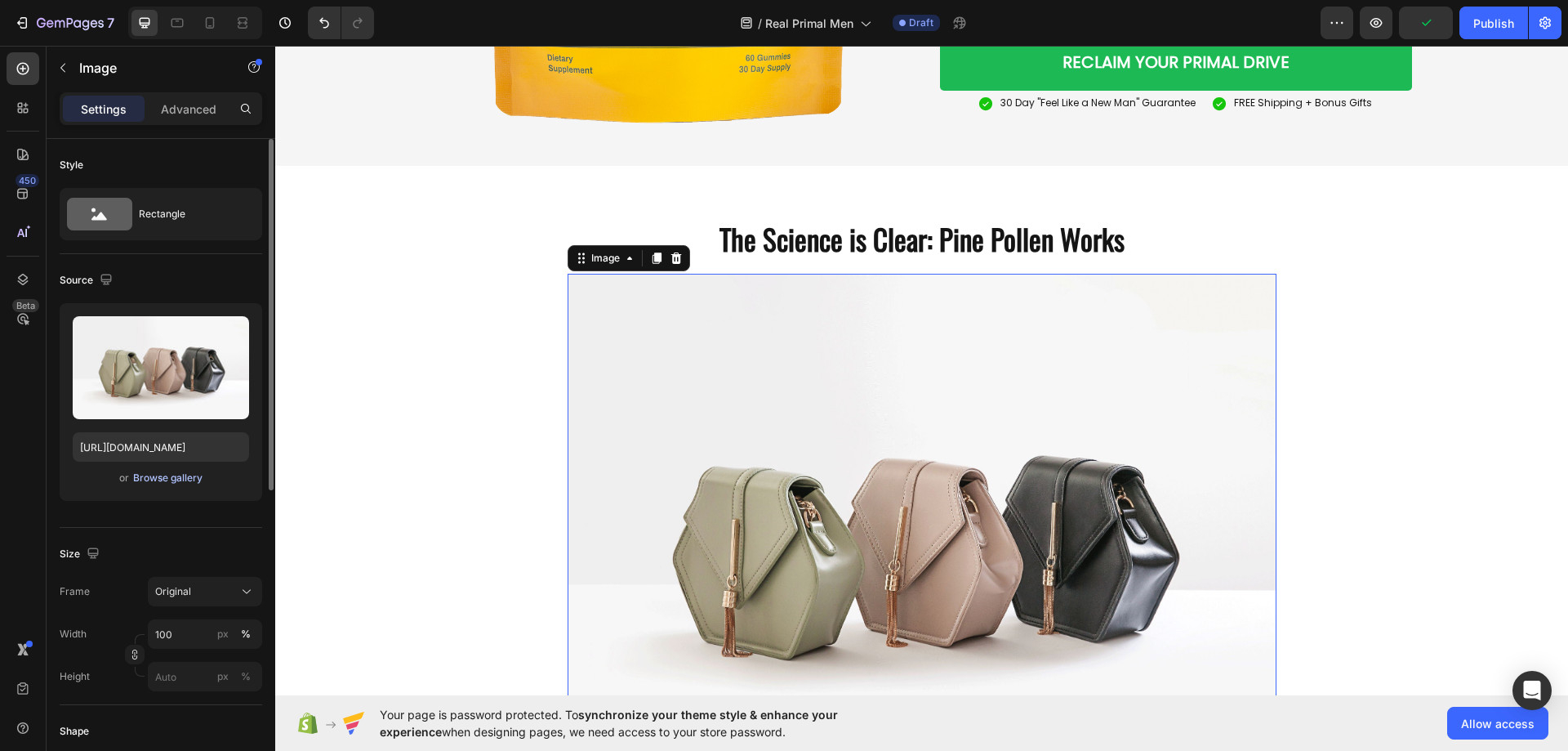
click at [188, 476] on div "Browse gallery" at bounding box center [167, 477] width 69 height 15
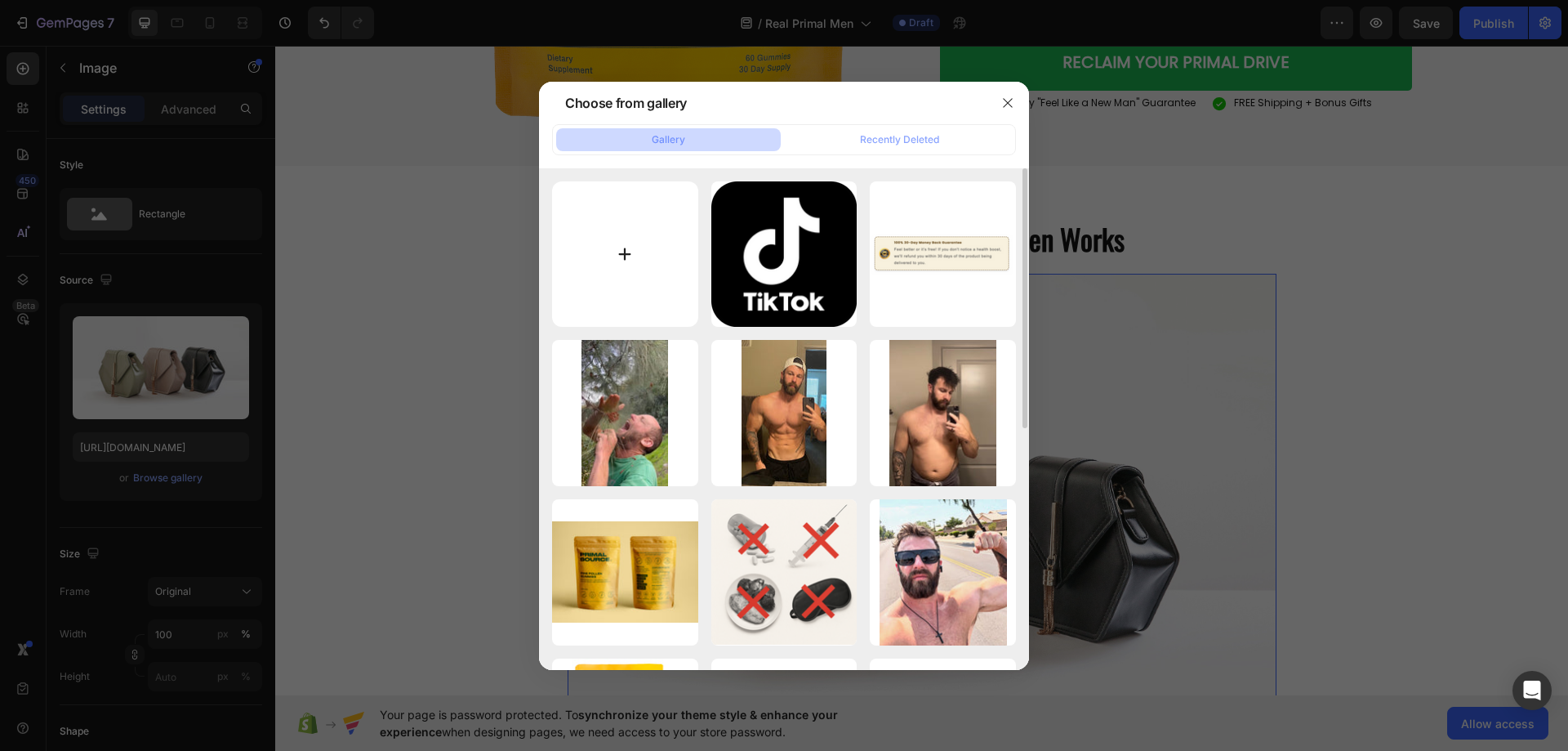
click at [640, 240] on input "file" at bounding box center [624, 254] width 146 height 147
type input "C:\fakepath\Screen Shot [DATE] 7.12.26 AM.png"
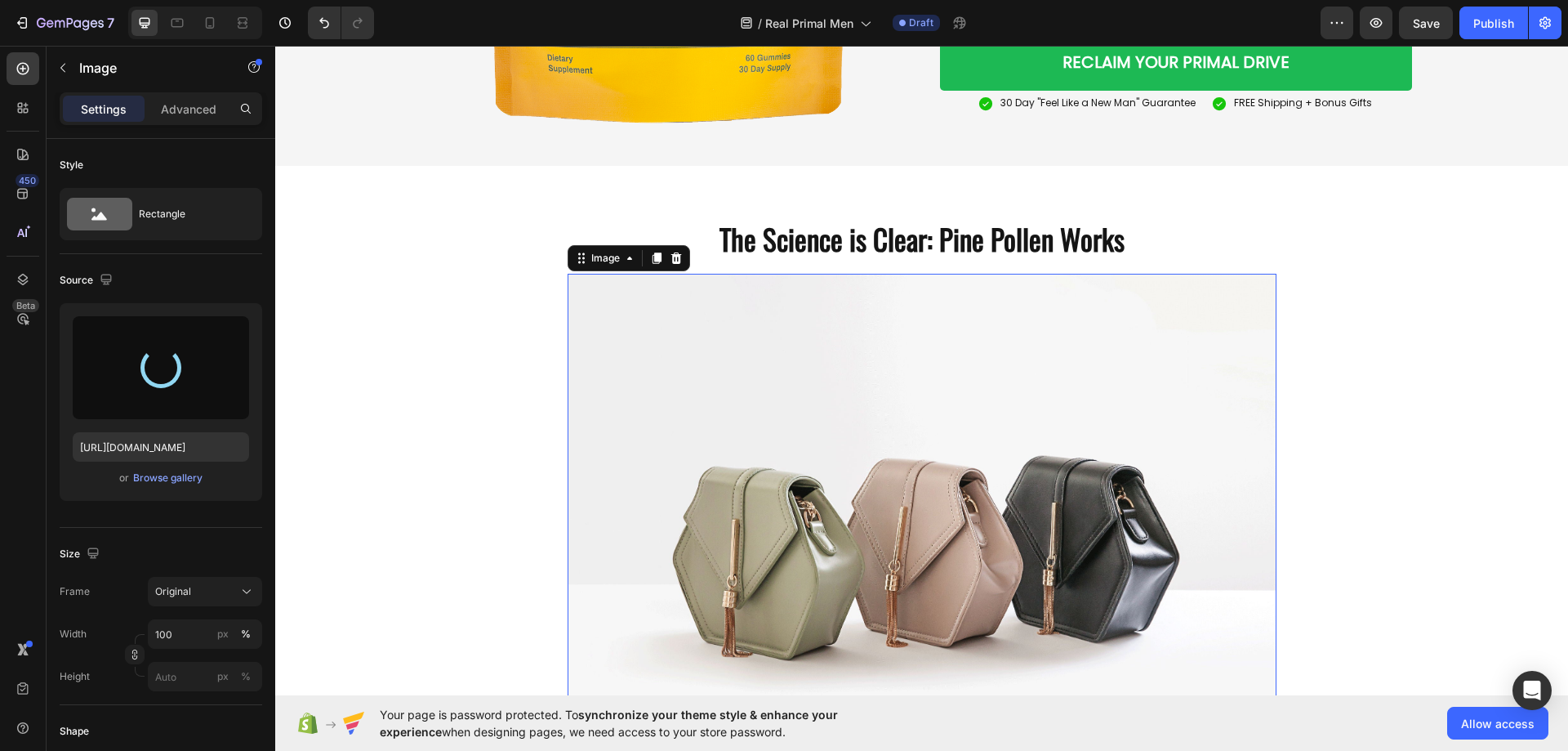
type input "[URL][DOMAIN_NAME]"
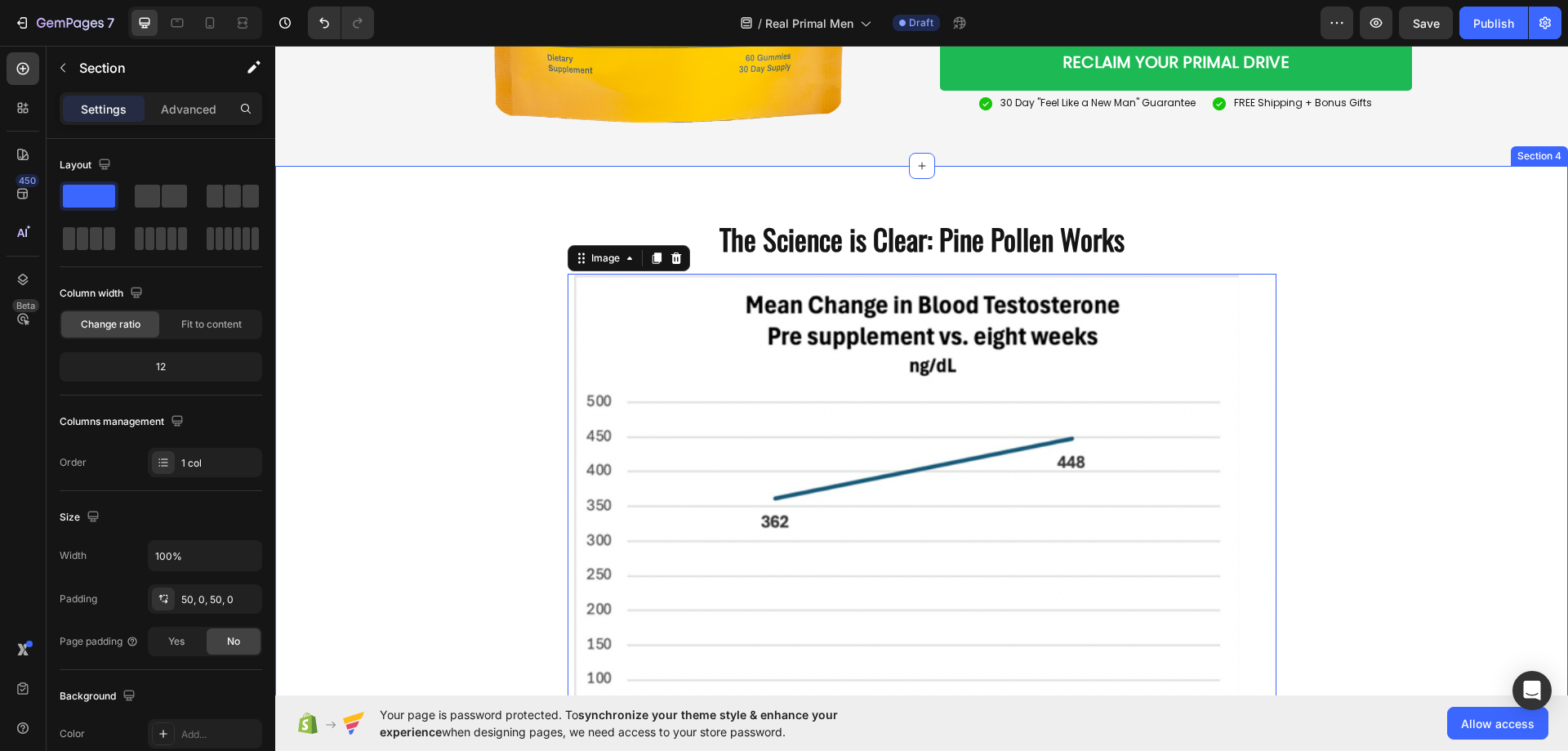
click at [447, 245] on div "The Science is Clear: Pine Pollen Works Heading Image 0 Row" at bounding box center [922, 525] width 1293 height 635
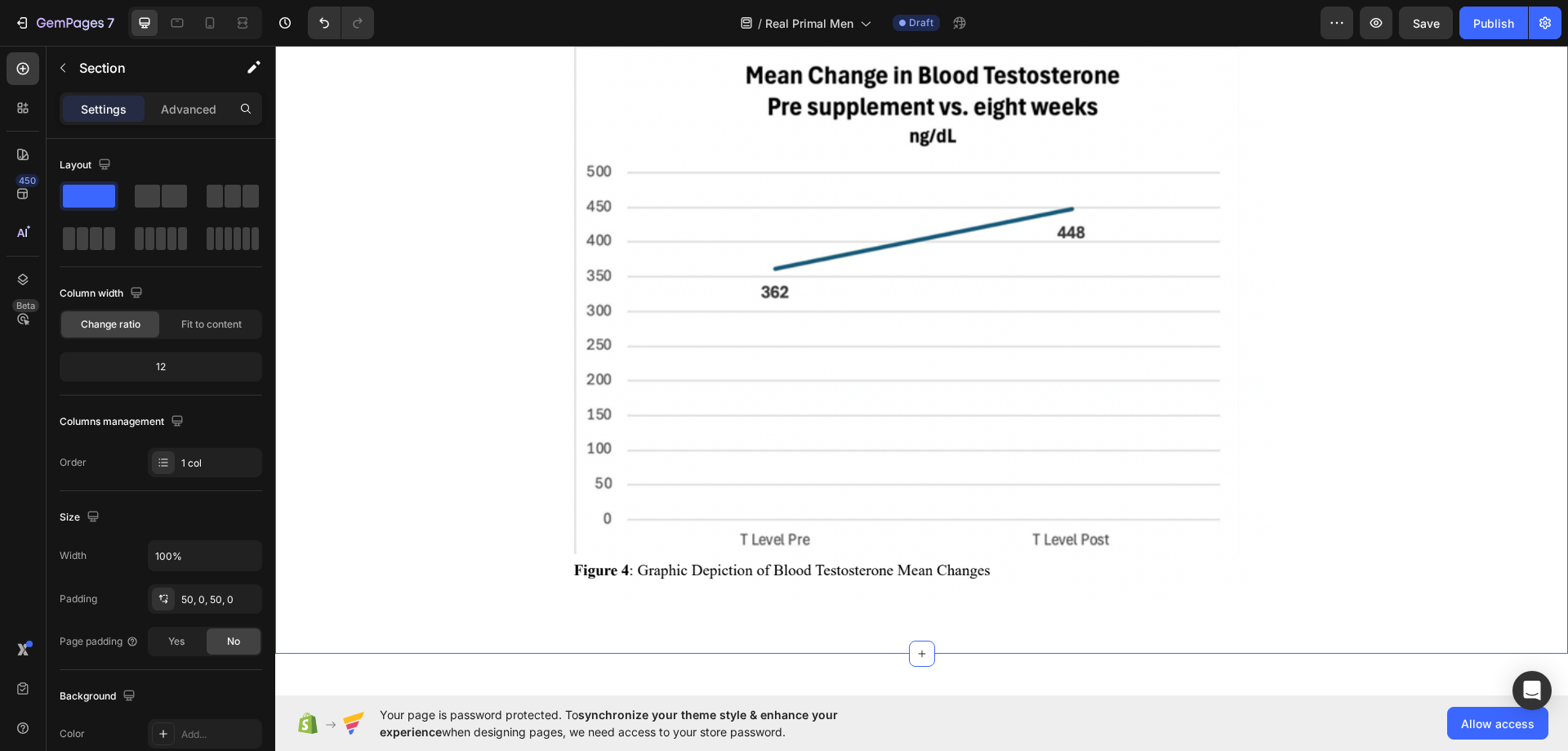
scroll to position [3186, 0]
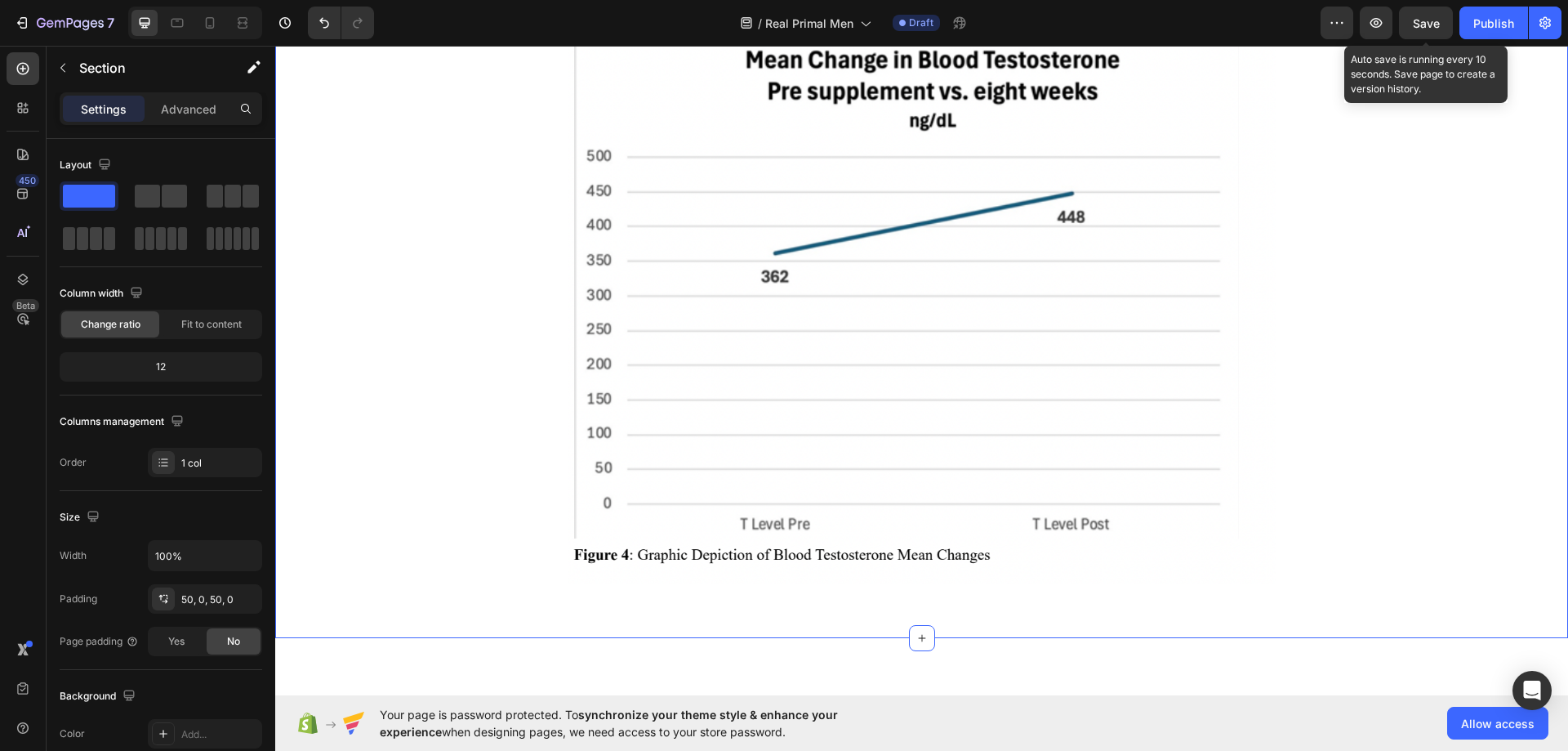
click at [1416, 25] on span "Save" at bounding box center [1426, 24] width 27 height 14
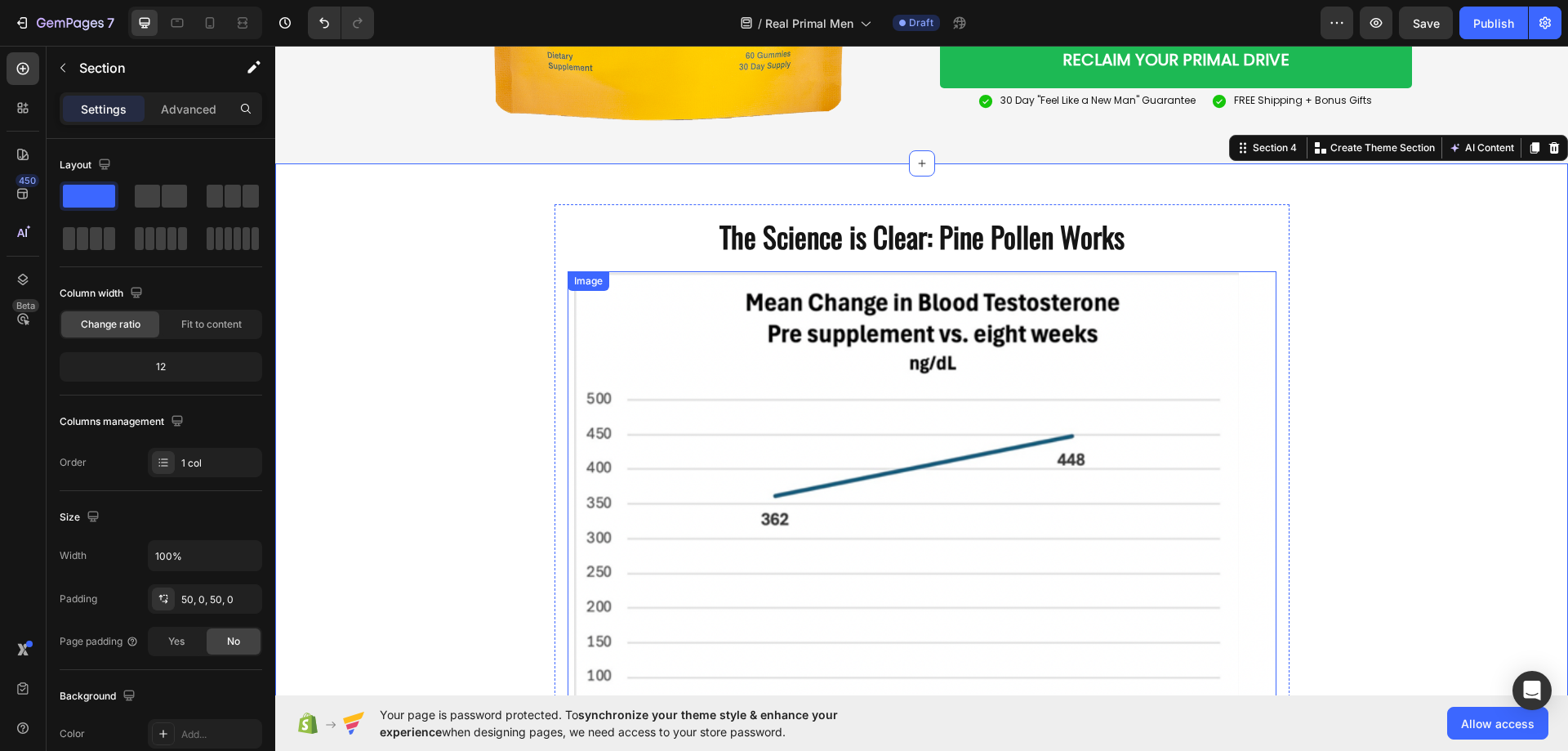
scroll to position [2941, 0]
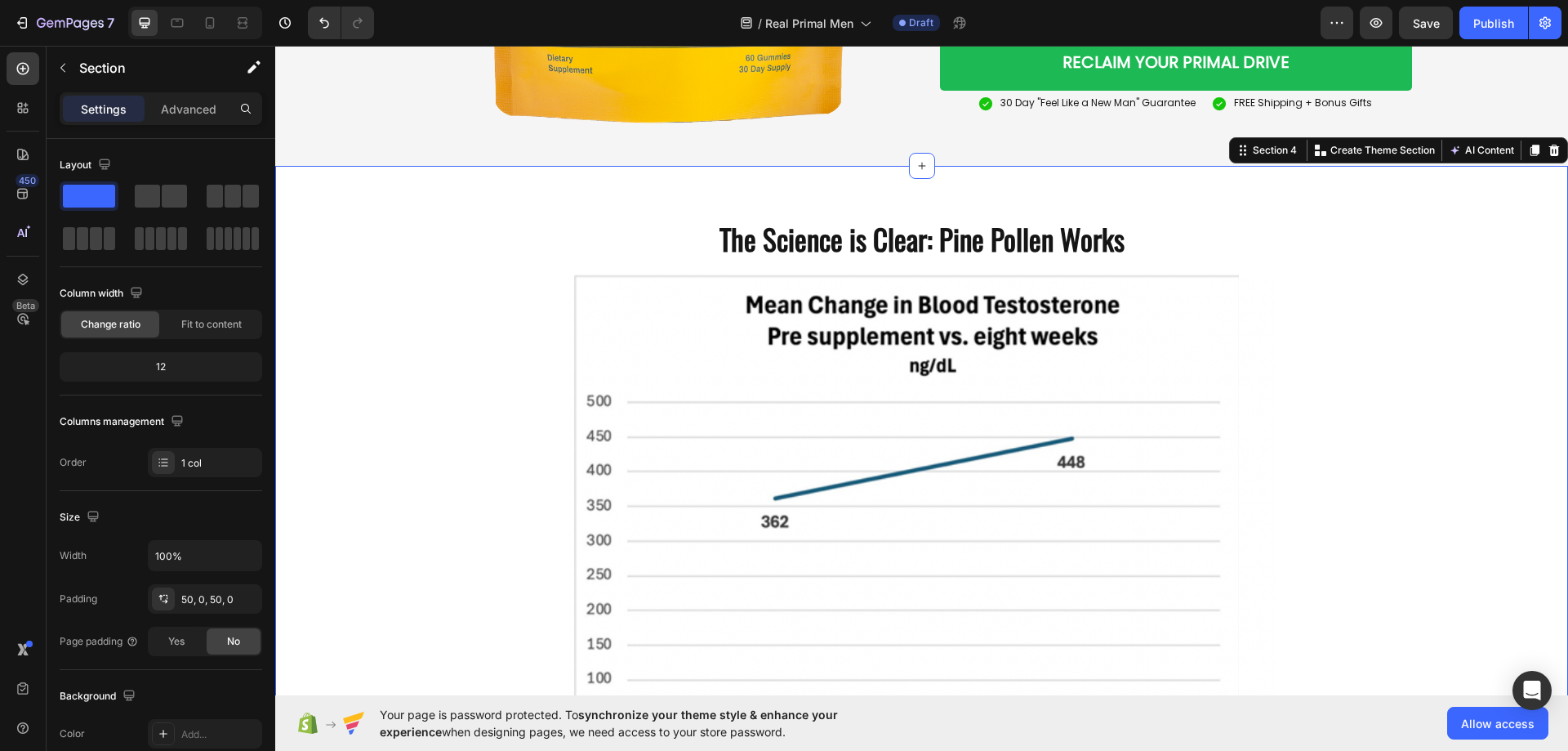
click at [1345, 282] on div "The Science is Clear: Pine Pollen Works Heading Image Row" at bounding box center [922, 525] width 1293 height 635
click at [1436, 22] on span "Save" at bounding box center [1426, 24] width 27 height 14
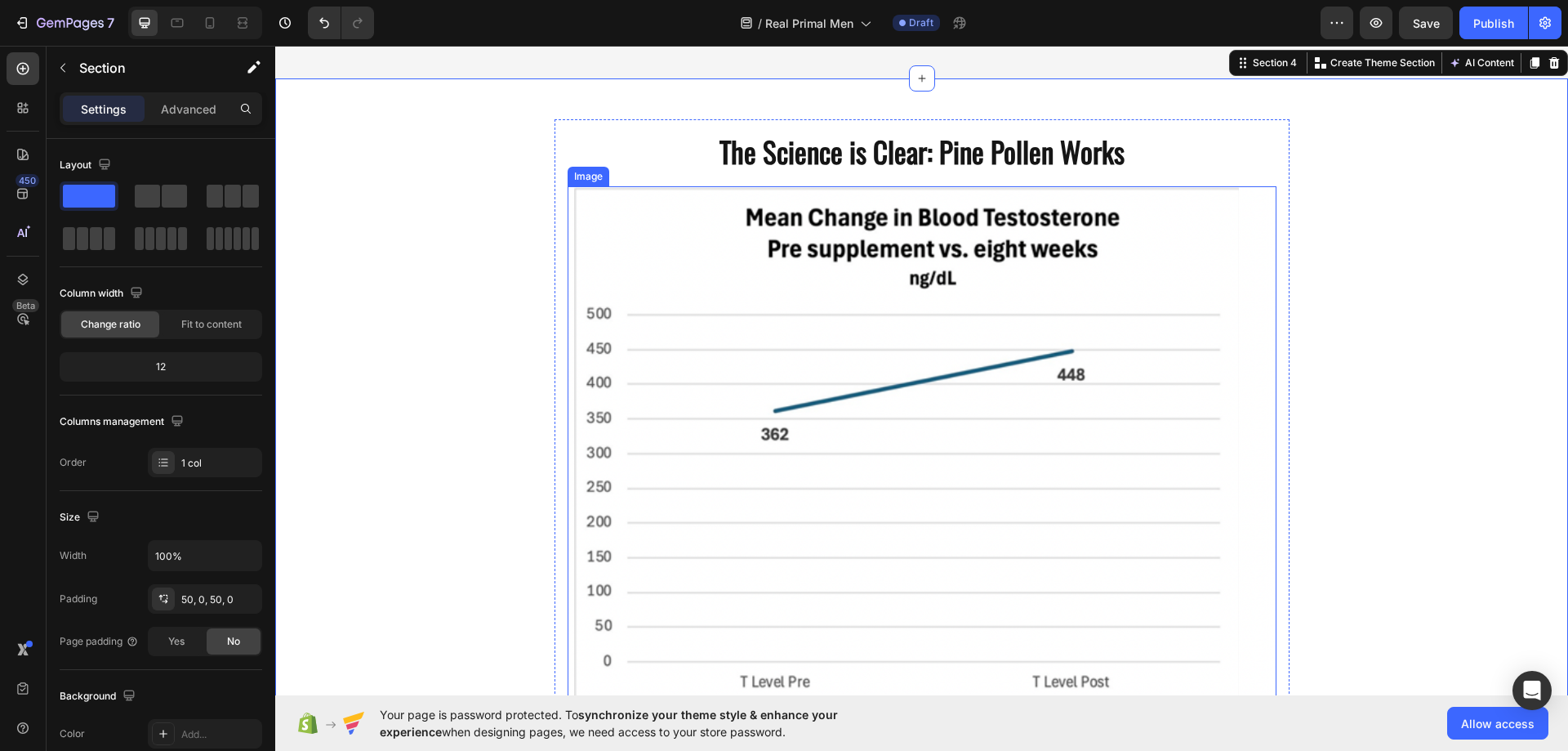
scroll to position [3104, 0]
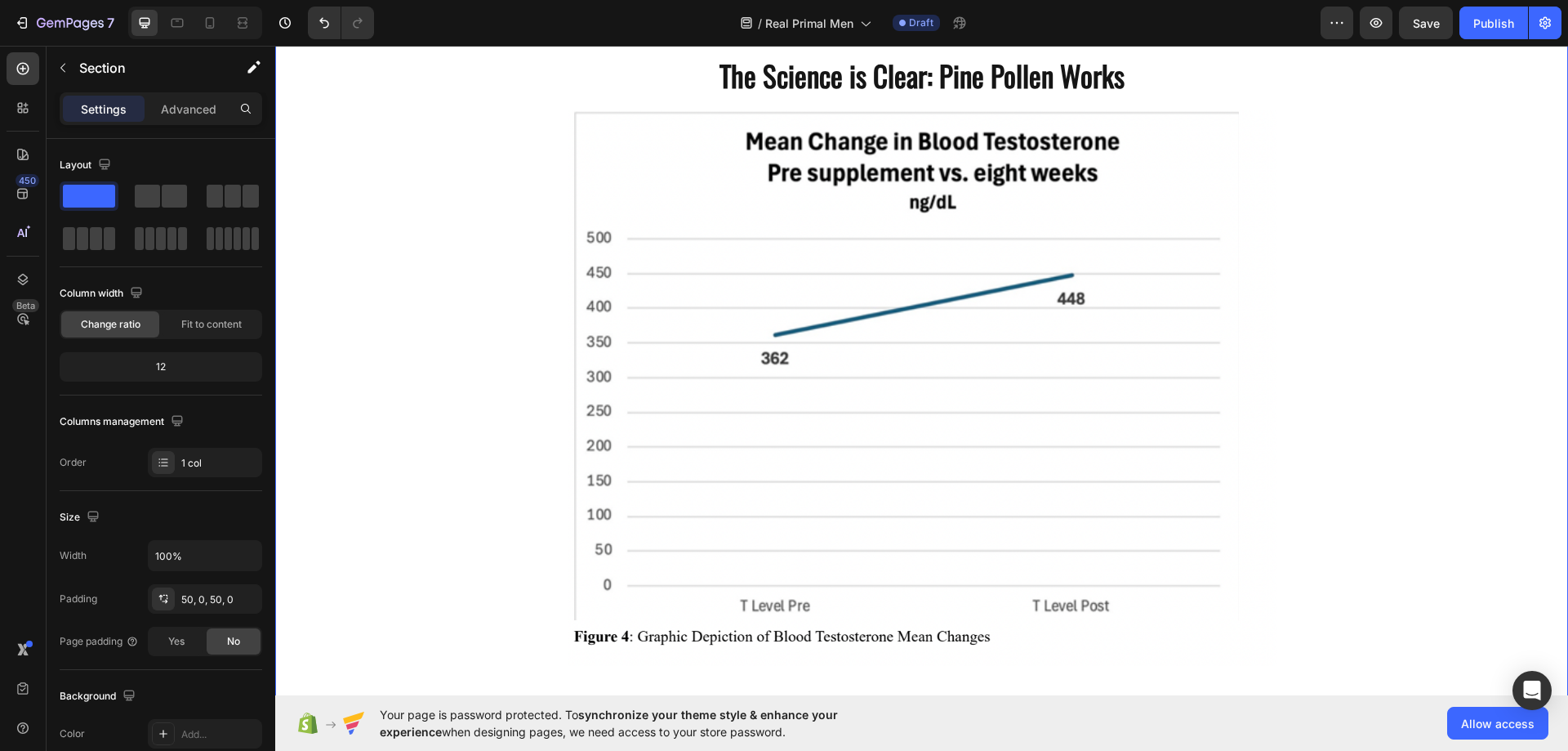
click at [420, 297] on div "The Science is Clear: Pine Pollen Works Heading Image Row" at bounding box center [922, 361] width 1293 height 635
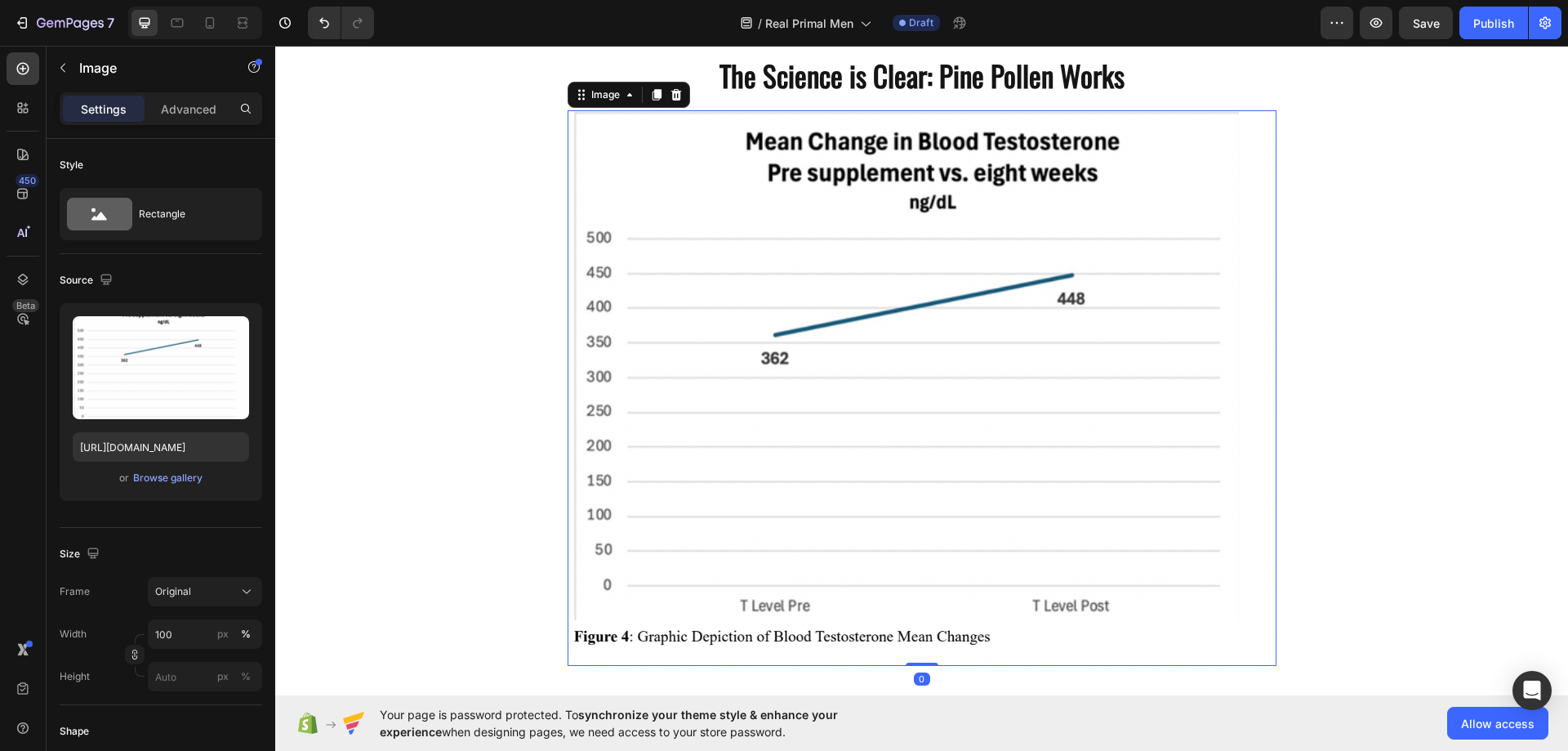
click at [639, 502] on img at bounding box center [922, 388] width 709 height 555
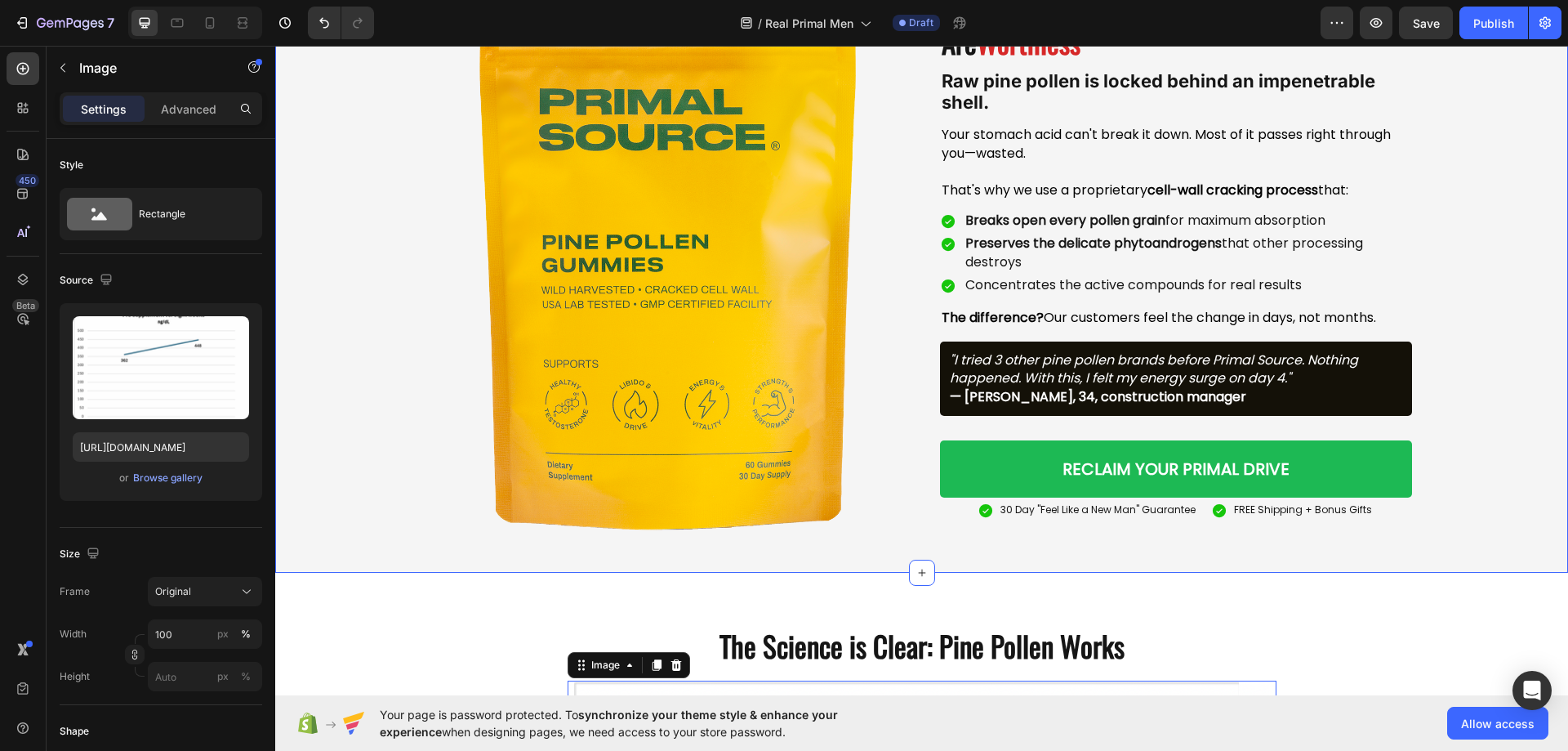
scroll to position [2532, 0]
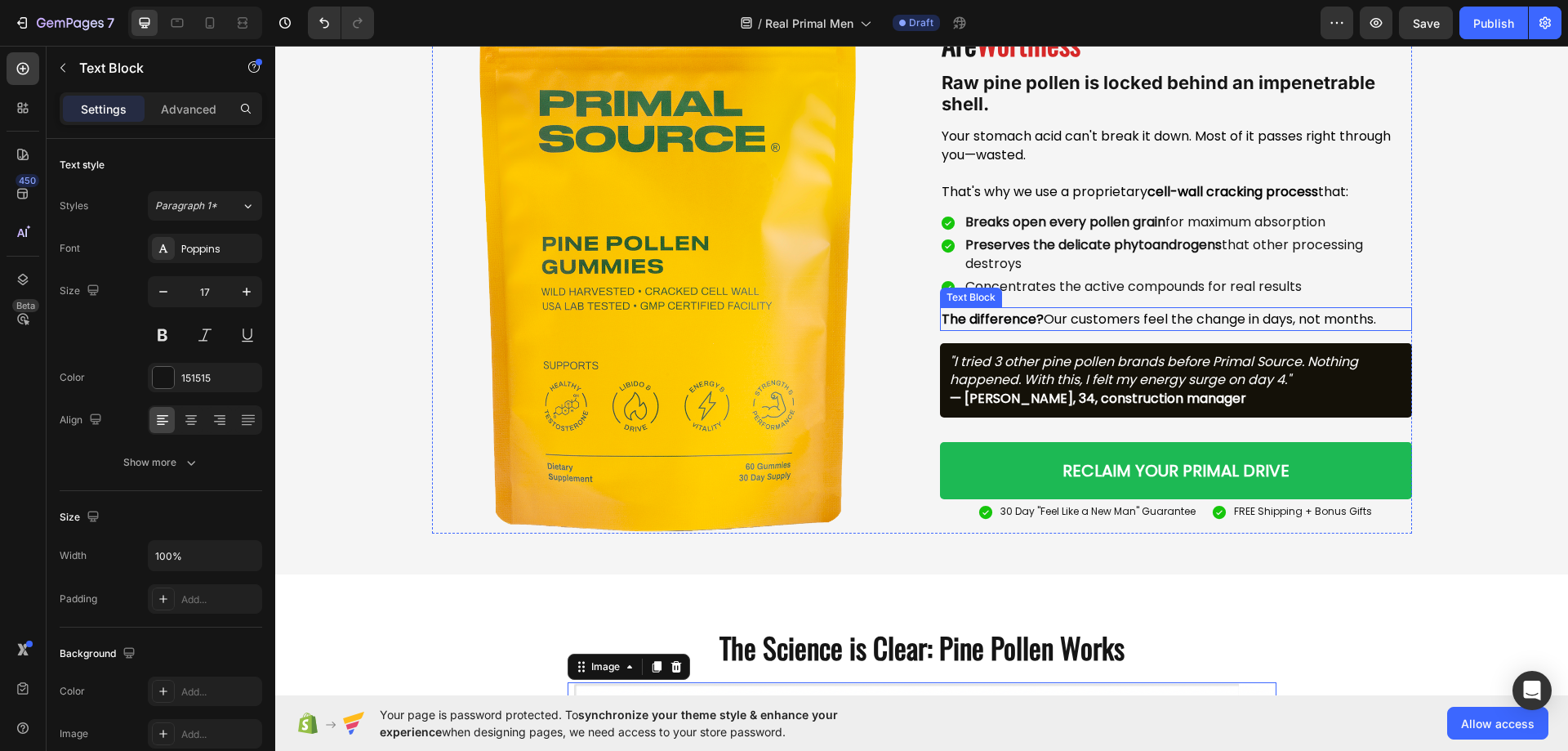
click at [1028, 315] on strong "The difference?" at bounding box center [992, 318] width 102 height 18
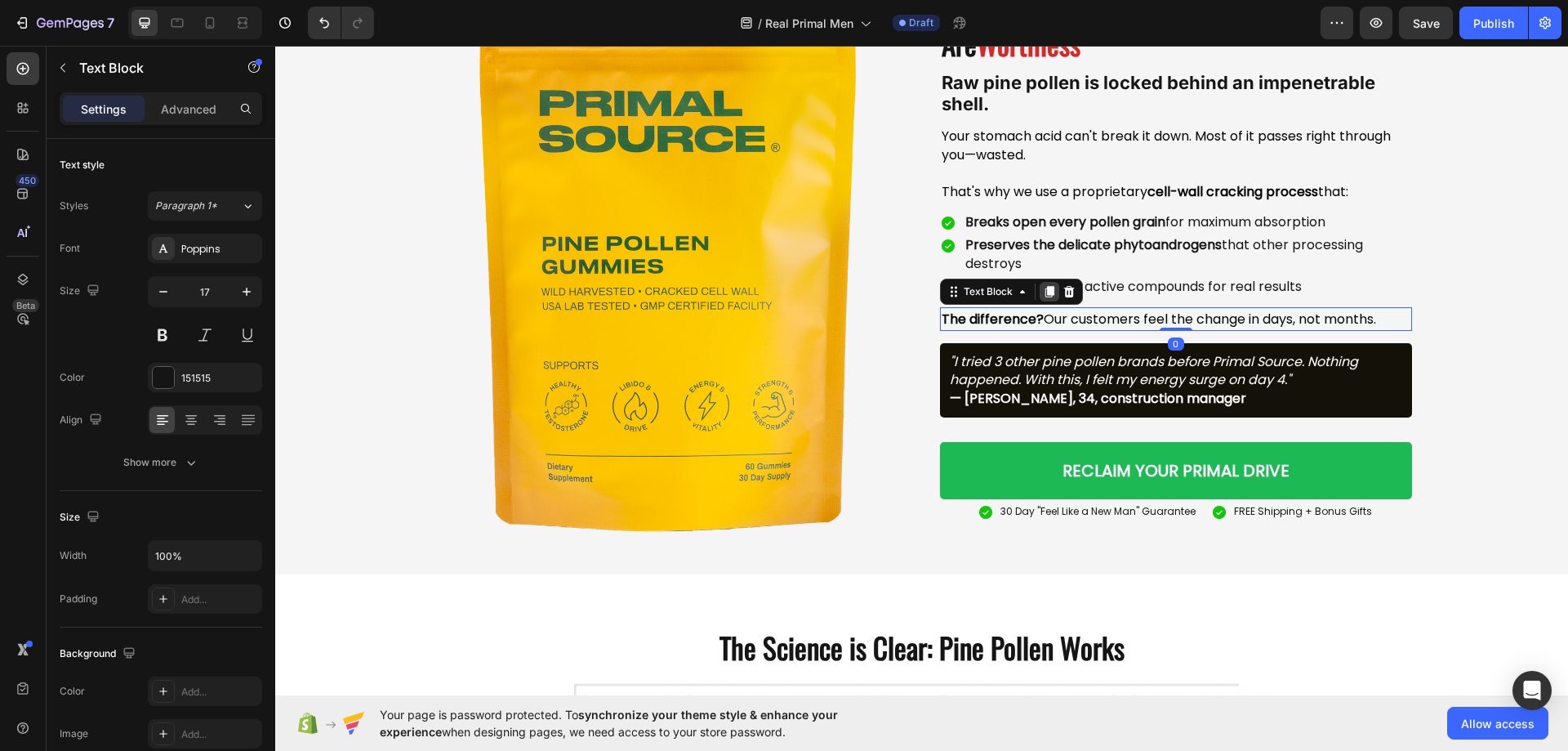
click at [1043, 291] on icon at bounding box center [1049, 291] width 13 height 13
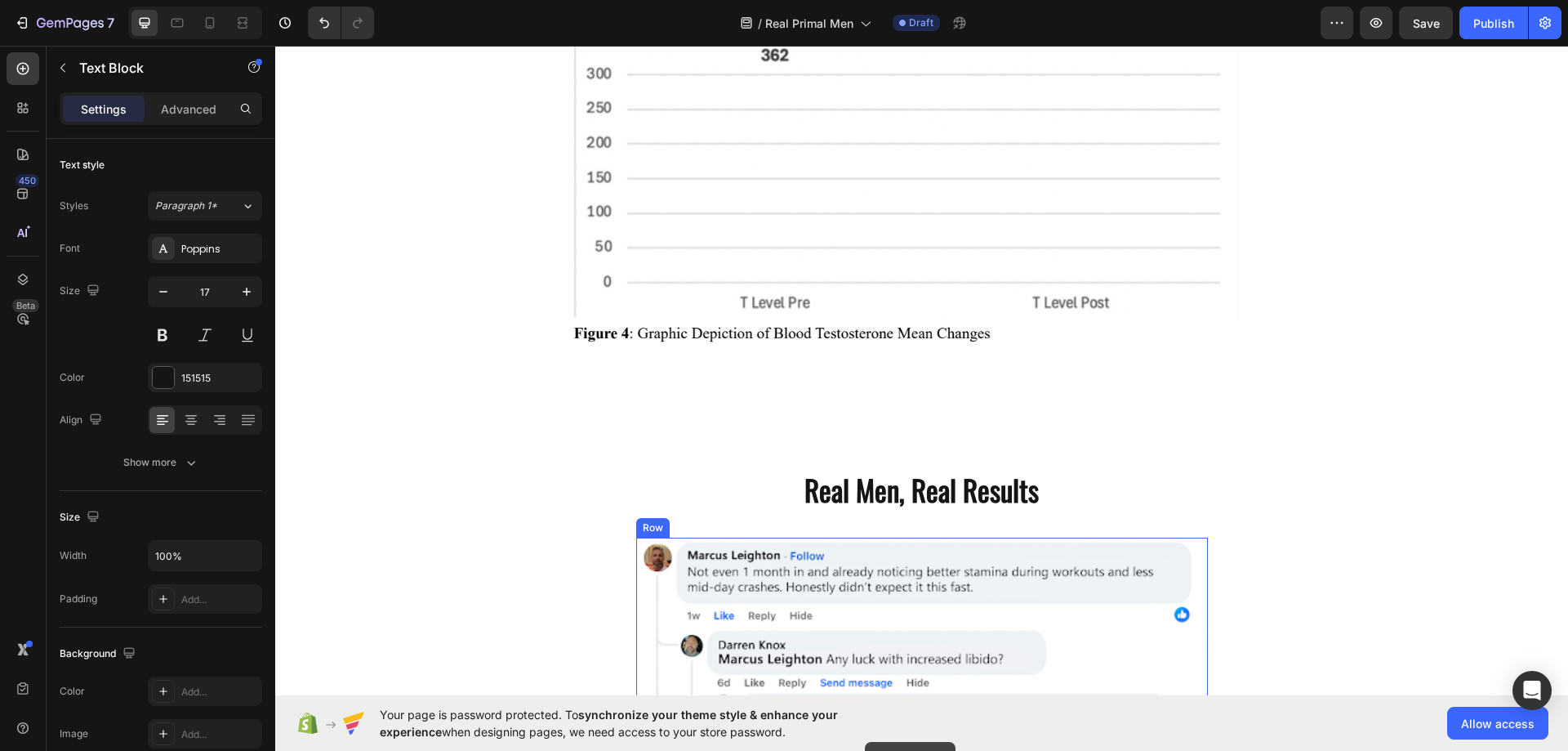
scroll to position [3499, 0]
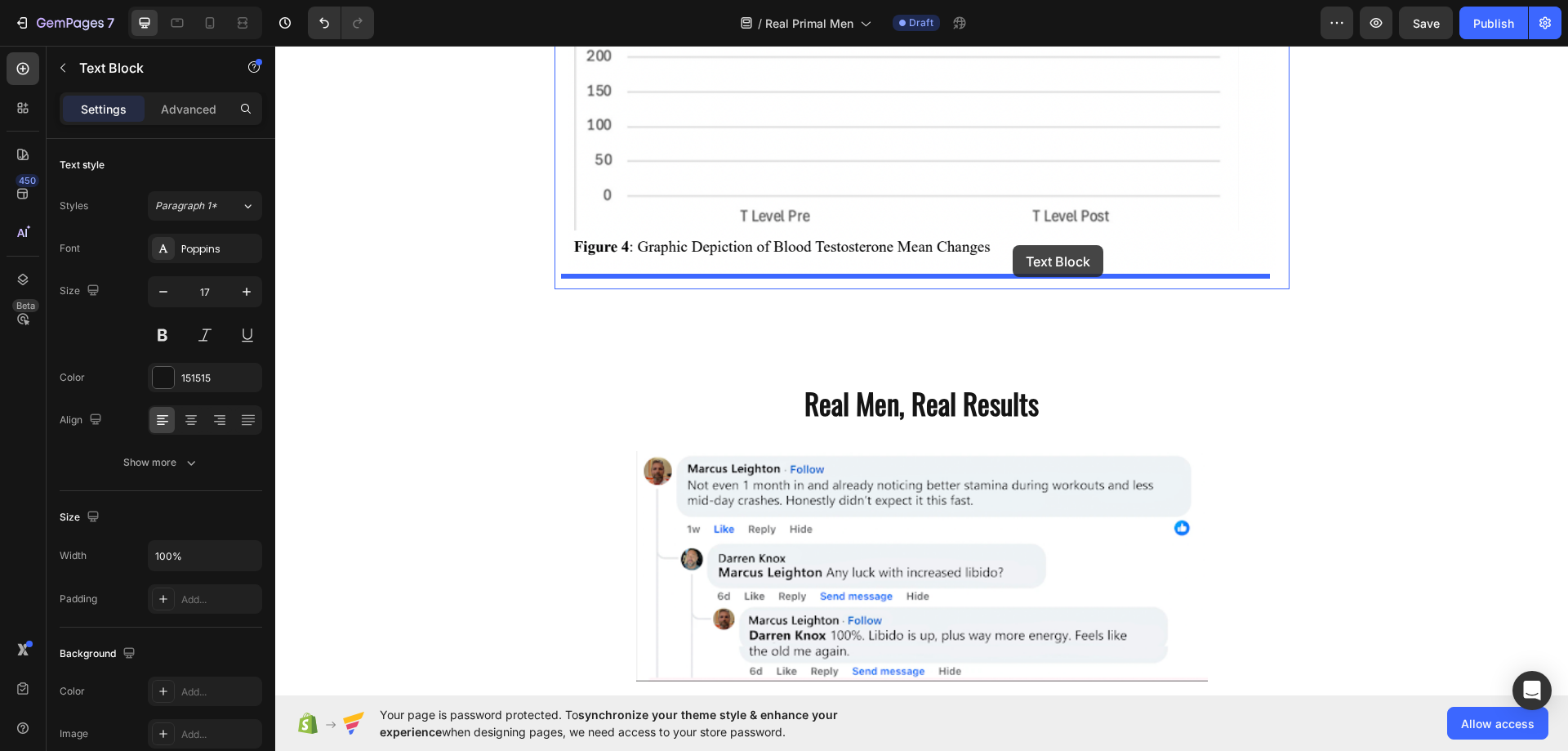
drag, startPoint x: 976, startPoint y: 322, endPoint x: 1012, endPoint y: 245, distance: 85.0
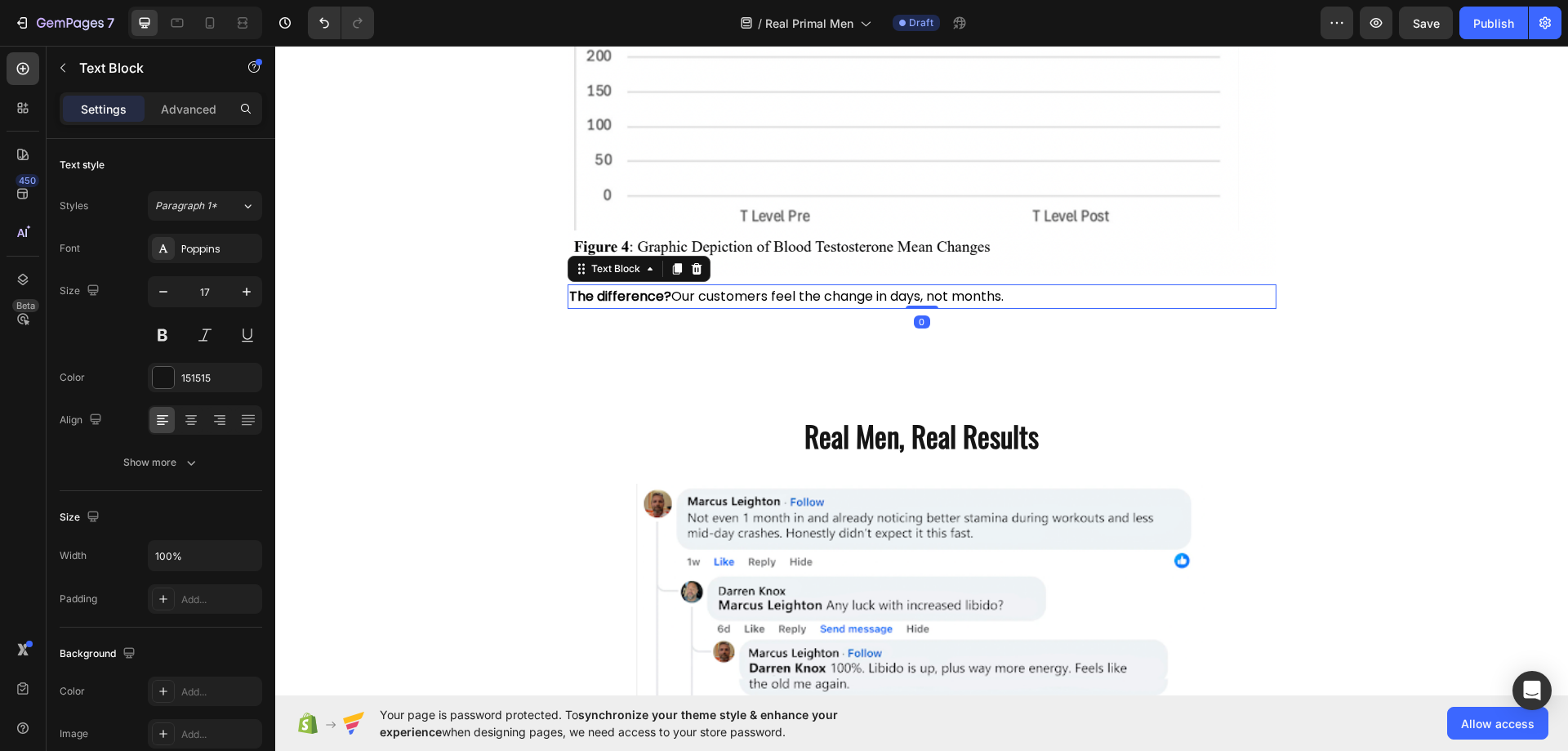
click at [834, 292] on span "The difference? Our customers feel the change in days, not months." at bounding box center [786, 296] width 434 height 18
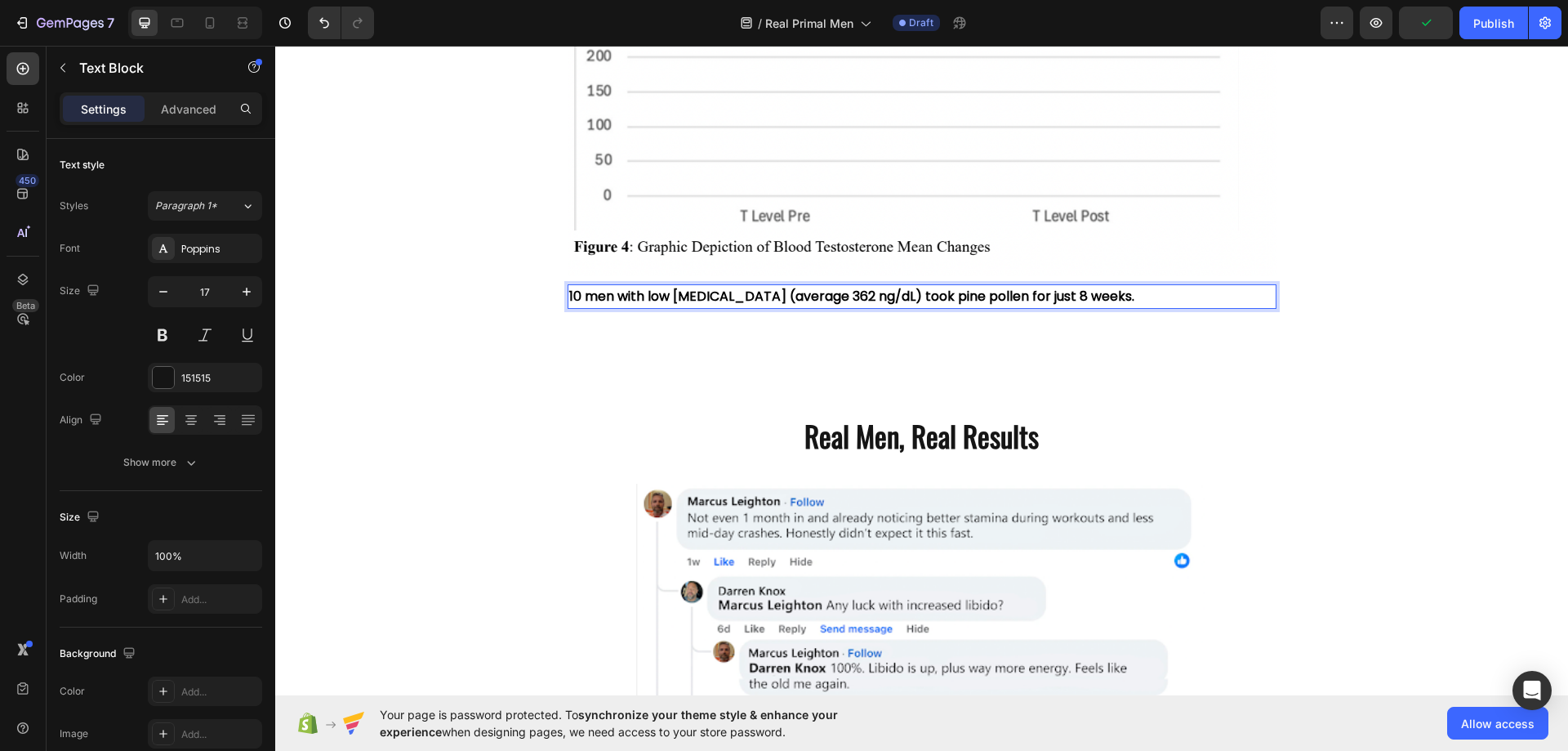
click at [764, 295] on strong "10 men with low [MEDICAL_DATA] (average 362 ng/dL) took pine pollen for just 8 …" at bounding box center [852, 296] width 565 height 18
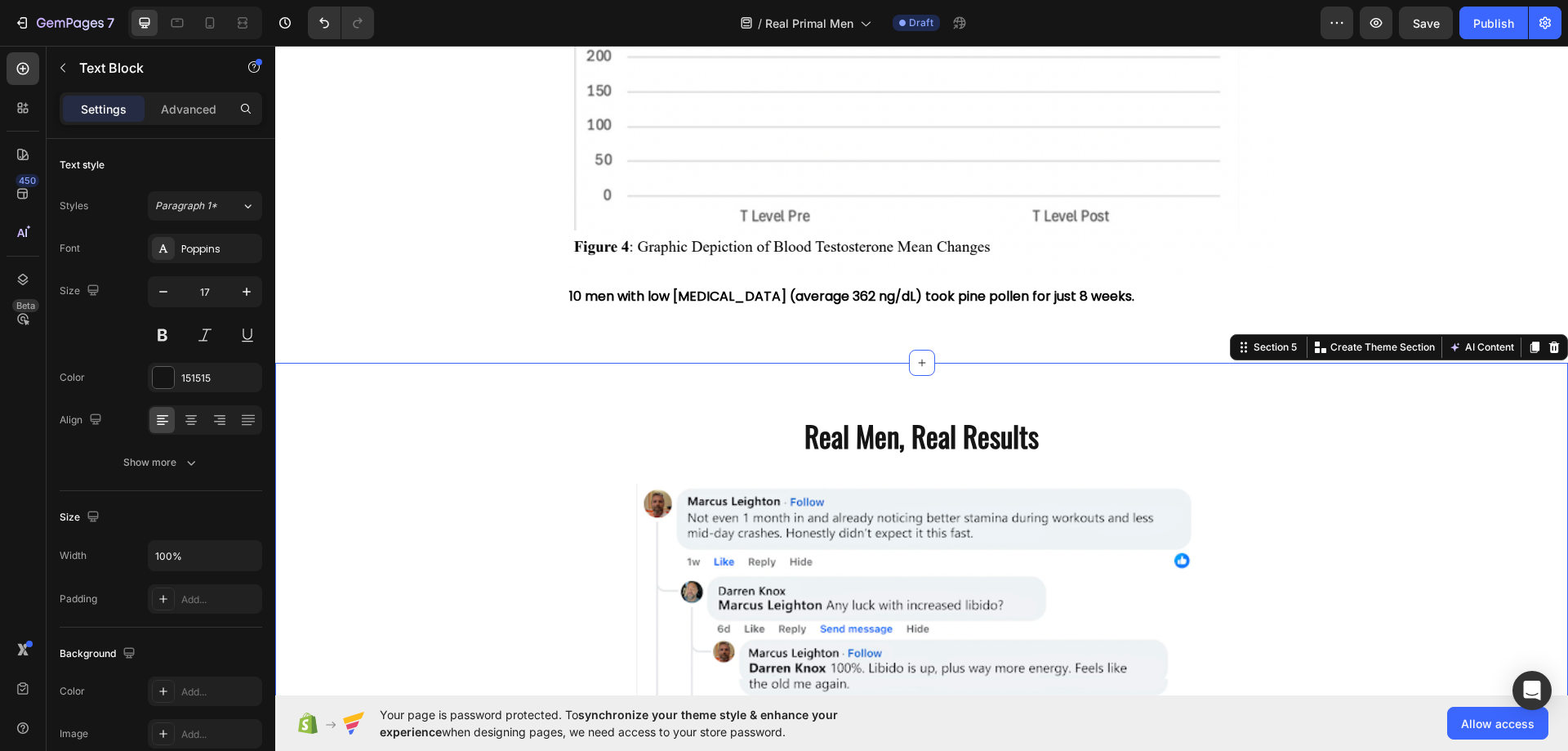
click at [561, 363] on div "Real Men, Real Results Heading Row Image Image Row Section 5 You can create reu…" at bounding box center [922, 685] width 1293 height 646
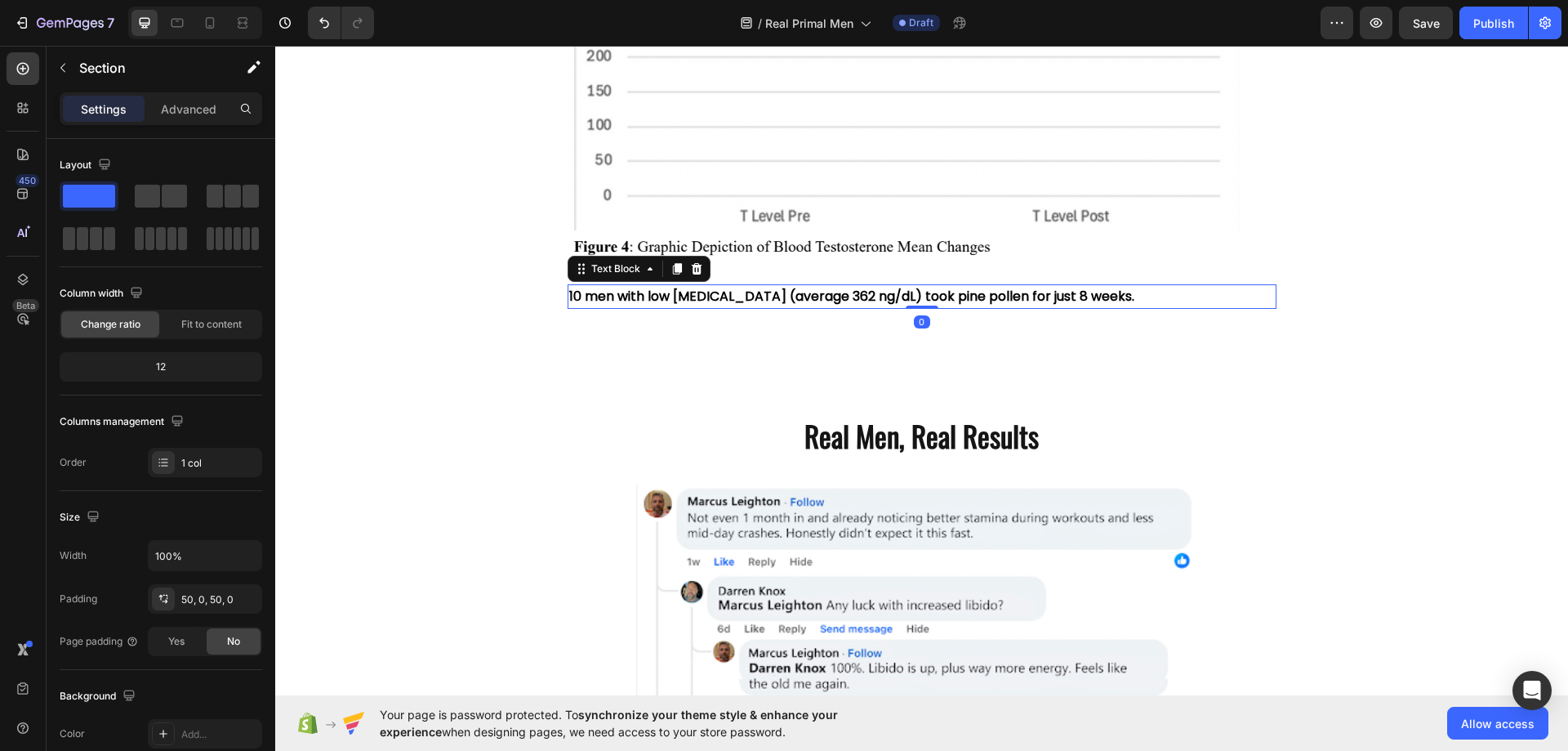
click at [605, 291] on strong "10 men with low [MEDICAL_DATA] (average 362 ng/dL) took pine pollen for just 8 …" at bounding box center [852, 296] width 565 height 18
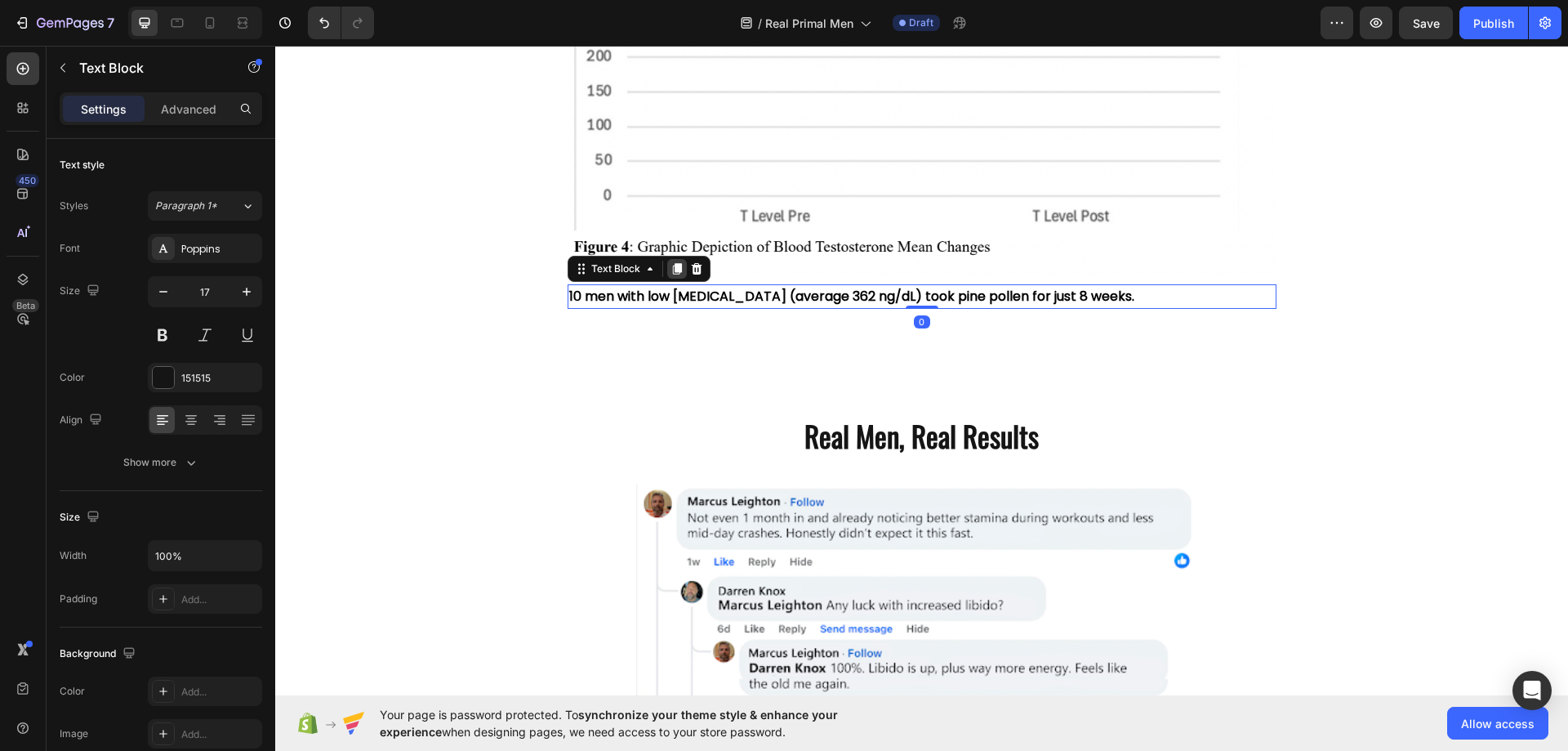
click at [667, 269] on div at bounding box center [677, 268] width 19 height 19
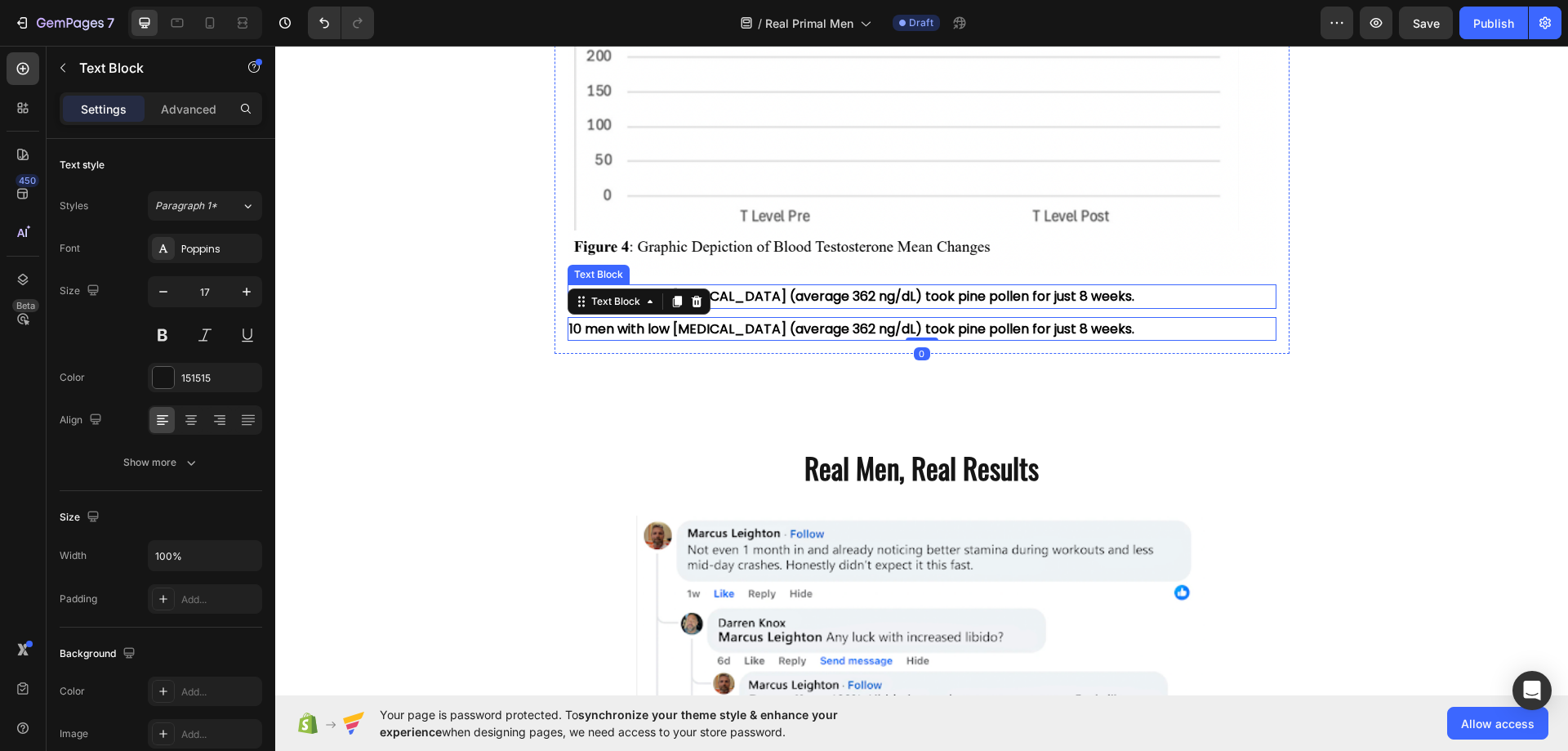
click at [800, 293] on strong "10 men with low [MEDICAL_DATA] (average 362 ng/dL) took pine pollen for just 8 …" at bounding box center [852, 296] width 565 height 18
click at [755, 299] on strong "10 men with low [MEDICAL_DATA] (average 362 ng/dL) took pine pollen for just 8 …" at bounding box center [852, 296] width 565 height 18
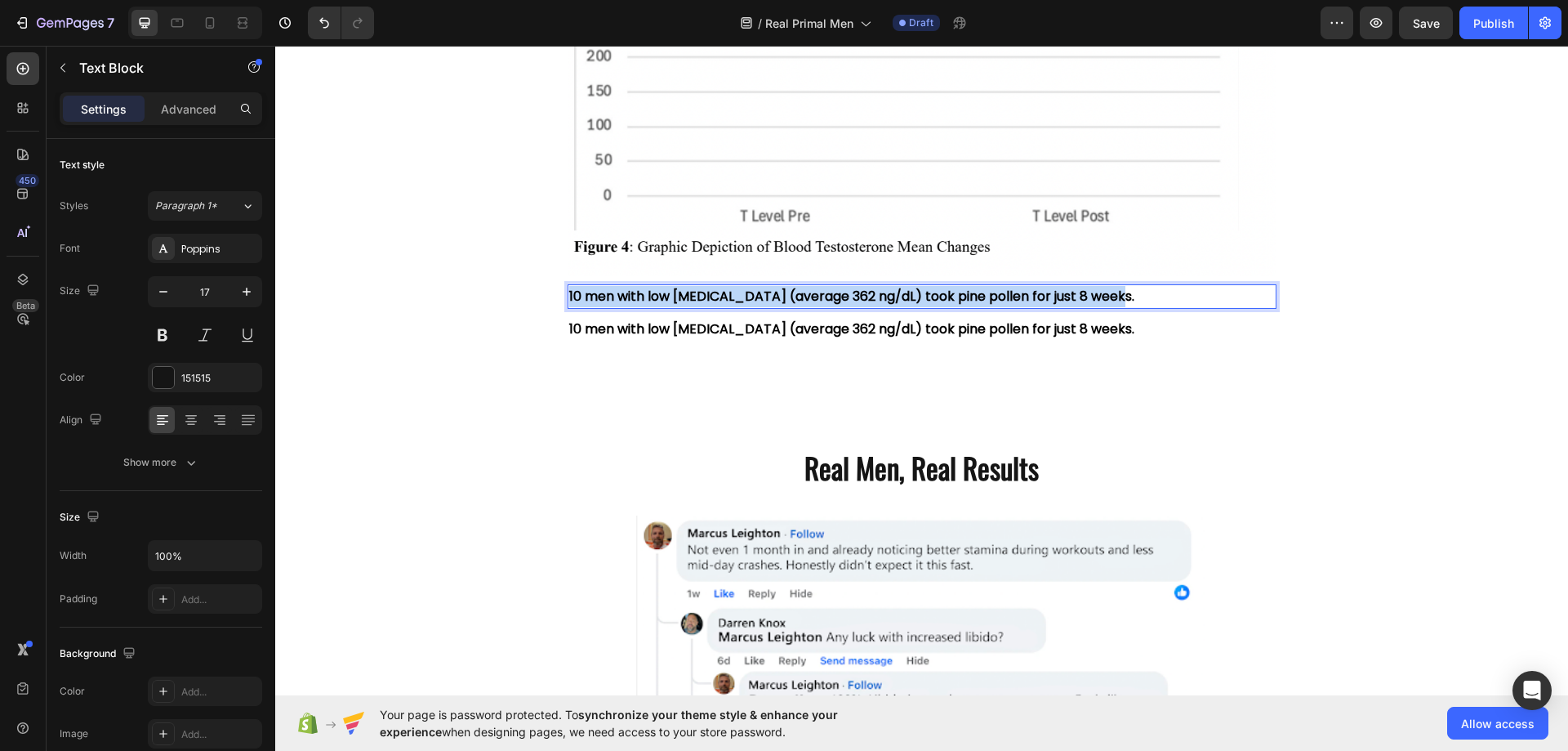
click at [755, 299] on strong "10 men with low [MEDICAL_DATA] (average 362 ng/dL) took pine pollen for just 8 …" at bounding box center [852, 296] width 565 height 18
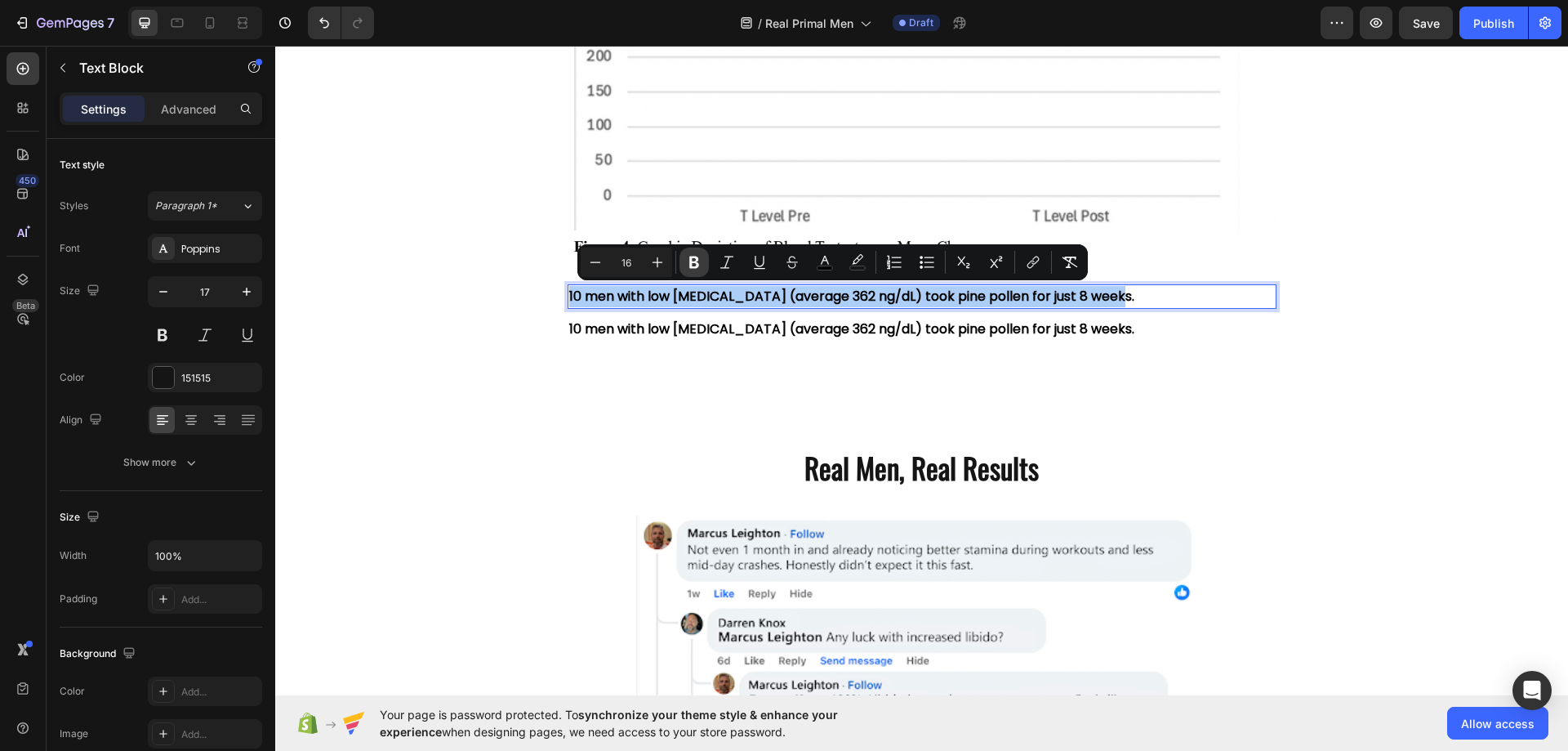
click at [686, 258] on icon "Editor contextual toolbar" at bounding box center [694, 262] width 17 height 17
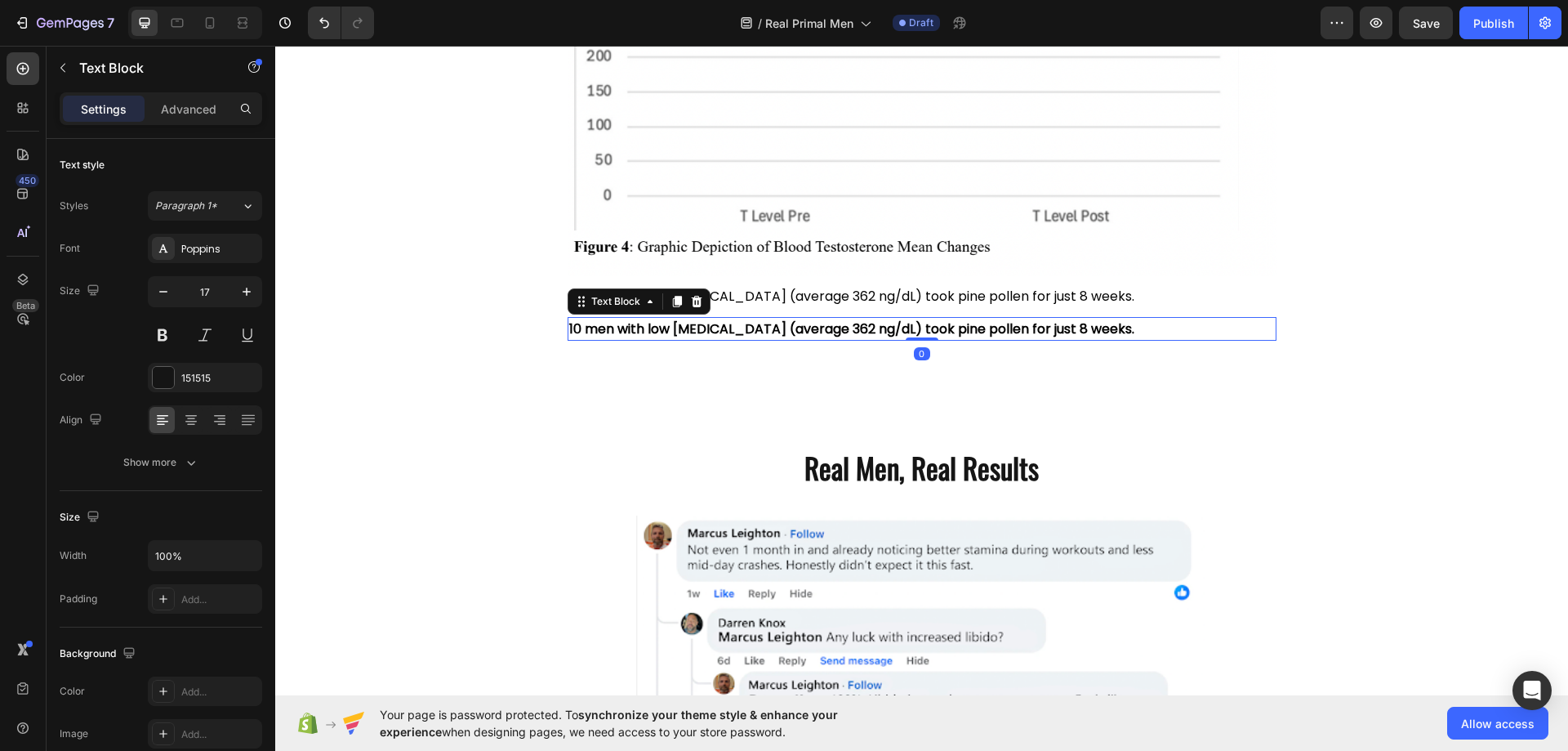
click at [656, 329] on strong "10 men with low [MEDICAL_DATA] (average 362 ng/dL) took pine pollen for just 8 …" at bounding box center [852, 328] width 565 height 18
click at [245, 291] on icon "button" at bounding box center [246, 291] width 8 height 8
click at [730, 332] on strong "10 men with low [MEDICAL_DATA] (average 362 ng/dL) took pine pollen for just 8 …" at bounding box center [852, 330] width 565 height 18
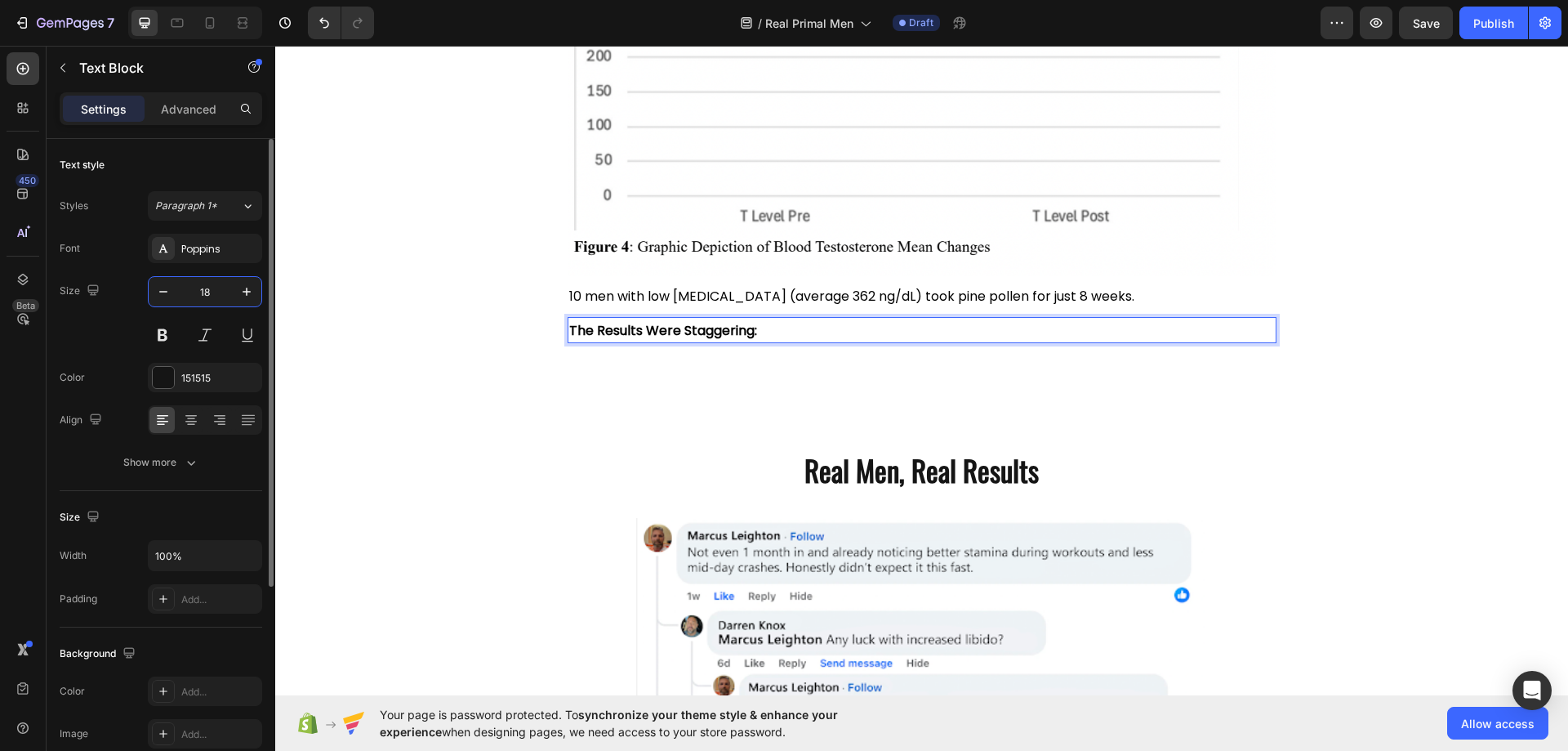
click at [213, 303] on input "18" at bounding box center [204, 292] width 53 height 30
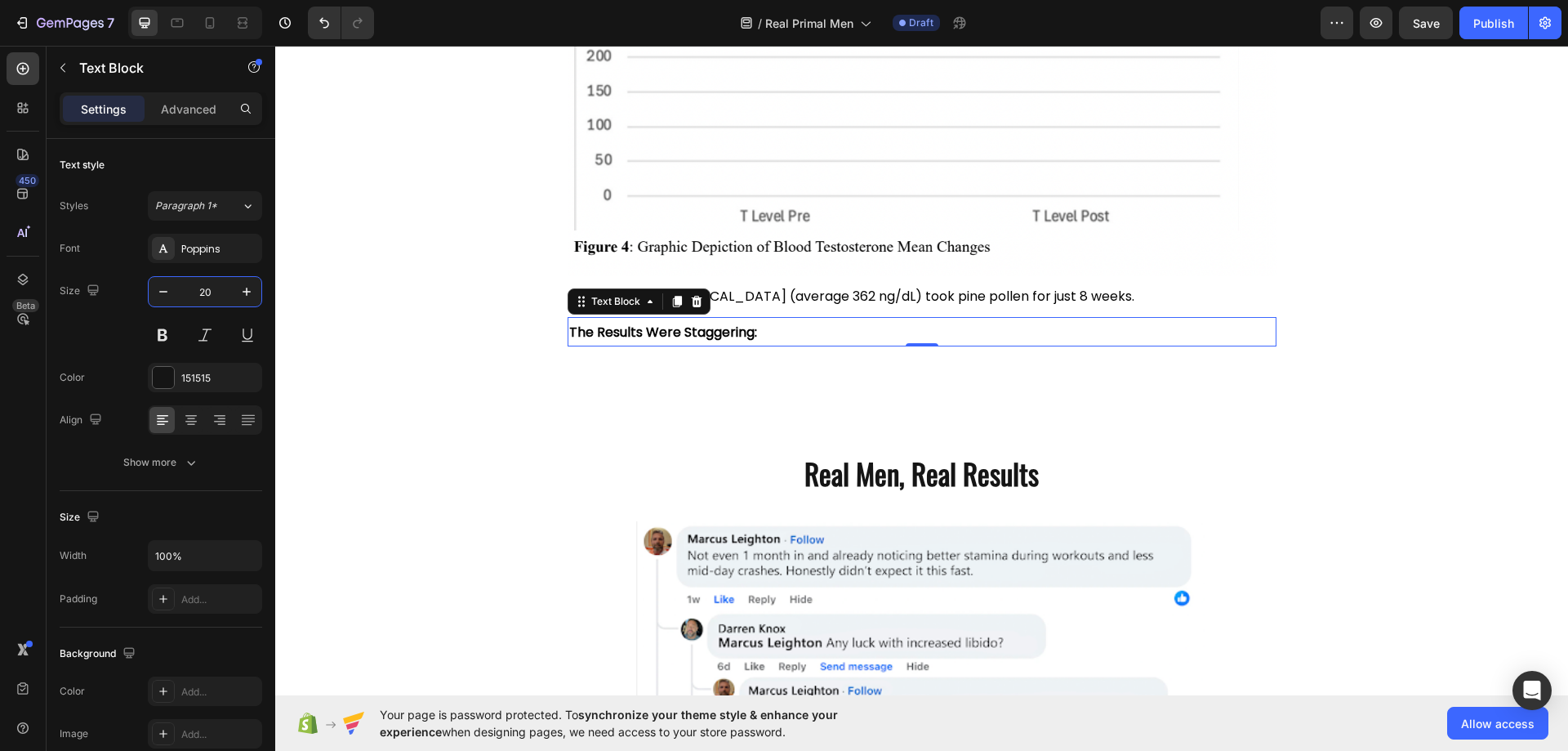
type input "20"
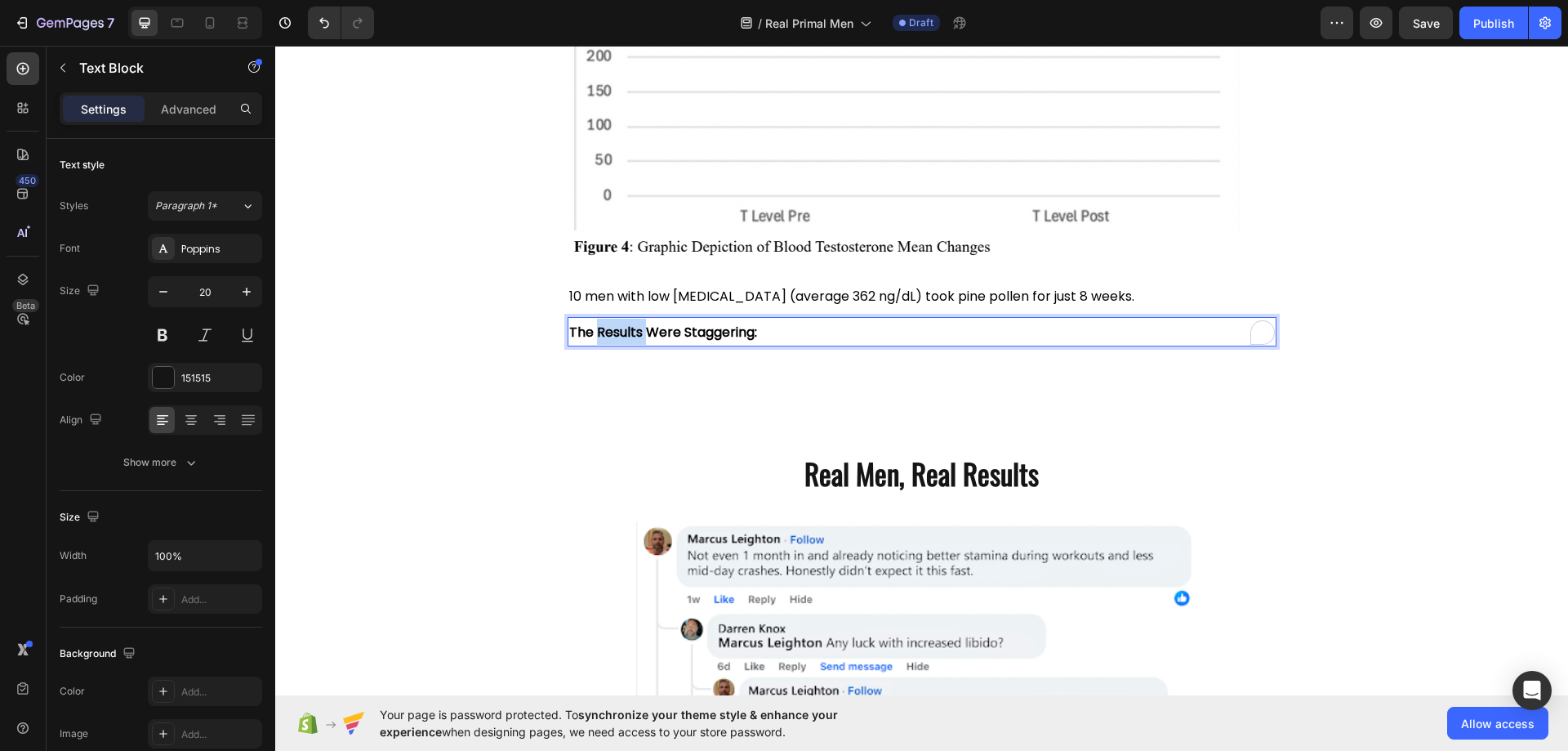
click at [594, 332] on strong "The Results Were Staggering:" at bounding box center [663, 332] width 188 height 18
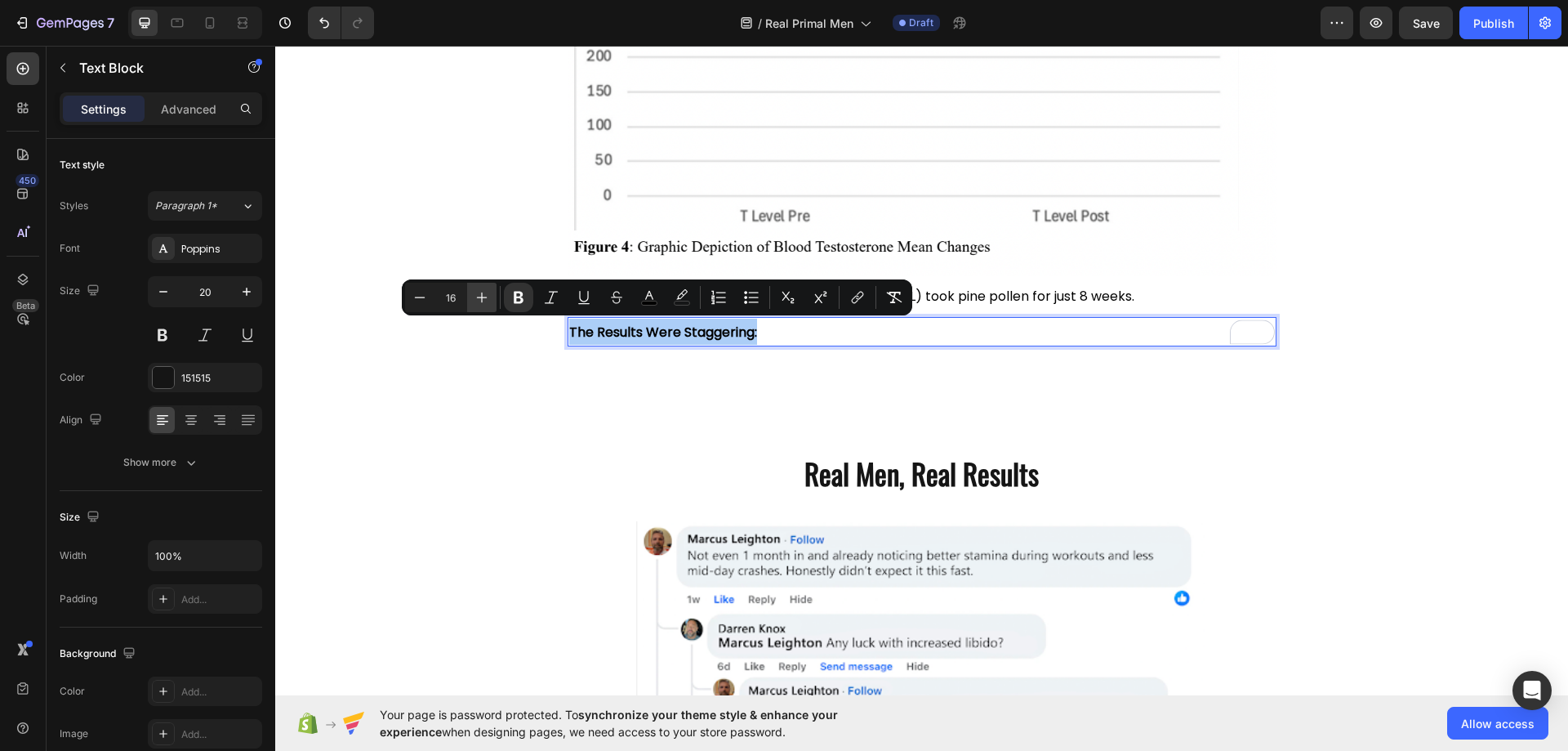
click at [475, 297] on icon "Editor contextual toolbar" at bounding box center [481, 297] width 17 height 17
type input "20"
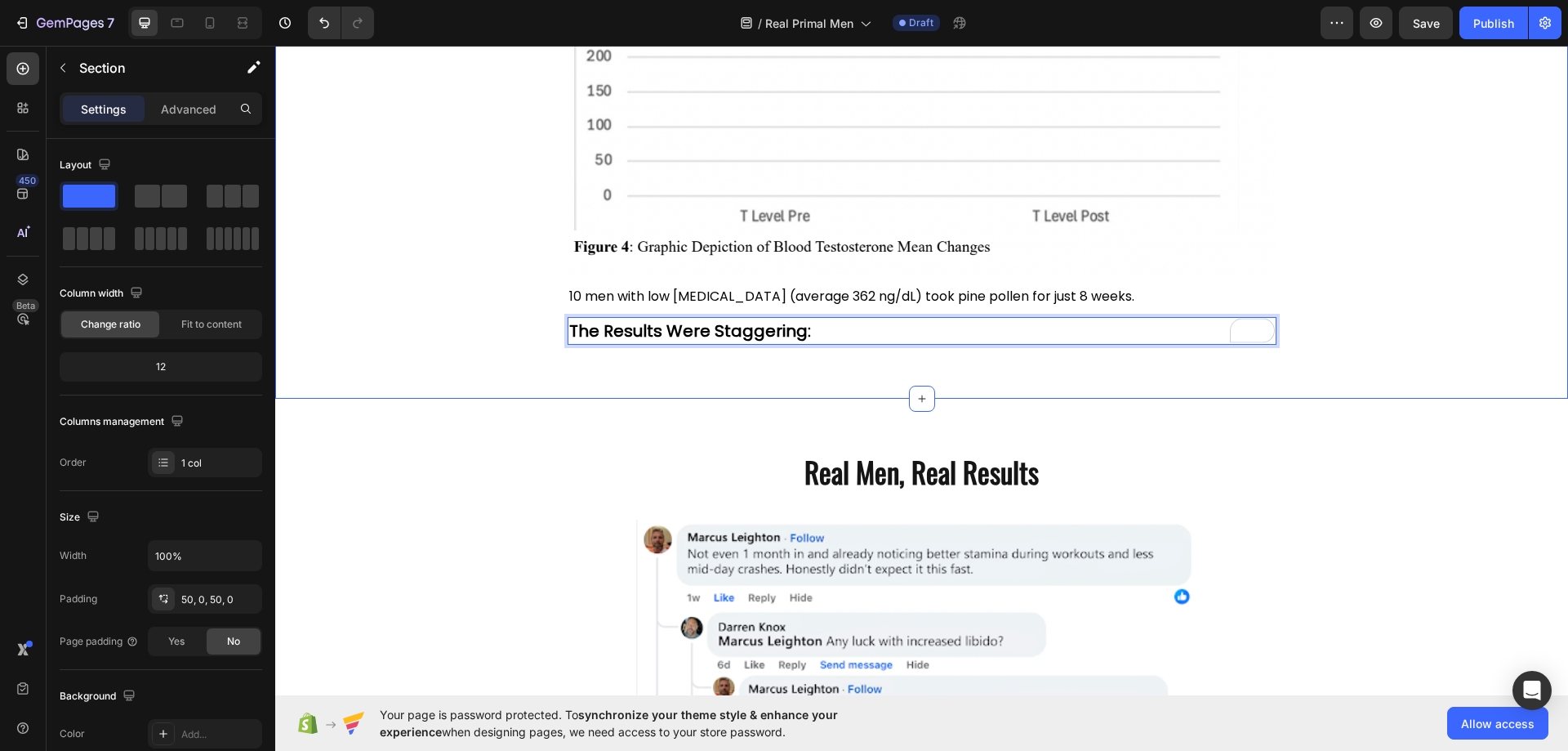
click at [488, 377] on div "The Science is Clear: Pine Pollen Works Heading Image 10 men with low [MEDICAL_…" at bounding box center [922, 6] width 1293 height 786
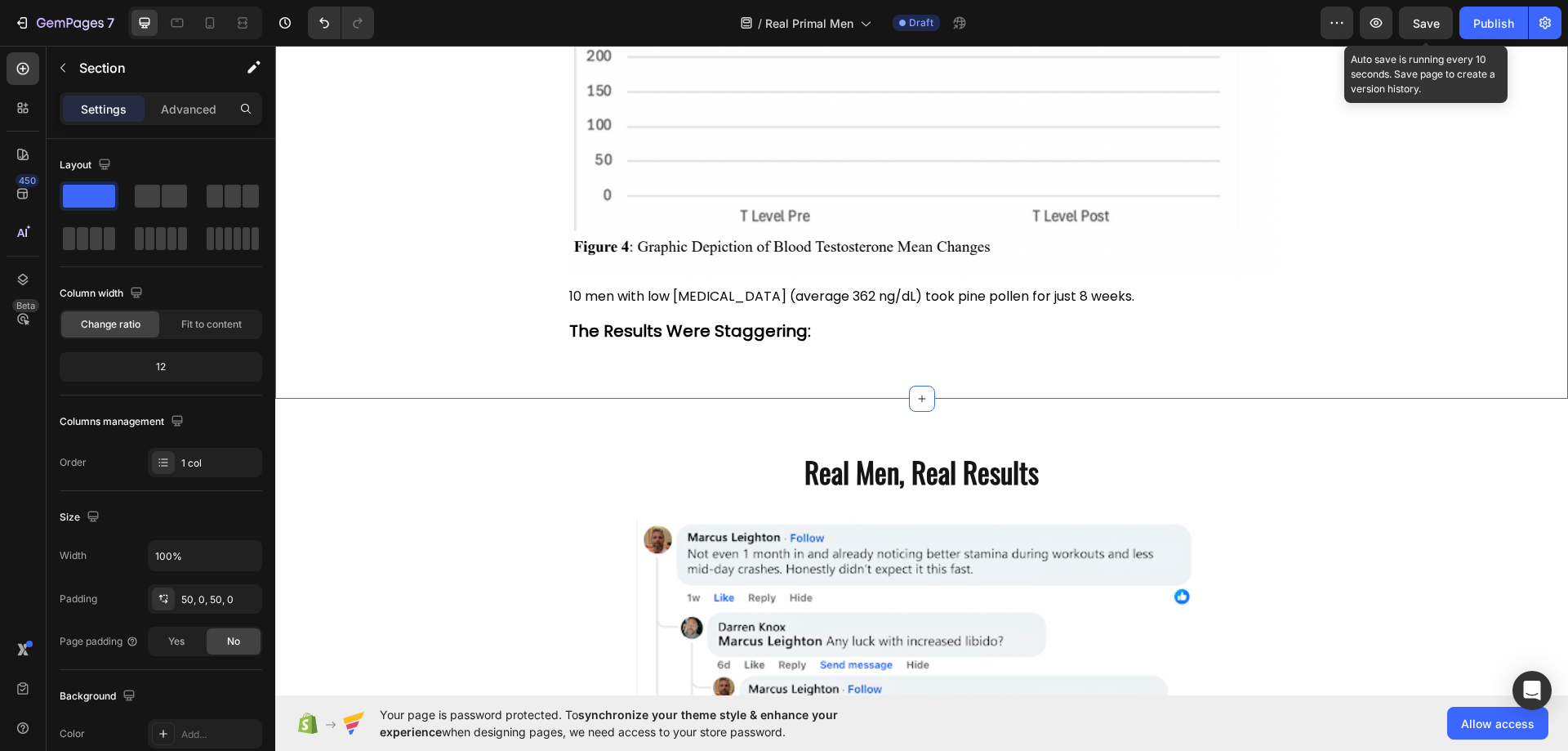
click at [1416, 30] on div "Save" at bounding box center [1426, 24] width 27 height 18
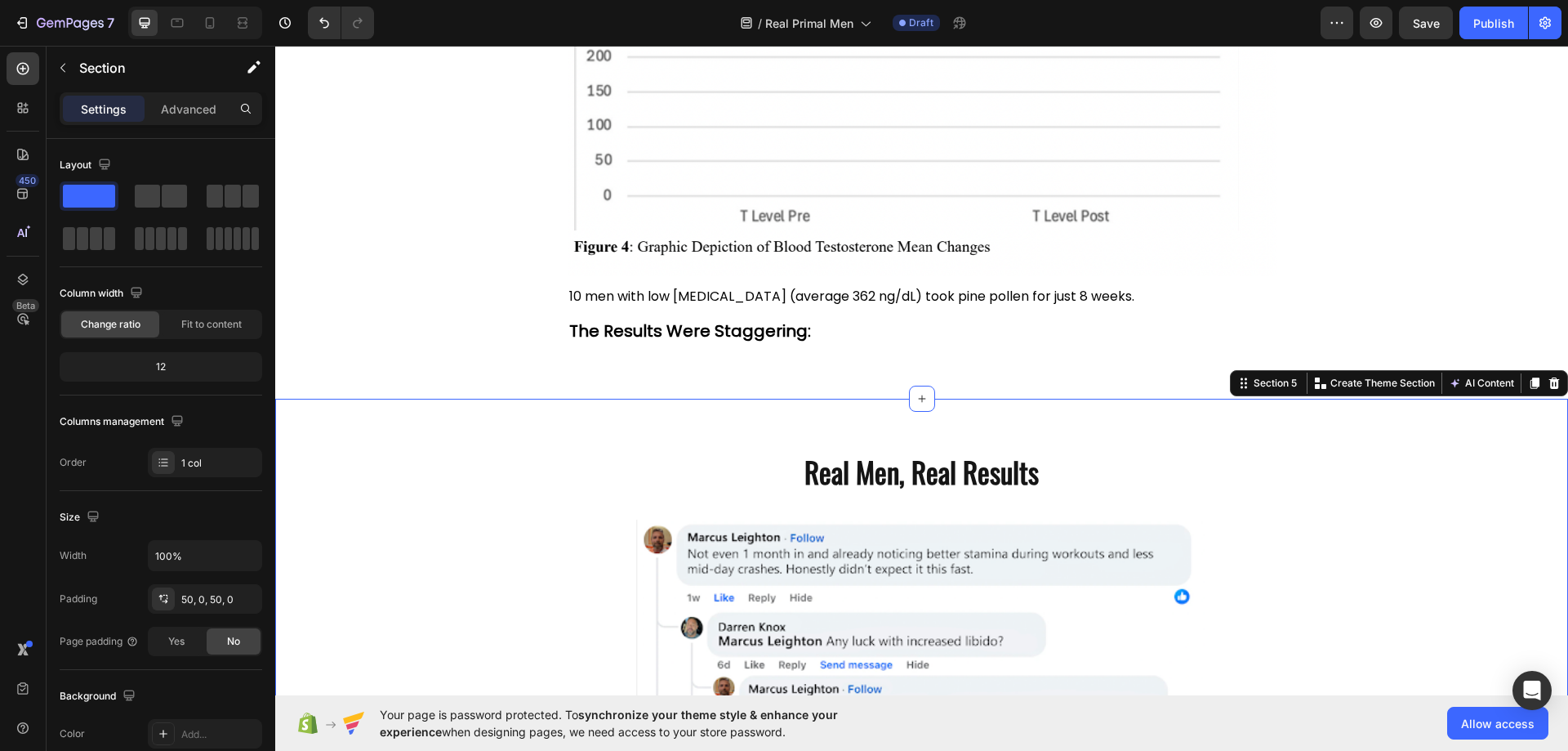
click at [293, 577] on div "Real Men, Real Results Heading Row Image Image Row" at bounding box center [922, 721] width 1293 height 564
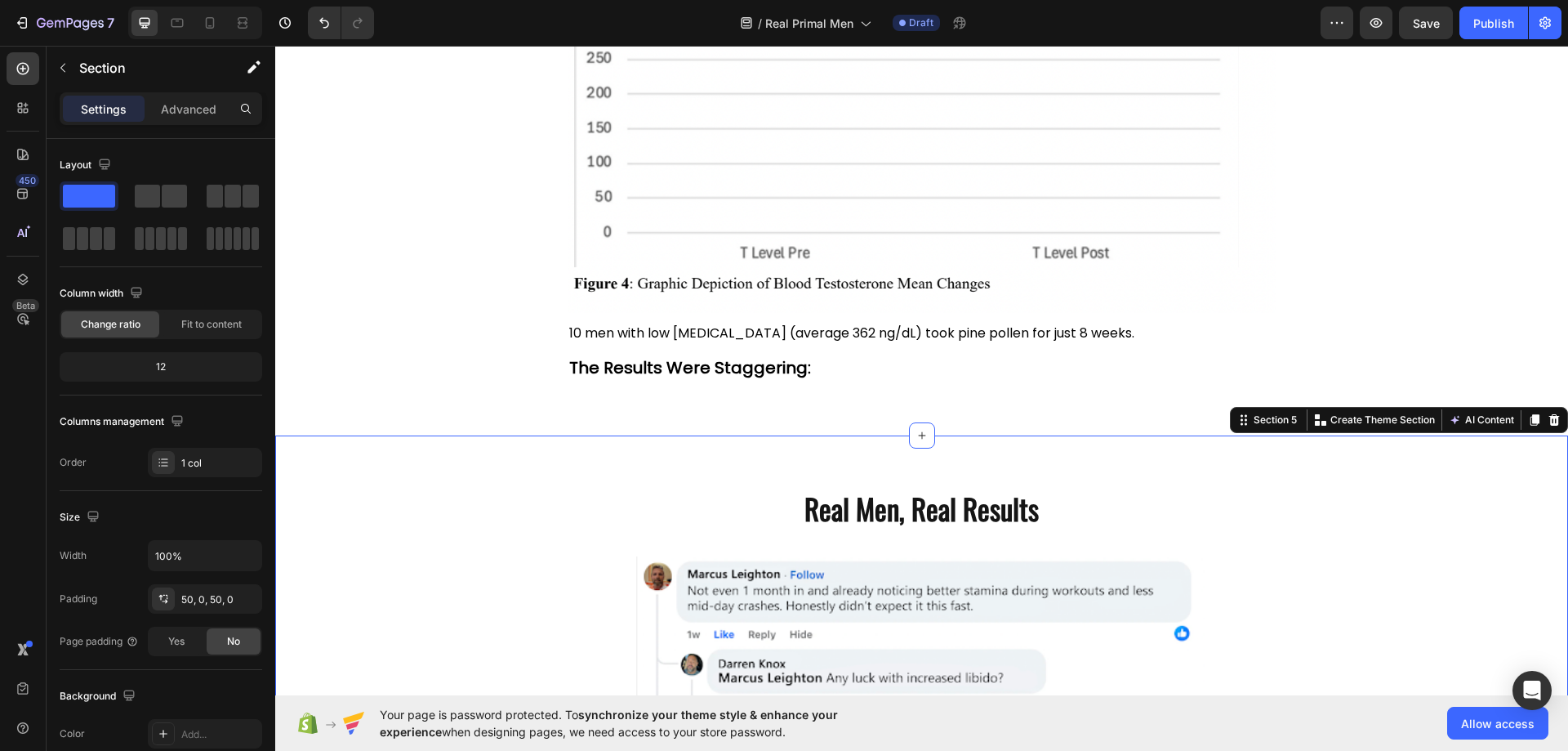
scroll to position [3336, 0]
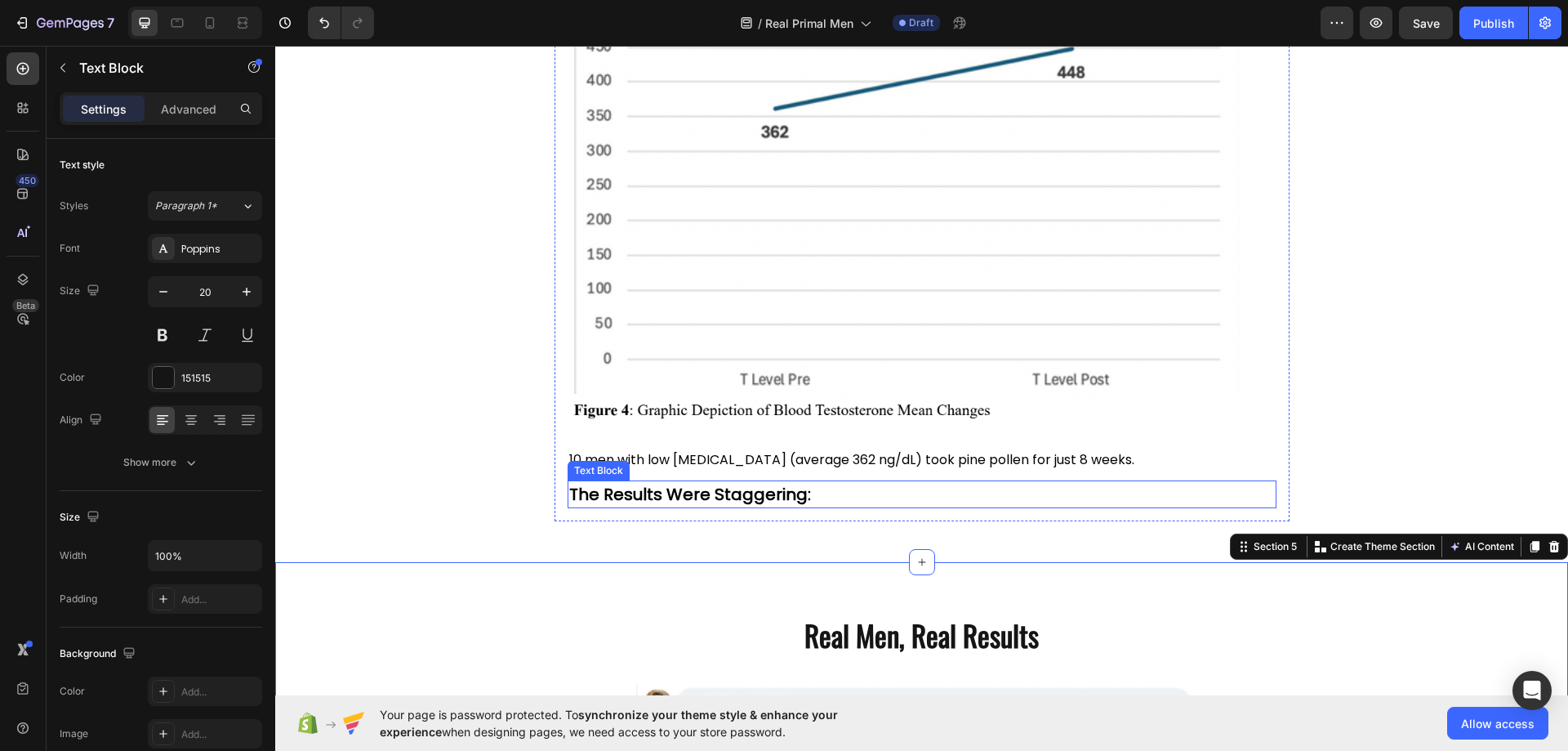
click at [738, 492] on strong "The Results Were Staggering:" at bounding box center [690, 494] width 242 height 23
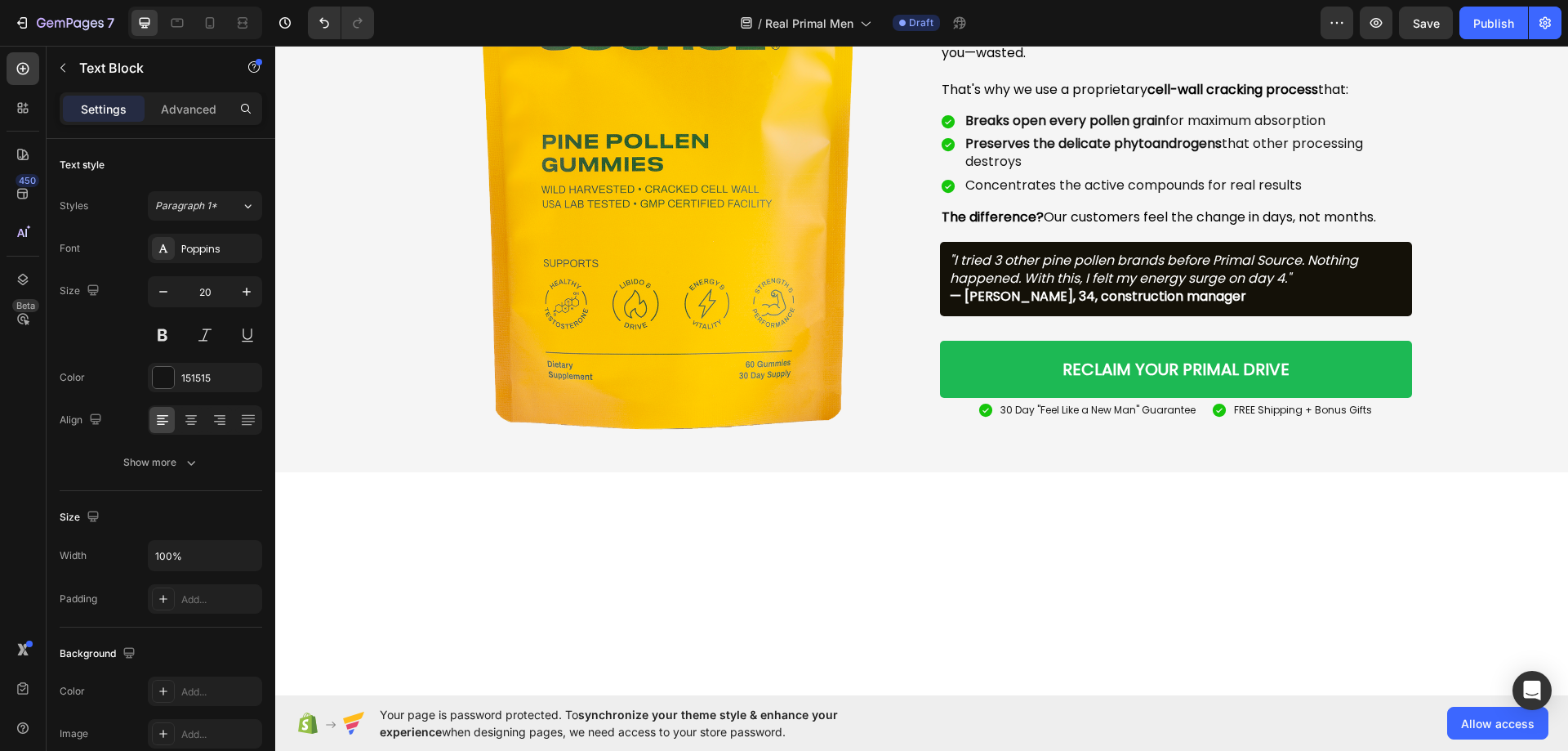
scroll to position [2356, 0]
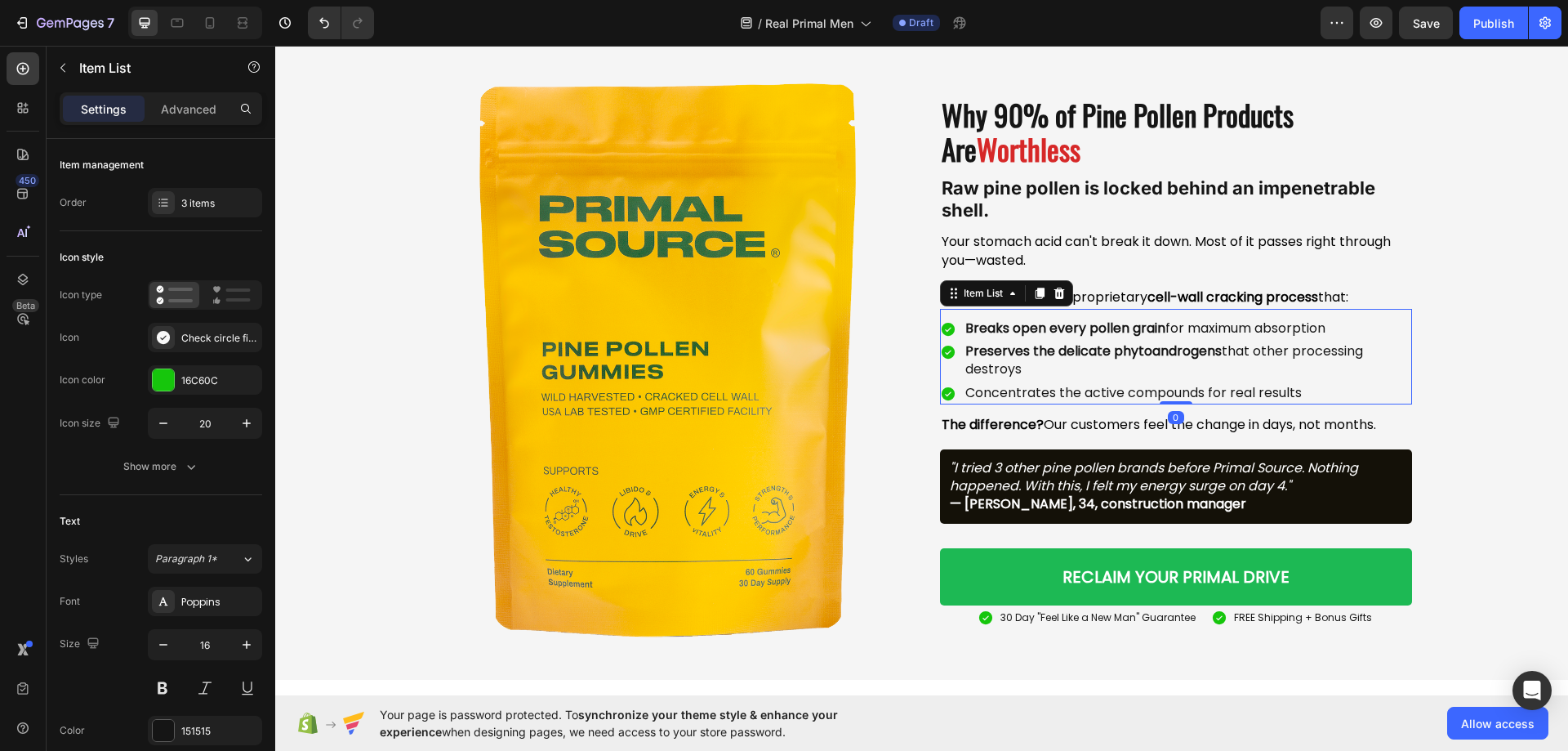
click at [947, 382] on div "Preserves the delicate phytoandrogens that other processing destroys" at bounding box center [1176, 360] width 472 height 41
click at [1033, 300] on icon at bounding box center [1039, 293] width 13 height 13
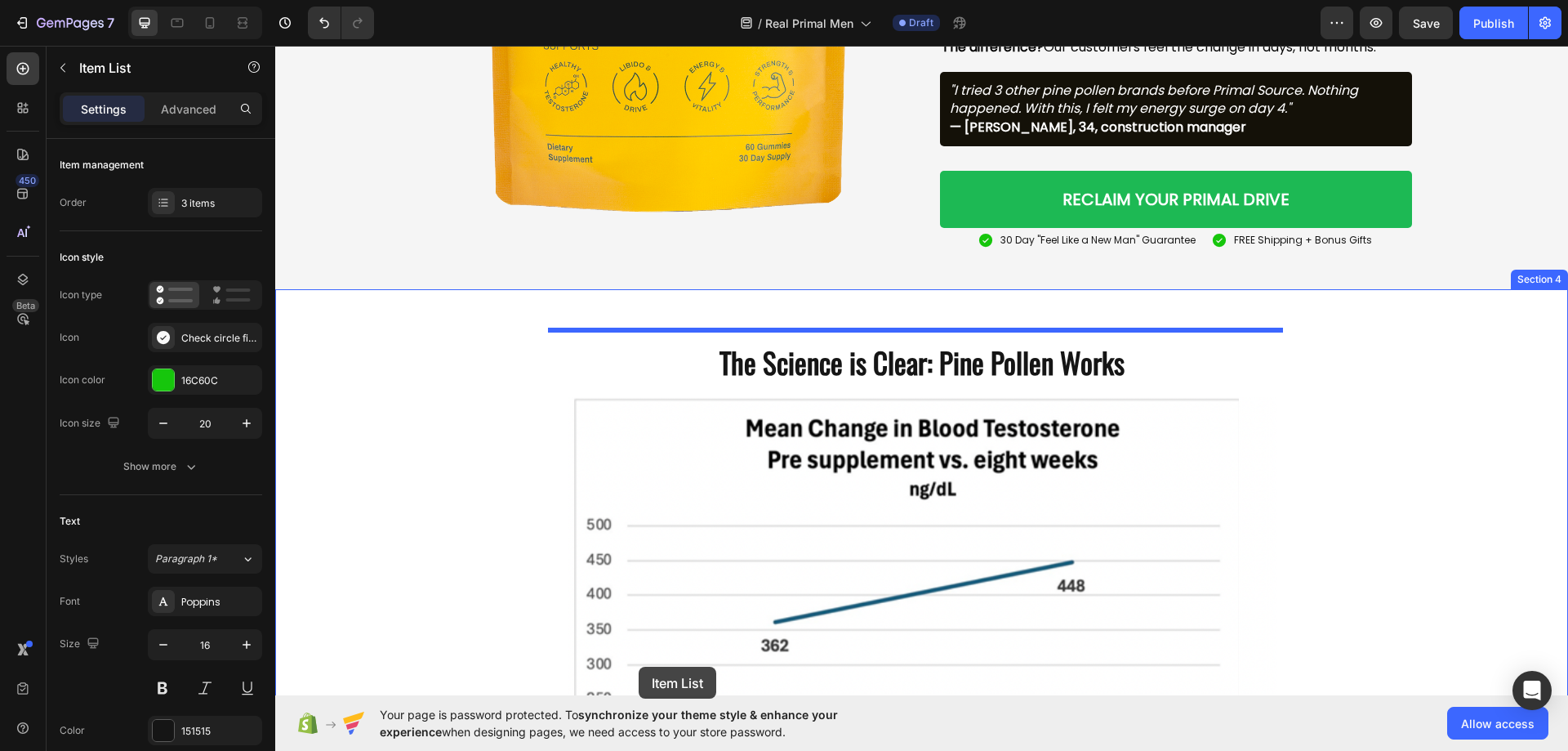
scroll to position [2994, 0]
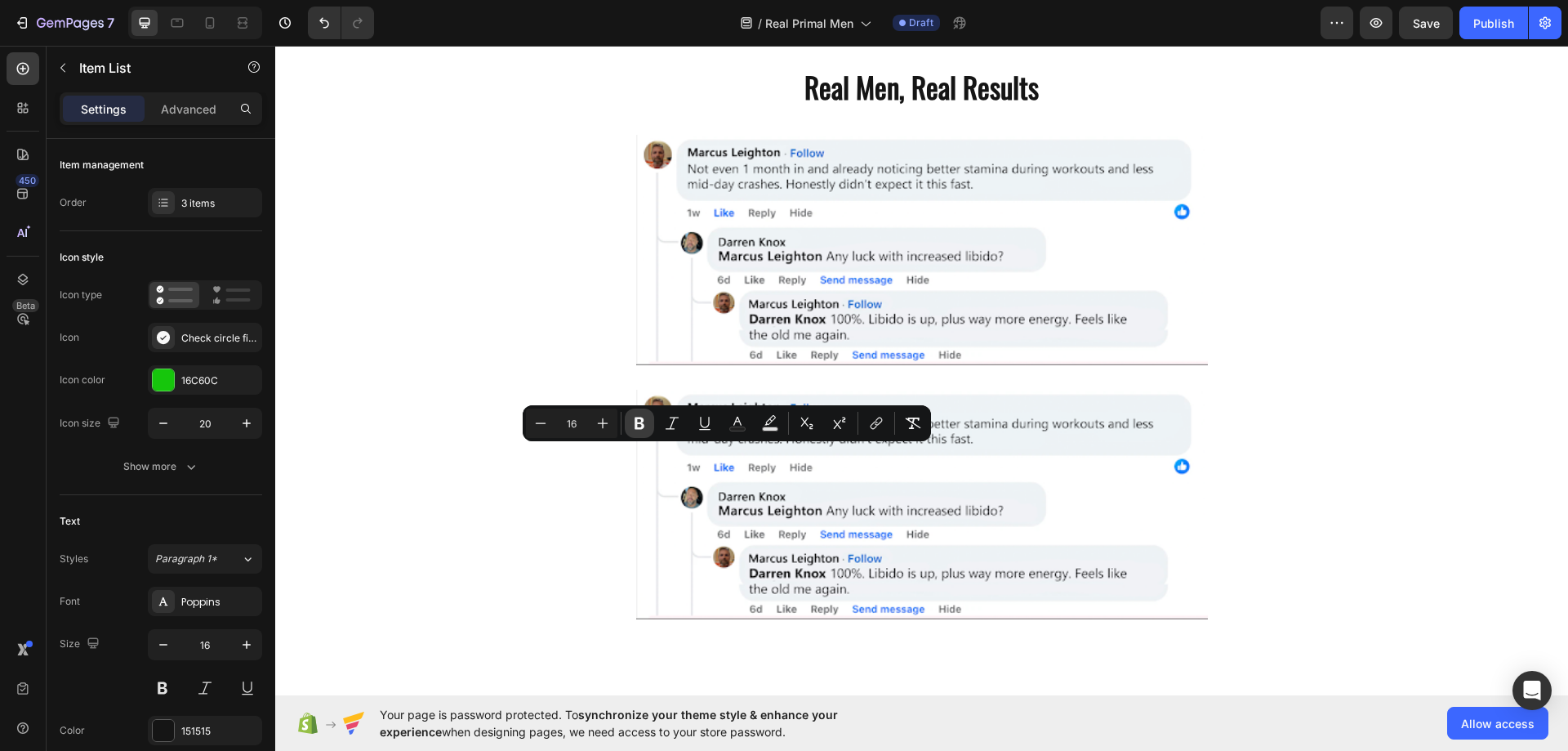
click at [643, 432] on button "Bold" at bounding box center [639, 423] width 30 height 30
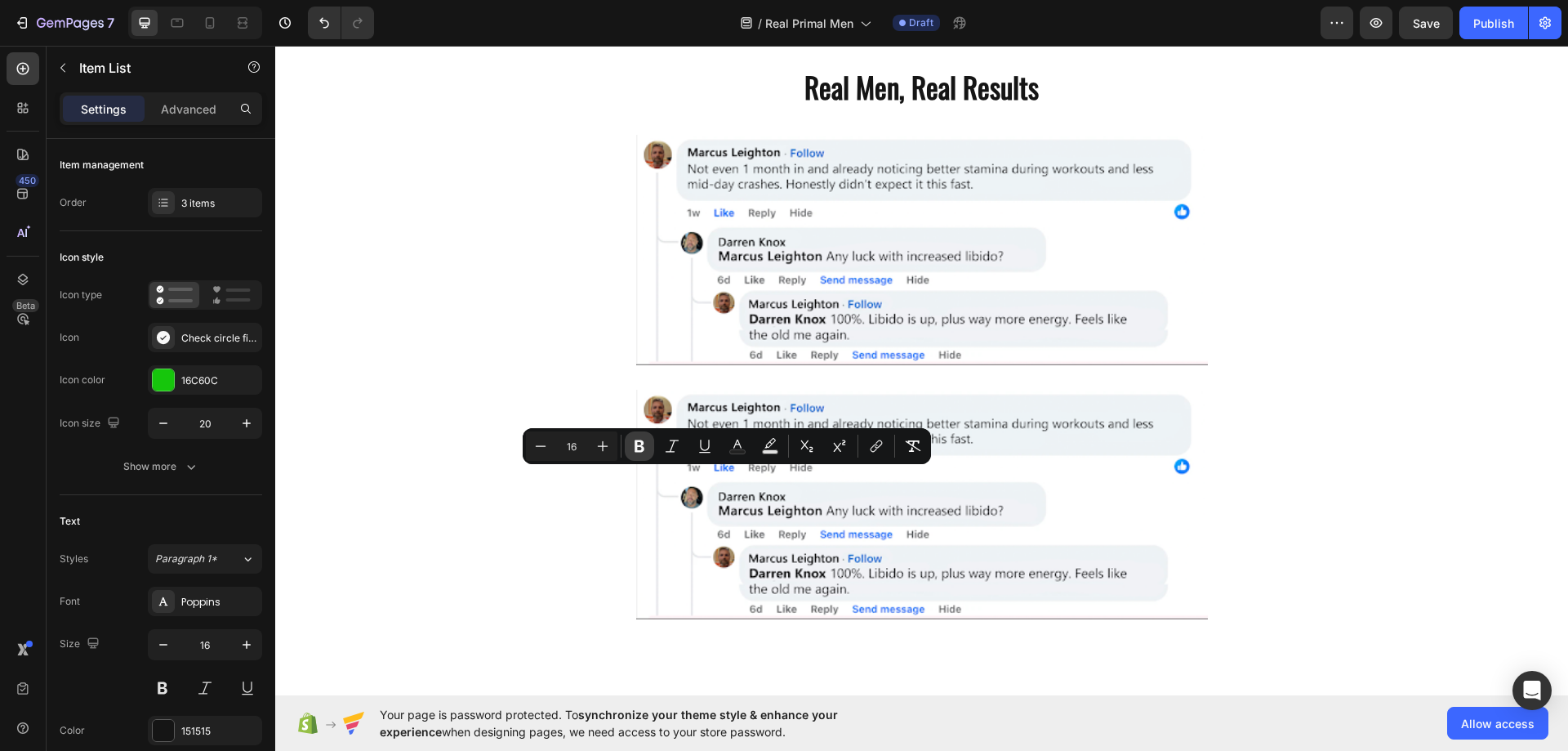
click at [645, 448] on icon "Editor contextual toolbar" at bounding box center [639, 446] width 17 height 17
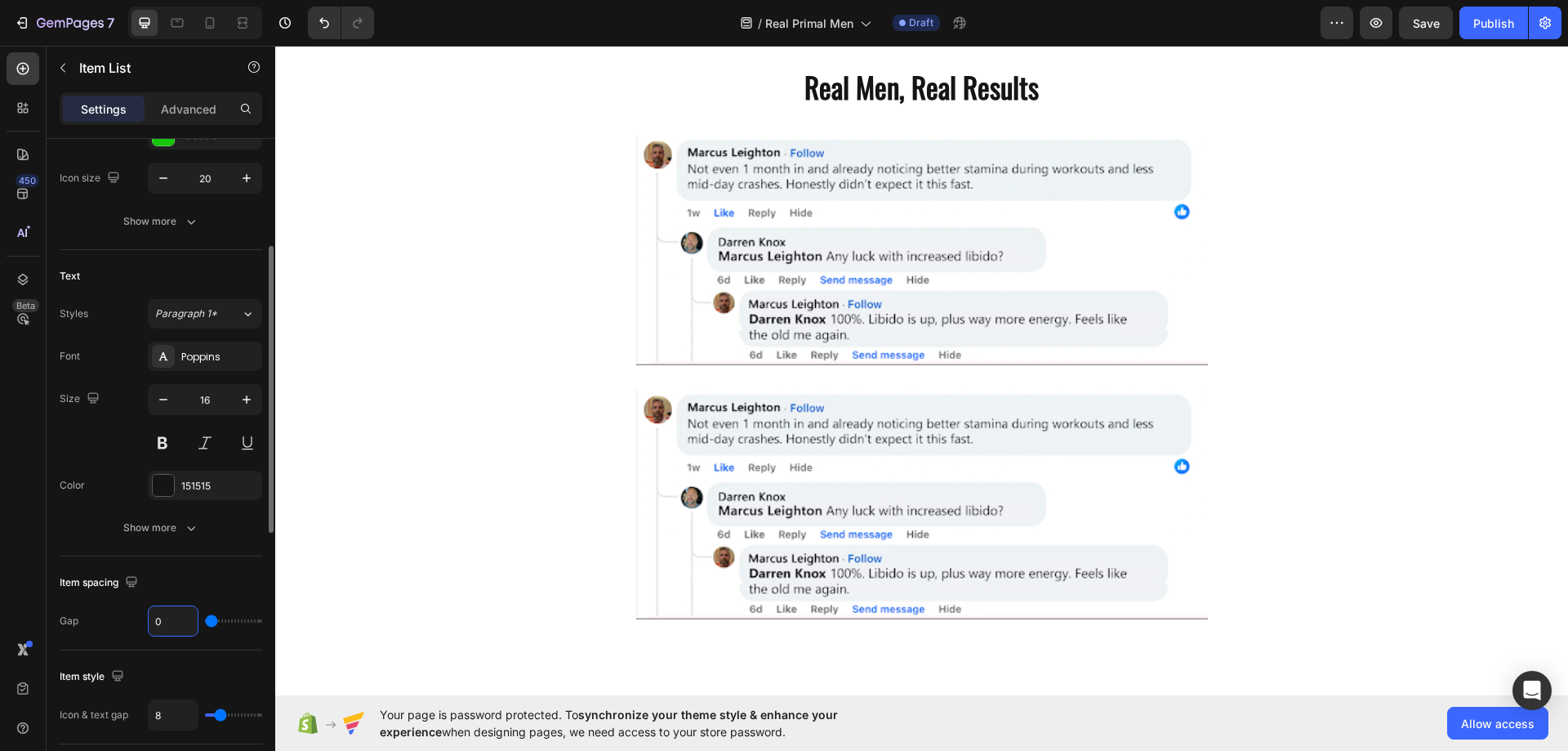
click at [163, 622] on input "0" at bounding box center [173, 621] width 49 height 30
type input "3"
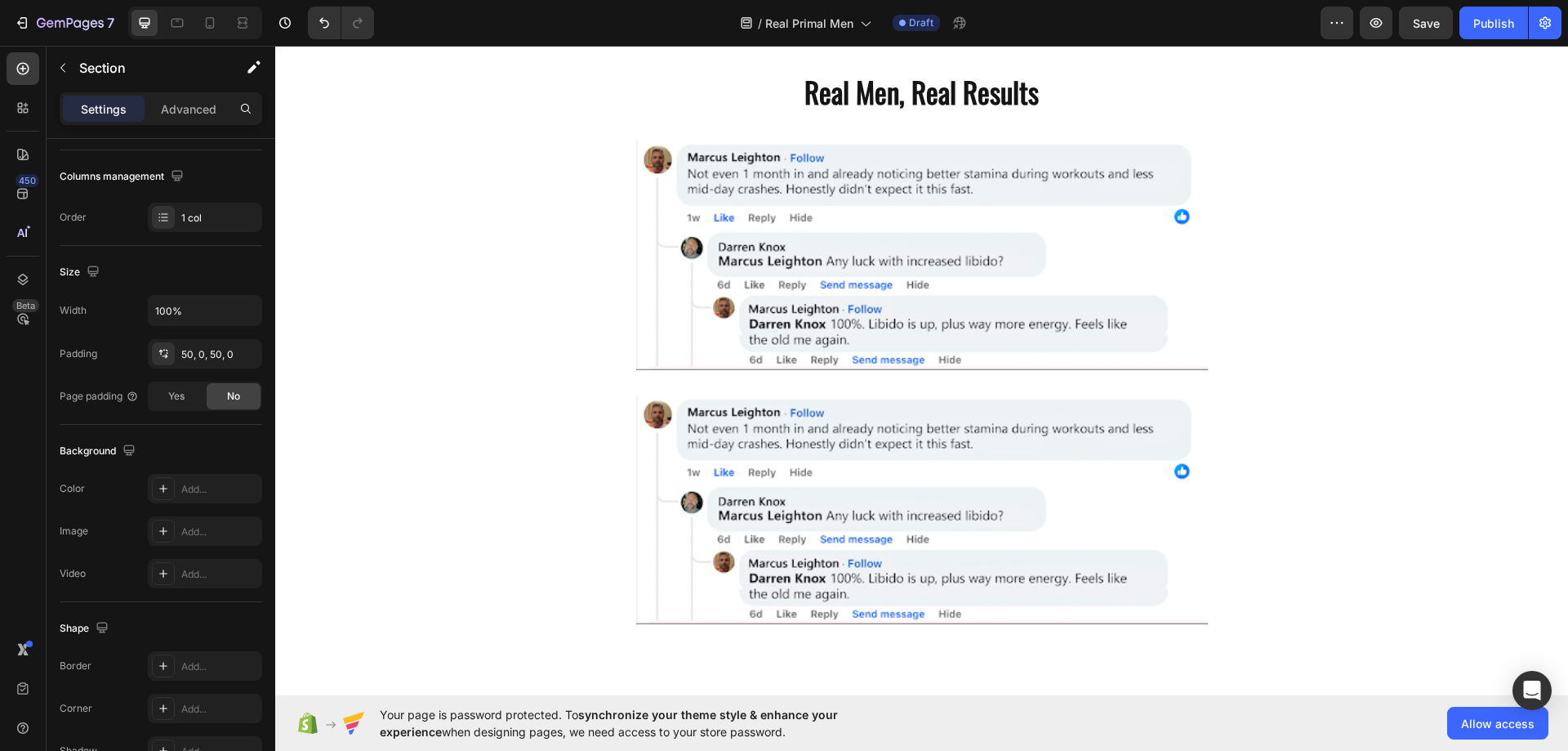
scroll to position [0, 0]
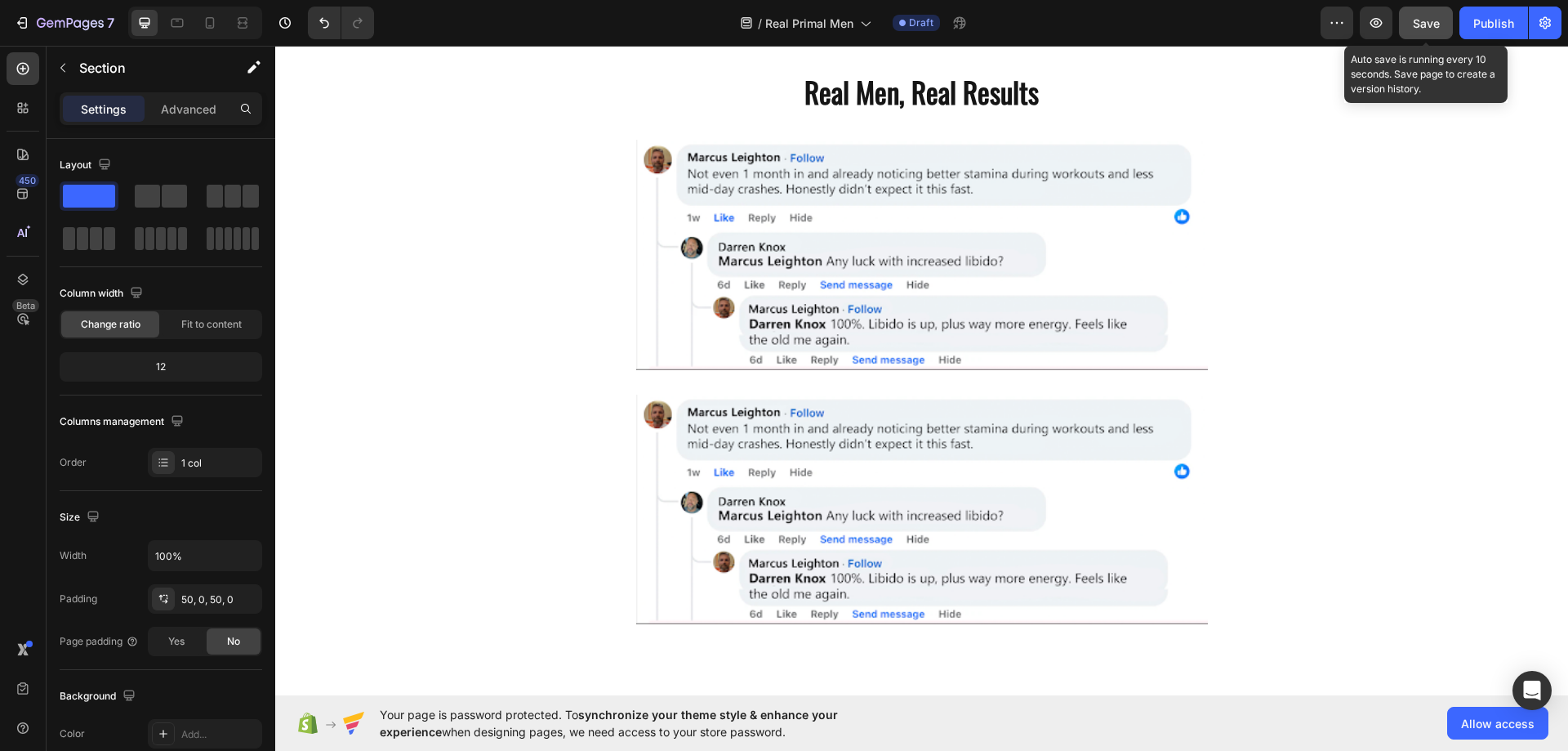
click at [1436, 22] on span "Save" at bounding box center [1426, 24] width 27 height 14
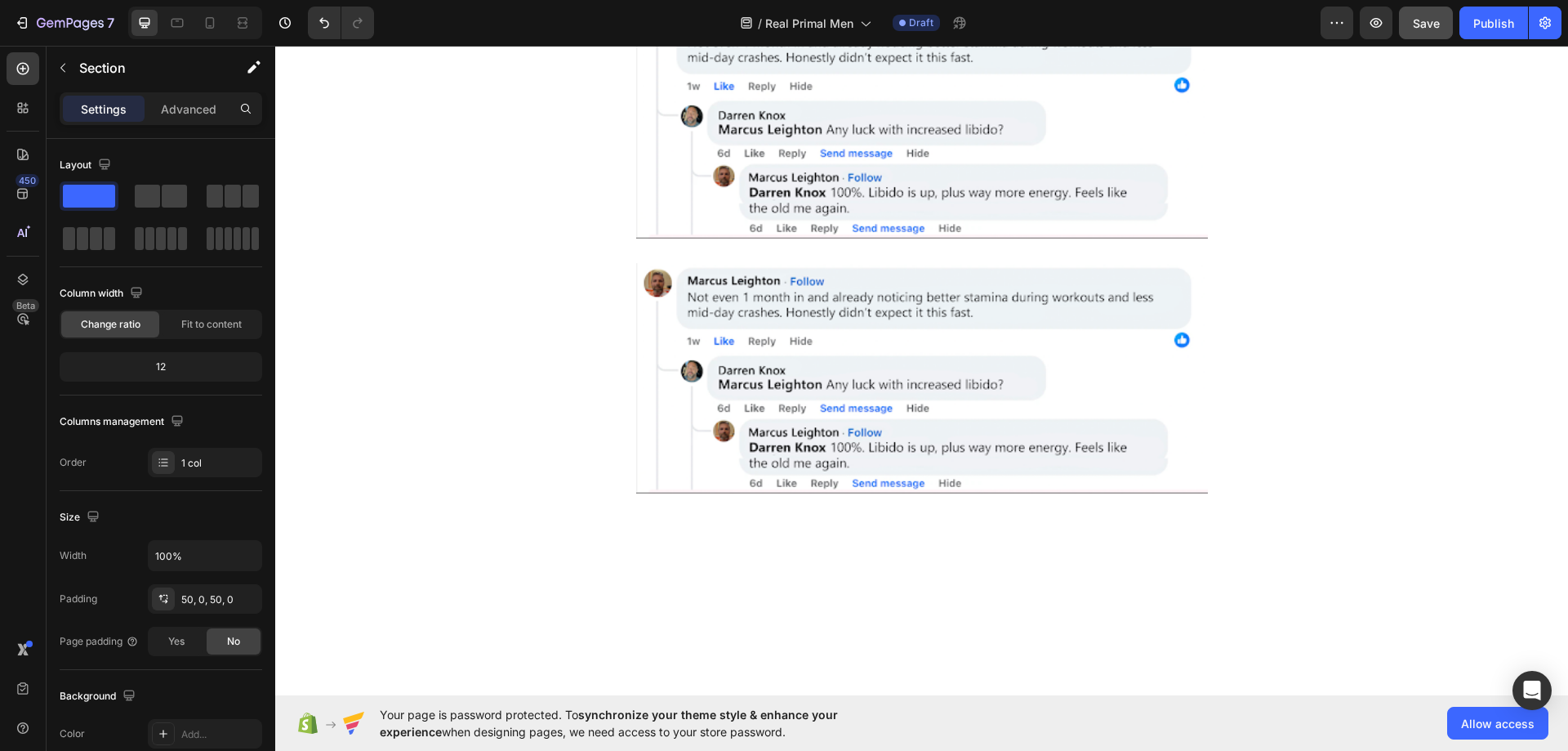
scroll to position [3551, 0]
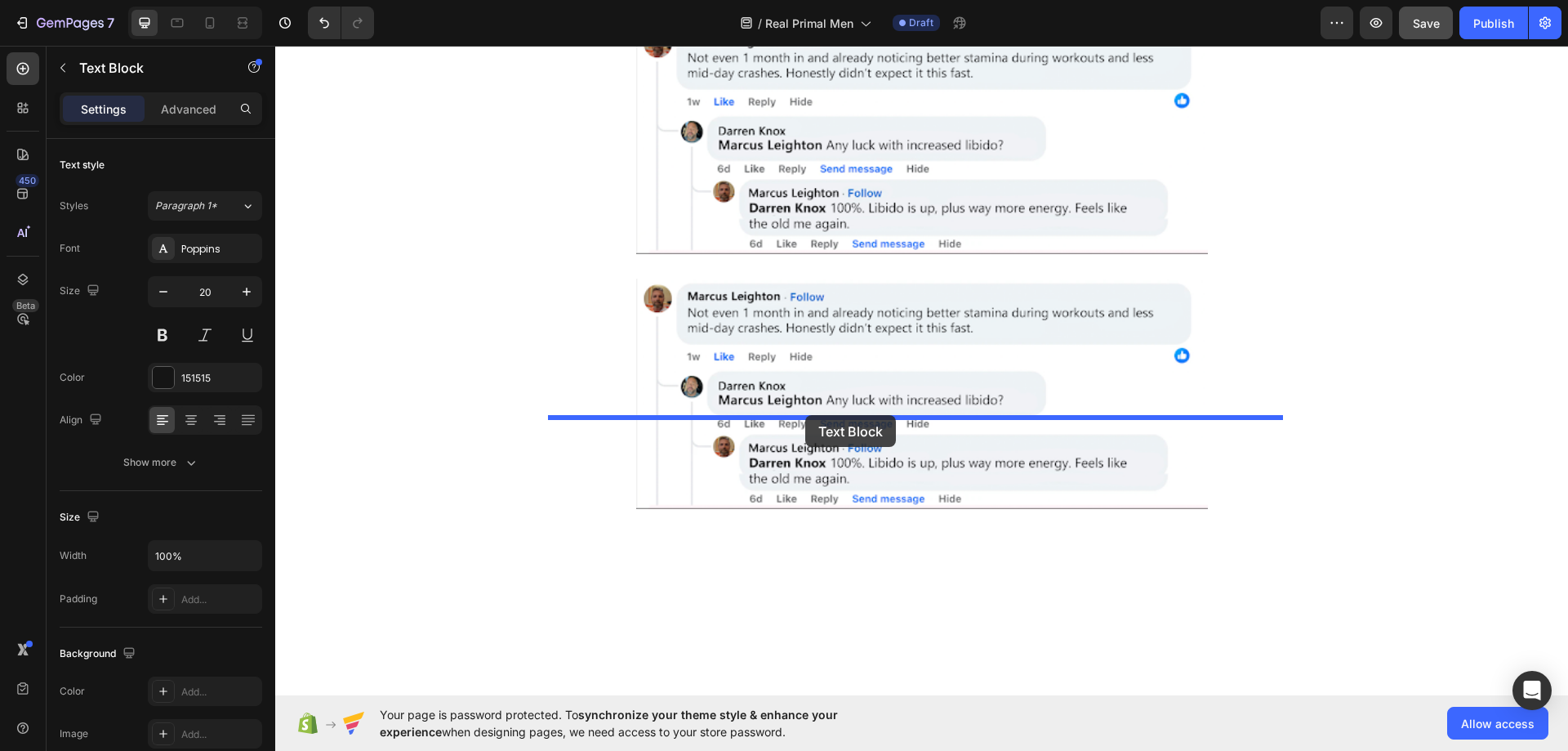
drag, startPoint x: 611, startPoint y: 280, endPoint x: 805, endPoint y: 415, distance: 236.3
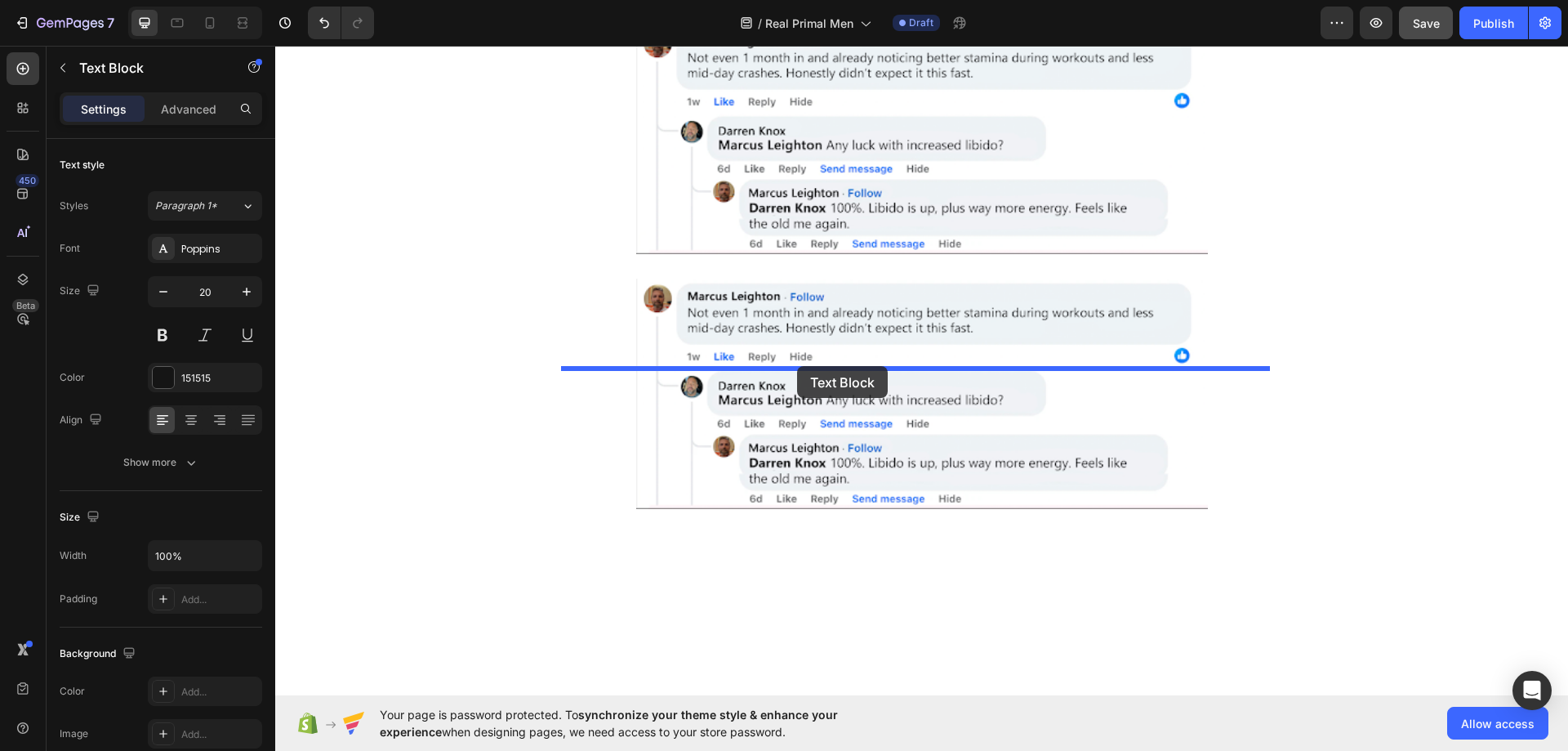
drag, startPoint x: 326, startPoint y: 373, endPoint x: 797, endPoint y: 366, distance: 471.1
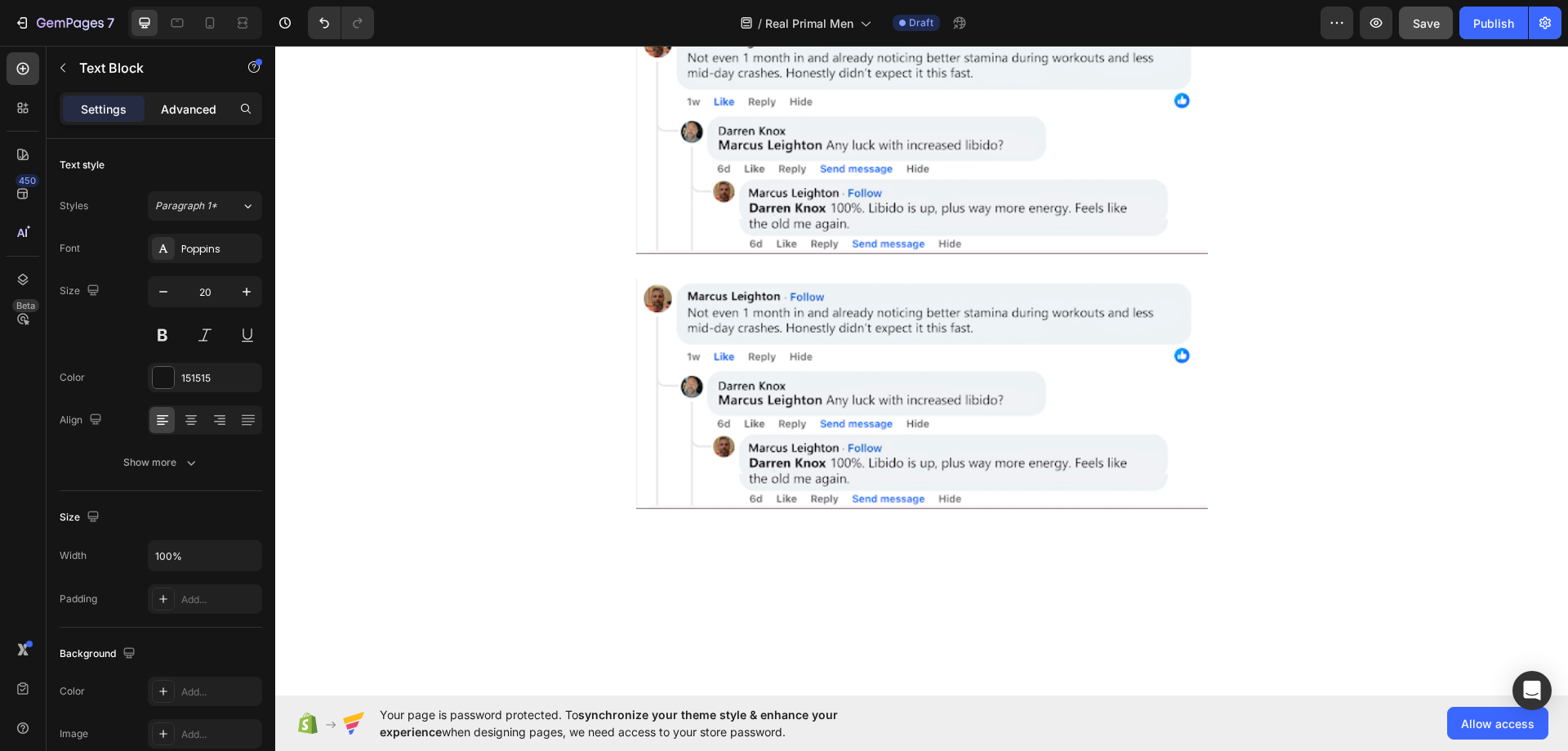
click at [208, 101] on p "Advanced" at bounding box center [188, 110] width 55 height 18
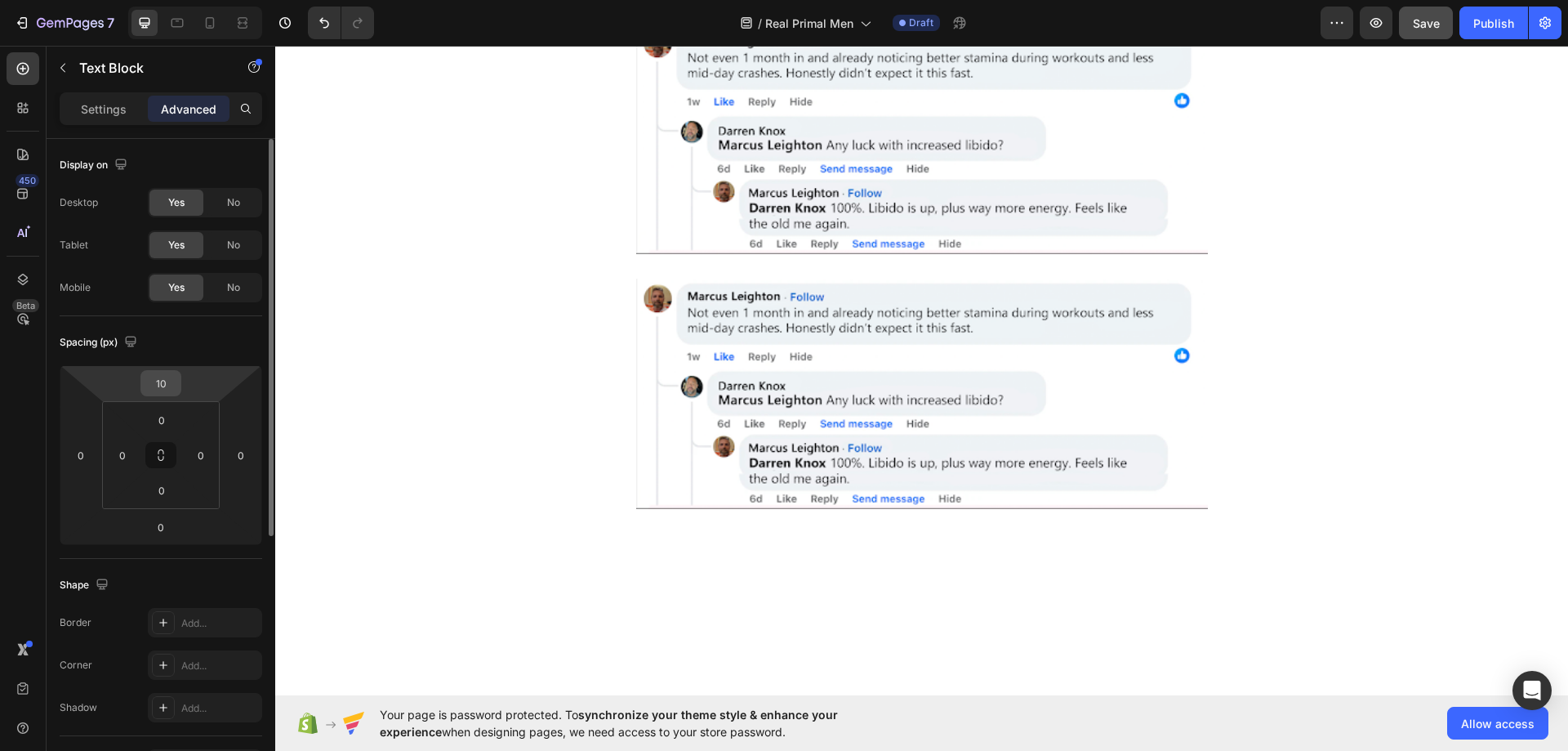
click at [175, 378] on input "10" at bounding box center [160, 383] width 32 height 25
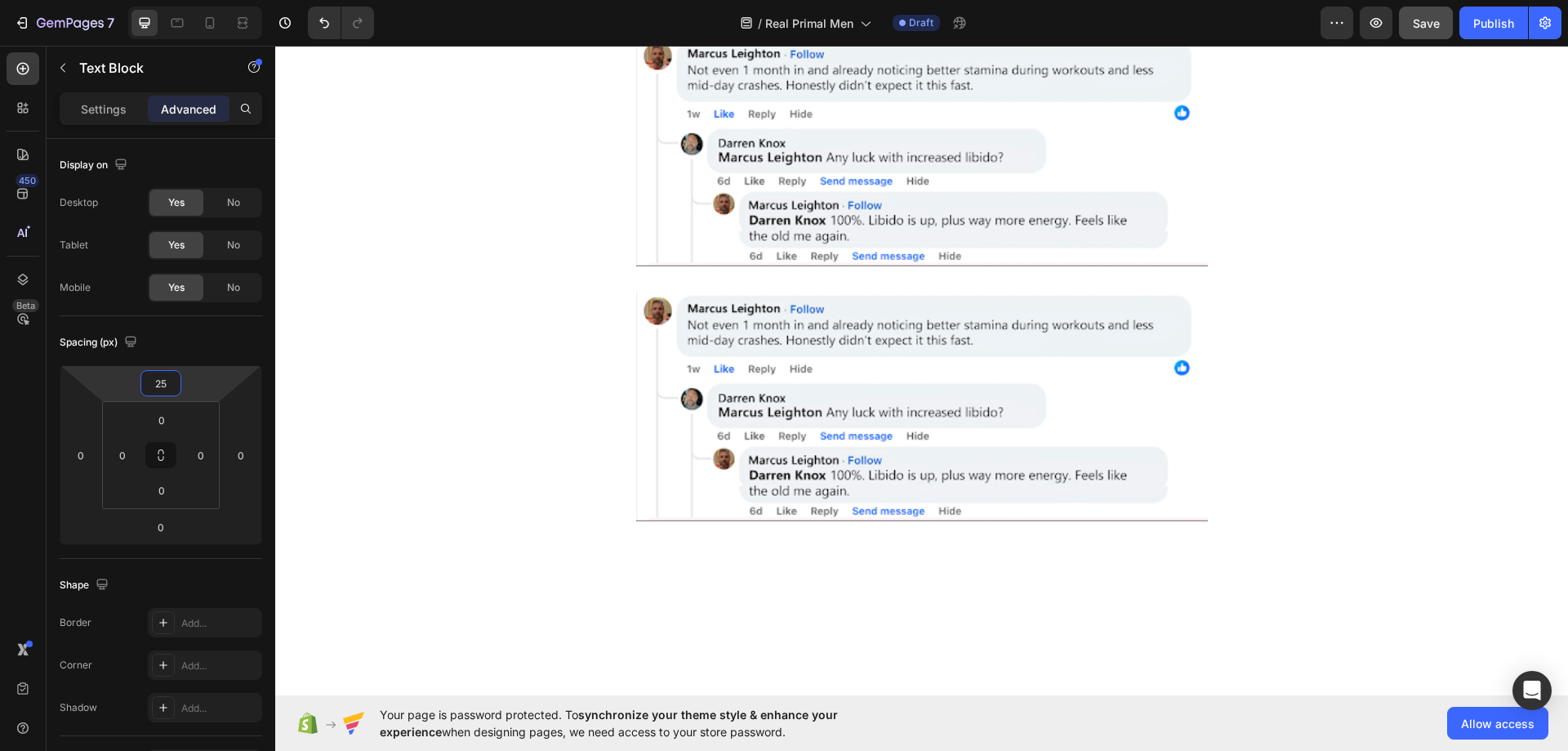
type input "25"
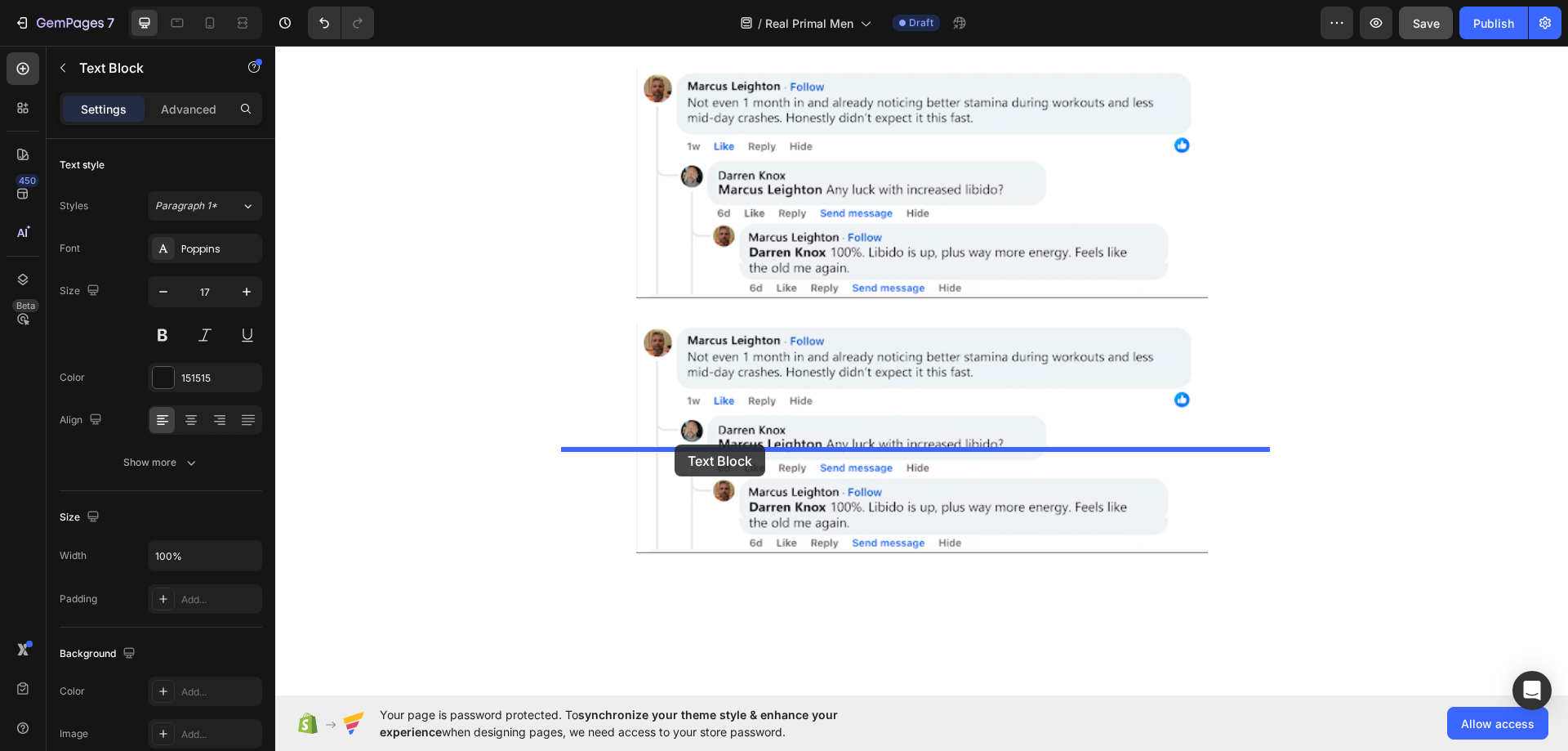
drag, startPoint x: 604, startPoint y: 246, endPoint x: 674, endPoint y: 444, distance: 210.0
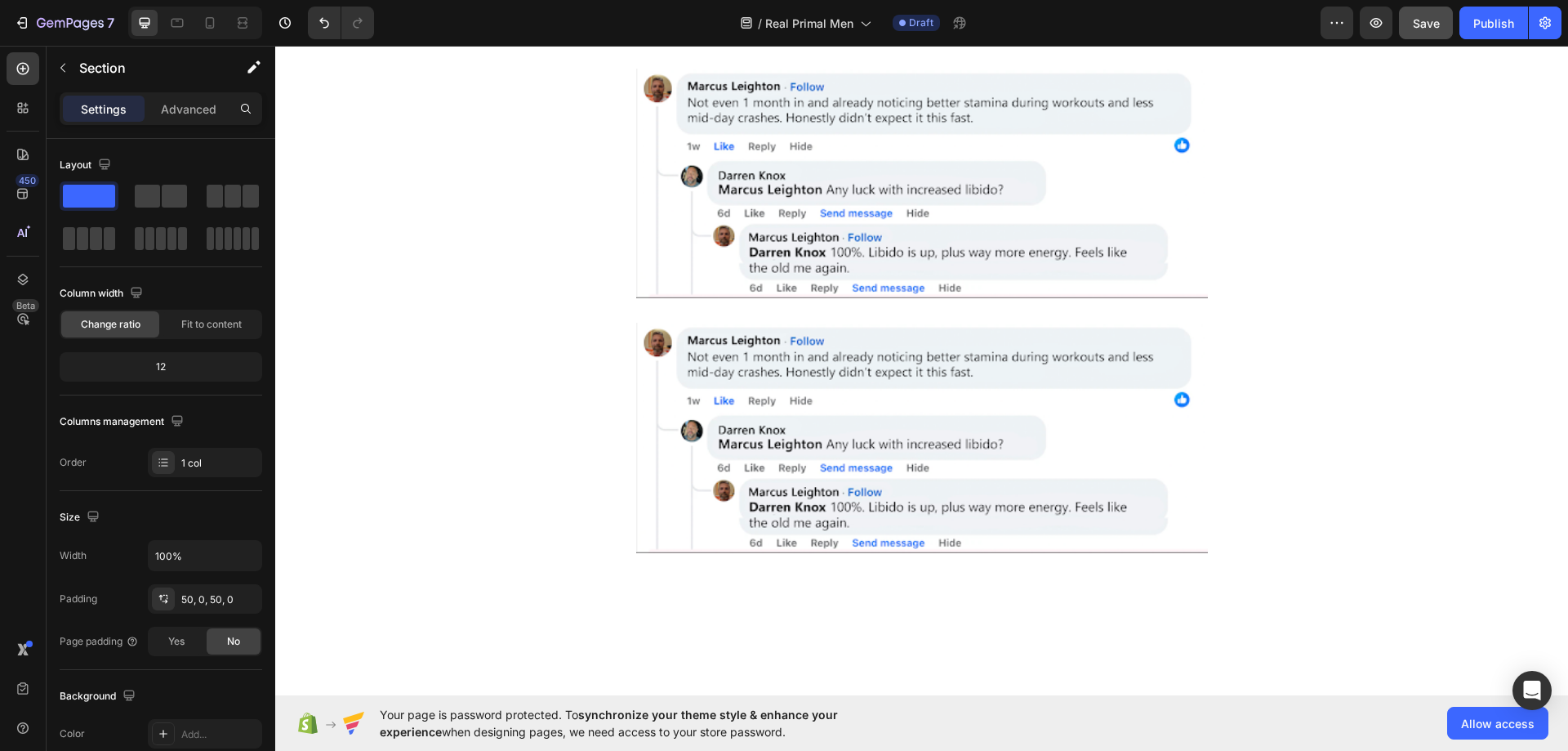
click at [1436, 26] on span "Save" at bounding box center [1426, 24] width 27 height 14
click at [1366, 553] on div "Real Men, Real Results Heading Row Image Image Row" at bounding box center [922, 270] width 1293 height 564
